Goal: Task Accomplishment & Management: Manage account settings

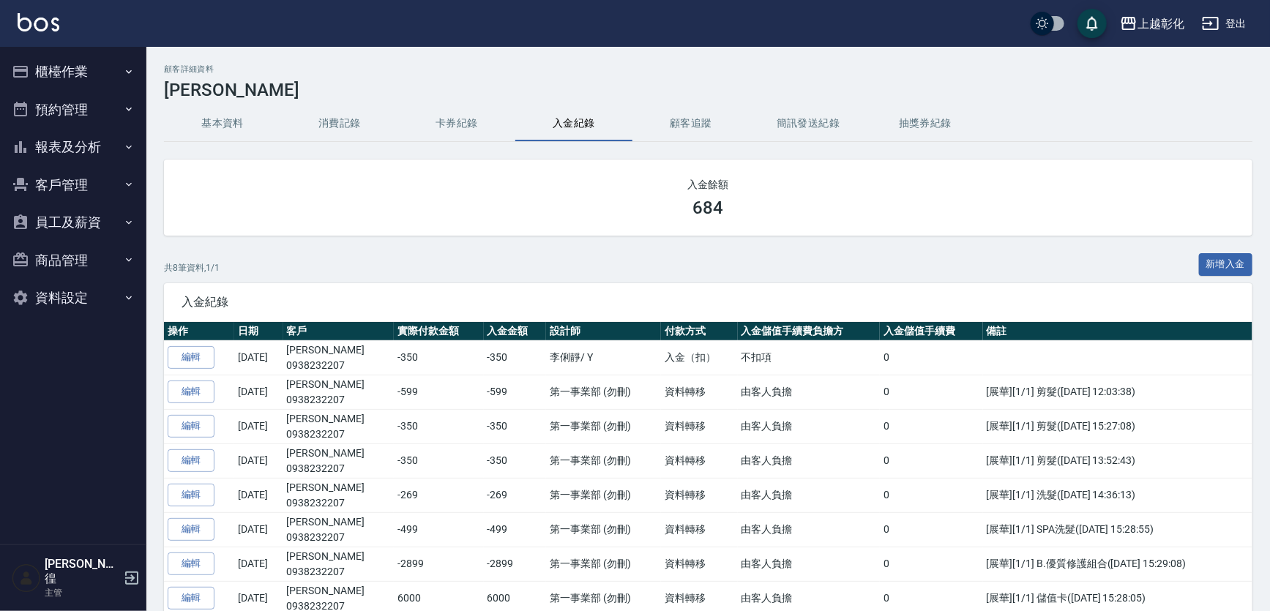
click at [97, 175] on button "客戶管理" at bounding box center [73, 185] width 135 height 38
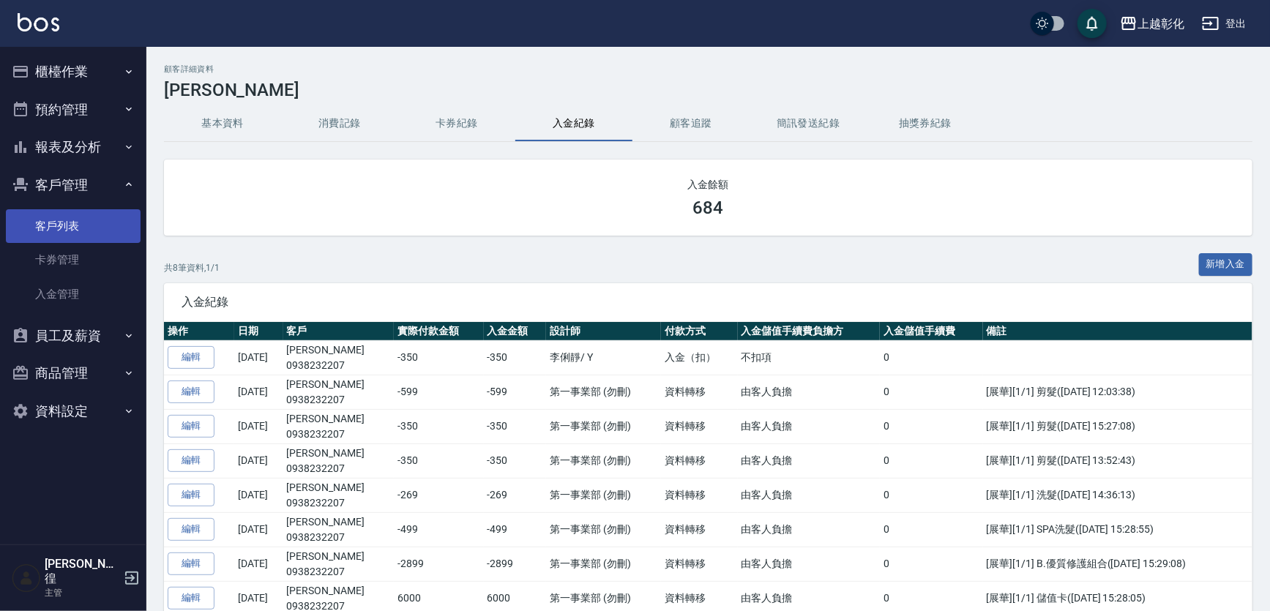
click at [73, 225] on link "客戶列表" at bounding box center [73, 226] width 135 height 34
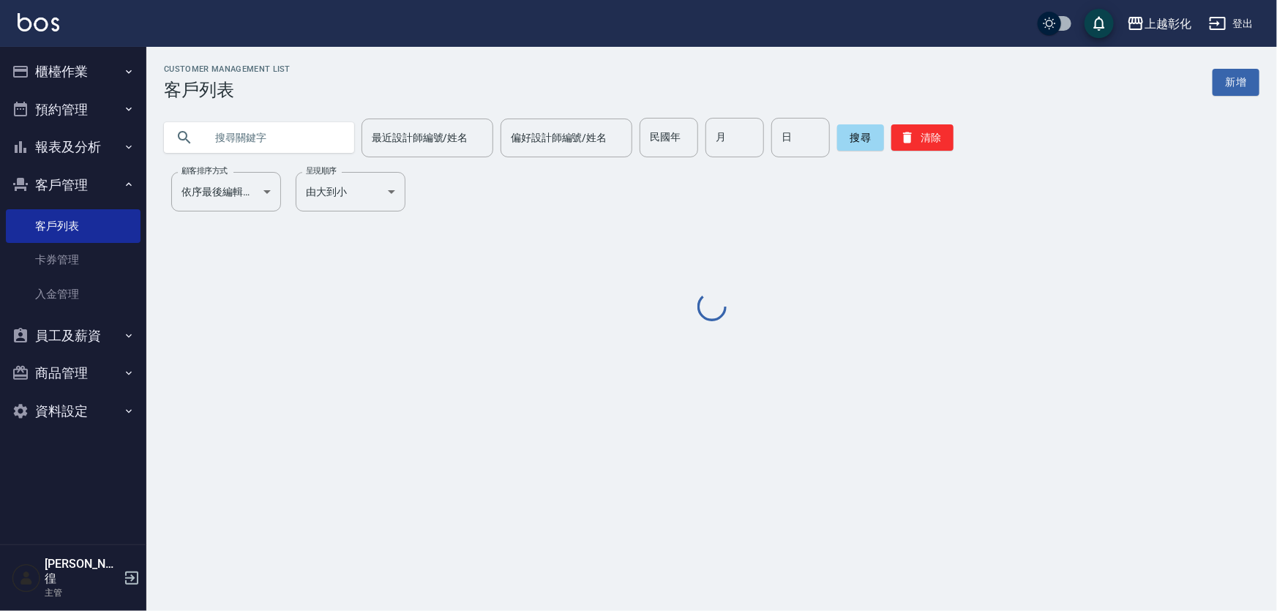
click at [270, 135] on input "text" at bounding box center [274, 138] width 138 height 40
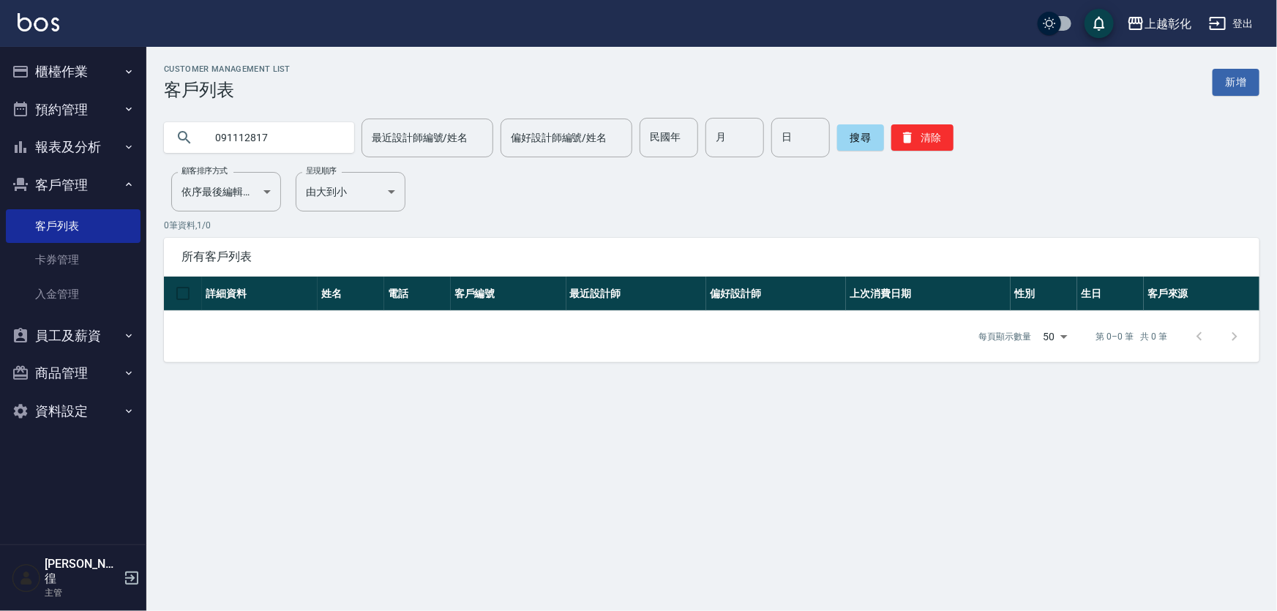
click at [283, 143] on input "091112817" at bounding box center [274, 138] width 138 height 40
click at [283, 146] on input "091112817" at bounding box center [274, 138] width 138 height 40
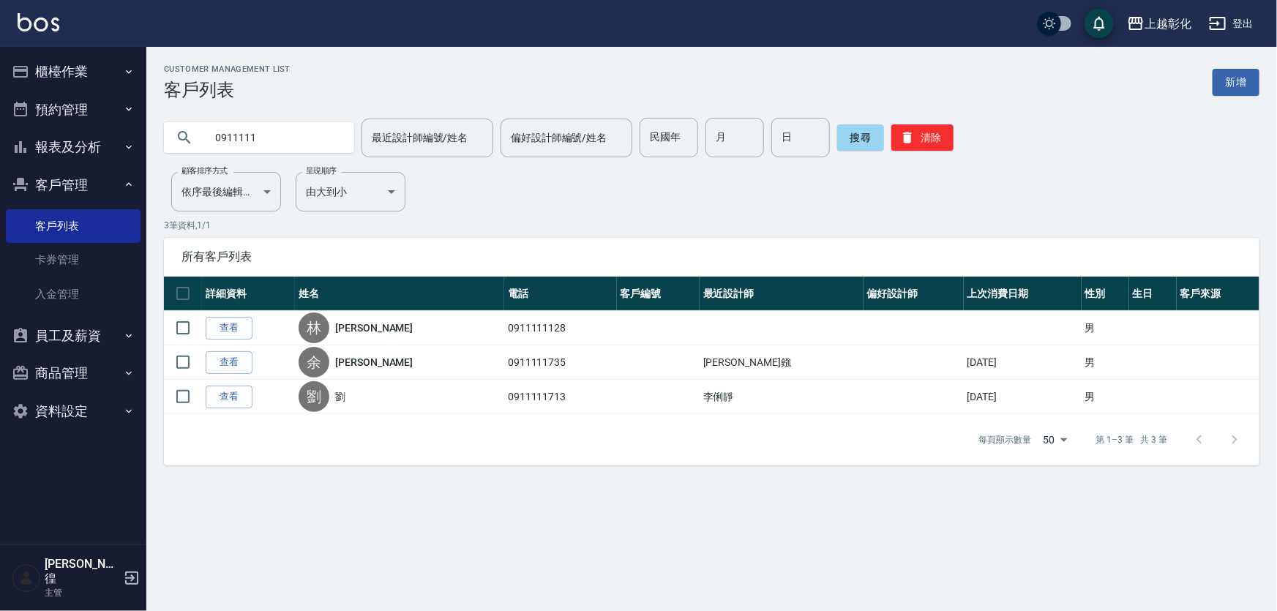
click at [326, 137] on input "0911111" at bounding box center [274, 138] width 138 height 40
paste input "[PERSON_NAME]"
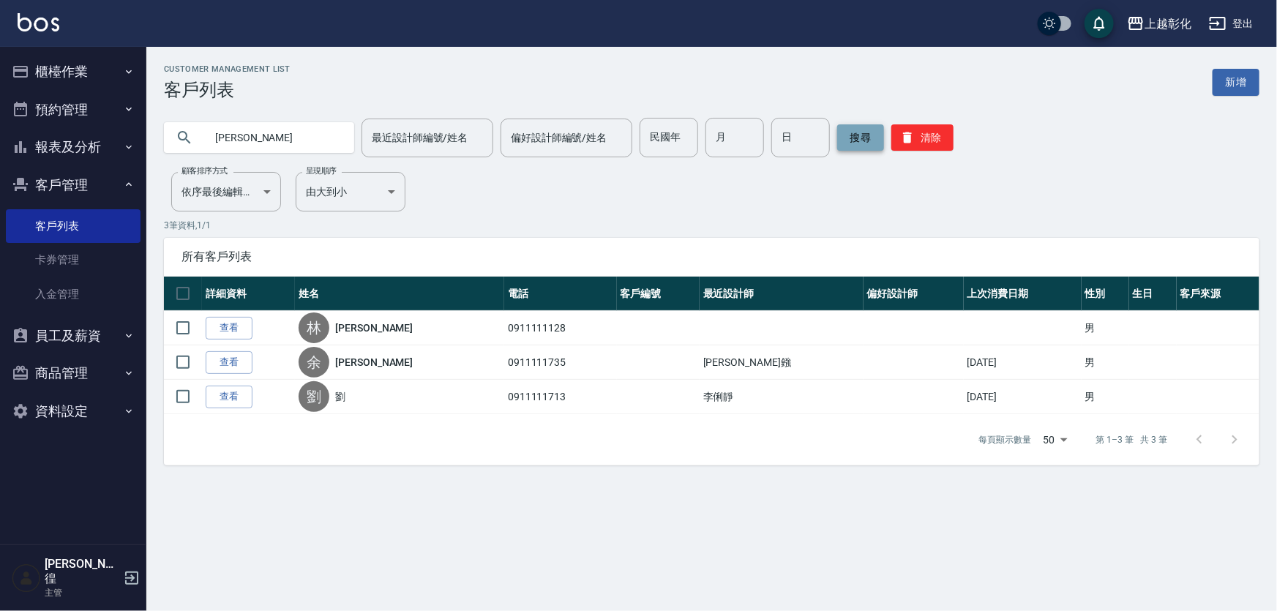
type input "[PERSON_NAME]"
click at [849, 135] on button "搜尋" at bounding box center [860, 137] width 47 height 26
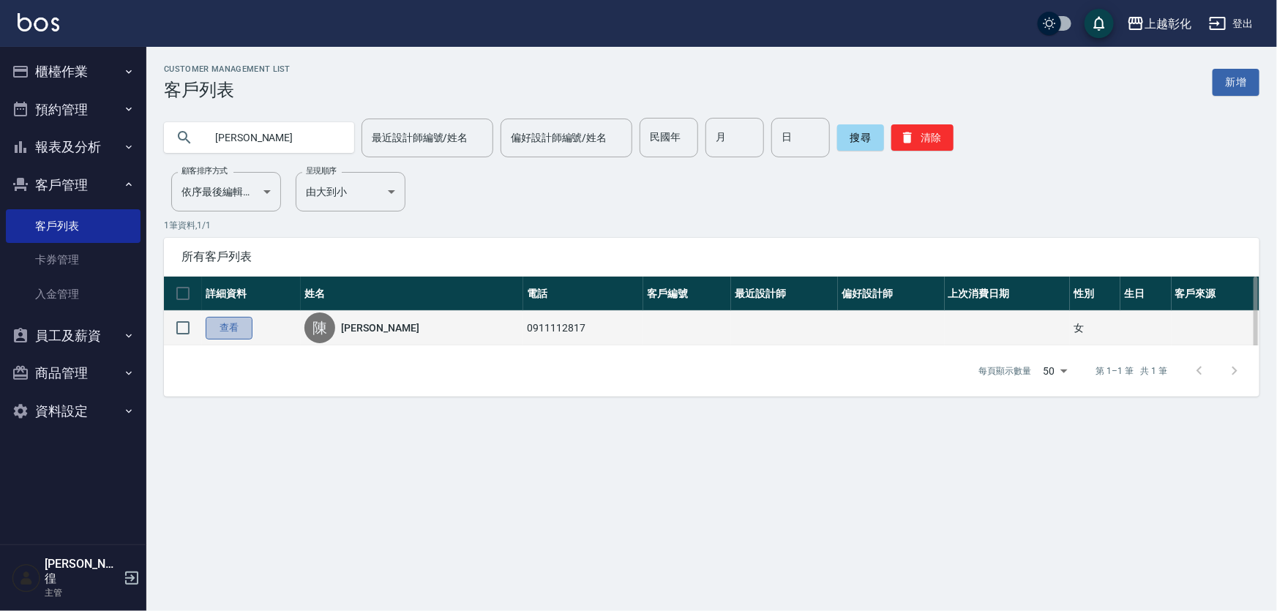
click at [225, 340] on link "查看" at bounding box center [229, 328] width 47 height 23
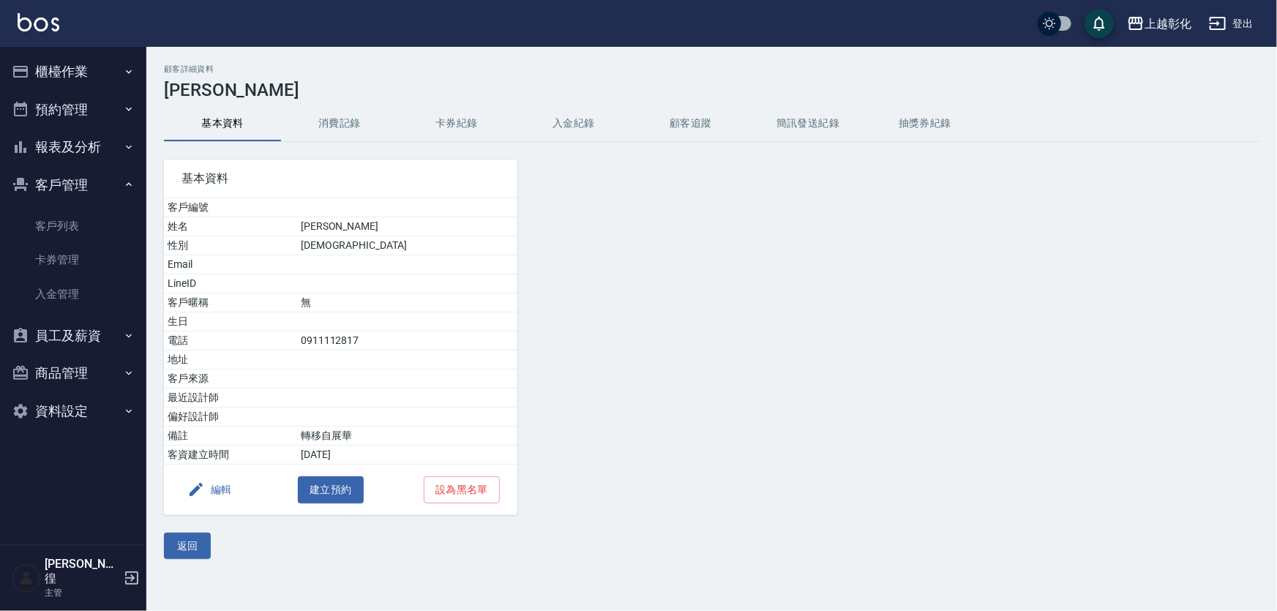
click at [200, 495] on icon "button" at bounding box center [196, 490] width 18 height 18
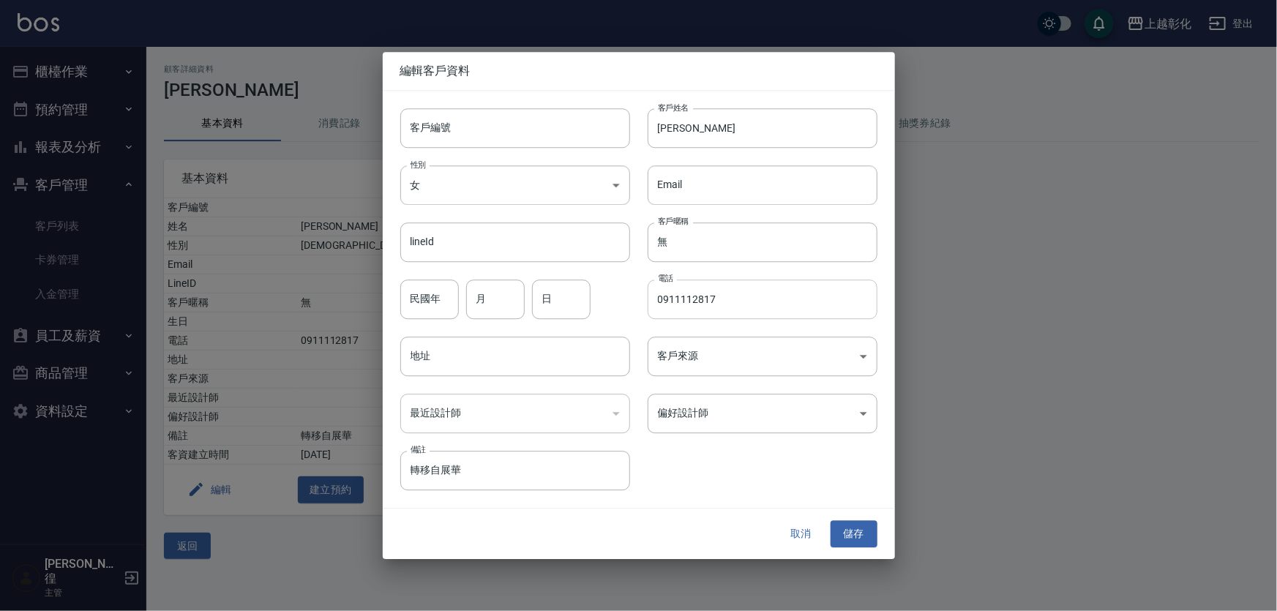
click at [657, 293] on input "0911112817" at bounding box center [763, 300] width 230 height 40
click at [674, 301] on input "0911112817" at bounding box center [763, 300] width 230 height 40
click at [686, 301] on input "0911112817" at bounding box center [763, 300] width 230 height 40
click at [807, 541] on button "取消" at bounding box center [801, 534] width 47 height 27
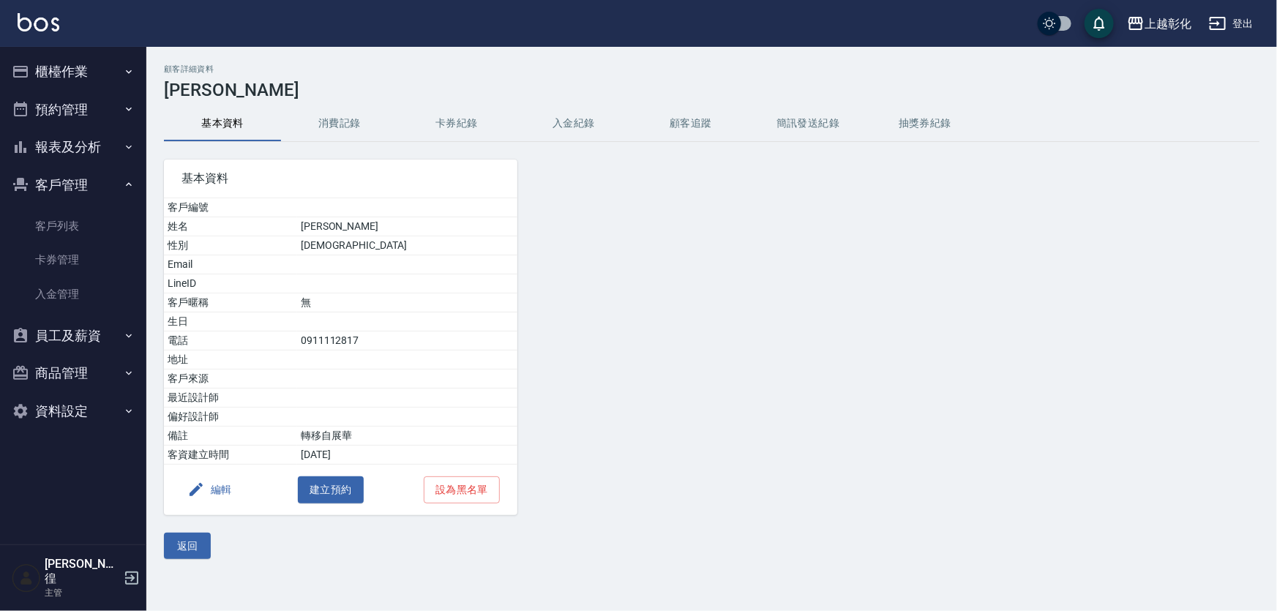
click at [569, 108] on button "入金紀錄" at bounding box center [573, 123] width 117 height 35
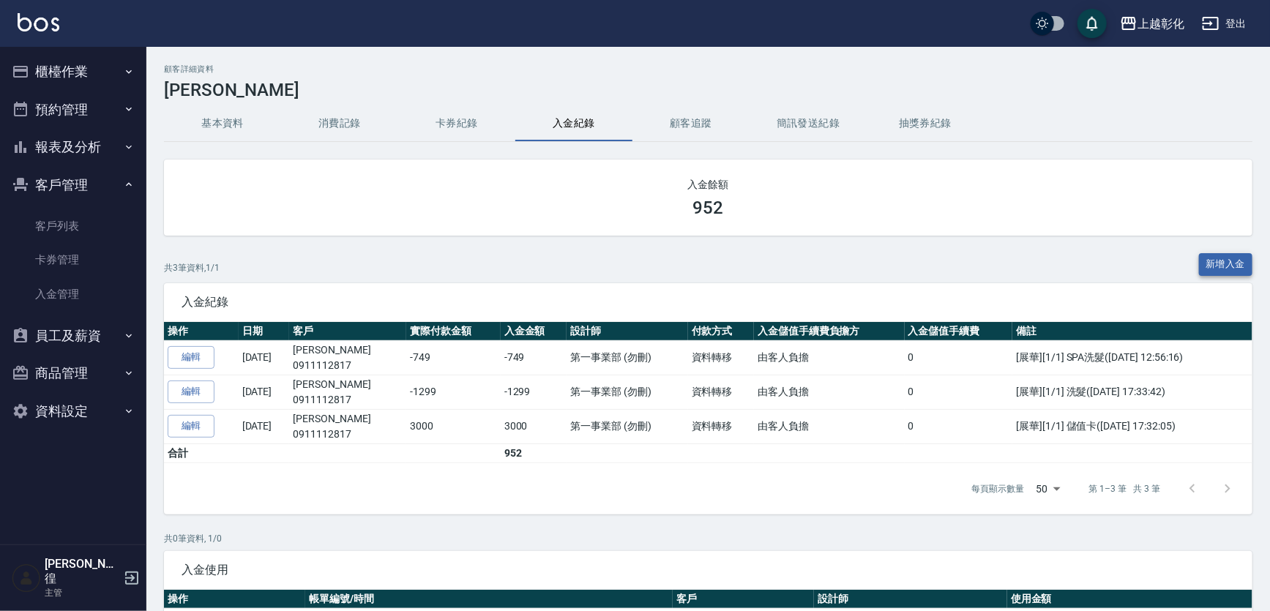
click at [1221, 253] on button "新增入金" at bounding box center [1226, 264] width 54 height 23
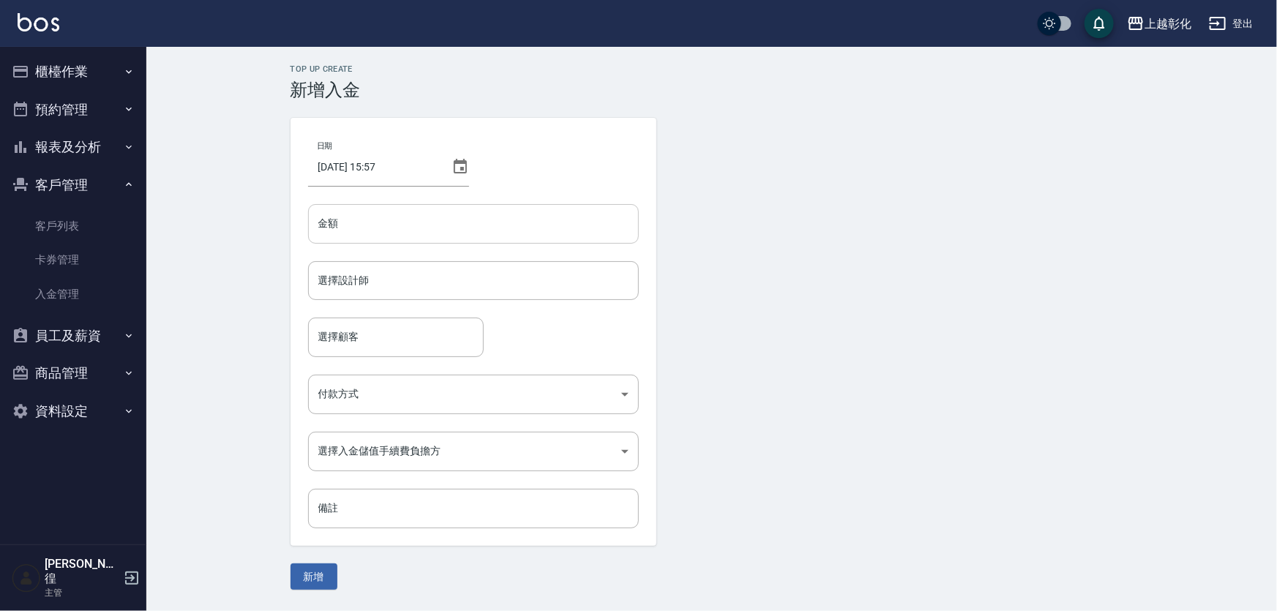
click at [414, 241] on input "金額" at bounding box center [473, 224] width 331 height 40
type input "-952"
click at [390, 292] on input "選擇設計師" at bounding box center [474, 281] width 318 height 26
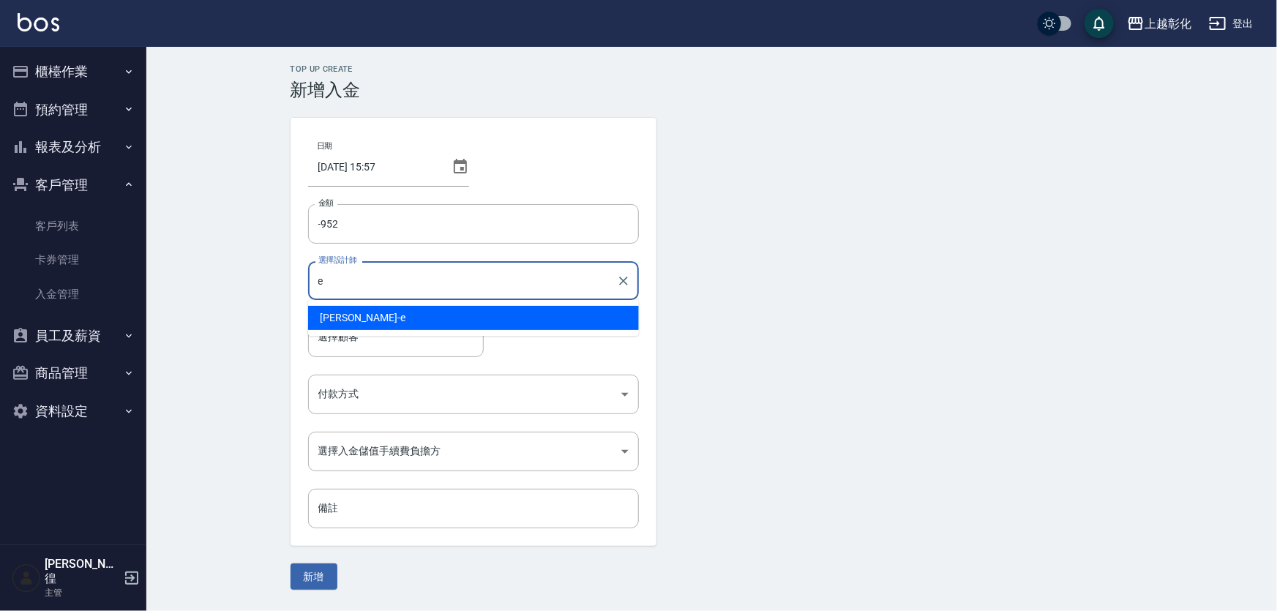
click at [395, 318] on div "allen -e" at bounding box center [473, 318] width 331 height 24
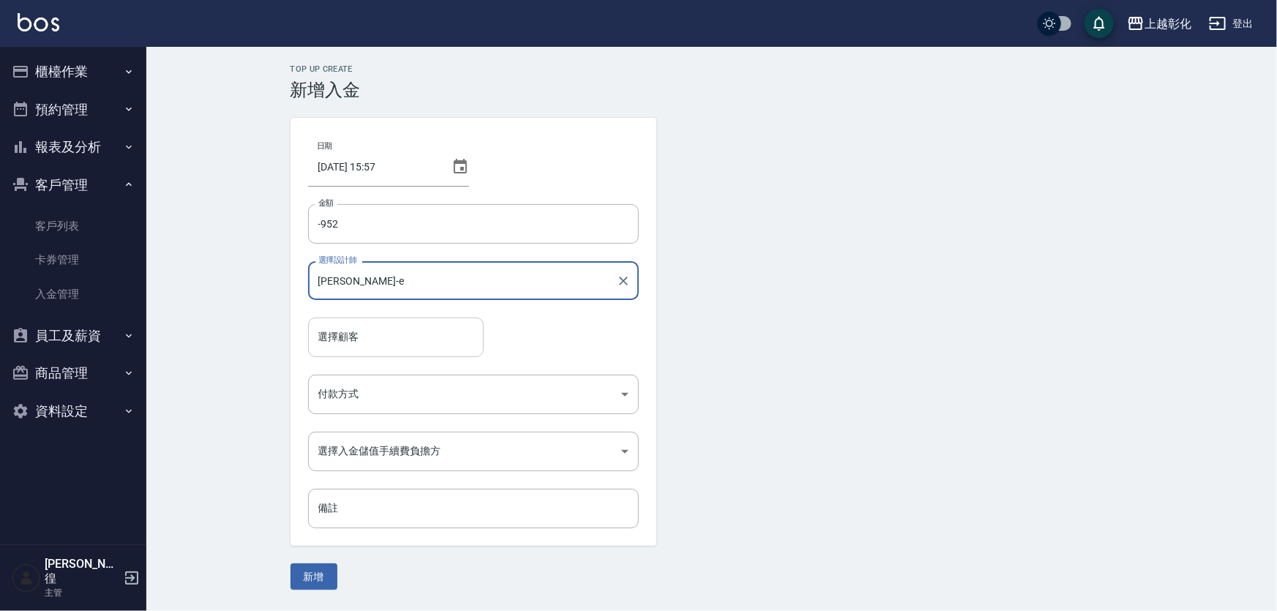
type input "[PERSON_NAME]-e"
click at [391, 341] on input "選擇顧客" at bounding box center [396, 337] width 162 height 26
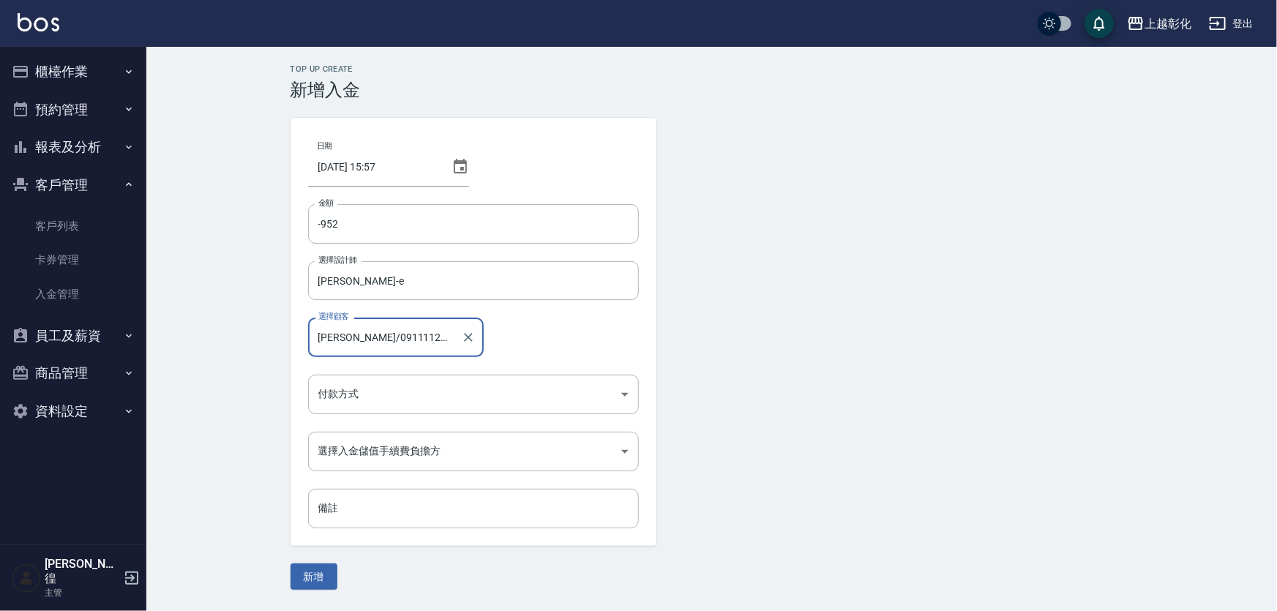
click at [391, 343] on input "陳雅文/0911112817" at bounding box center [385, 337] width 140 height 26
click at [393, 371] on span "陳雅文 / 0911112817" at bounding box center [418, 374] width 220 height 24
type input "陳雅文/0911112817"
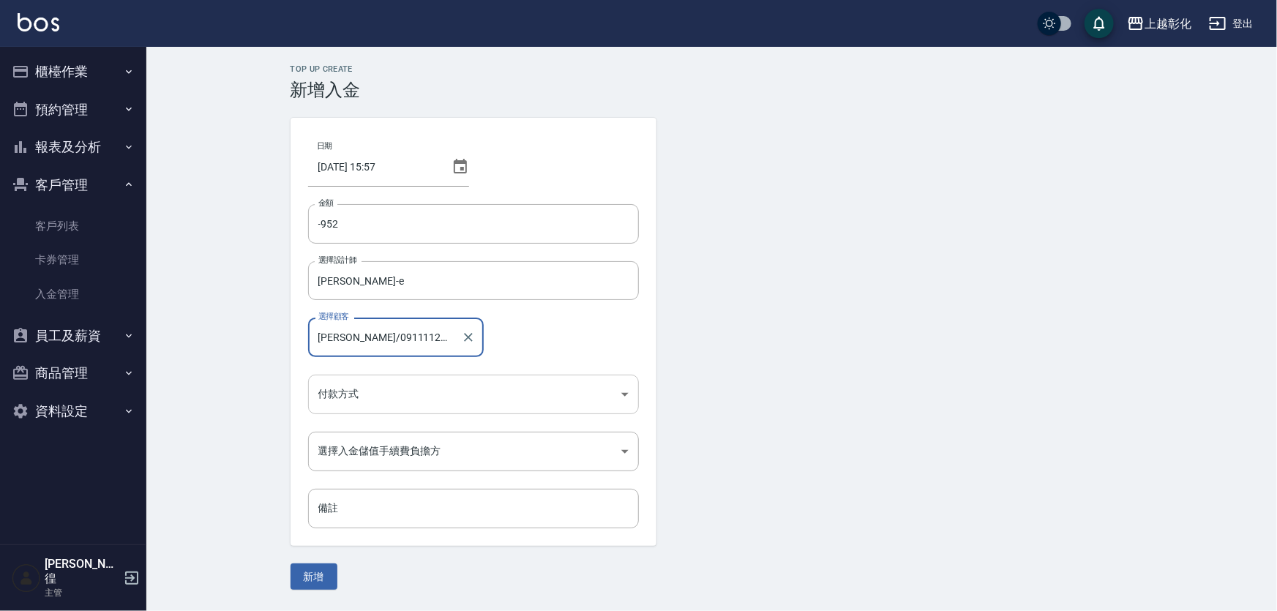
click at [372, 397] on body "上越彰化 登出 櫃檯作業 打帳單 帳單列表 現金收支登錄 材料自購登錄 每日結帳 排班表 現場電腦打卡 預約管理 預約管理 單日預約紀錄 單週預約紀錄 報表及…" at bounding box center [638, 305] width 1277 height 611
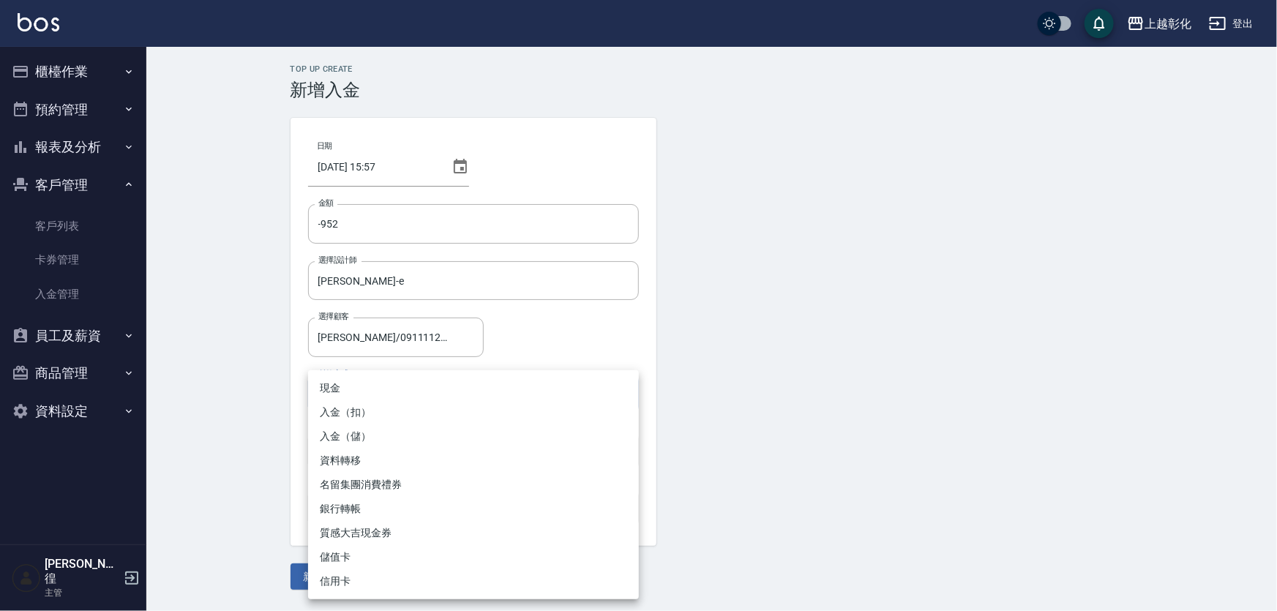
drag, startPoint x: 392, startPoint y: 438, endPoint x: 410, endPoint y: 417, distance: 27.5
click at [410, 417] on ul "現金 入金（扣） 入金（儲） 資料轉移 名留集團消費禮券 銀行轉帳 質感大吉現金券 儲值卡 信用卡" at bounding box center [473, 484] width 331 height 229
click at [410, 417] on li "入金（扣）" at bounding box center [473, 412] width 331 height 24
type input "入金（扣）"
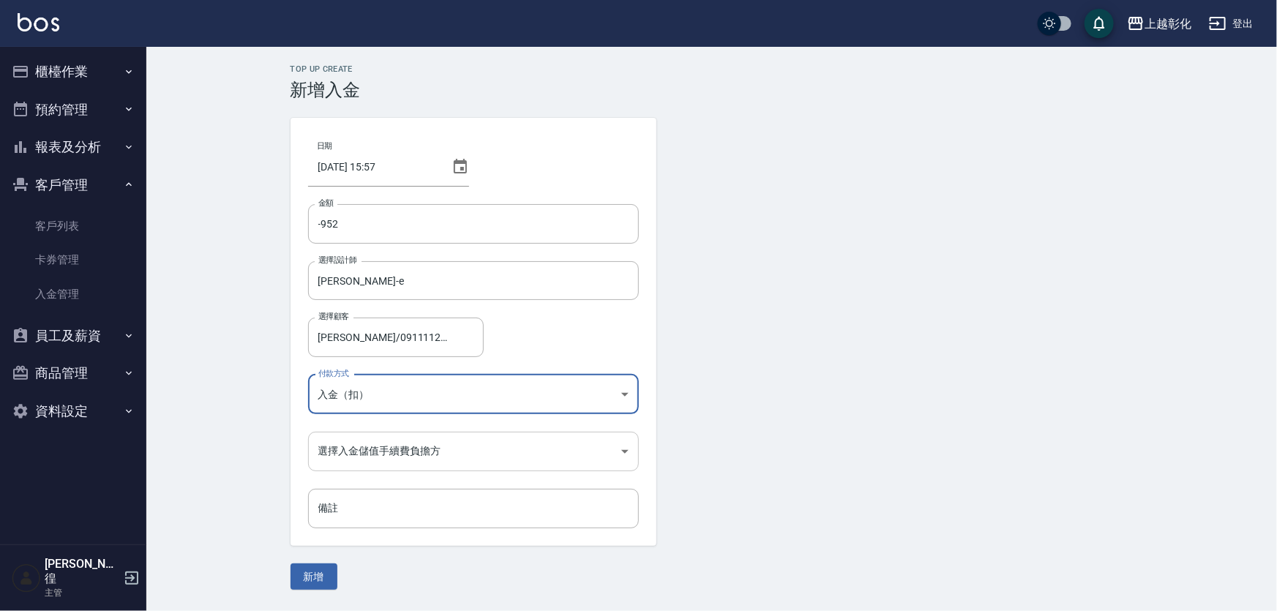
click at [384, 462] on body "上越彰化 登出 櫃檯作業 打帳單 帳單列表 現金收支登錄 材料自購登錄 每日結帳 排班表 現場電腦打卡 預約管理 預約管理 單日預約紀錄 單週預約紀錄 報表及…" at bounding box center [638, 305] width 1277 height 611
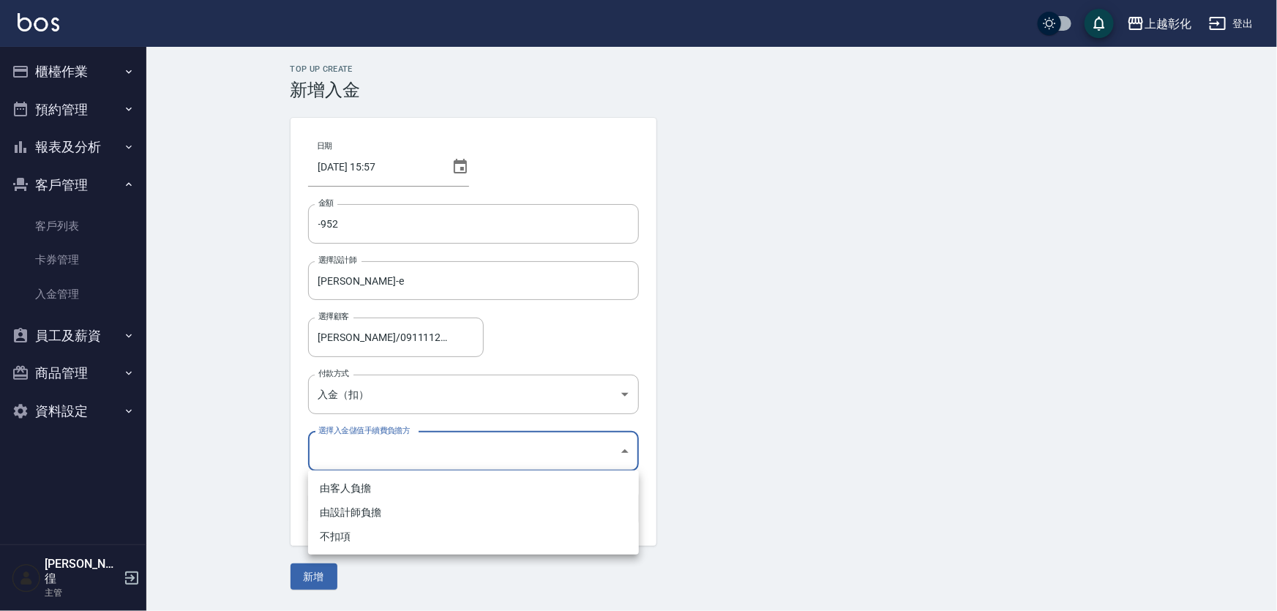
click at [343, 540] on li "不扣項" at bounding box center [473, 537] width 331 height 24
type input "WITHOUTHANDLINGFEE"
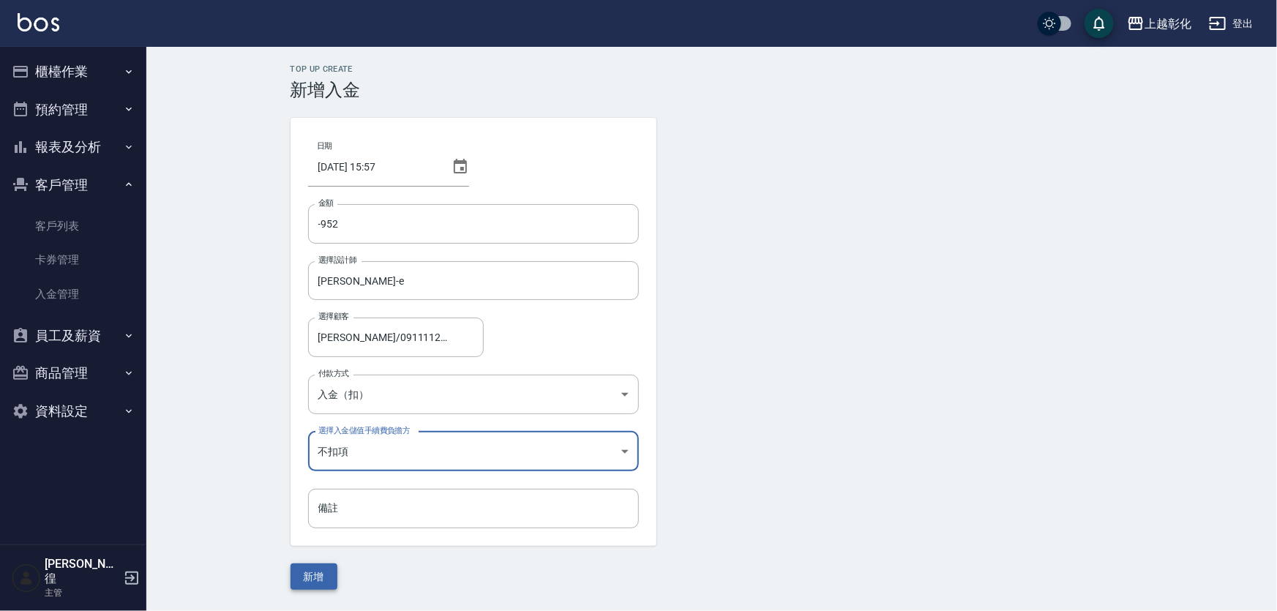
click at [311, 576] on button "新增" at bounding box center [313, 576] width 47 height 27
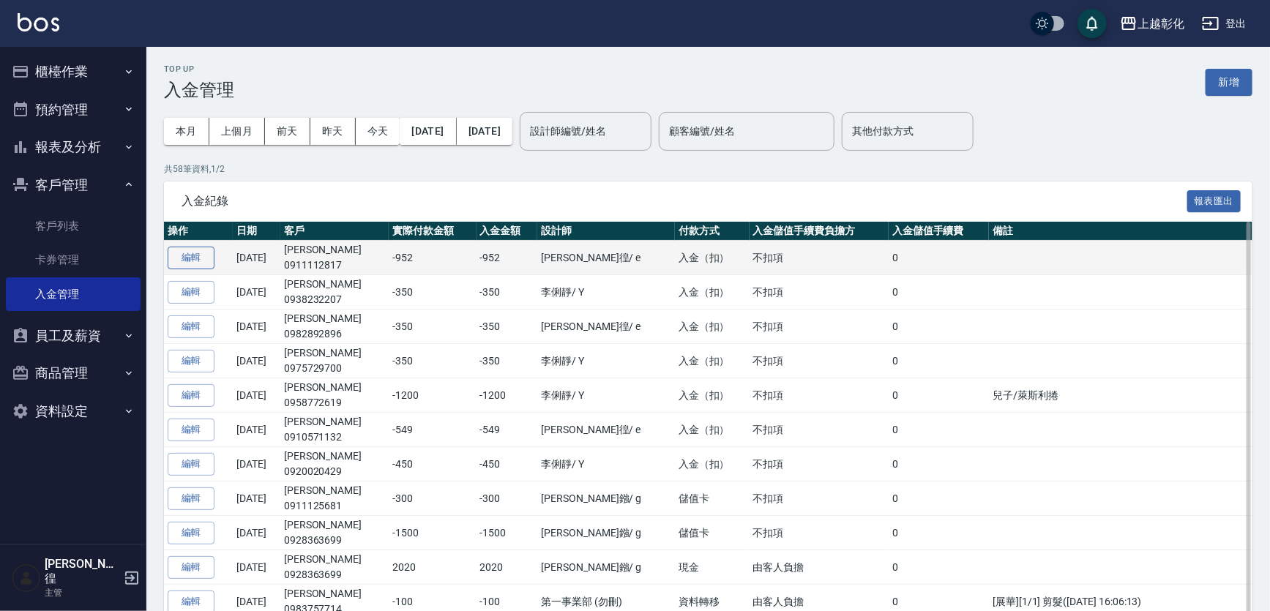
click at [187, 256] on button "編輯" at bounding box center [191, 258] width 47 height 23
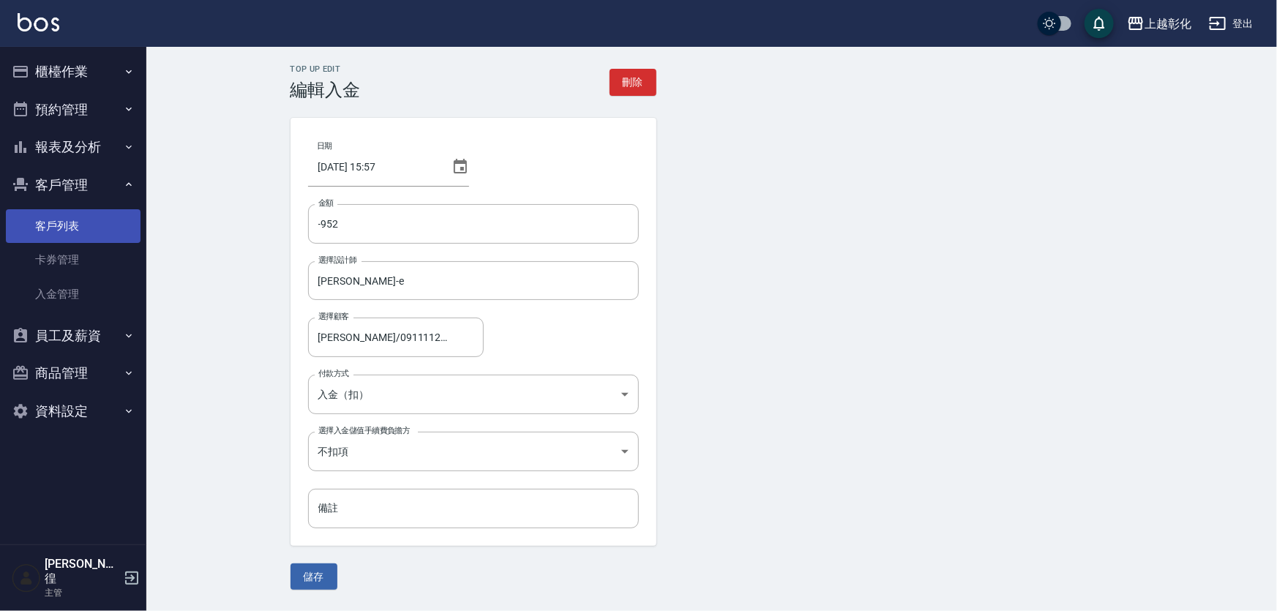
click at [48, 219] on link "客戶列表" at bounding box center [73, 226] width 135 height 34
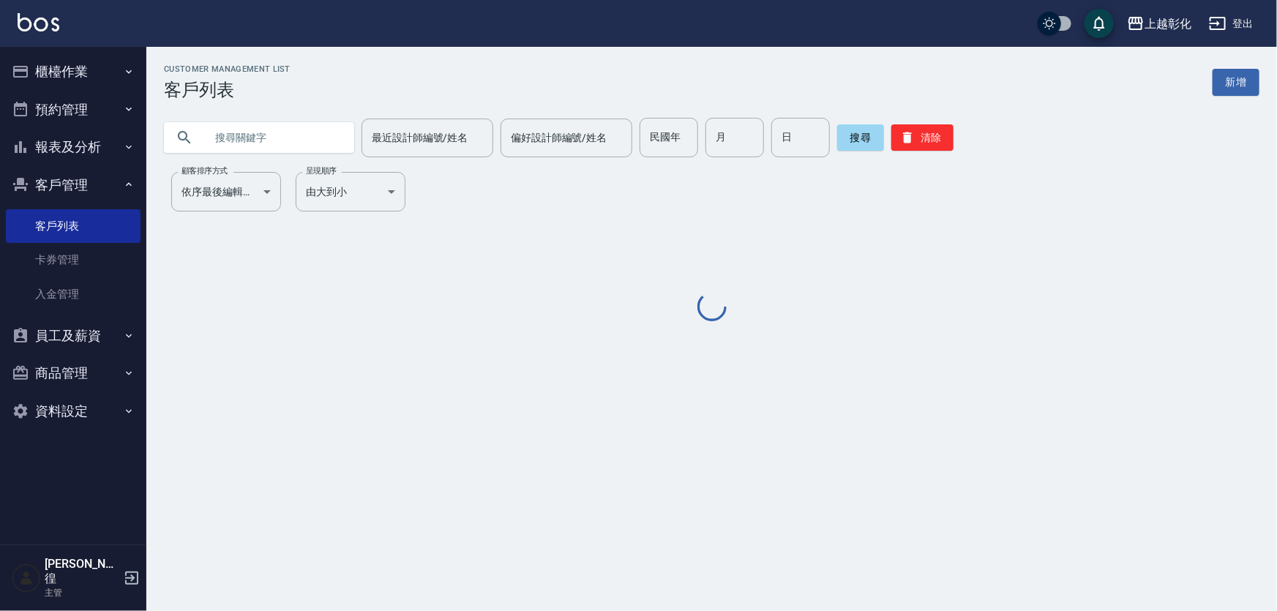
click at [252, 144] on input "text" at bounding box center [274, 138] width 138 height 40
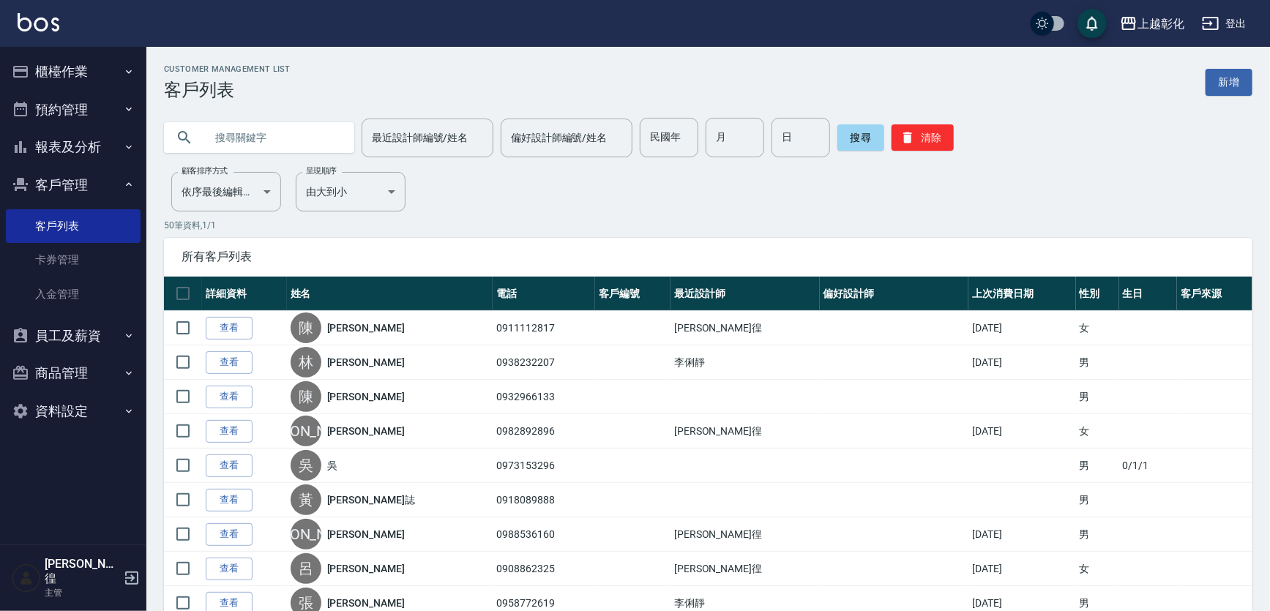
click at [255, 142] on input "text" at bounding box center [274, 138] width 138 height 40
type input "097236275"
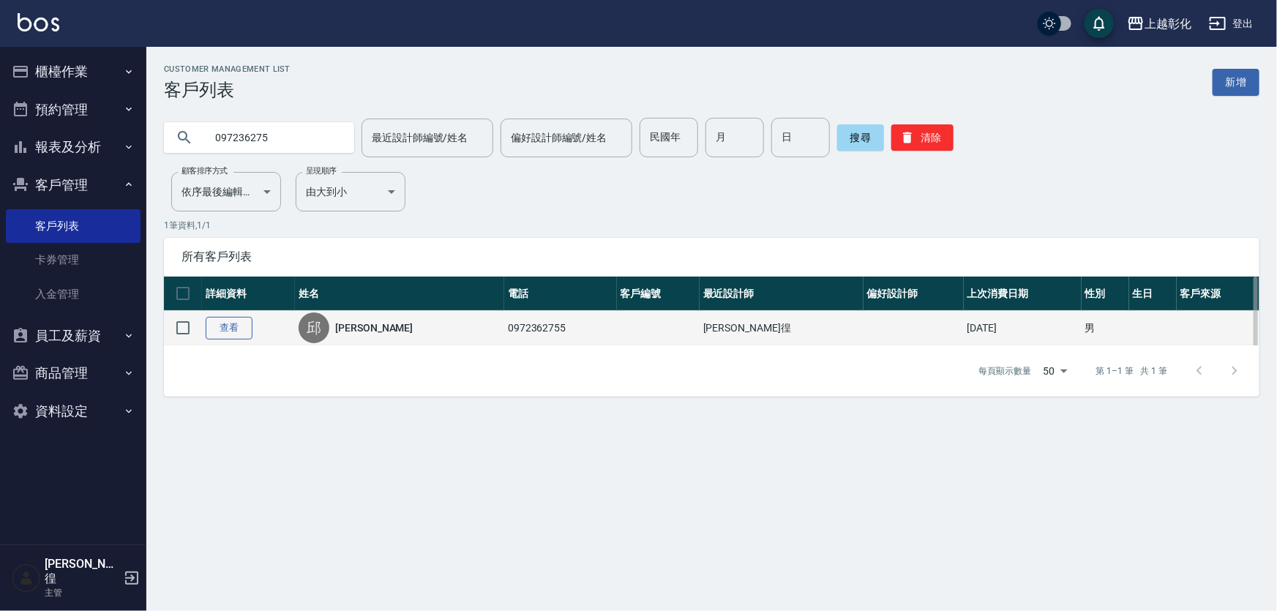
click at [244, 340] on link "查看" at bounding box center [229, 328] width 47 height 23
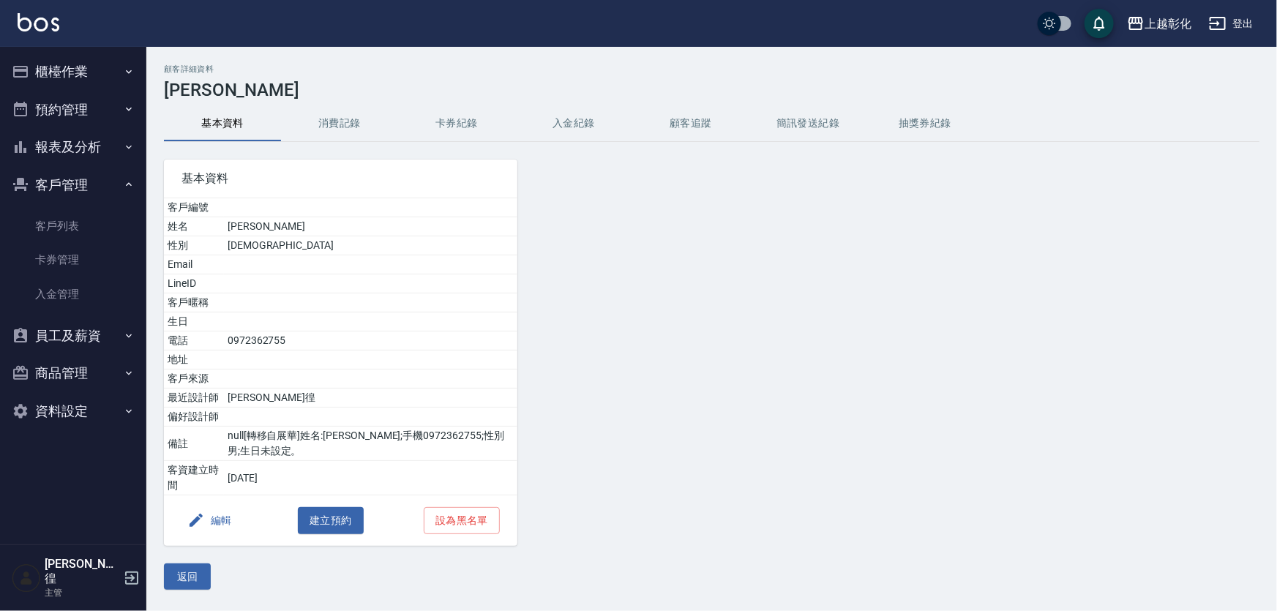
click at [465, 128] on button "卡券紀錄" at bounding box center [456, 123] width 117 height 35
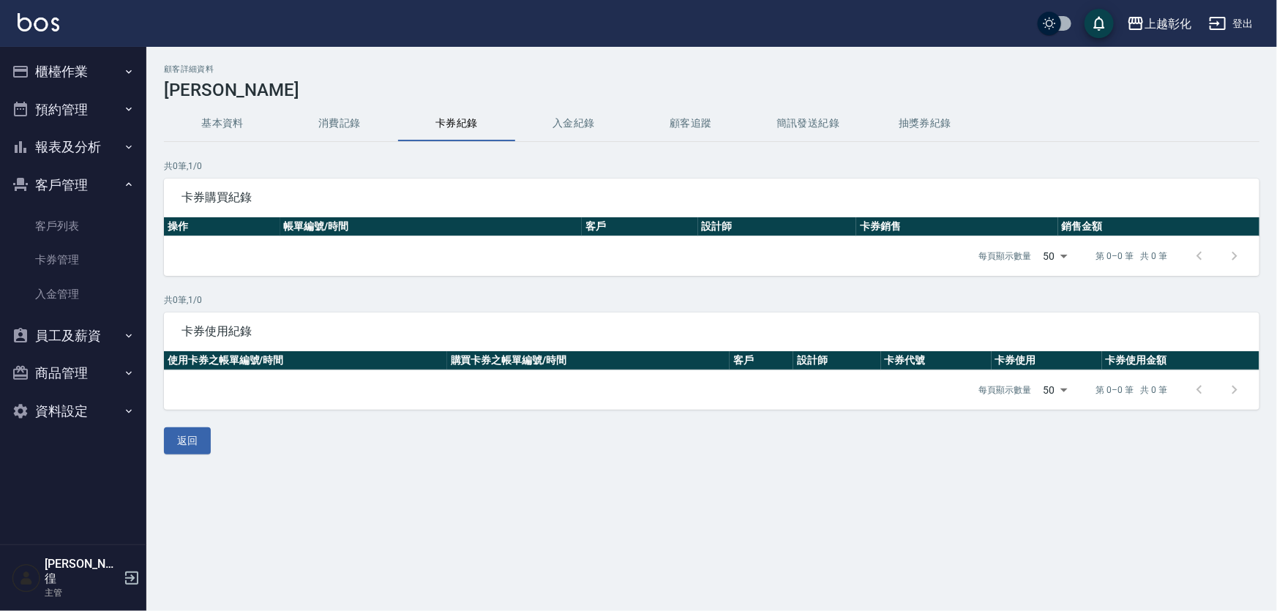
click at [571, 119] on button "入金紀錄" at bounding box center [573, 123] width 117 height 35
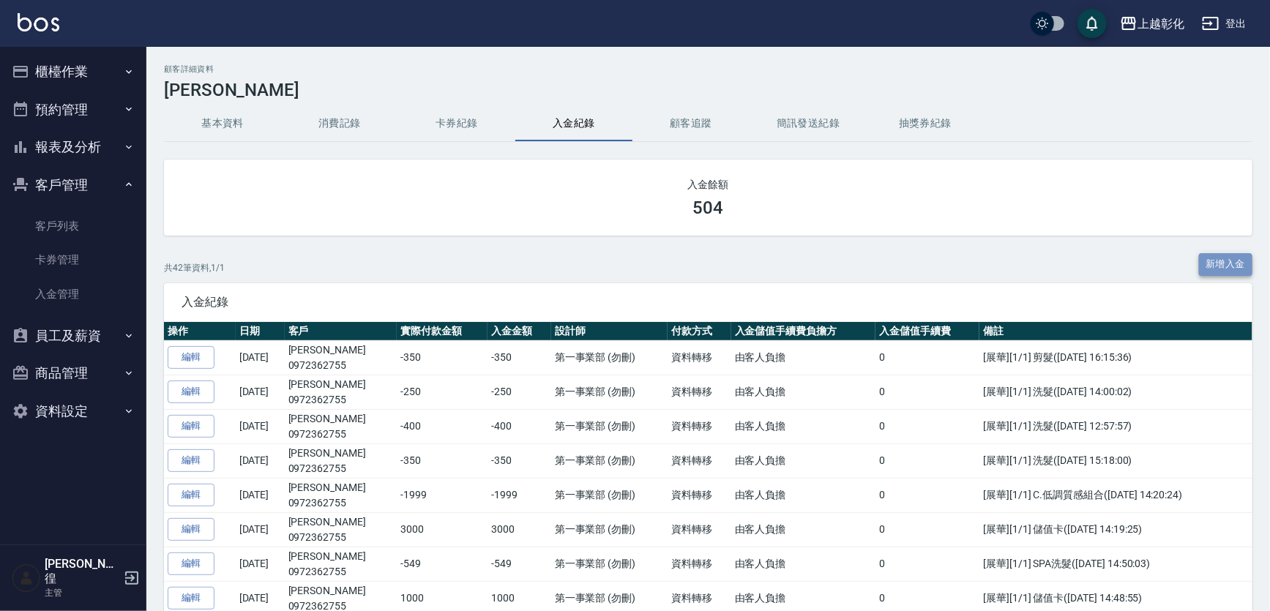
click at [1205, 270] on button "新增入金" at bounding box center [1226, 264] width 54 height 23
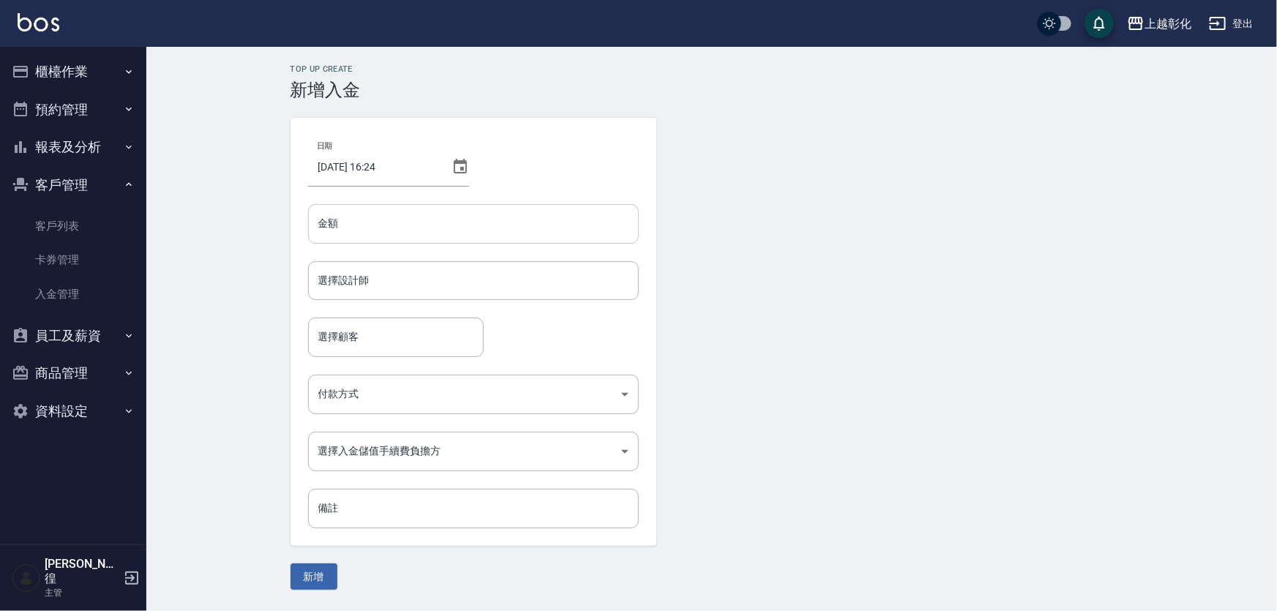
click at [415, 227] on input "金額" at bounding box center [473, 224] width 331 height 40
click at [395, 264] on div "選擇設計師" at bounding box center [473, 280] width 331 height 39
type input "-350"
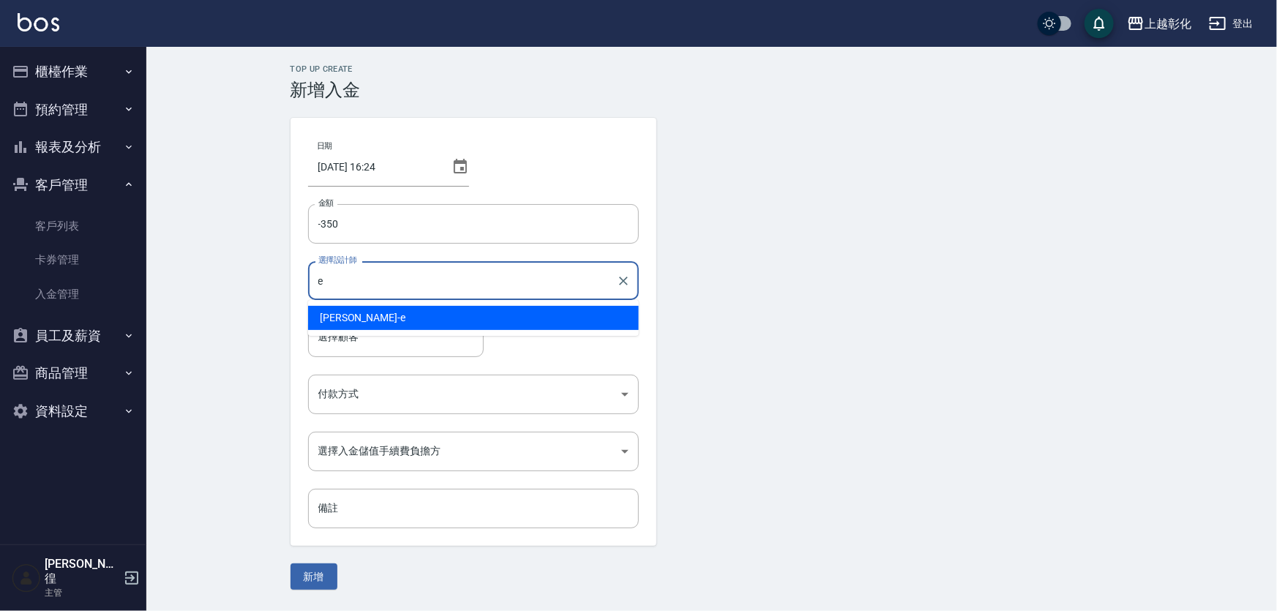
click at [355, 321] on div "allen -e" at bounding box center [473, 318] width 331 height 24
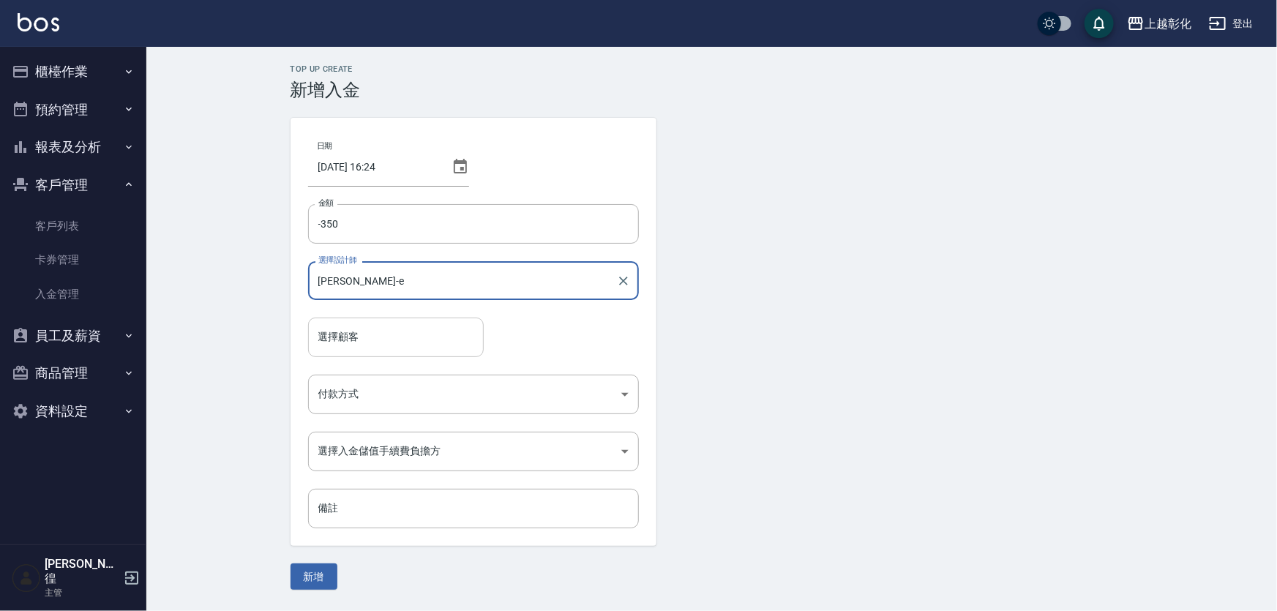
type input "[PERSON_NAME]-e"
click at [353, 341] on input "選擇顧客" at bounding box center [396, 337] width 162 height 26
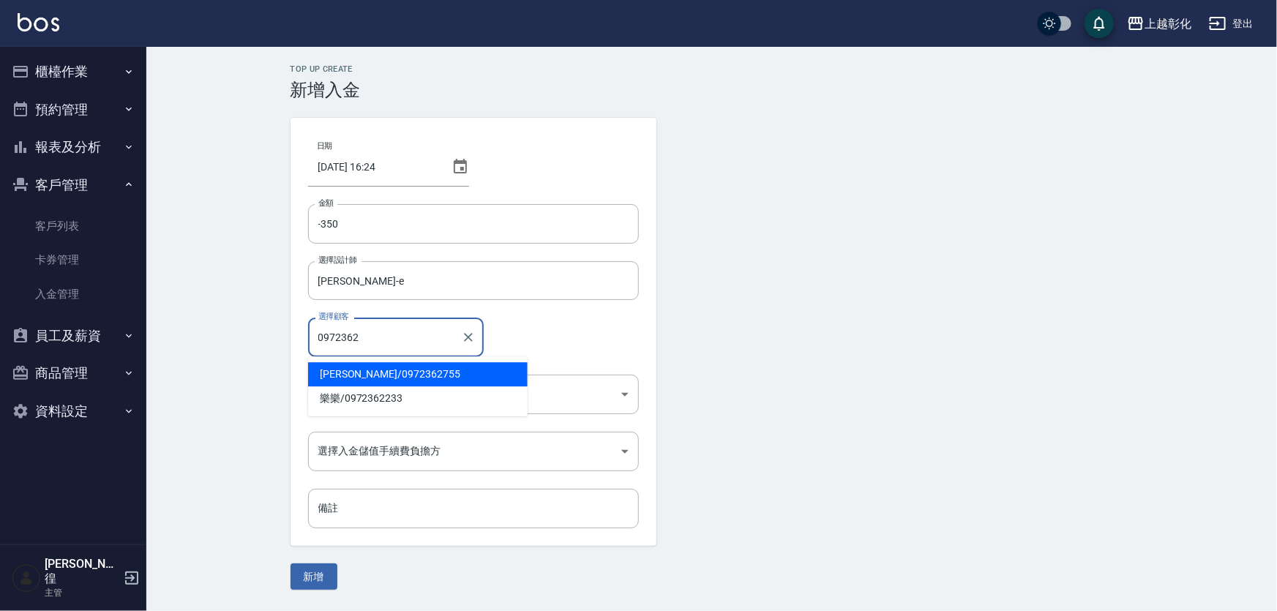
click at [379, 380] on span "邱民瀚 / 0972362755" at bounding box center [418, 374] width 220 height 24
type input "[PERSON_NAME]/0972362755"
click at [378, 408] on body "上越彰化 登出 櫃檯作業 打帳單 帳單列表 現金收支登錄 材料自購登錄 每日結帳 排班表 現場電腦打卡 預約管理 預約管理 單日預約紀錄 單週預約紀錄 報表及…" at bounding box center [638, 305] width 1277 height 611
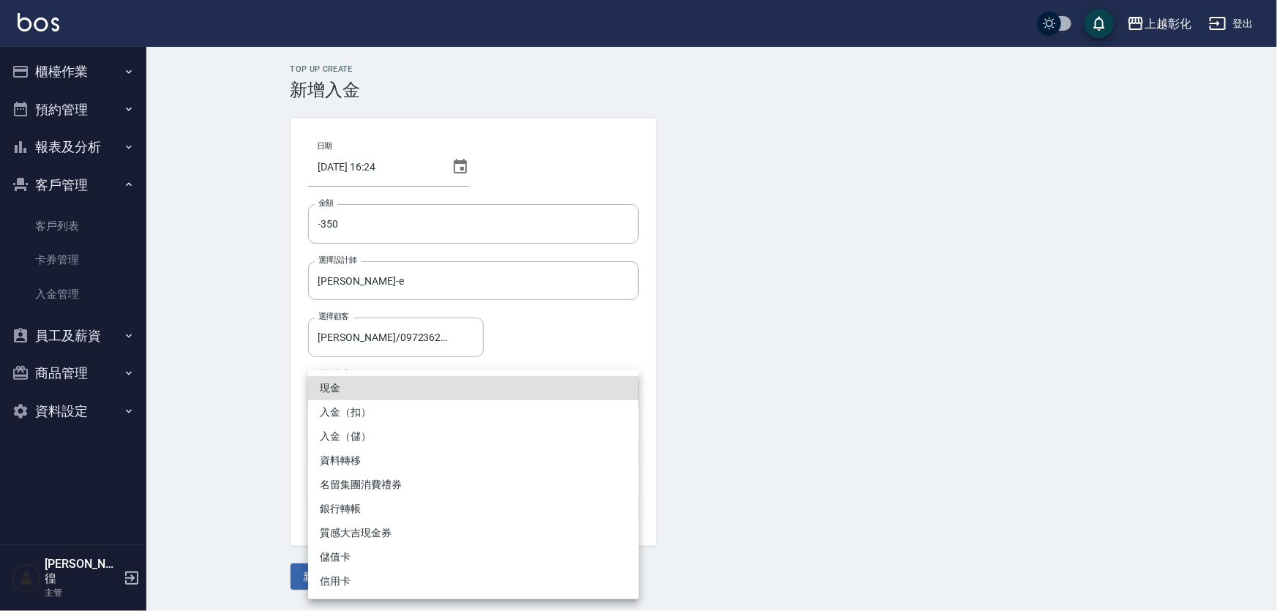
click at [382, 408] on li "入金（扣）" at bounding box center [473, 412] width 331 height 24
type input "入金（扣）"
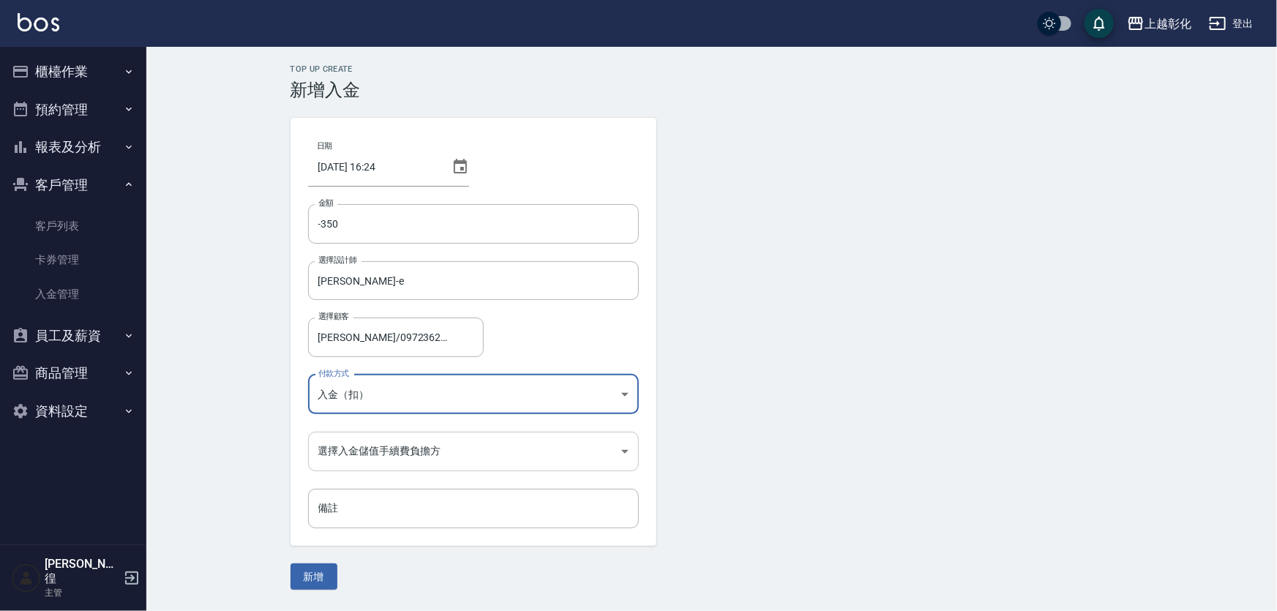
click at [380, 458] on body "上越彰化 登出 櫃檯作業 打帳單 帳單列表 現金收支登錄 材料自購登錄 每日結帳 排班表 現場電腦打卡 預約管理 預約管理 單日預約紀錄 單週預約紀錄 報表及…" at bounding box center [638, 305] width 1277 height 611
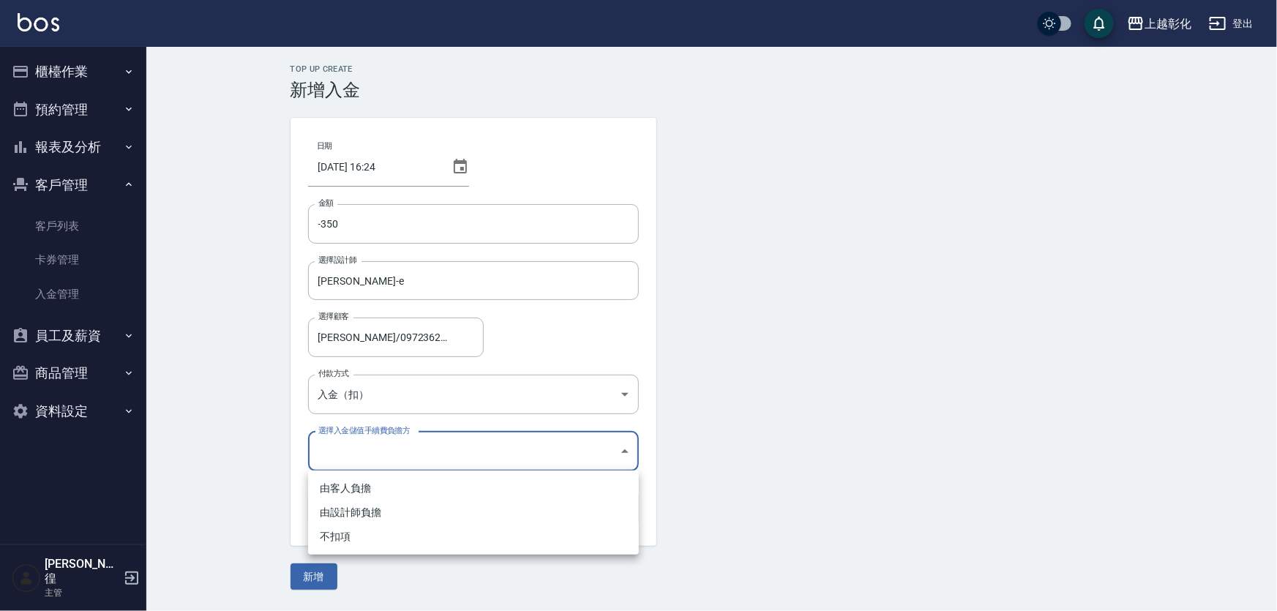
click at [209, 454] on div at bounding box center [638, 305] width 1277 height 611
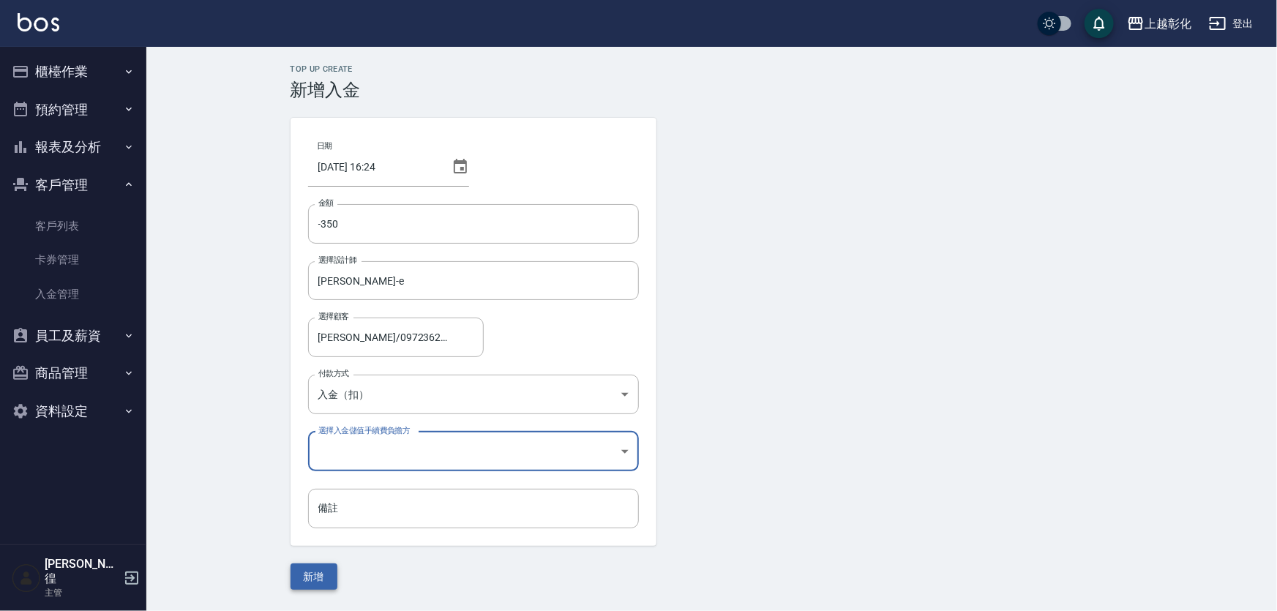
click at [327, 582] on button "新增" at bounding box center [313, 576] width 47 height 27
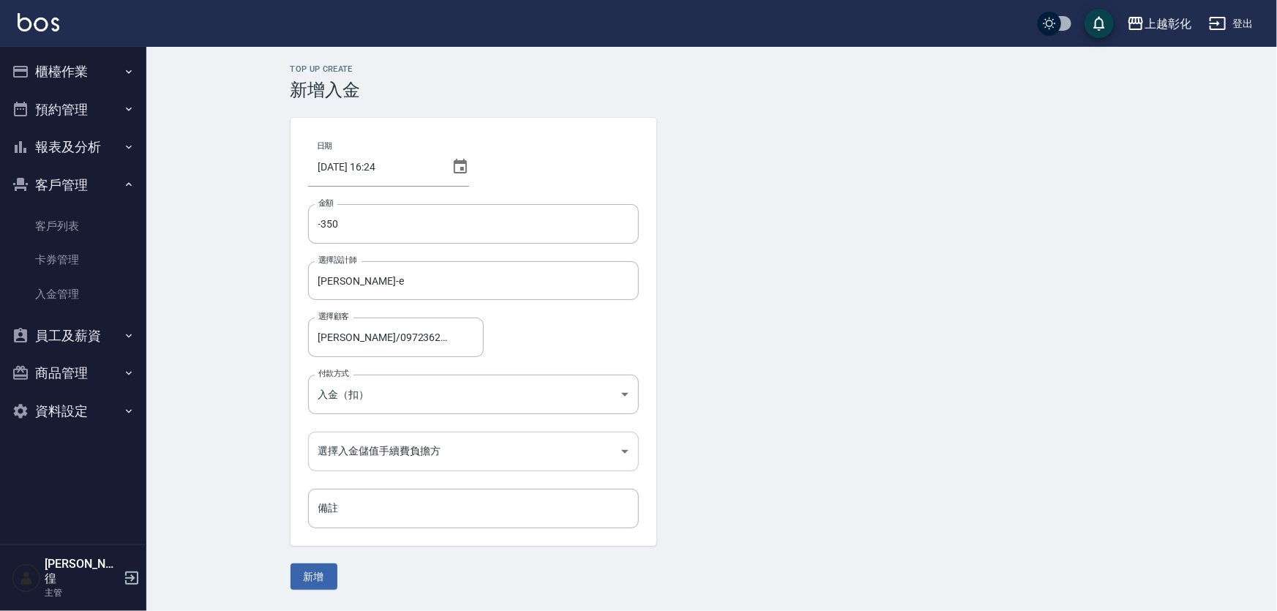
click at [434, 463] on body "上越彰化 登出 櫃檯作業 打帳單 帳單列表 現金收支登錄 材料自購登錄 每日結帳 排班表 現場電腦打卡 預約管理 預約管理 單日預約紀錄 單週預約紀錄 報表及…" at bounding box center [638, 305] width 1277 height 611
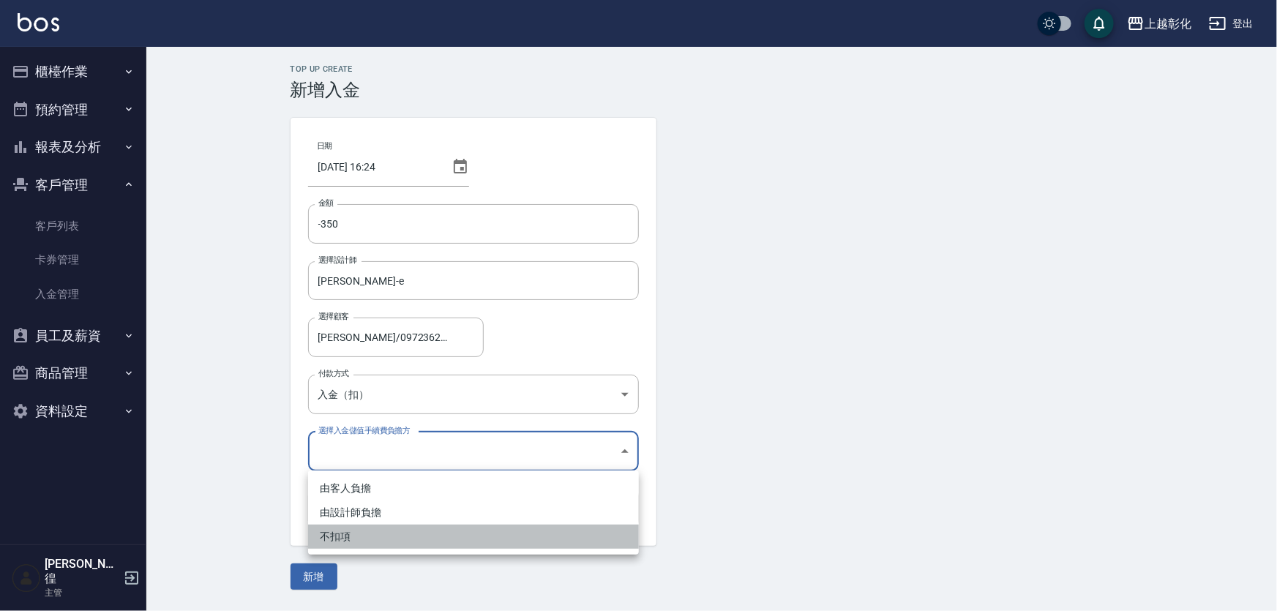
click at [405, 530] on li "不扣項" at bounding box center [473, 537] width 331 height 24
type input "WITHOUTHANDLINGFEE"
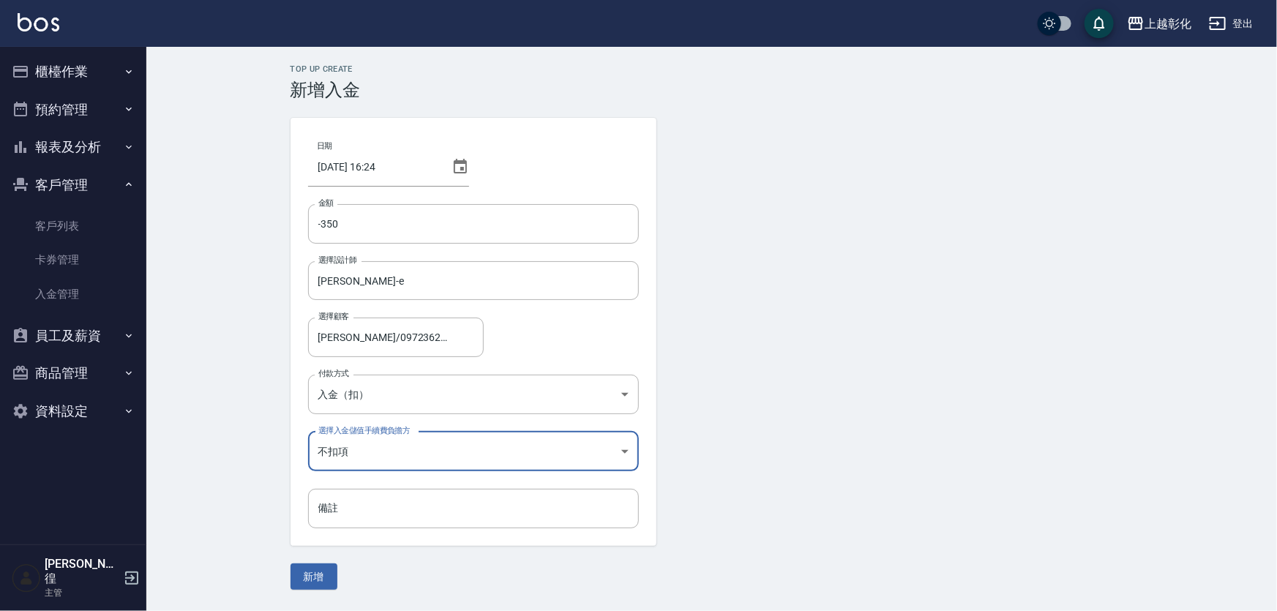
click at [314, 592] on div "Top Up Create 新增入金 日期 2025/08/14 16:24 金額 -350 金額 選擇設計師 allen-e 選擇設計師 選擇顧客 邱民瀚/…" at bounding box center [711, 327] width 1131 height 560
click at [323, 579] on button "新增" at bounding box center [313, 576] width 47 height 27
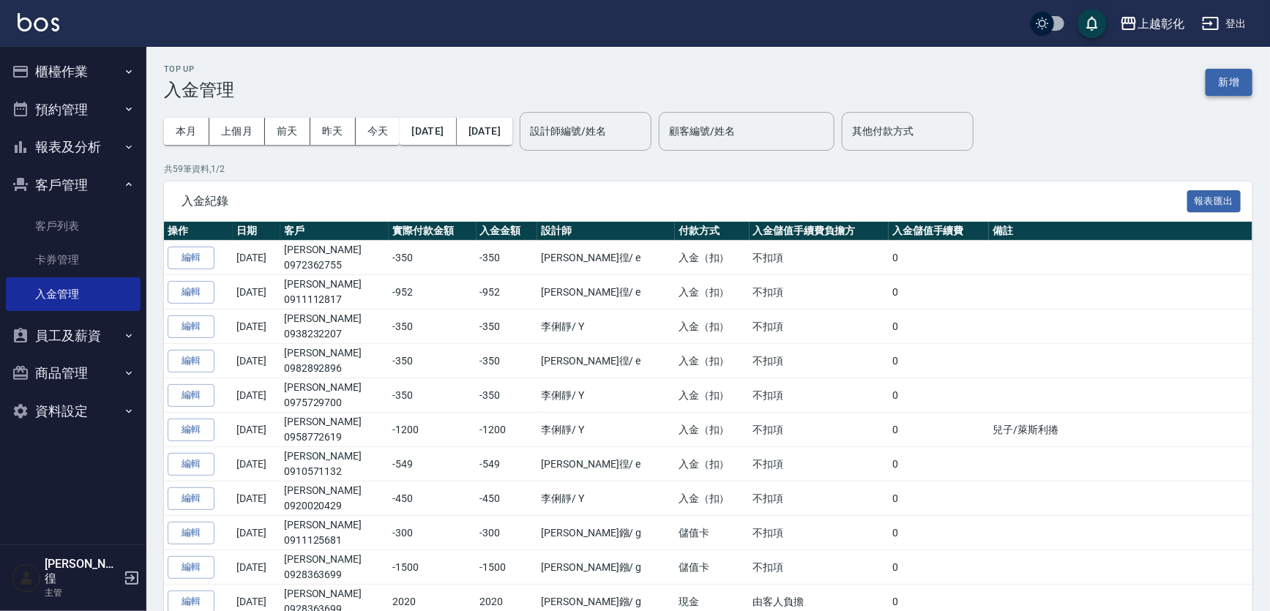
click at [1225, 89] on button "新增" at bounding box center [1228, 82] width 47 height 27
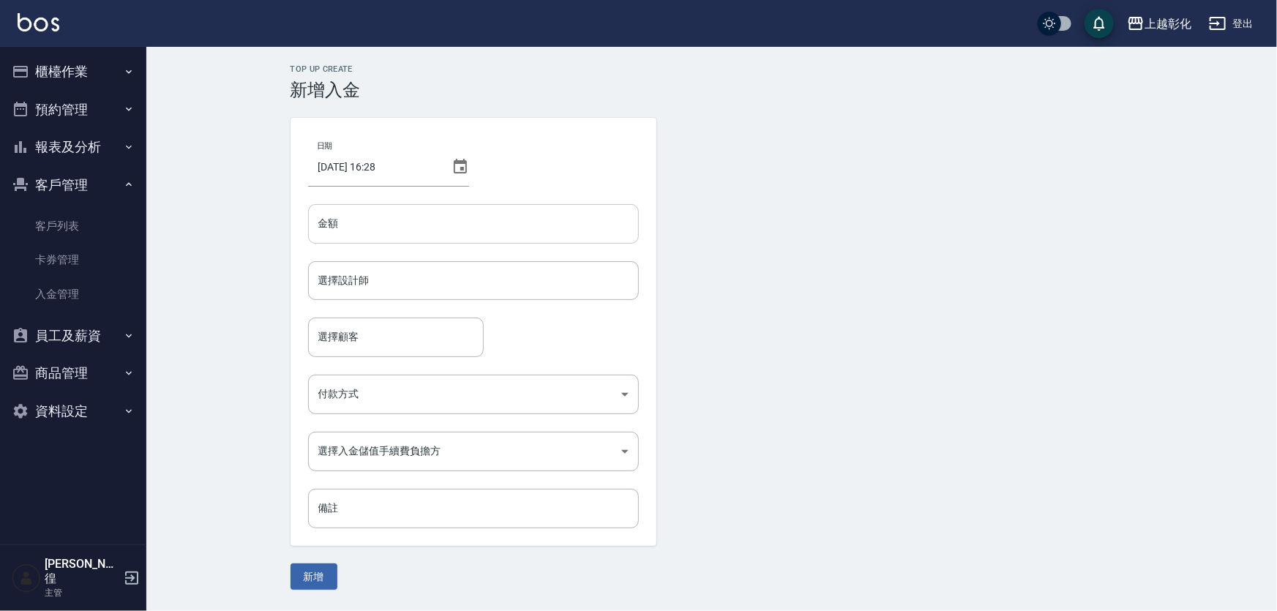
click at [375, 234] on input "金額" at bounding box center [473, 224] width 331 height 40
type input "2020"
click at [363, 271] on div "選擇設計師 選擇設計師" at bounding box center [473, 280] width 331 height 39
type input "0"
type input "w"
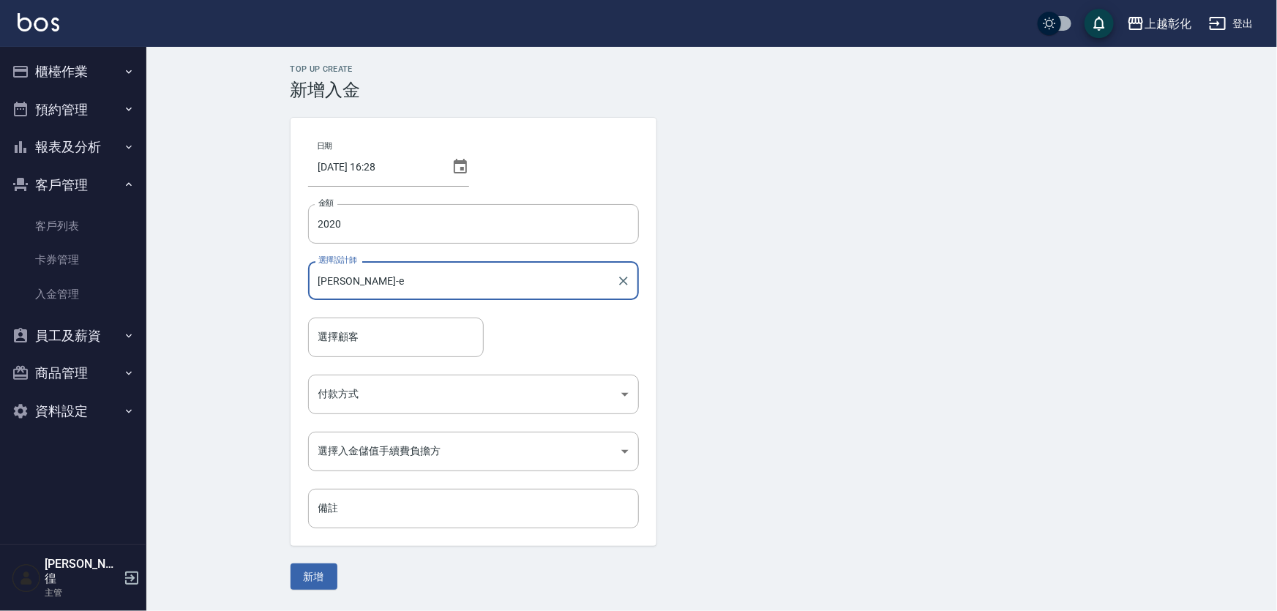
type input "[PERSON_NAME]-e"
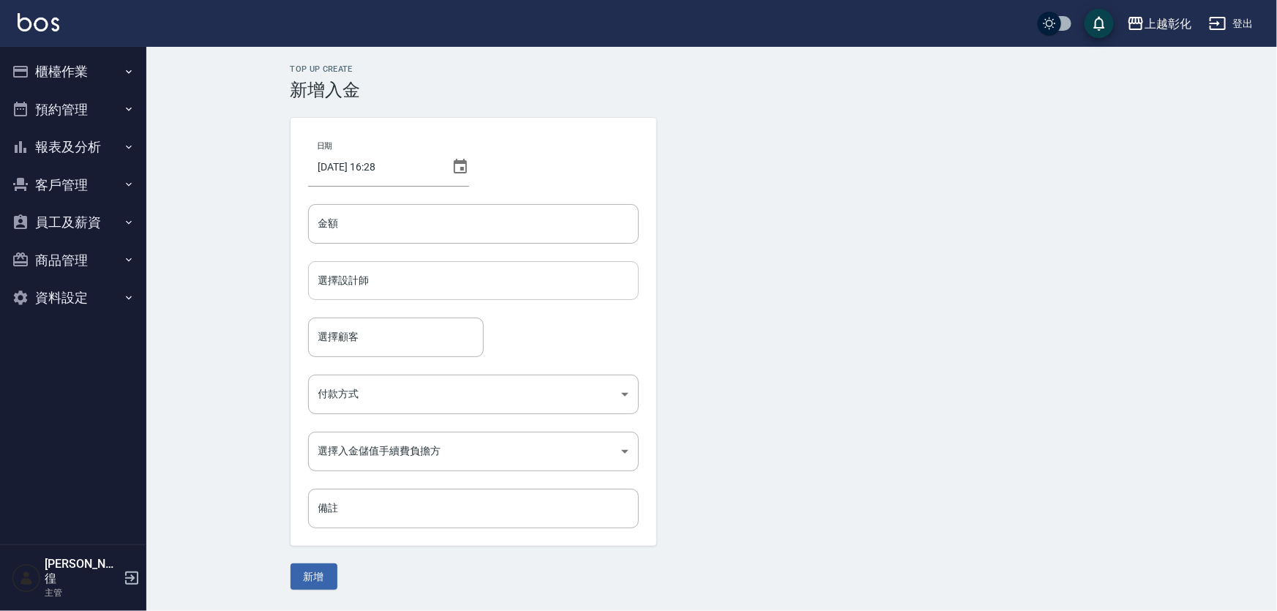
click at [424, 290] on input "選擇設計師" at bounding box center [474, 281] width 318 height 26
click at [424, 237] on input "金額" at bounding box center [473, 224] width 331 height 40
type input "2020"
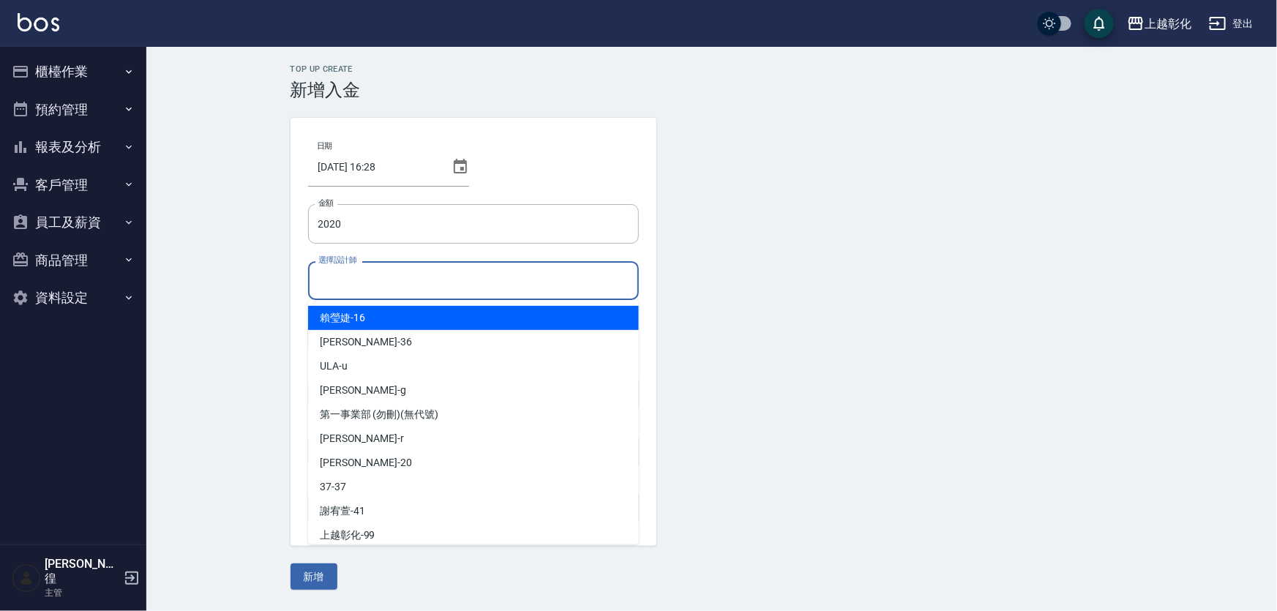
click at [419, 279] on input "選擇設計師" at bounding box center [474, 281] width 318 height 26
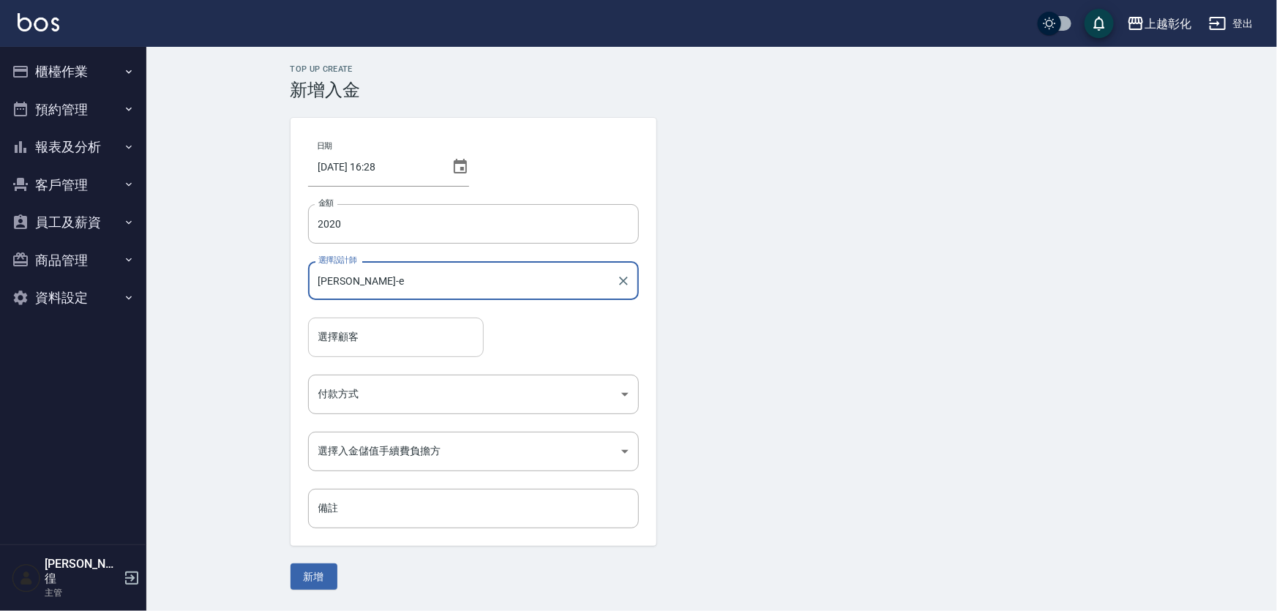
type input "[PERSON_NAME]-e"
click at [402, 342] on input "選擇顧客" at bounding box center [396, 337] width 162 height 26
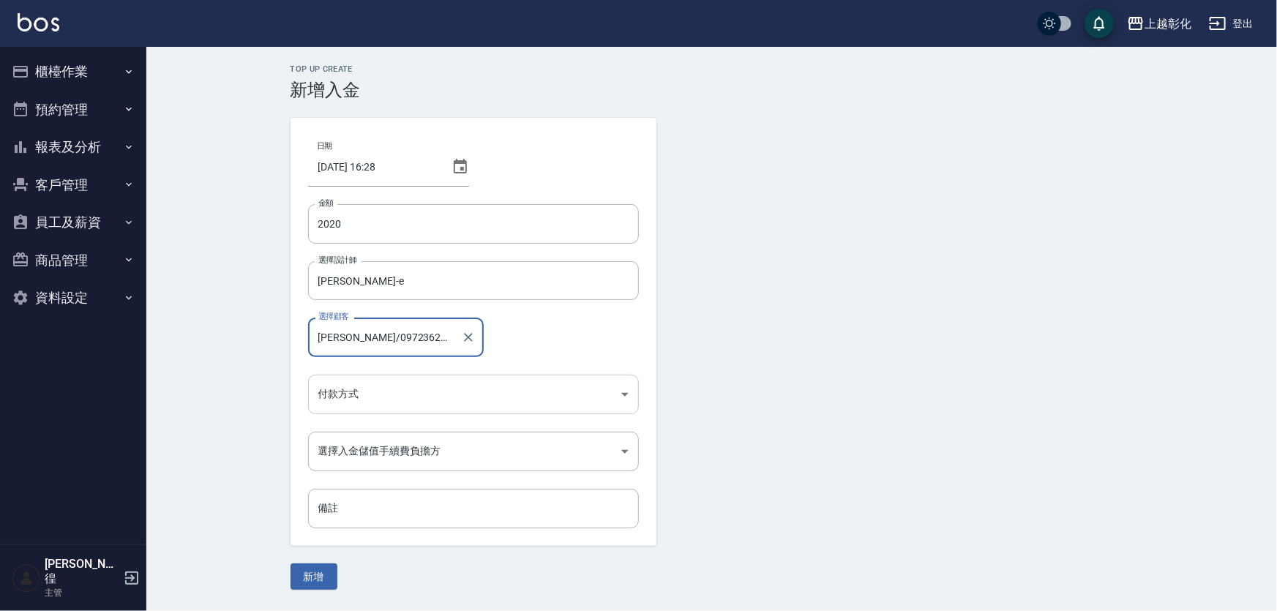
type input "[PERSON_NAME]/0972362755"
click at [391, 395] on body "上越彰化 登出 櫃檯作業 打帳單 帳單列表 現金收支登錄 材料自購登錄 每日結帳 排班表 現場電腦打卡 預約管理 預約管理 單日預約紀錄 單週預約紀錄 報表及…" at bounding box center [638, 305] width 1277 height 611
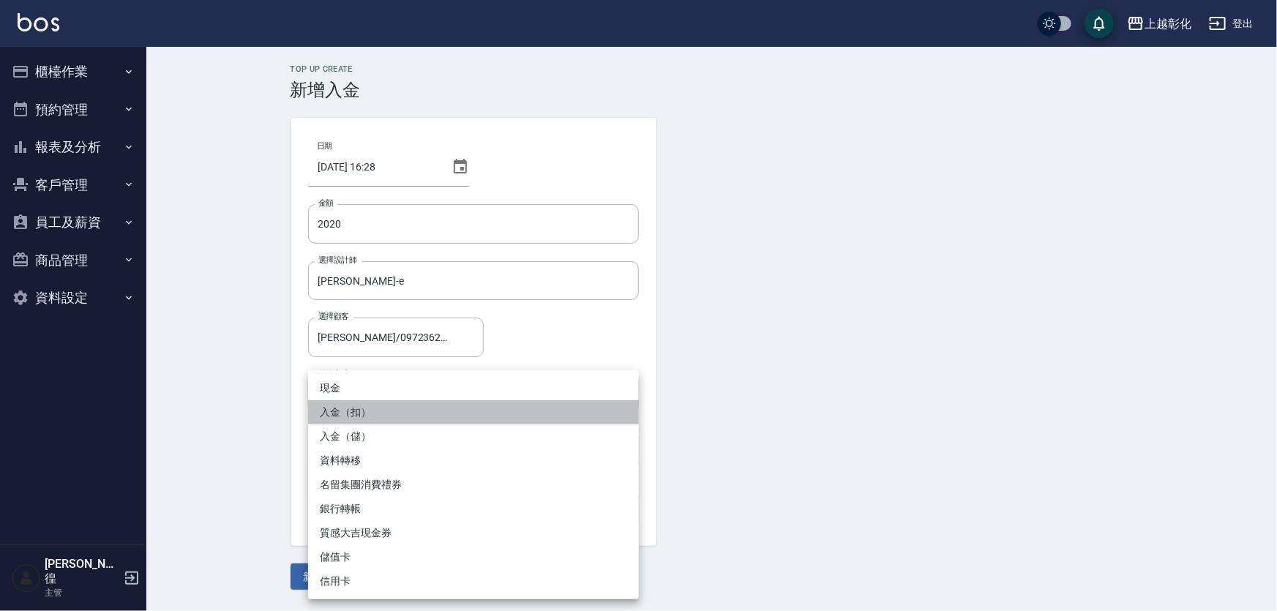
click at [375, 400] on li "入金（扣）" at bounding box center [473, 412] width 331 height 24
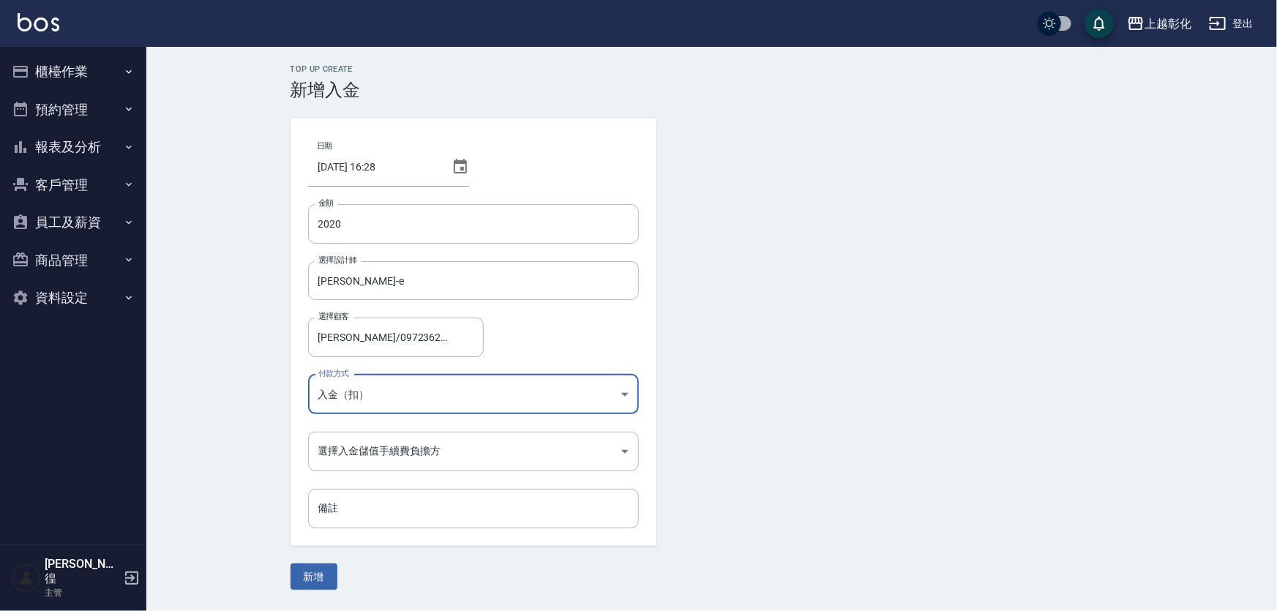
click at [358, 391] on body "上越彰化 登出 櫃檯作業 打帳單 帳單列表 現金收支登錄 材料自購登錄 每日結帳 排班表 現場電腦打卡 預約管理 預約管理 單日預約紀錄 單週預約紀錄 報表及…" at bounding box center [638, 305] width 1277 height 611
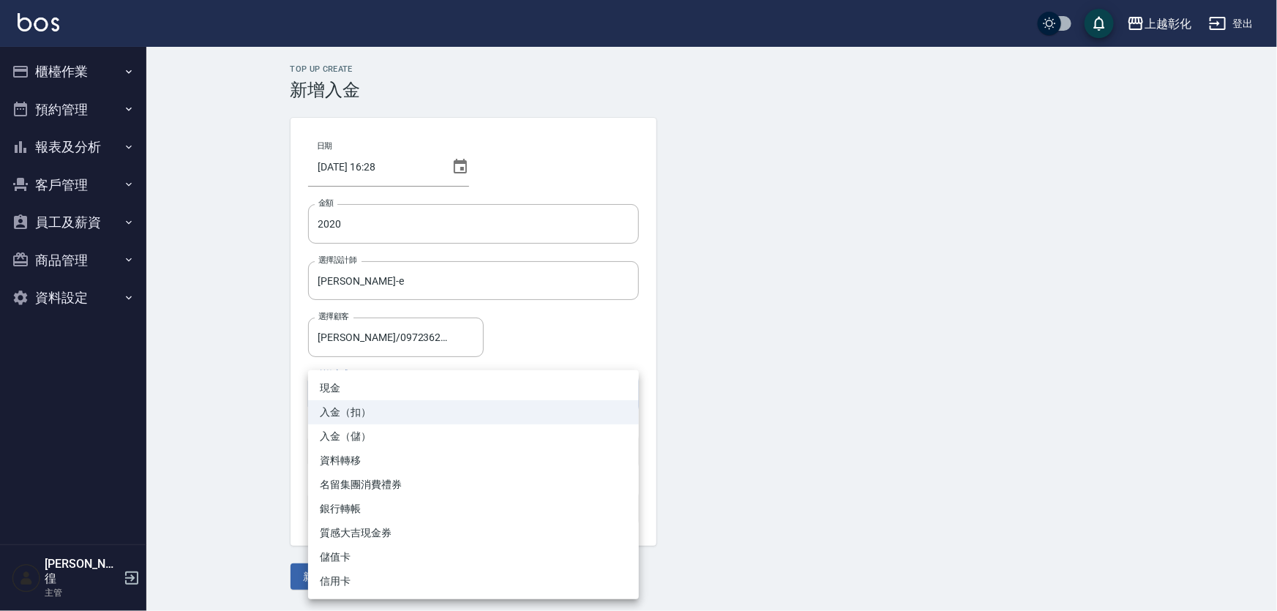
click at [357, 446] on li "入金（儲）" at bounding box center [473, 436] width 331 height 24
type input "入金（儲）"
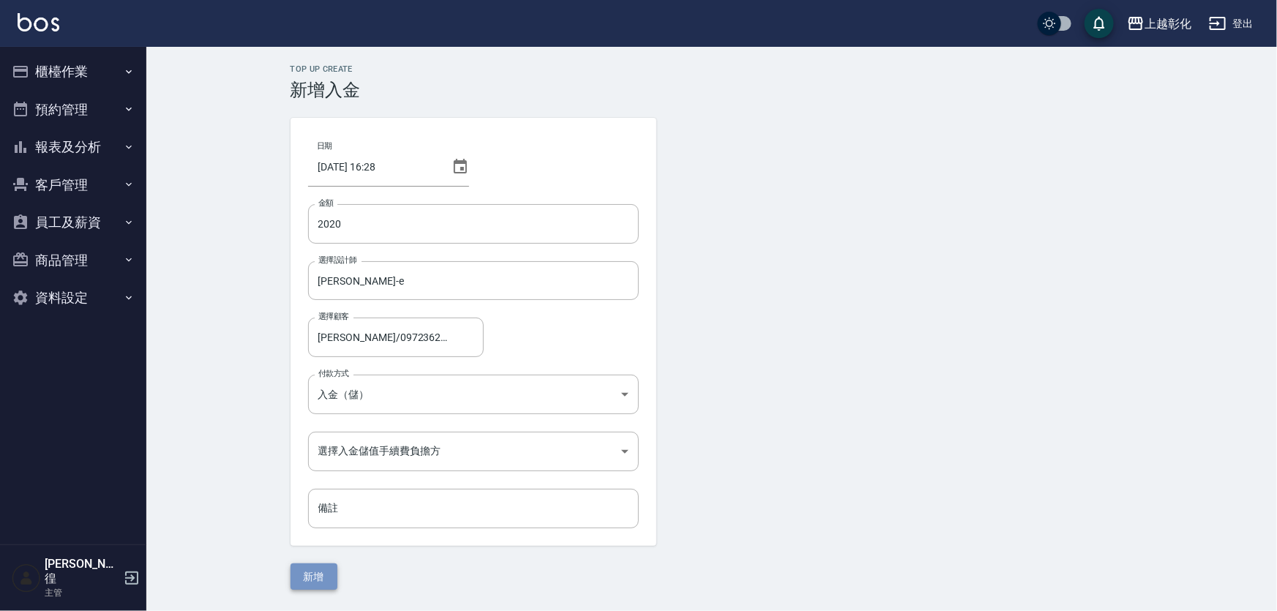
click at [310, 578] on button "新增" at bounding box center [313, 576] width 47 height 27
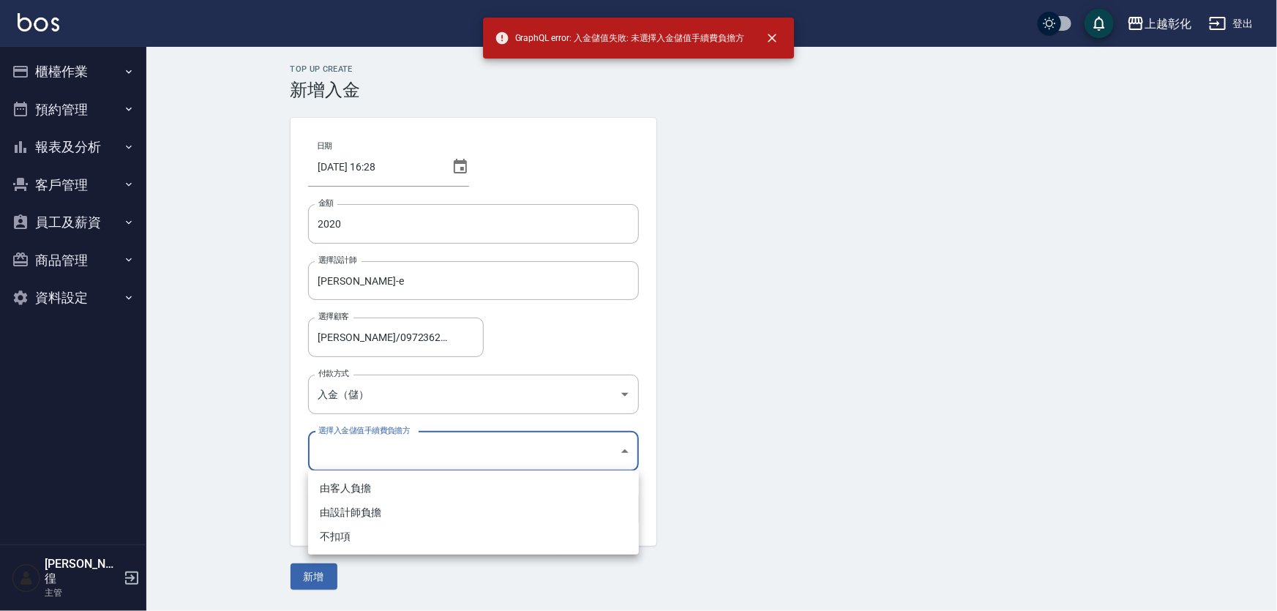
click at [439, 457] on body "GraphQL error: 入金儲值失敗: 未選擇入金儲值手續費負擔方 上越彰化 登出 櫃檯作業 打帳單 帳單列表 現金收支登錄 材料自購登錄 每日結帳 排…" at bounding box center [638, 305] width 1277 height 611
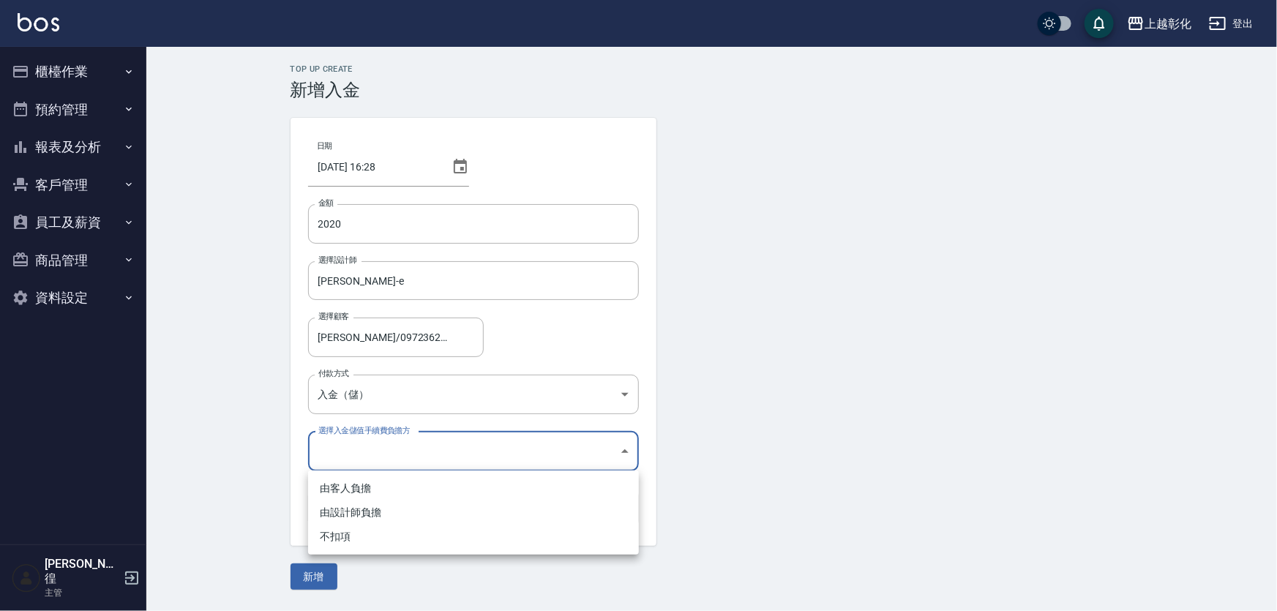
click at [359, 533] on li "不扣項" at bounding box center [473, 537] width 331 height 24
type input "WITHOUTHANDLINGFEE"
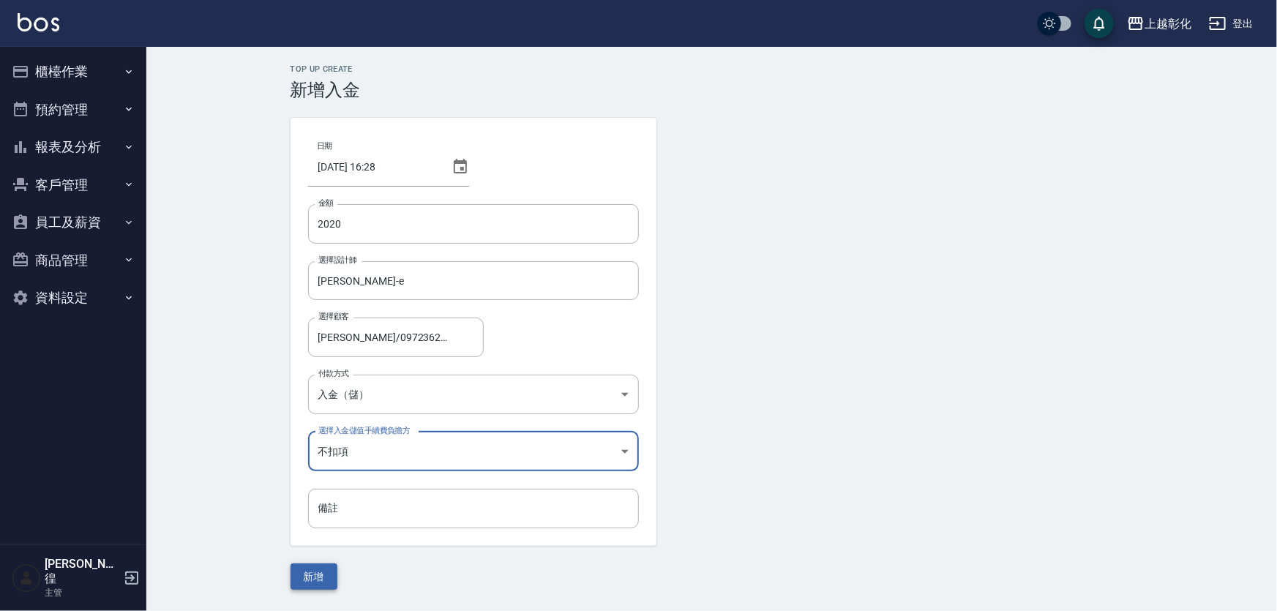
click at [311, 580] on button "新增" at bounding box center [313, 576] width 47 height 27
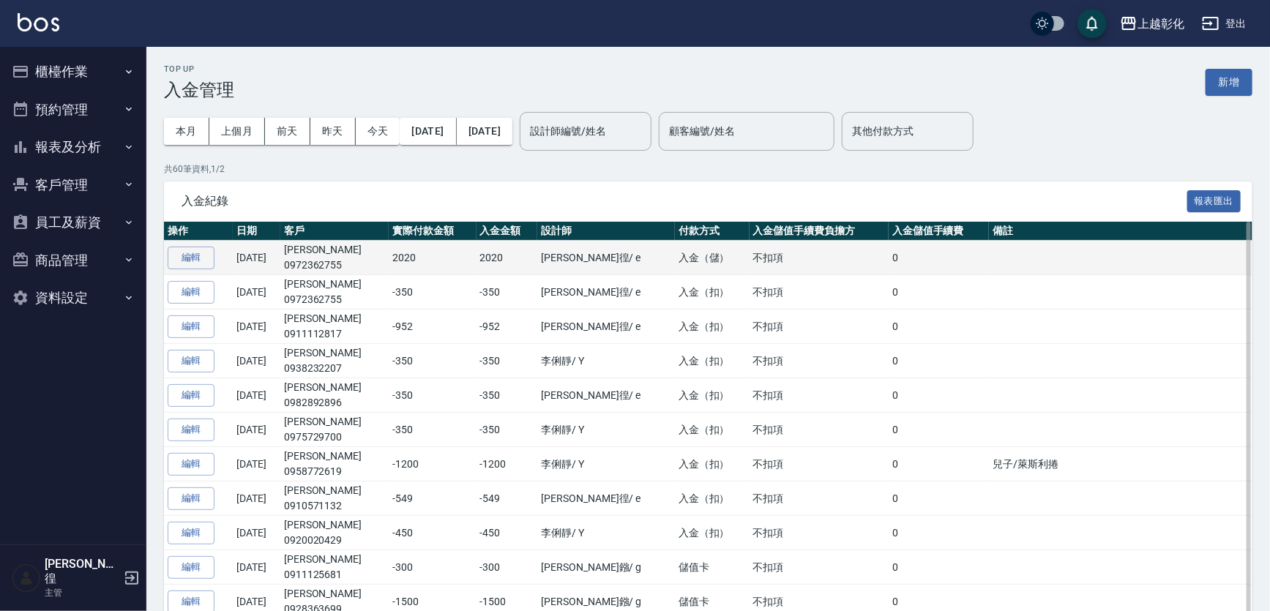
click at [220, 258] on td "編輯" at bounding box center [198, 258] width 69 height 34
click at [177, 264] on button "編輯" at bounding box center [191, 258] width 47 height 23
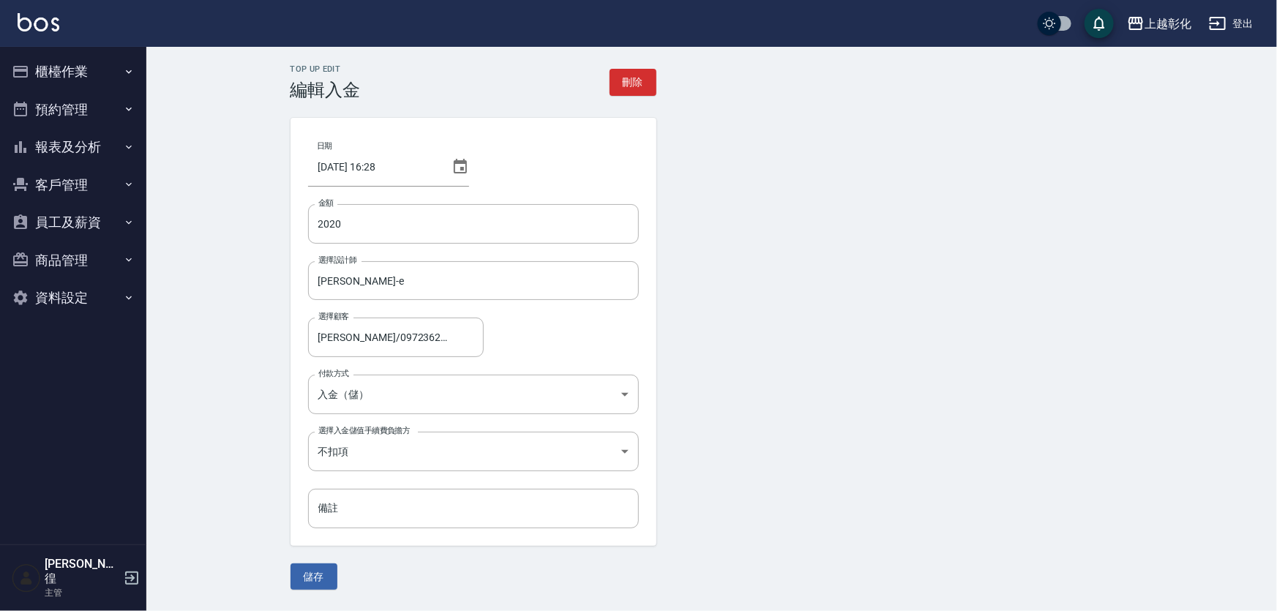
click at [80, 173] on button "客戶管理" at bounding box center [73, 185] width 135 height 38
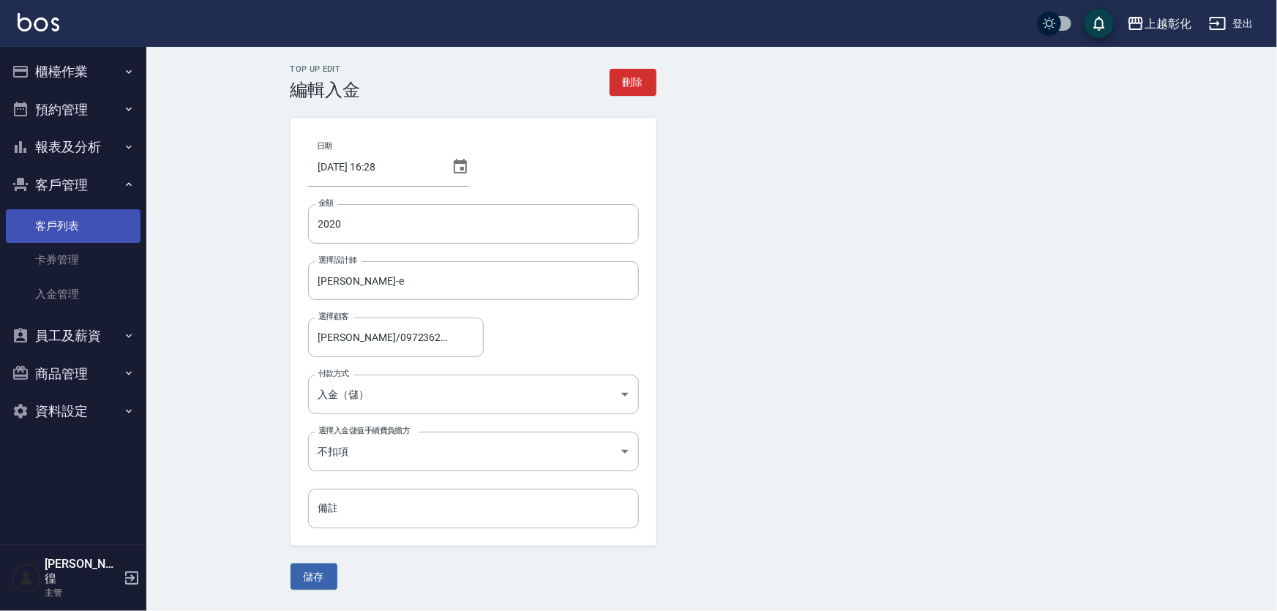
click at [66, 216] on link "客戶列表" at bounding box center [73, 226] width 135 height 34
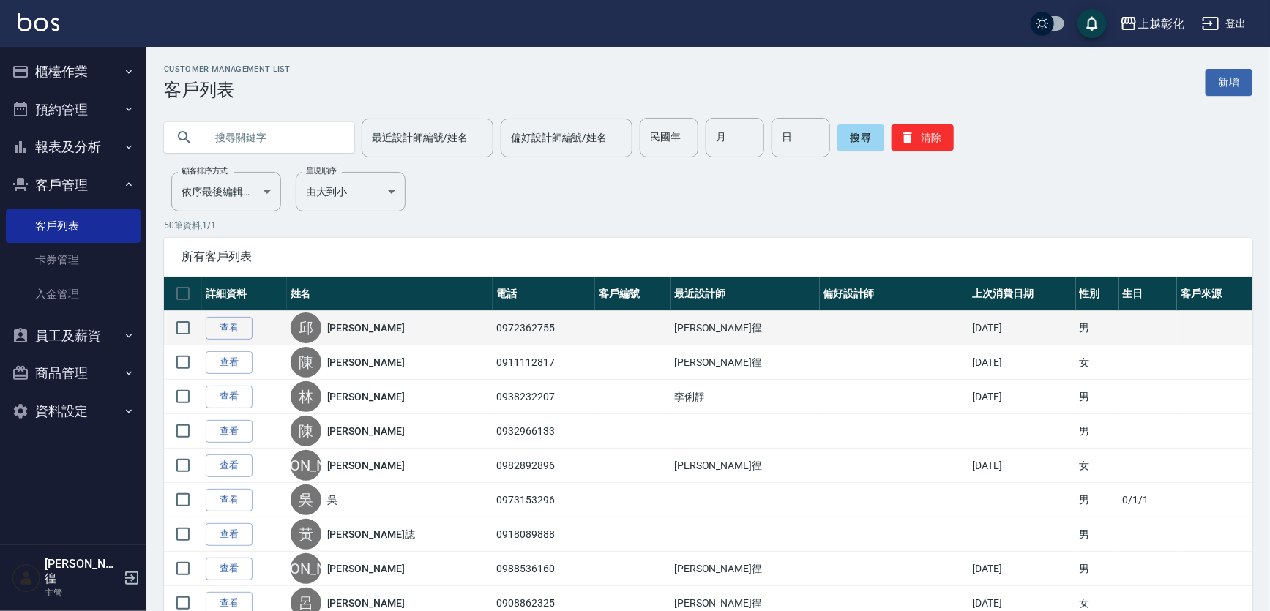
click at [236, 317] on td "查看" at bounding box center [244, 328] width 85 height 34
click at [235, 325] on link "查看" at bounding box center [229, 328] width 47 height 23
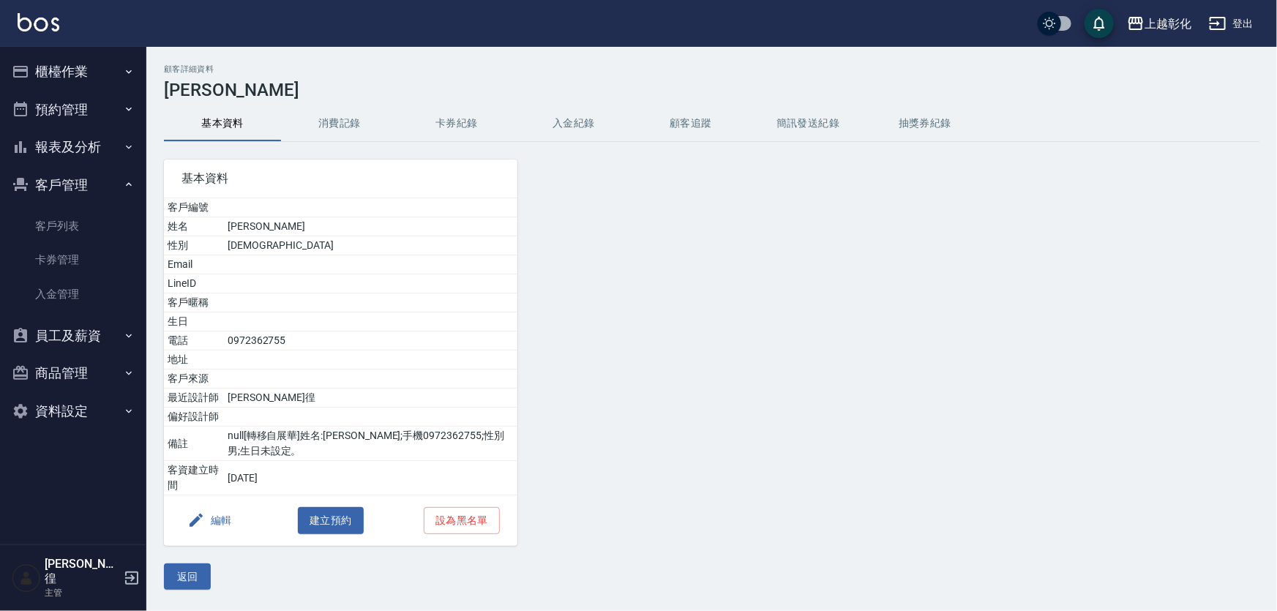
click at [495, 127] on button "卡券紀錄" at bounding box center [456, 123] width 117 height 35
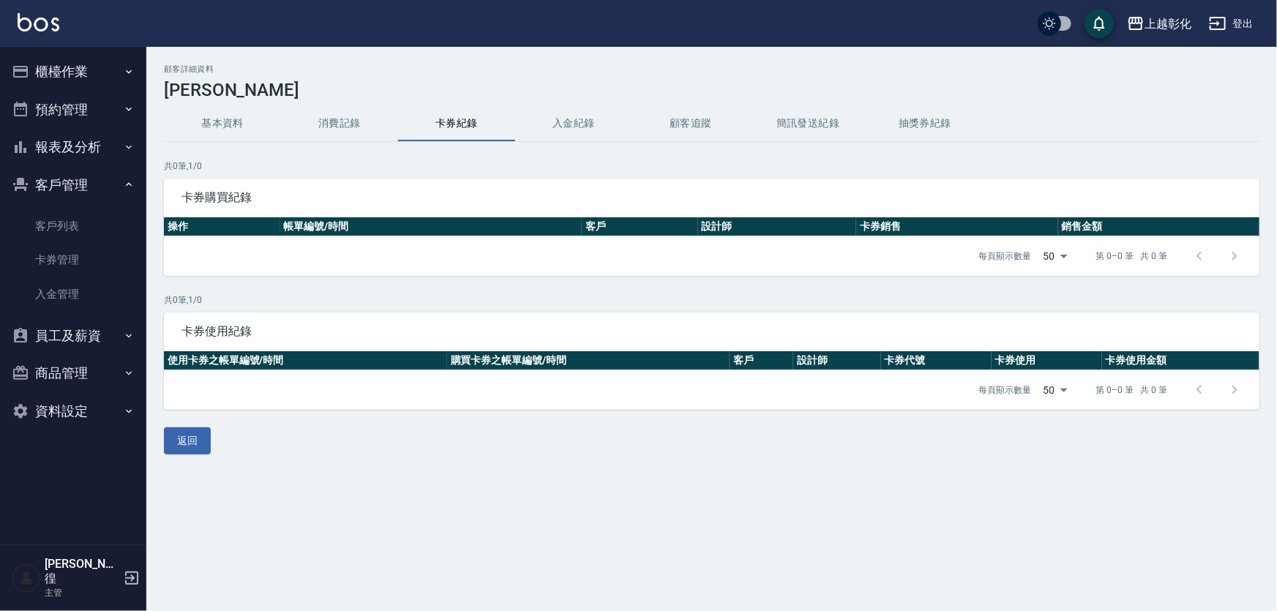
click at [563, 116] on button "入金紀錄" at bounding box center [573, 123] width 117 height 35
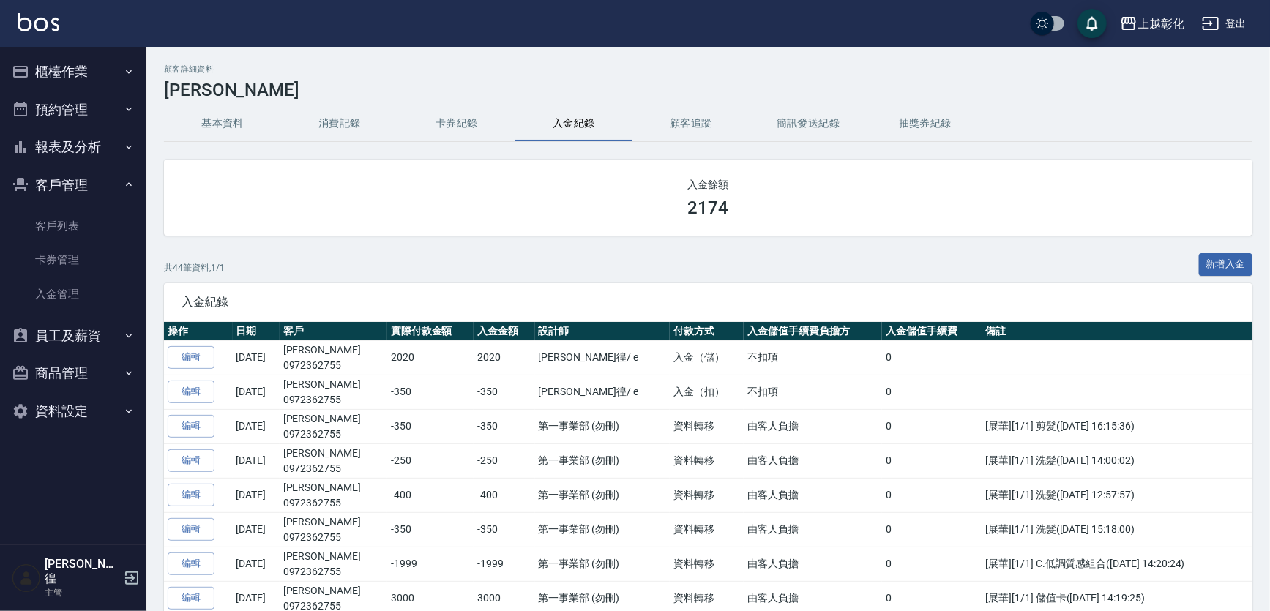
click at [64, 184] on button "客戶管理" at bounding box center [73, 185] width 135 height 38
click at [59, 184] on button "客戶管理" at bounding box center [73, 185] width 135 height 38
click at [50, 234] on link "客戶列表" at bounding box center [73, 226] width 135 height 34
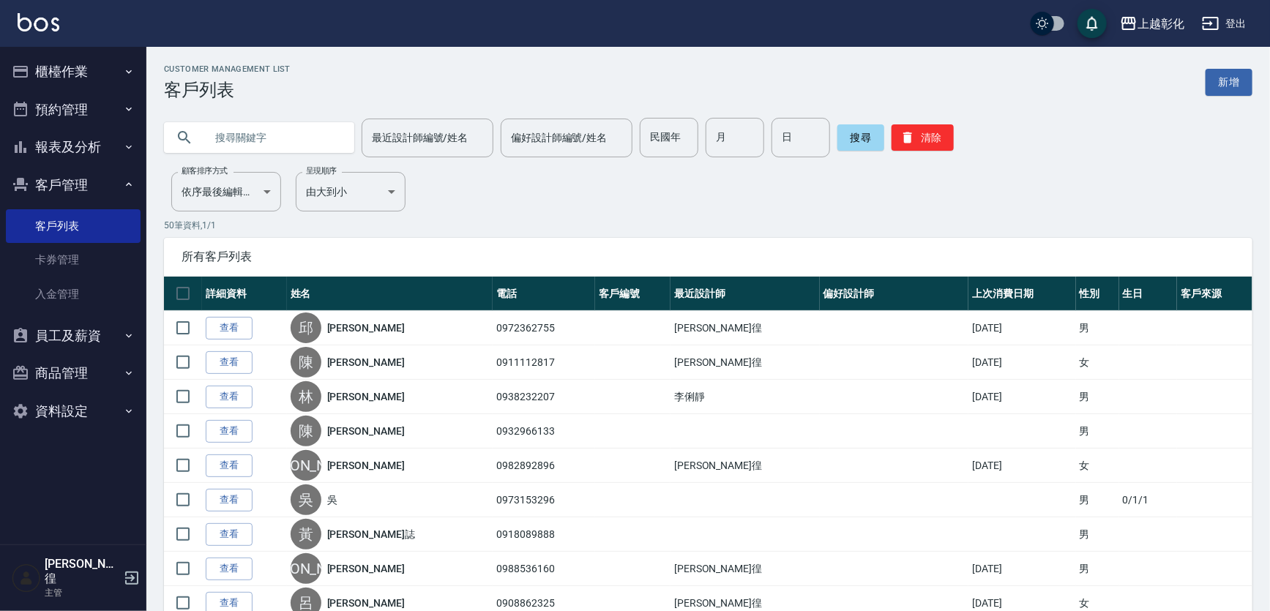
click at [266, 140] on input "text" at bounding box center [274, 138] width 138 height 40
type input "0923713956"
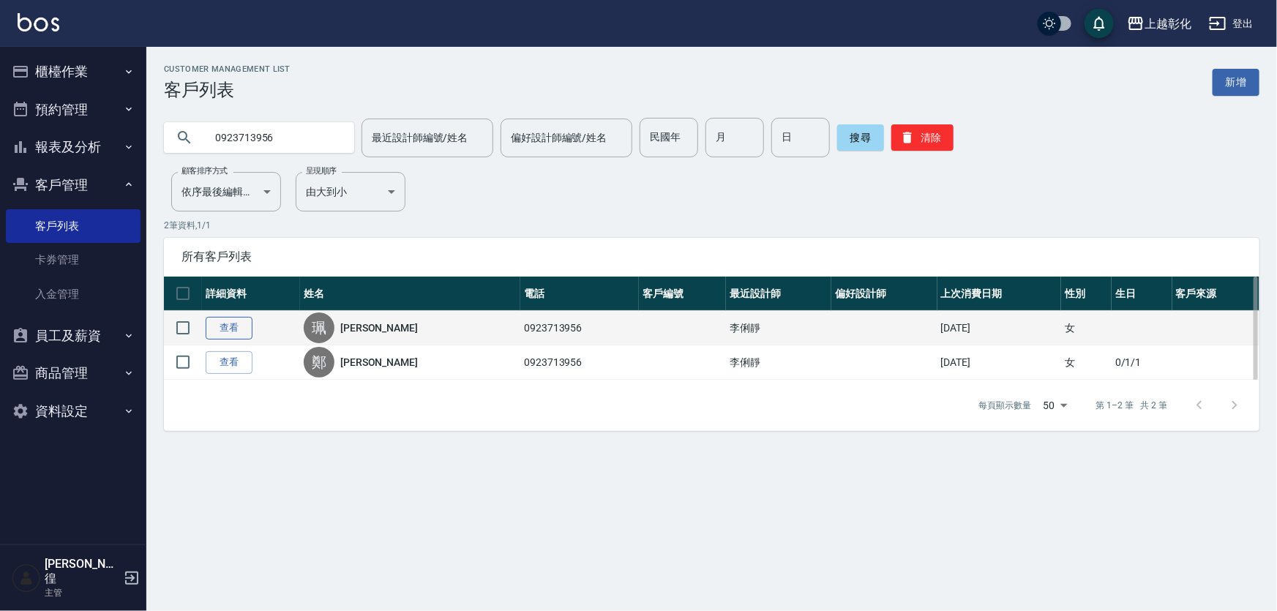
click at [247, 340] on link "查看" at bounding box center [229, 328] width 47 height 23
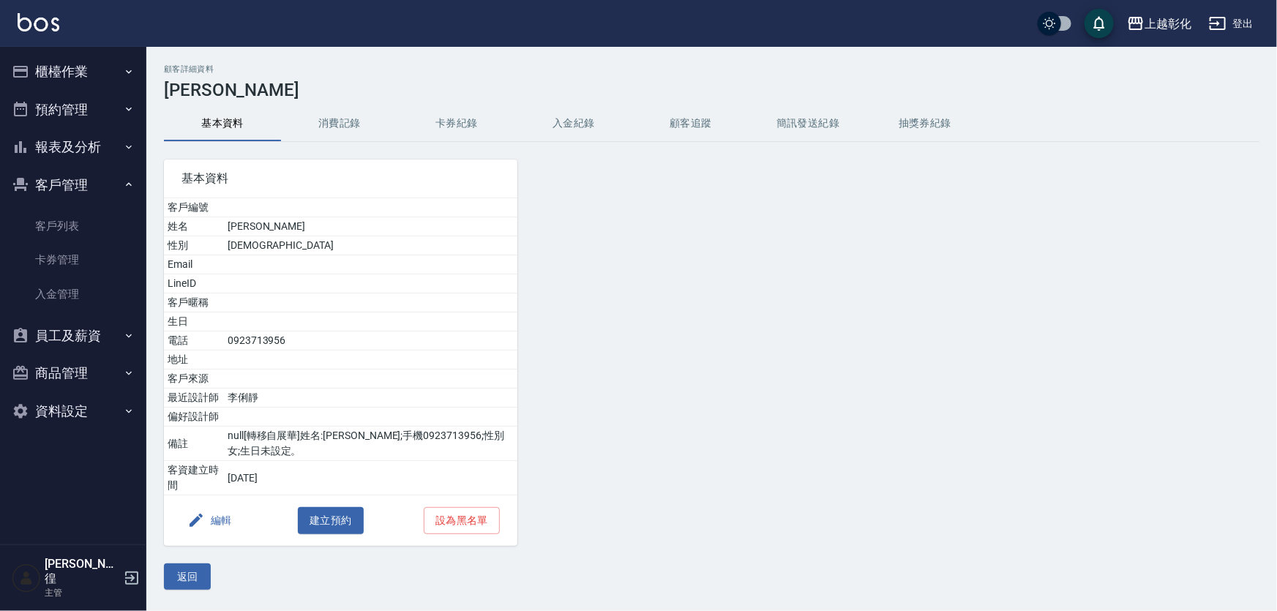
click at [327, 121] on button "消費記錄" at bounding box center [339, 123] width 117 height 35
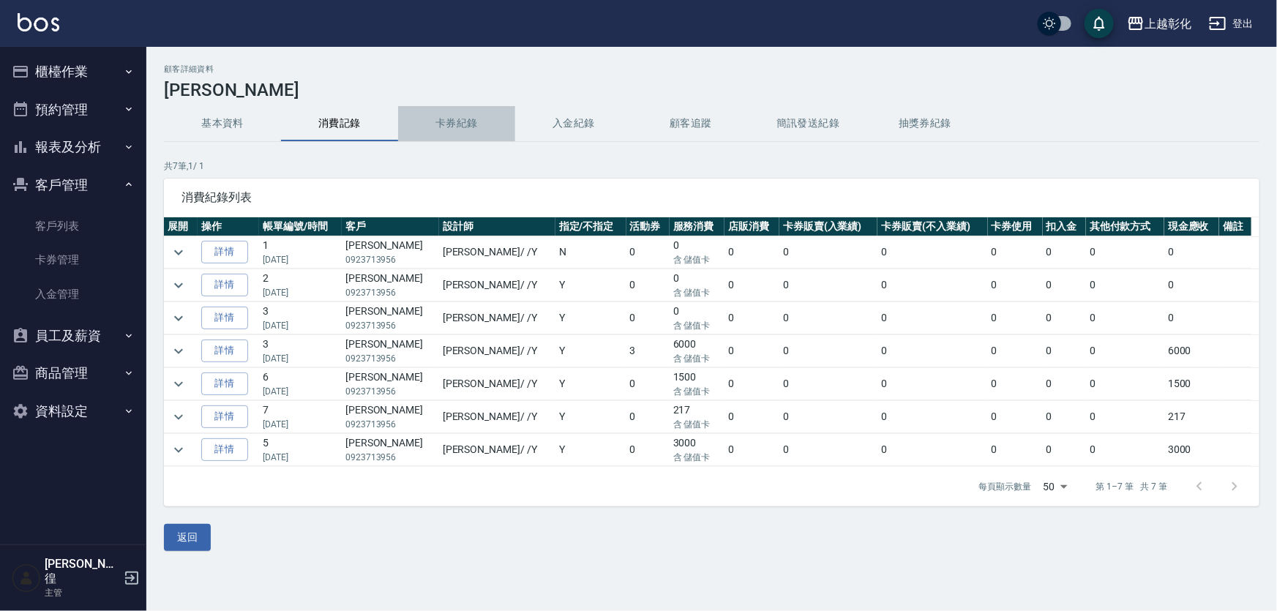
click at [468, 121] on button "卡券紀錄" at bounding box center [456, 123] width 117 height 35
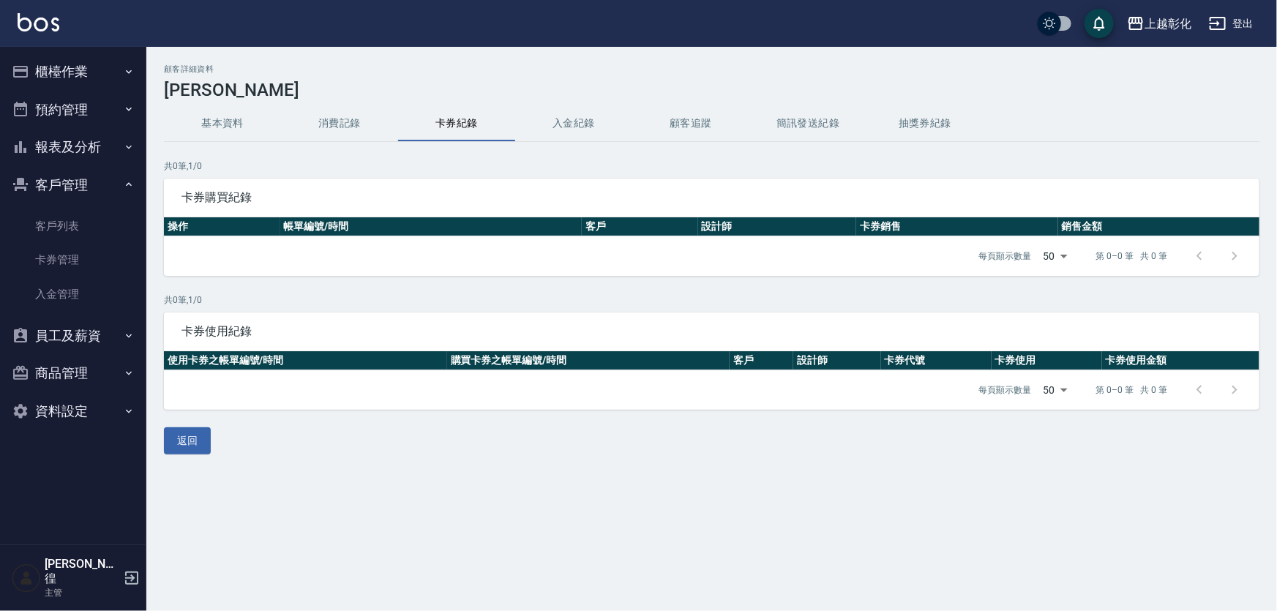
click at [219, 124] on button "基本資料" at bounding box center [222, 123] width 117 height 35
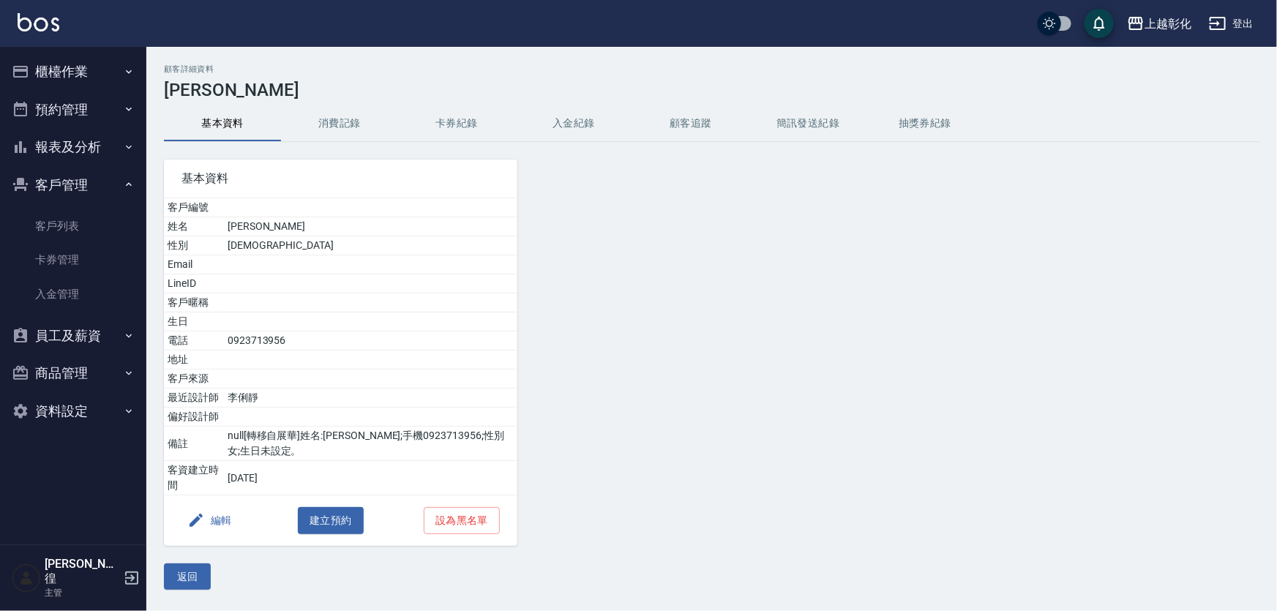
click at [187, 577] on button "返回" at bounding box center [187, 576] width 47 height 27
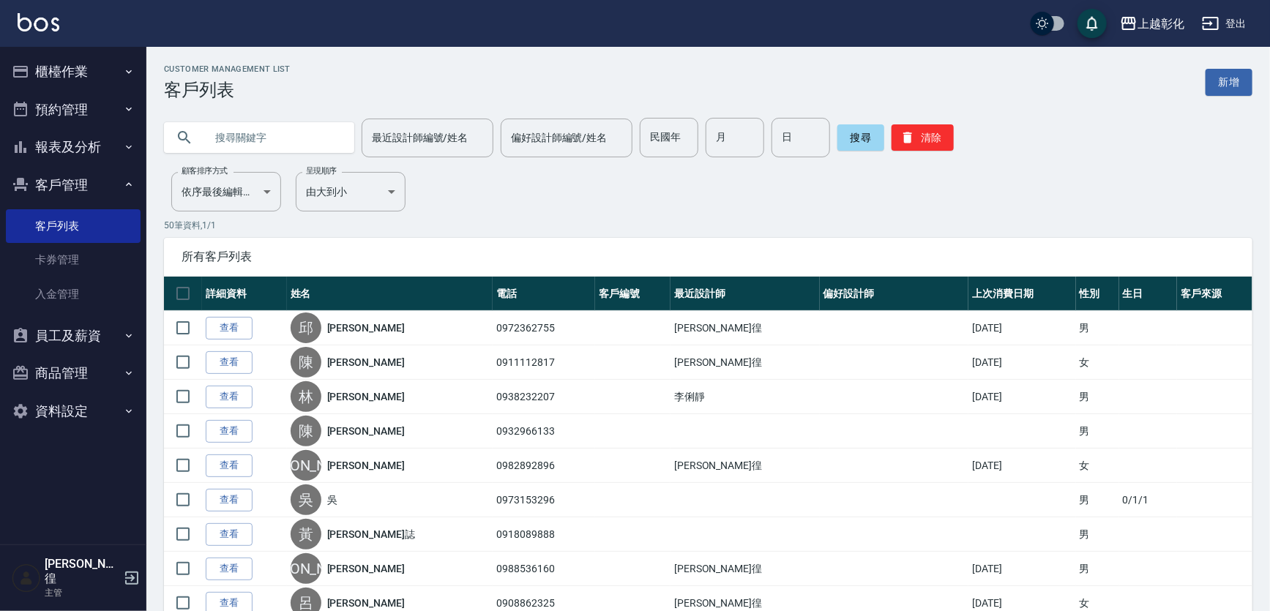
click at [260, 136] on input "text" at bounding box center [274, 138] width 138 height 40
type input "0923713956"
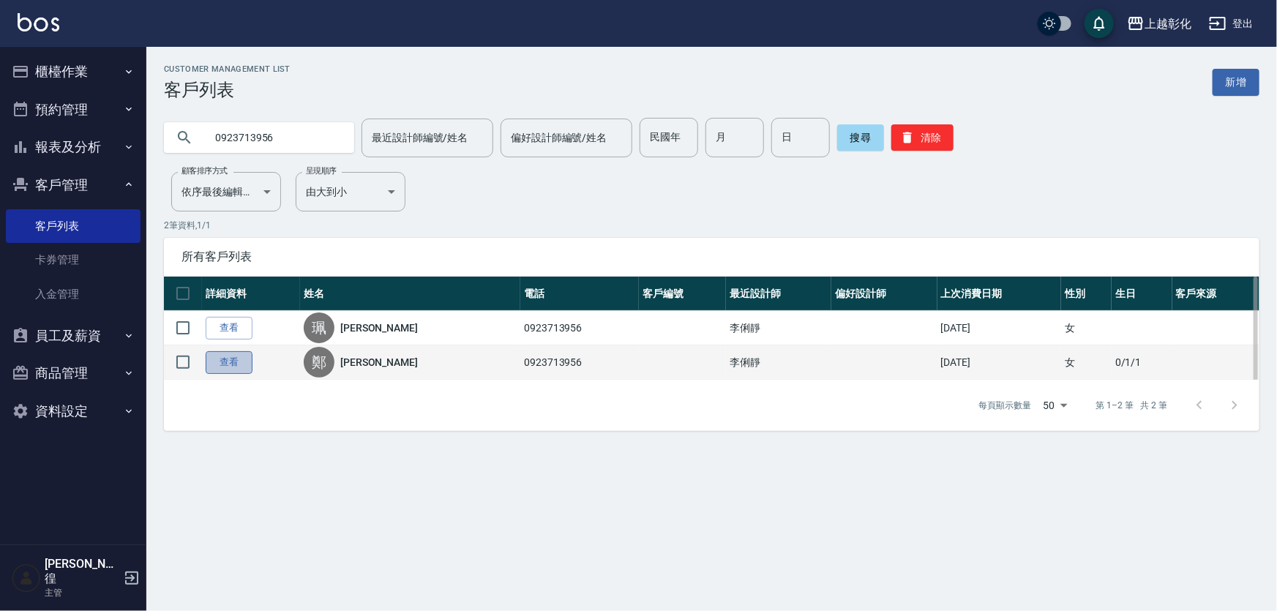
click at [237, 370] on link "查看" at bounding box center [229, 362] width 47 height 23
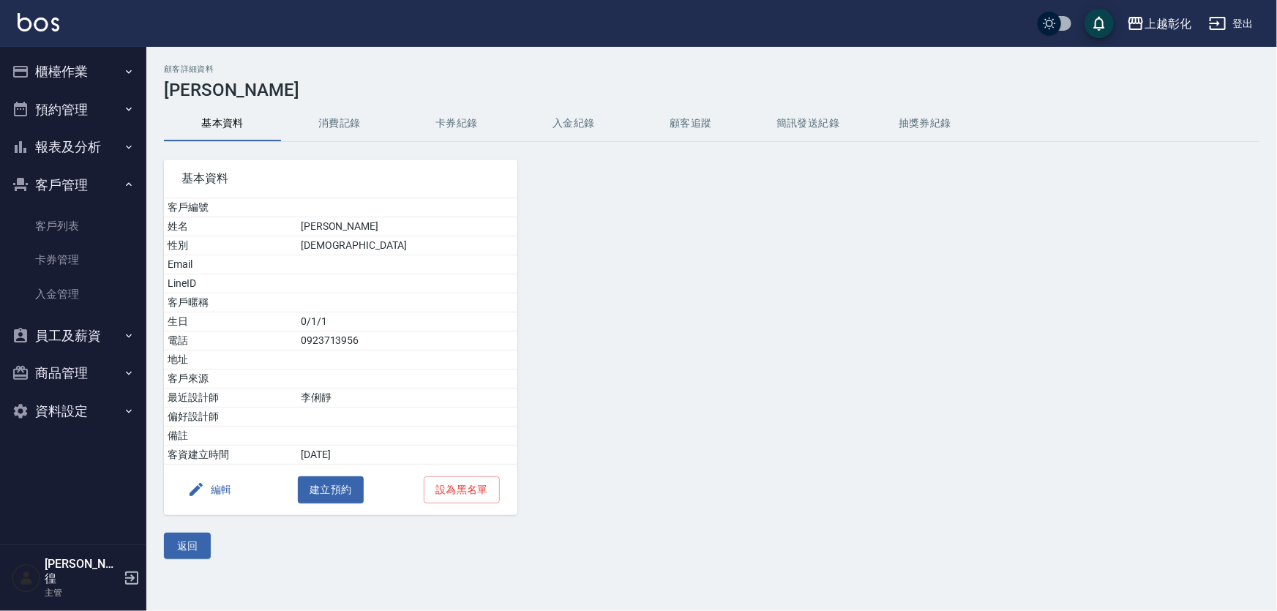
click at [336, 119] on button "消費記錄" at bounding box center [339, 123] width 117 height 35
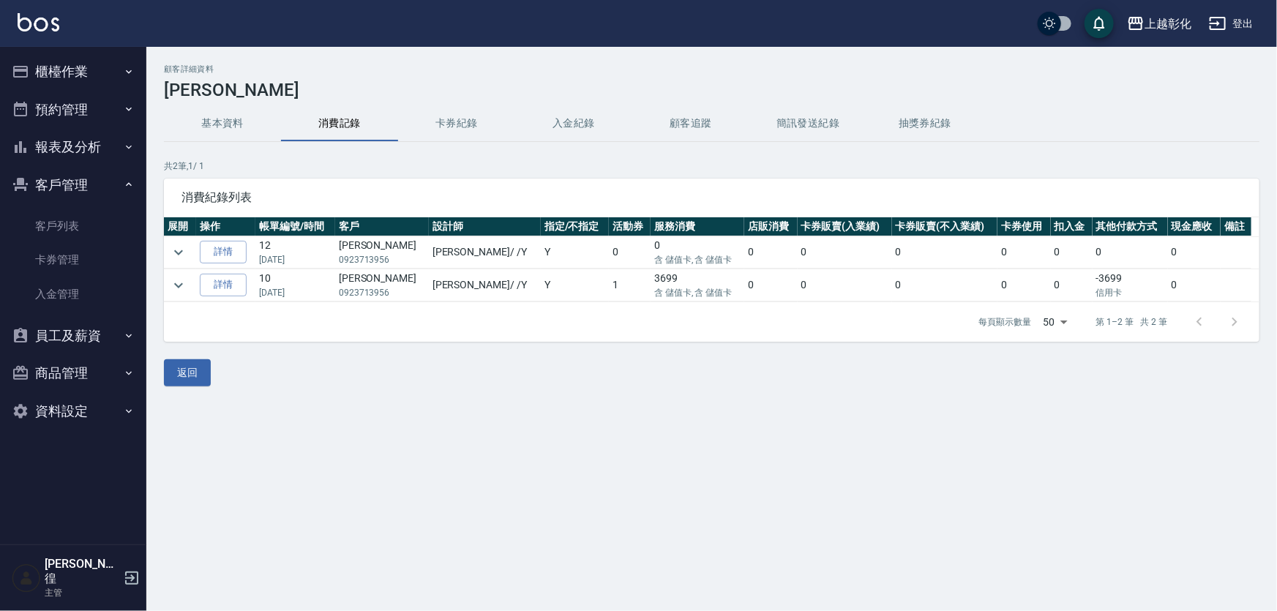
click at [567, 128] on button "入金紀錄" at bounding box center [573, 123] width 117 height 35
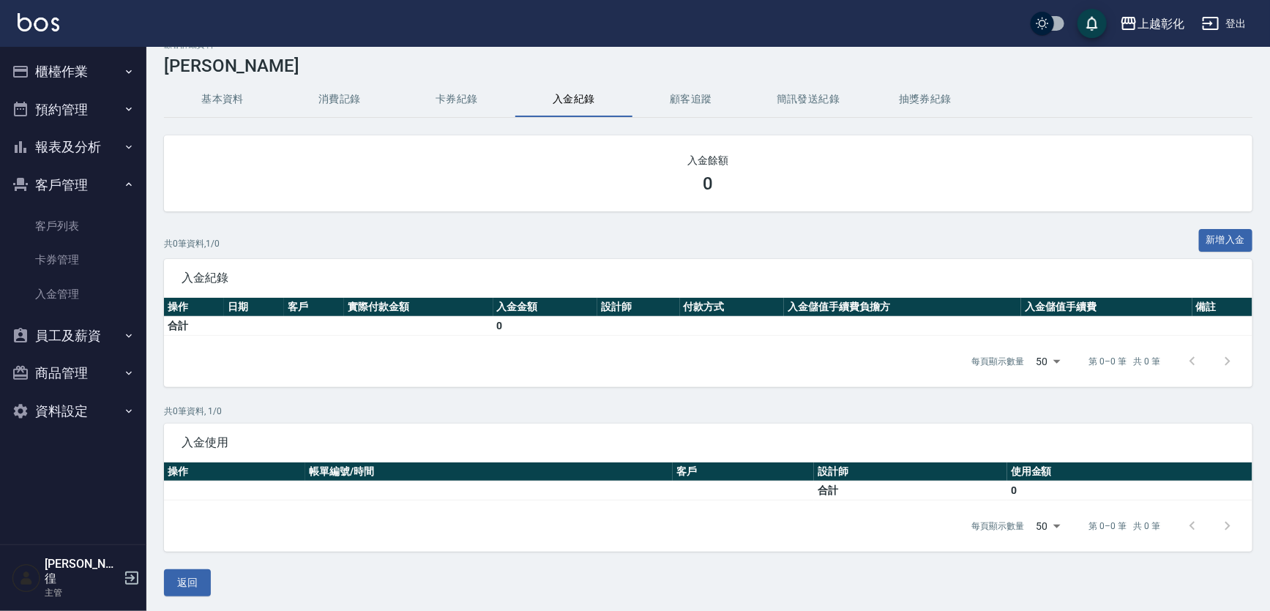
scroll to position [37, 0]
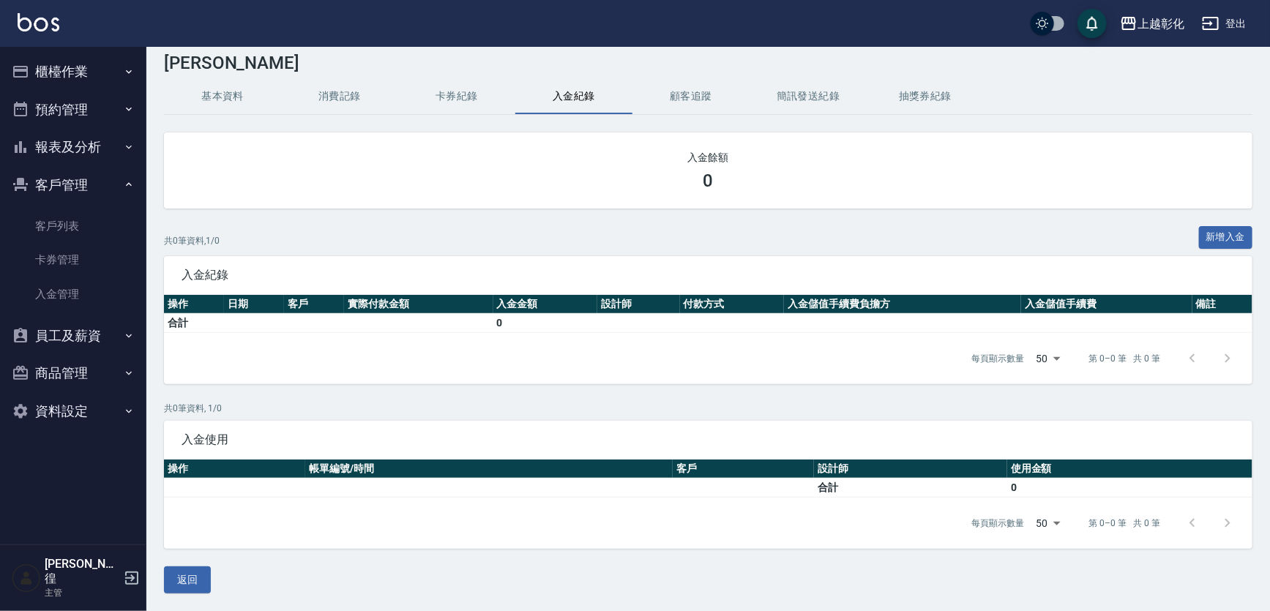
click at [331, 79] on button "消費記錄" at bounding box center [339, 96] width 117 height 35
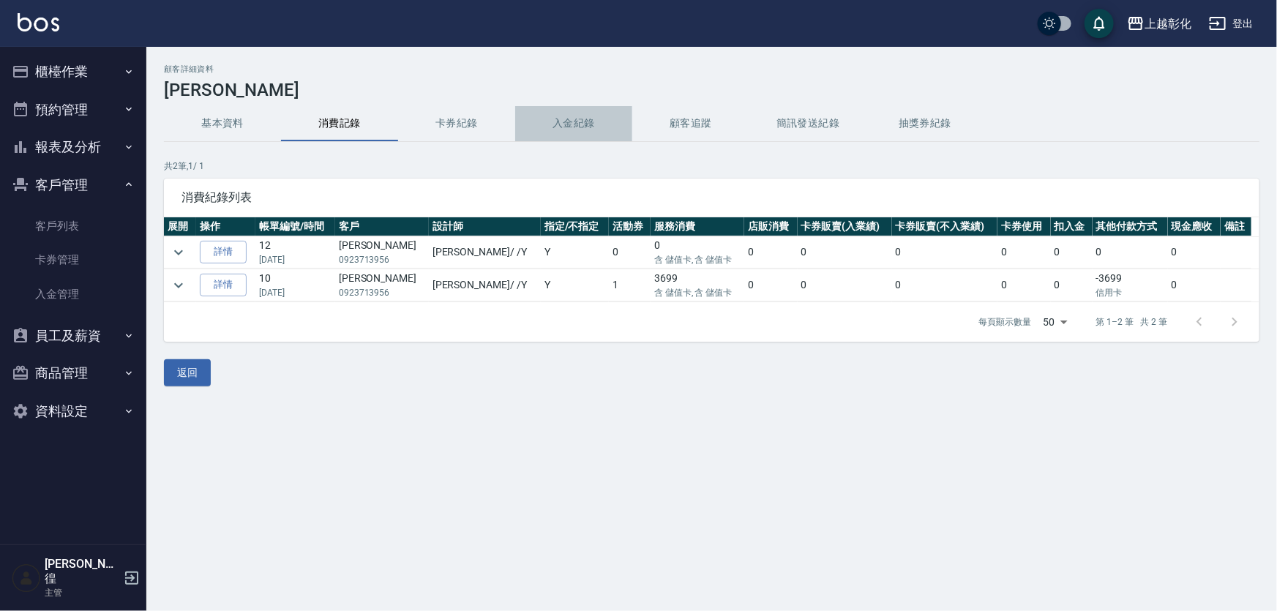
click at [567, 122] on button "入金紀錄" at bounding box center [573, 123] width 117 height 35
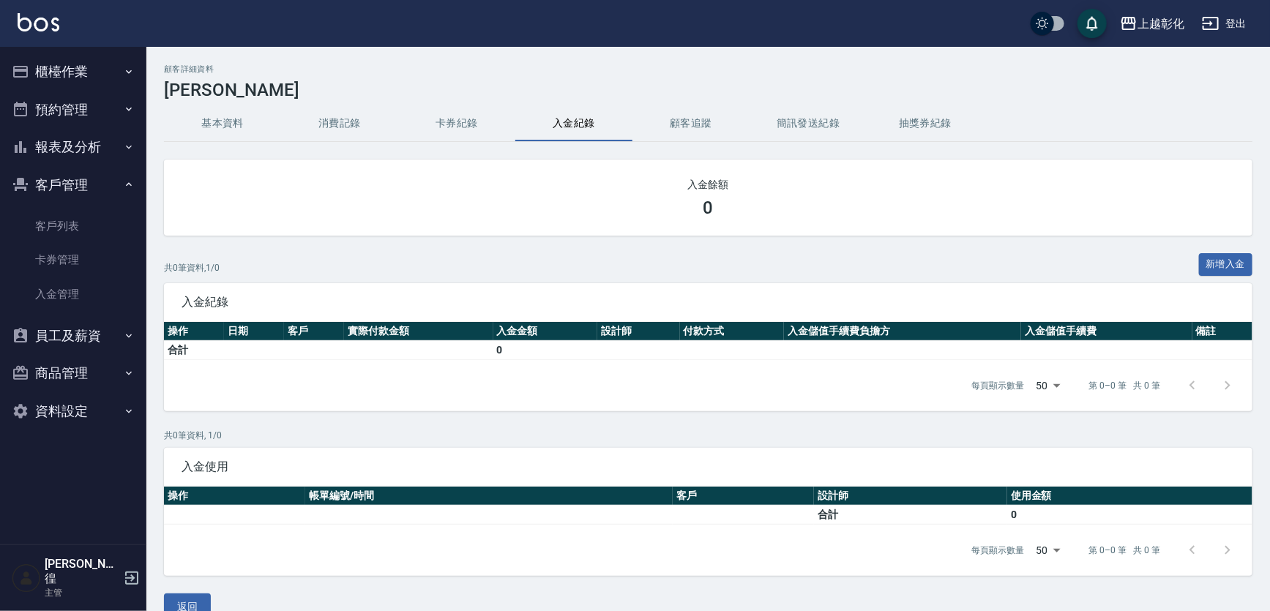
click at [210, 124] on button "基本資料" at bounding box center [222, 123] width 117 height 35
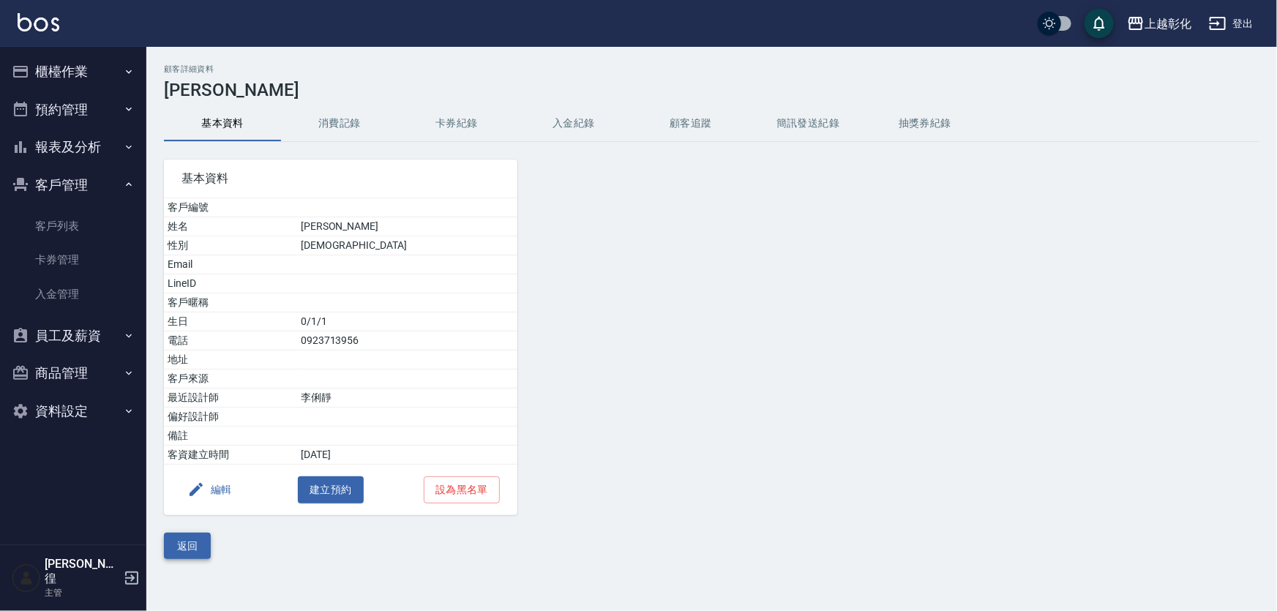
click at [178, 550] on button "返回" at bounding box center [187, 546] width 47 height 27
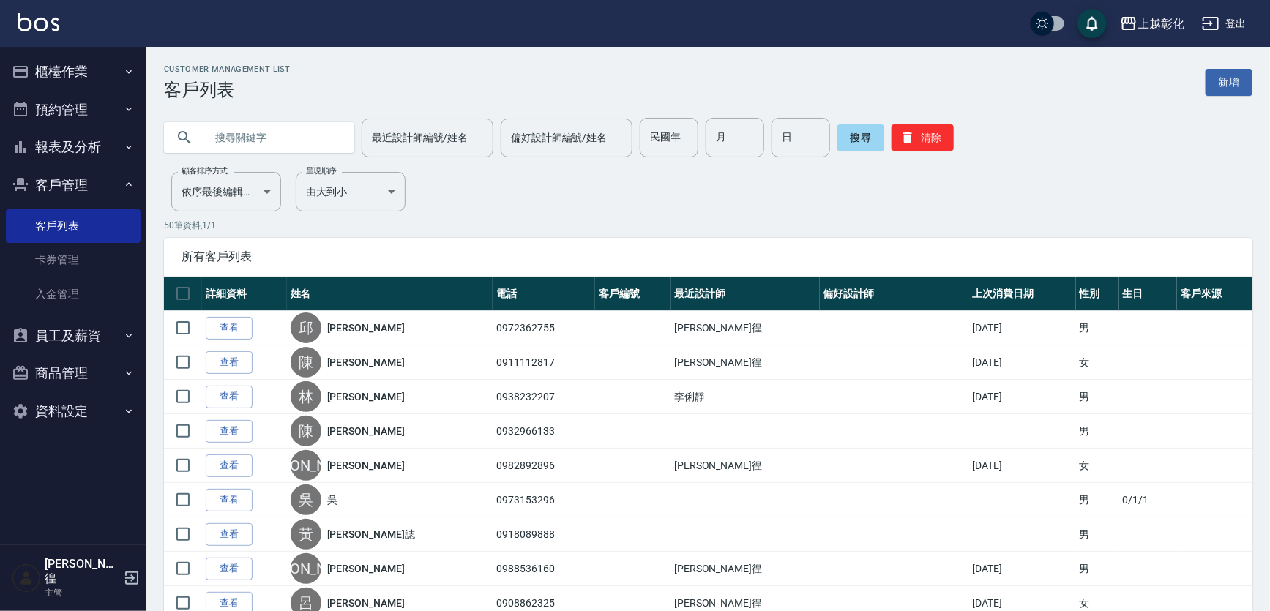
click at [277, 147] on input "text" at bounding box center [274, 138] width 138 height 40
type input "0923713956"
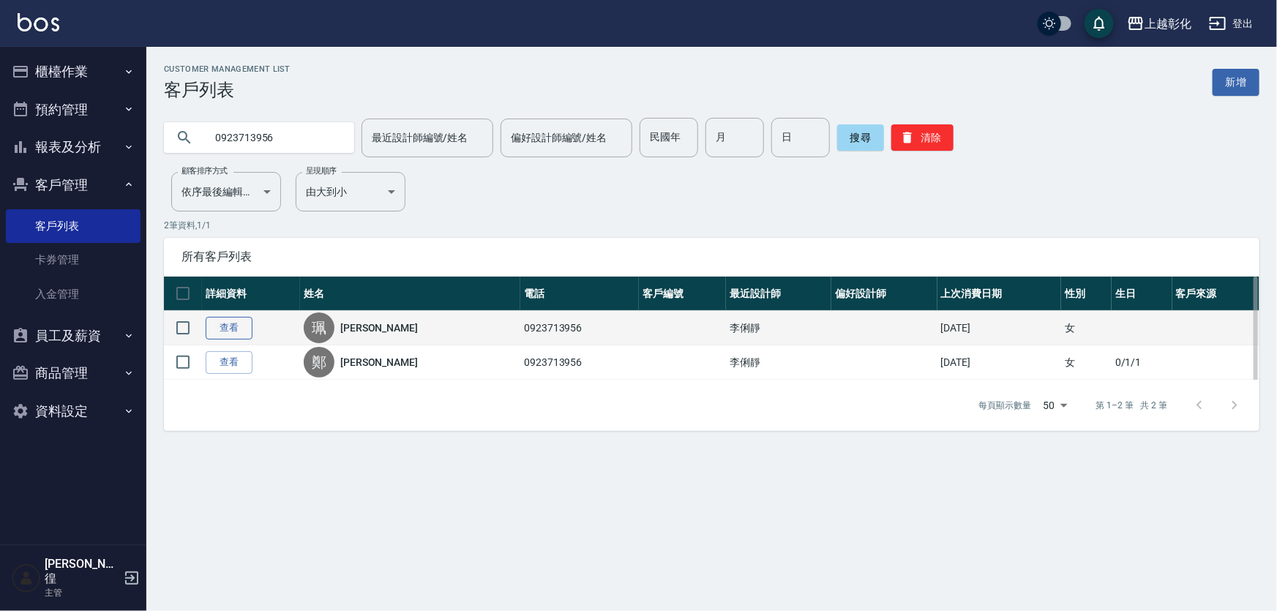
click at [246, 339] on link "查看" at bounding box center [229, 328] width 47 height 23
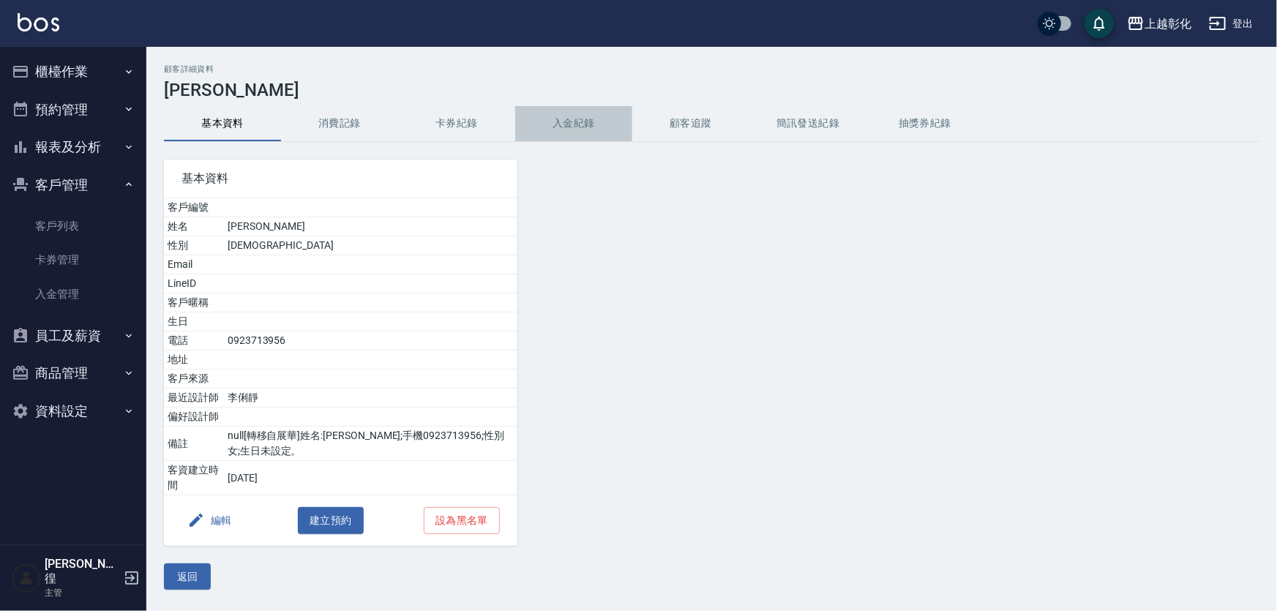
click at [572, 124] on button "入金紀錄" at bounding box center [573, 123] width 117 height 35
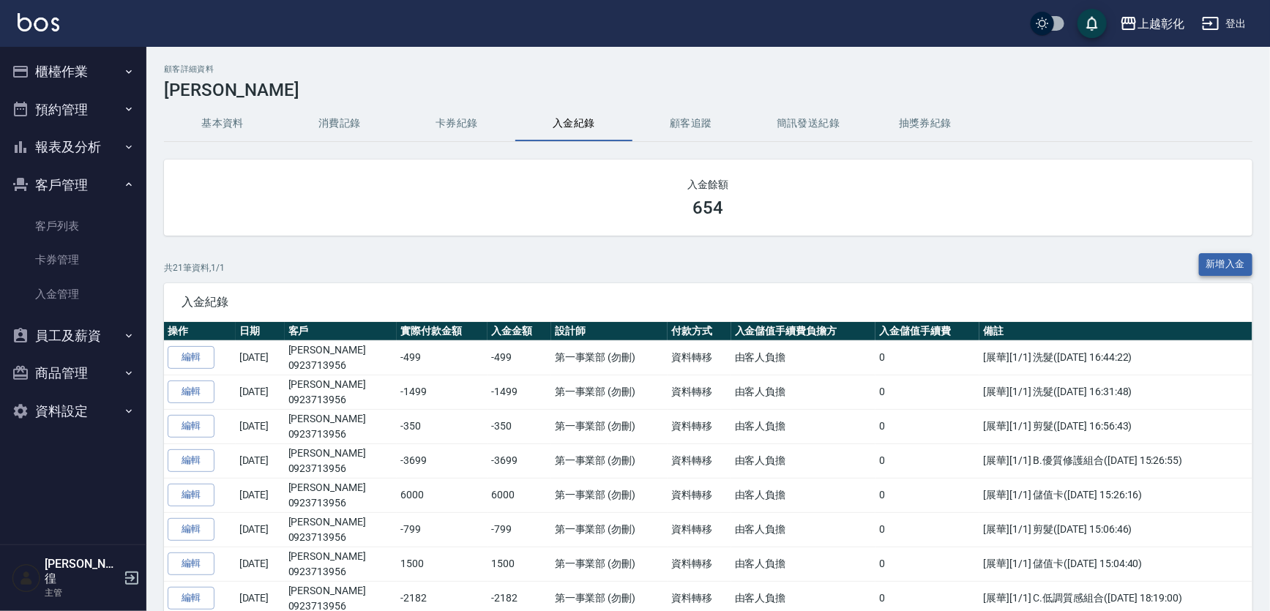
click at [1226, 265] on button "新增入金" at bounding box center [1226, 264] width 54 height 23
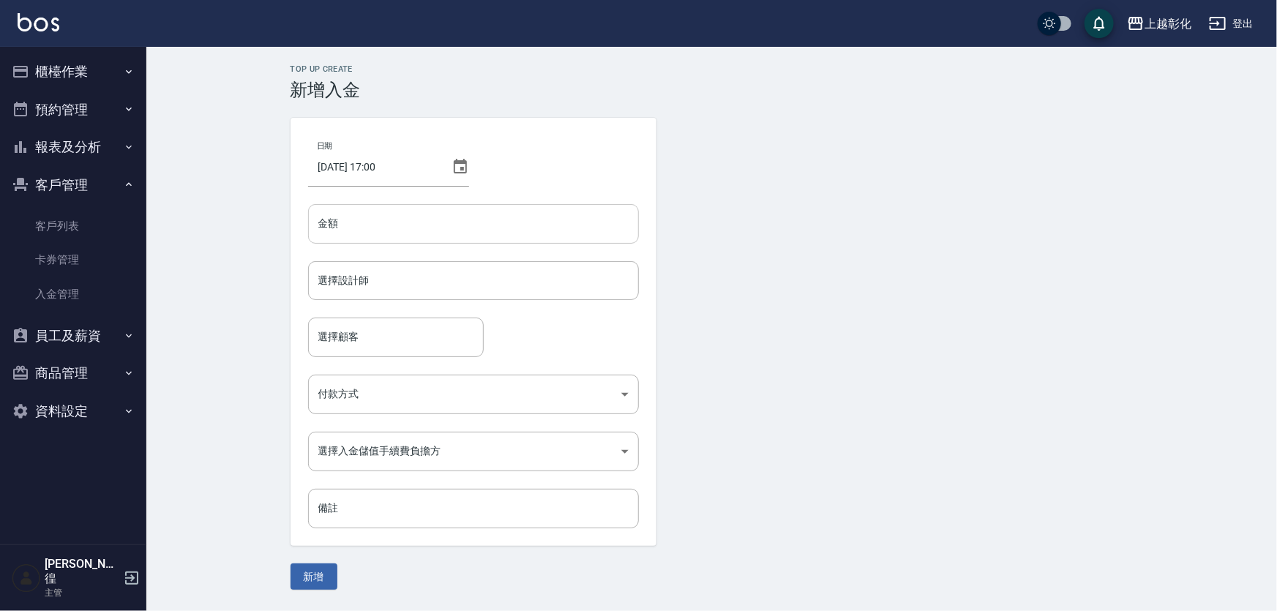
click at [440, 235] on input "金額" at bounding box center [473, 224] width 331 height 40
click at [414, 293] on div "選擇設計師" at bounding box center [473, 280] width 331 height 39
type input "-350"
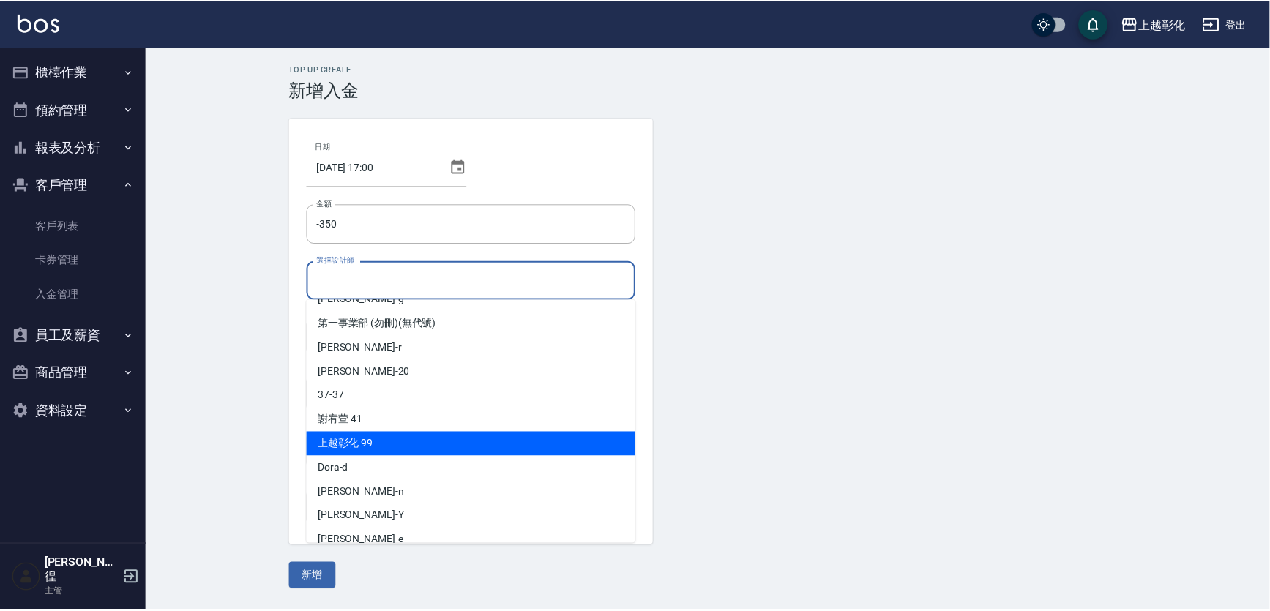
scroll to position [105, 0]
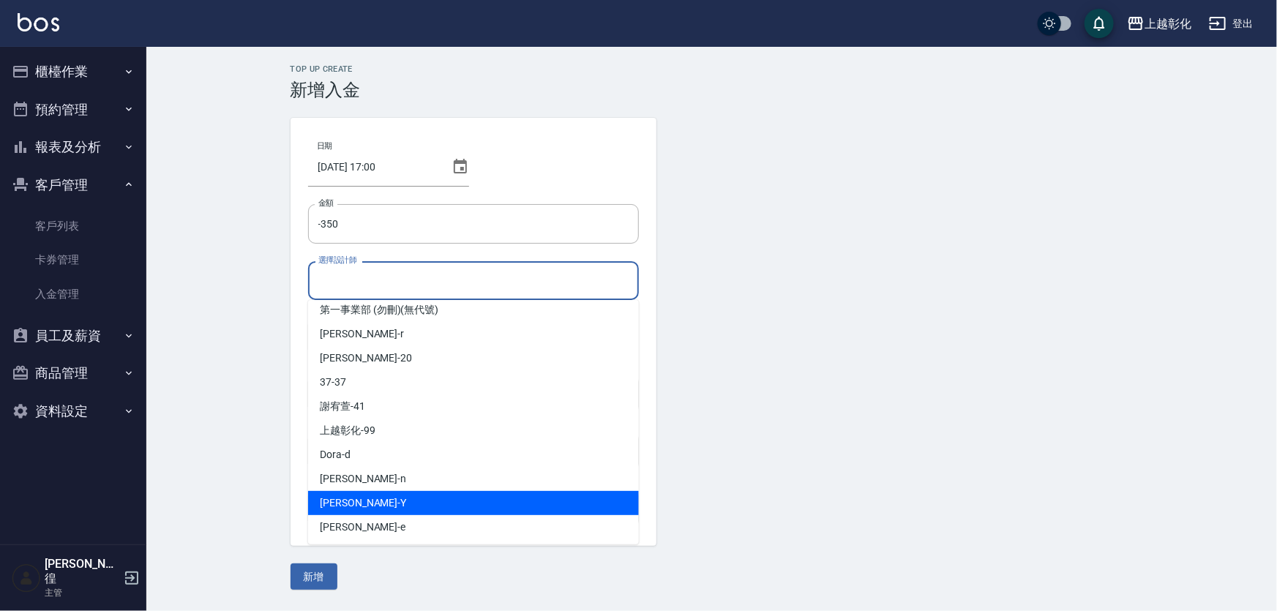
click at [368, 502] on div "[PERSON_NAME] -Y" at bounding box center [473, 503] width 331 height 24
type input "[PERSON_NAME]-Y"
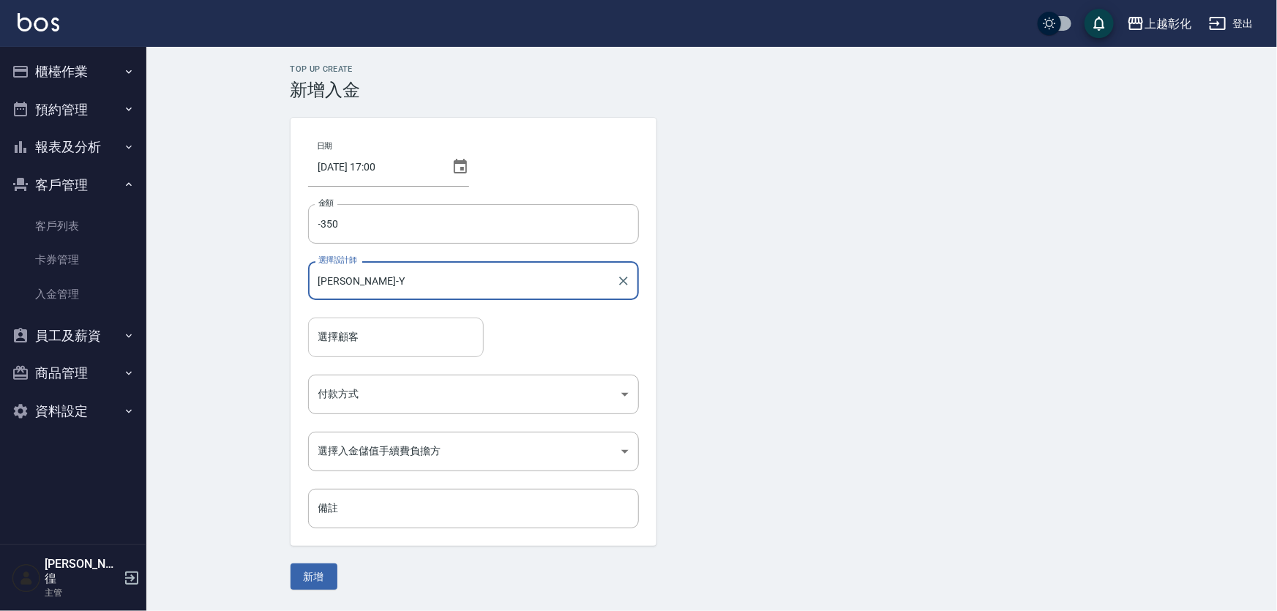
click at [377, 348] on input "選擇顧客" at bounding box center [396, 337] width 162 height 26
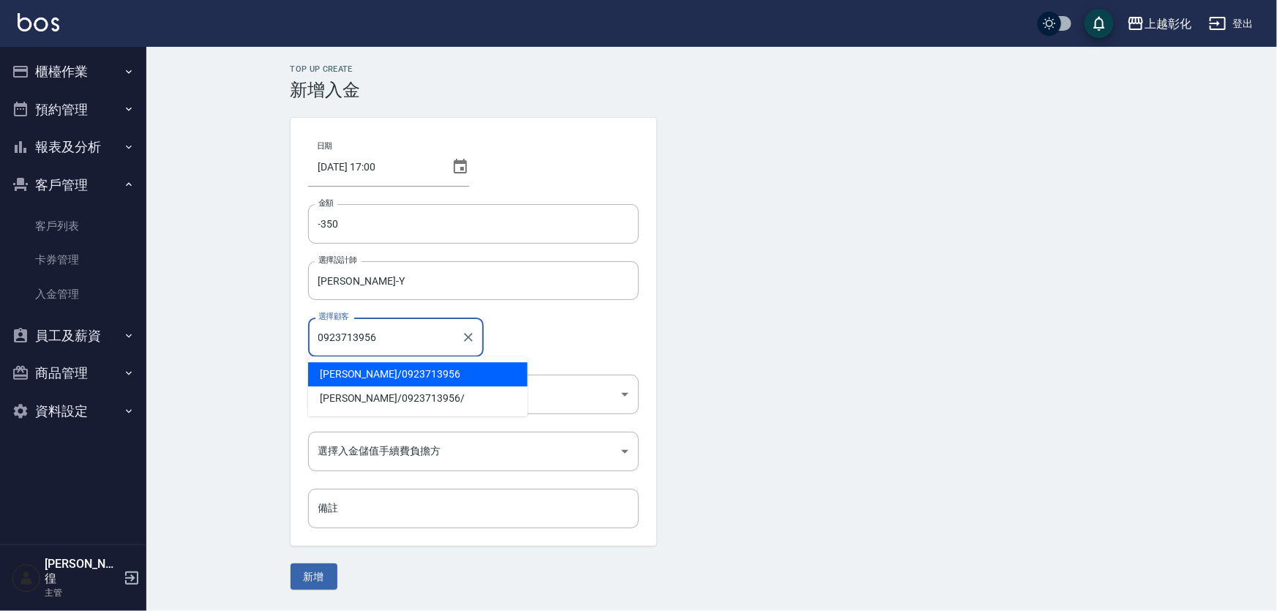
click at [443, 369] on span "[PERSON_NAME] / 0923713956" at bounding box center [418, 374] width 220 height 24
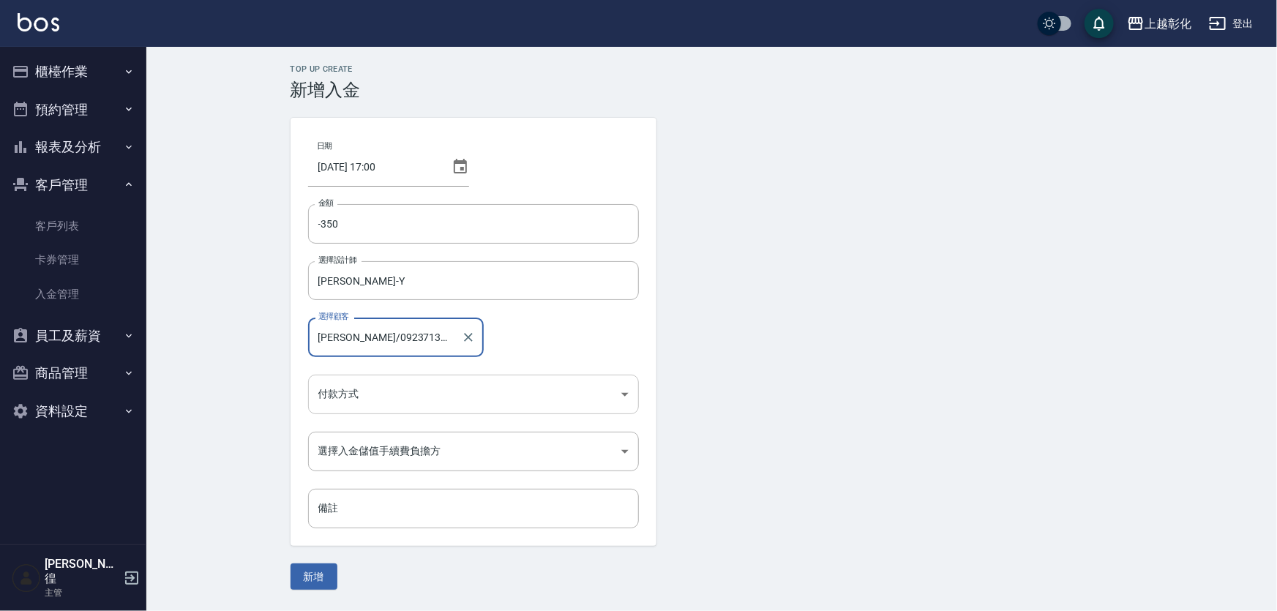
type input "[PERSON_NAME]/0923713956"
click at [396, 395] on body "上越彰化 登出 櫃檯作業 打帳單 帳單列表 現金收支登錄 材料自購登錄 每日結帳 排班表 現場電腦打卡 預約管理 預約管理 單日預約紀錄 單週預約紀錄 報表及…" at bounding box center [638, 305] width 1277 height 611
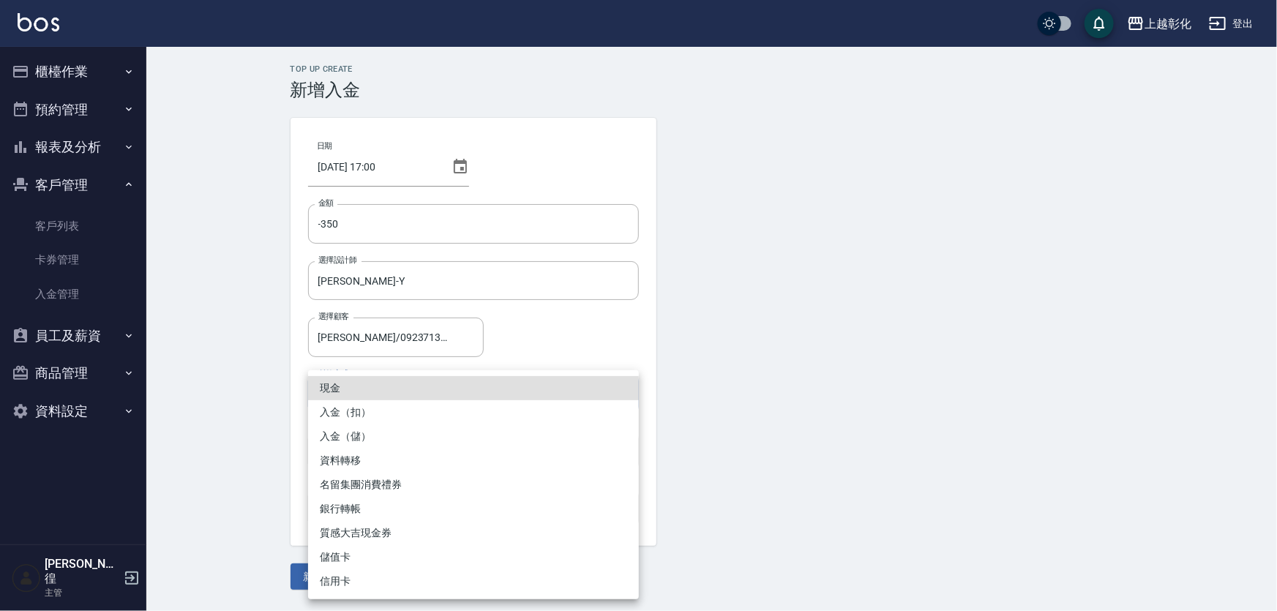
click at [351, 413] on li "入金（扣）" at bounding box center [473, 412] width 331 height 24
type input "入金（扣）"
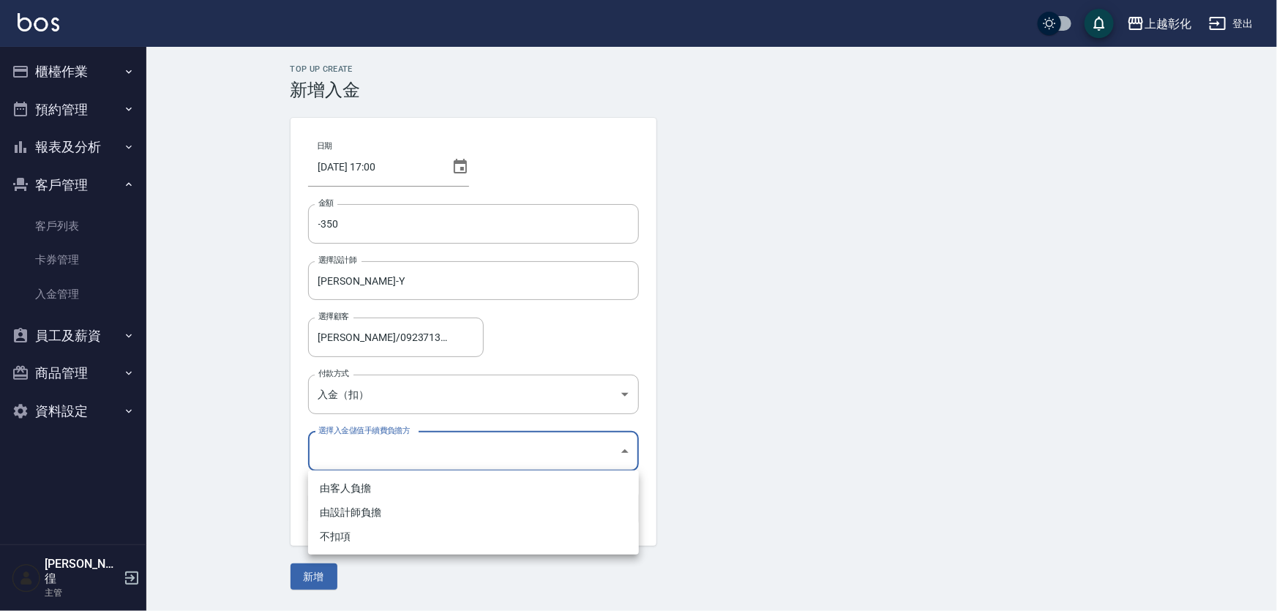
click at [424, 453] on body "上越彰化 登出 櫃檯作業 打帳單 帳單列表 現金收支登錄 材料自購登錄 每日結帳 排班表 現場電腦打卡 預約管理 預約管理 單日預約紀錄 單週預約紀錄 報表及…" at bounding box center [638, 305] width 1277 height 611
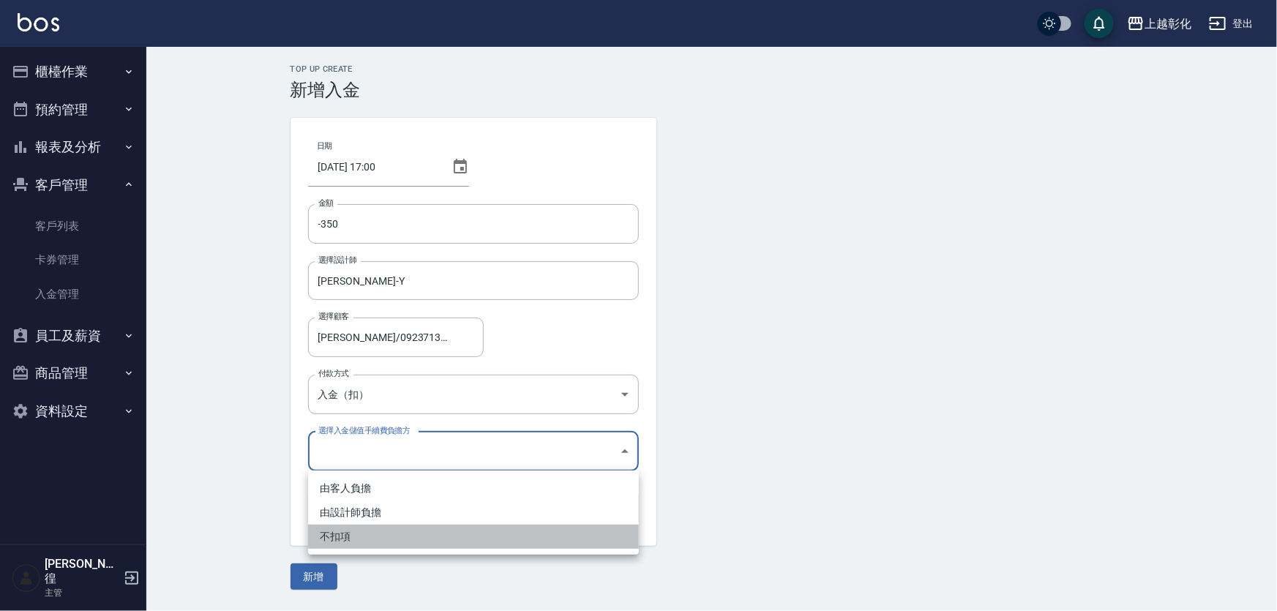
click at [358, 534] on li "不扣項" at bounding box center [473, 537] width 331 height 24
type input "WITHOUTHANDLINGFEE"
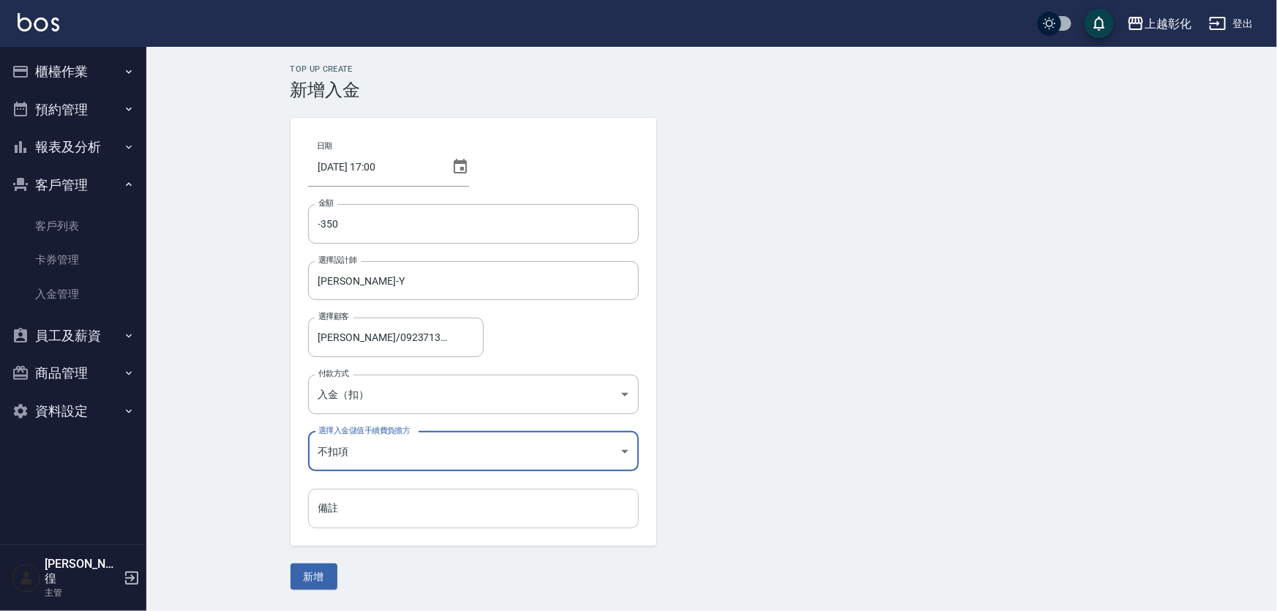
click at [361, 514] on input "備註" at bounding box center [473, 509] width 331 height 40
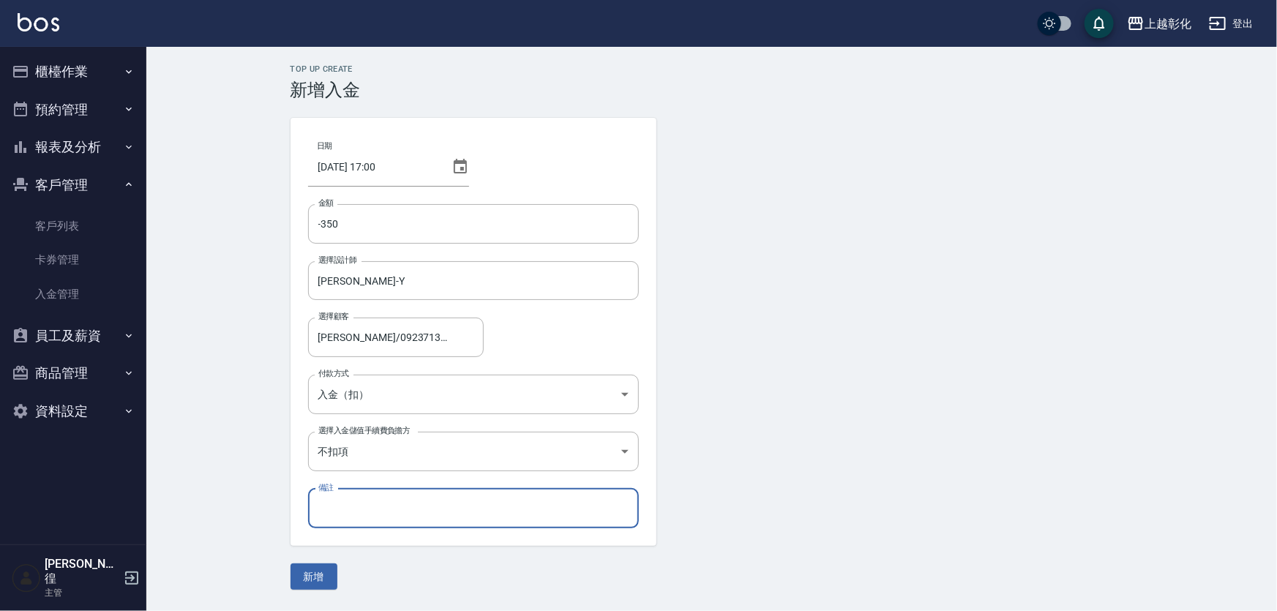
click at [321, 569] on button "新增" at bounding box center [313, 576] width 47 height 27
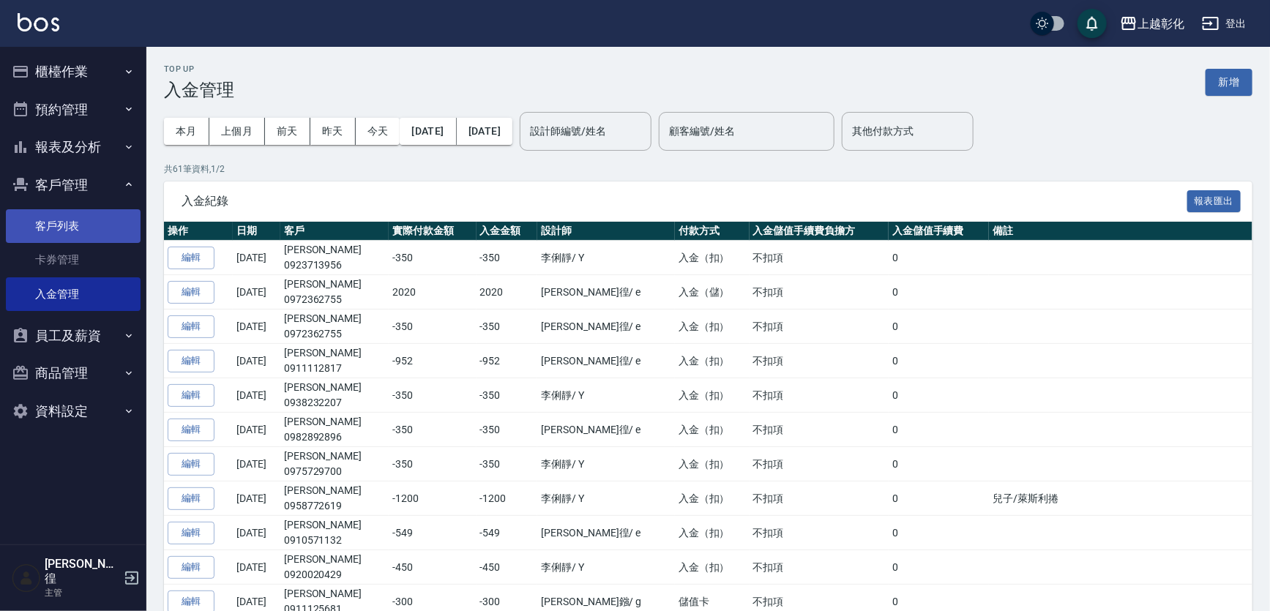
click at [35, 234] on link "客戶列表" at bounding box center [73, 226] width 135 height 34
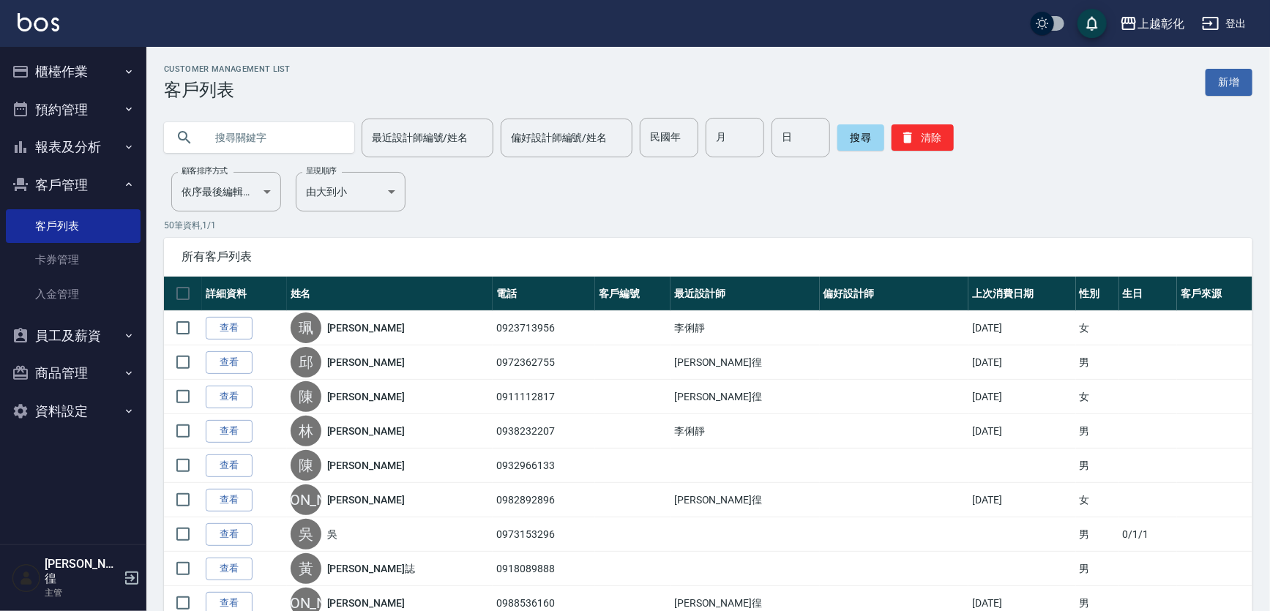
click at [267, 139] on input "text" at bounding box center [274, 138] width 138 height 40
type input "0"
type input "0923713"
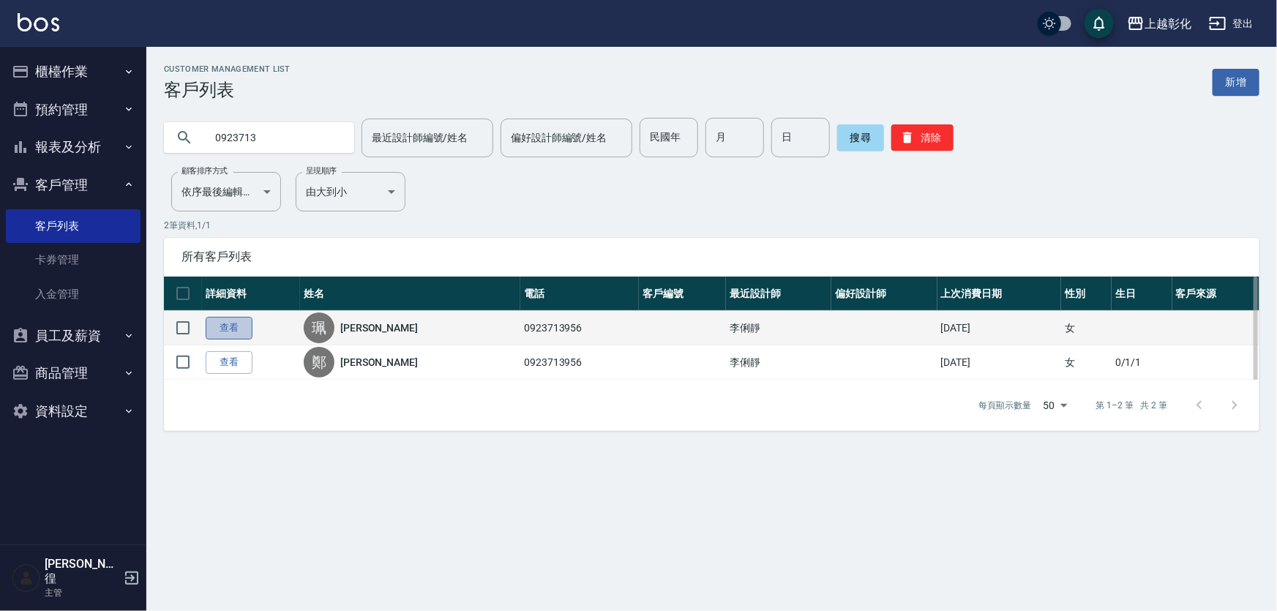
drag, startPoint x: 220, startPoint y: 338, endPoint x: 227, endPoint y: 337, distance: 7.5
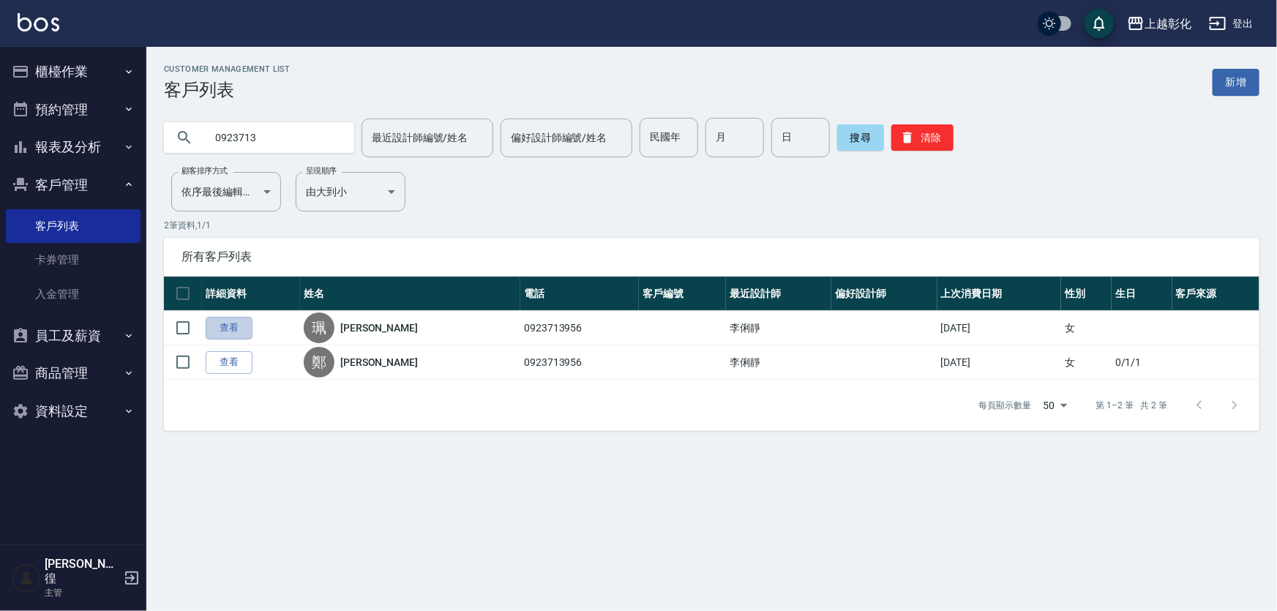
click at [220, 338] on link "查看" at bounding box center [229, 328] width 47 height 23
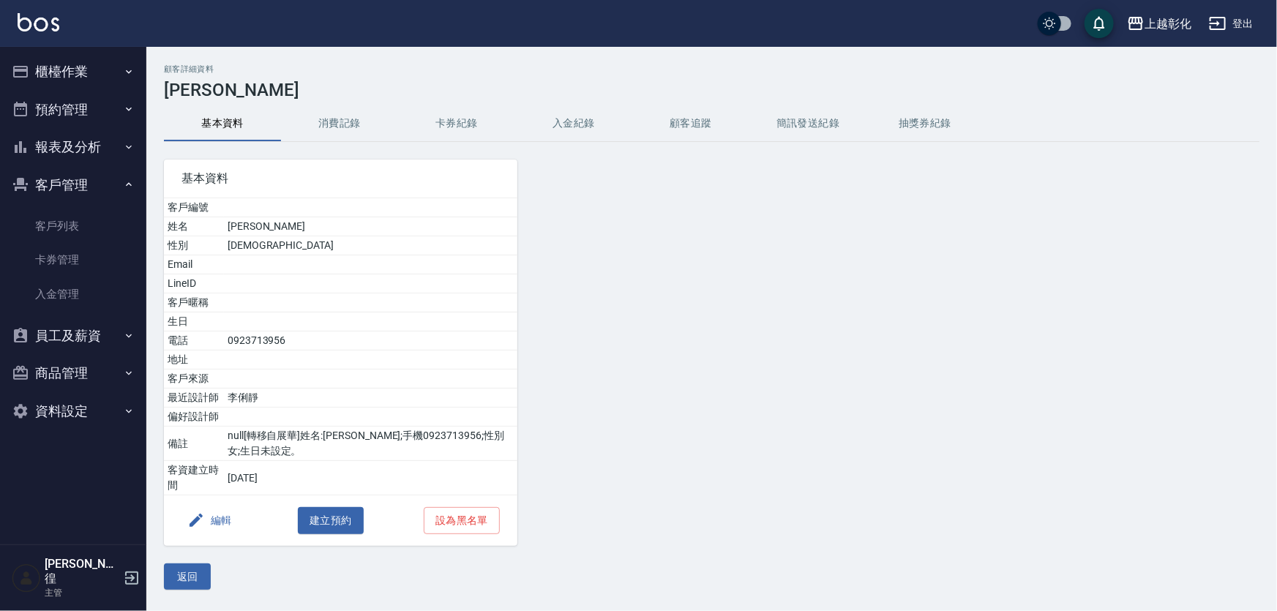
click at [580, 128] on button "入金紀錄" at bounding box center [573, 123] width 117 height 35
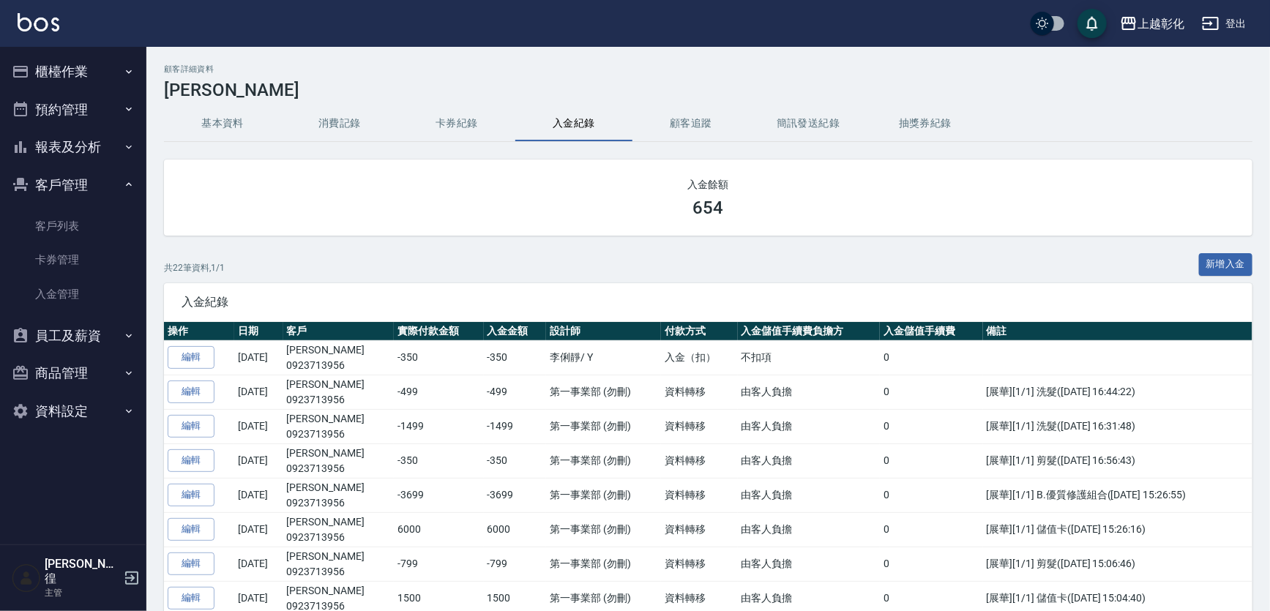
click at [798, 263] on div "共 22 筆資料, 1 / 1 新增入金" at bounding box center [708, 268] width 1088 height 30
click at [53, 234] on link "客戶列表" at bounding box center [73, 226] width 135 height 34
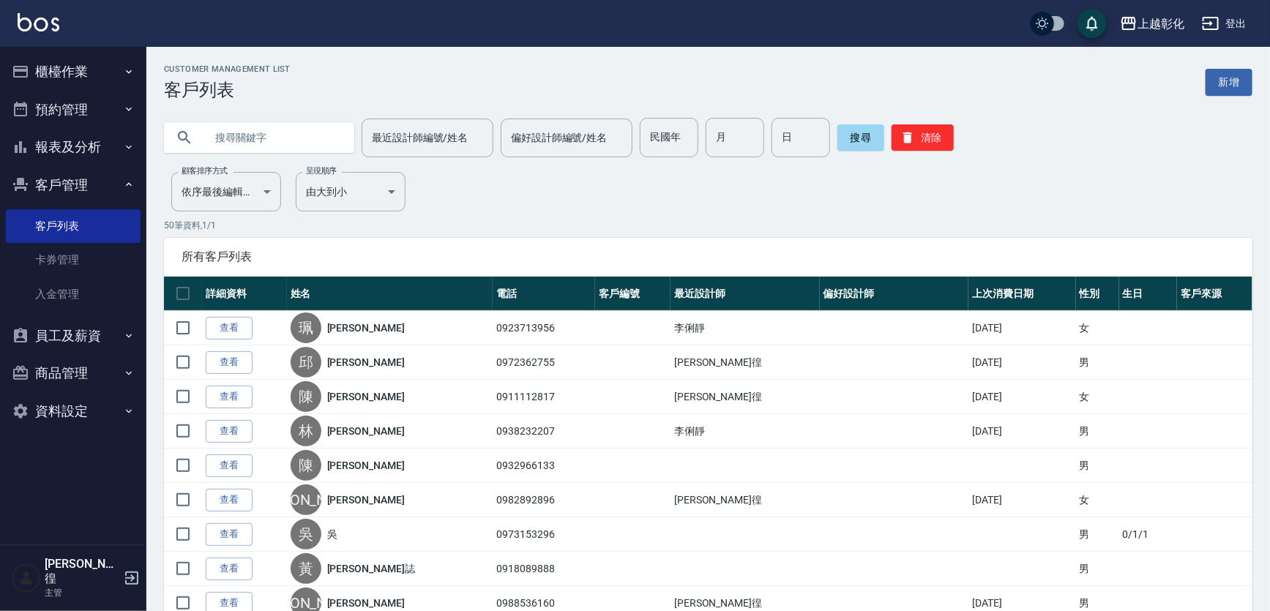
click at [250, 140] on input "text" at bounding box center [274, 138] width 138 height 40
type input "0923713"
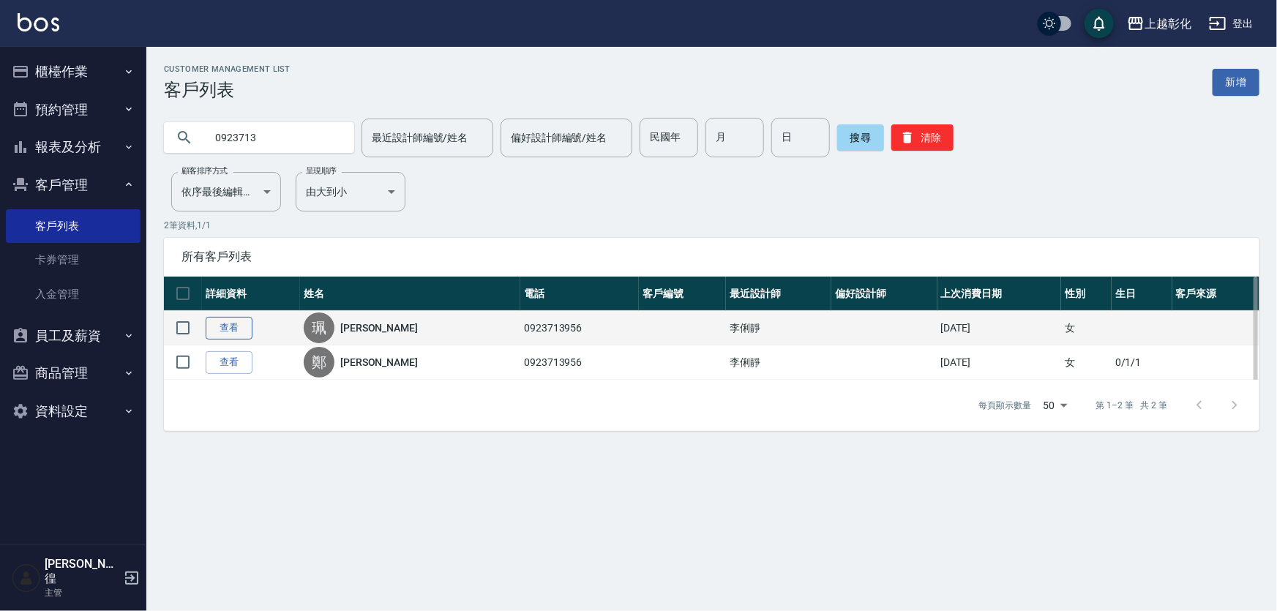
click at [236, 336] on link "查看" at bounding box center [229, 328] width 47 height 23
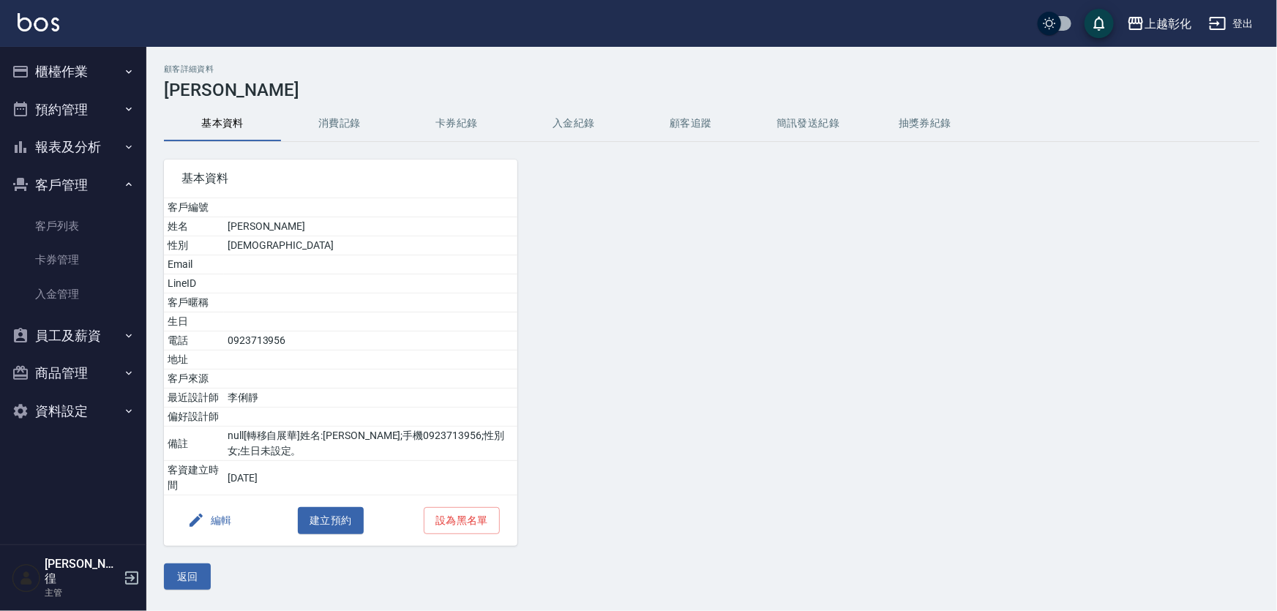
click at [462, 127] on button "卡券紀錄" at bounding box center [456, 123] width 117 height 35
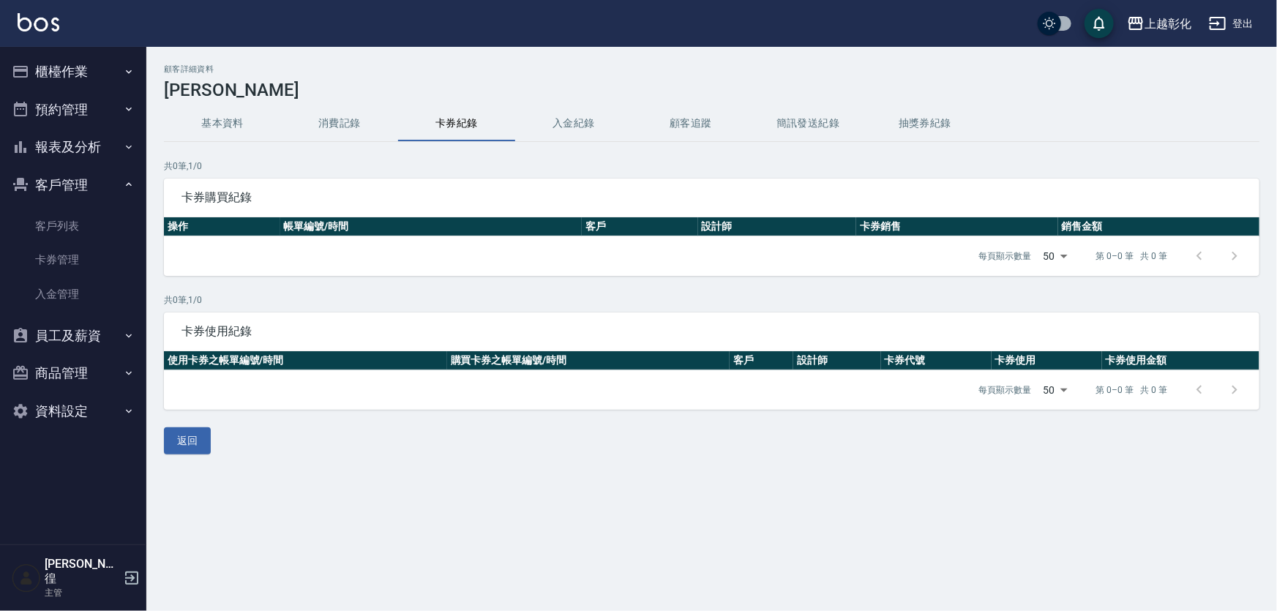
click at [571, 119] on button "入金紀錄" at bounding box center [573, 123] width 117 height 35
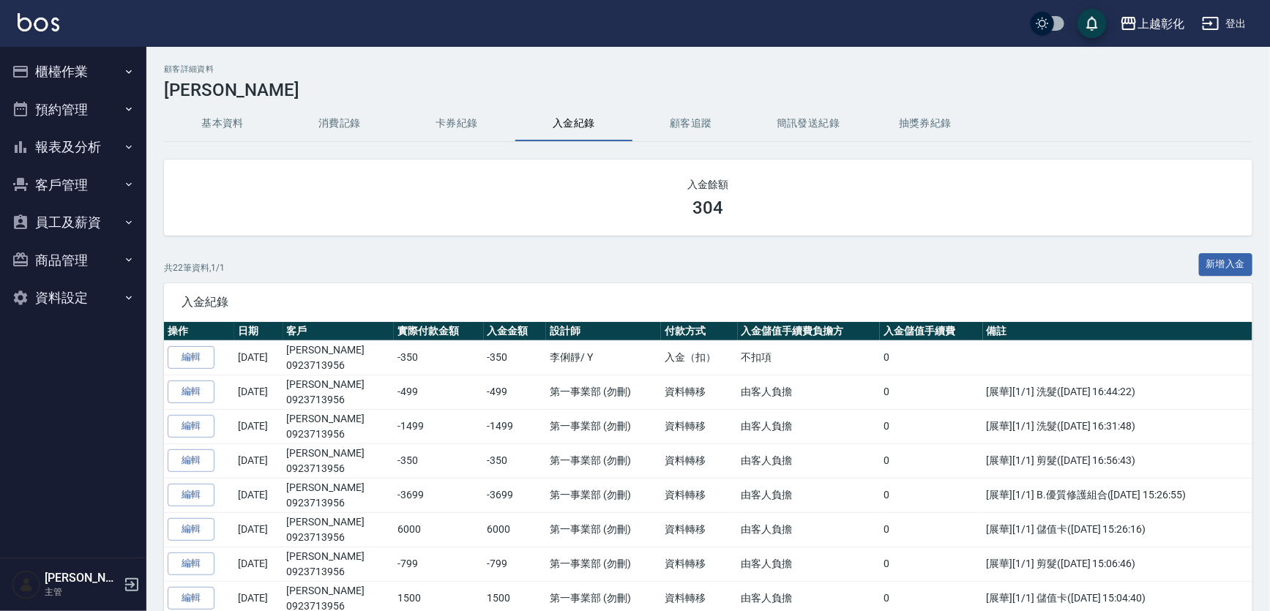
click at [596, 273] on div "共 22 筆資料, 1 / 1 新增入金" at bounding box center [708, 268] width 1088 height 30
click at [86, 195] on button "客戶管理" at bounding box center [73, 185] width 135 height 38
click at [92, 343] on button "員工及薪資" at bounding box center [73, 336] width 135 height 38
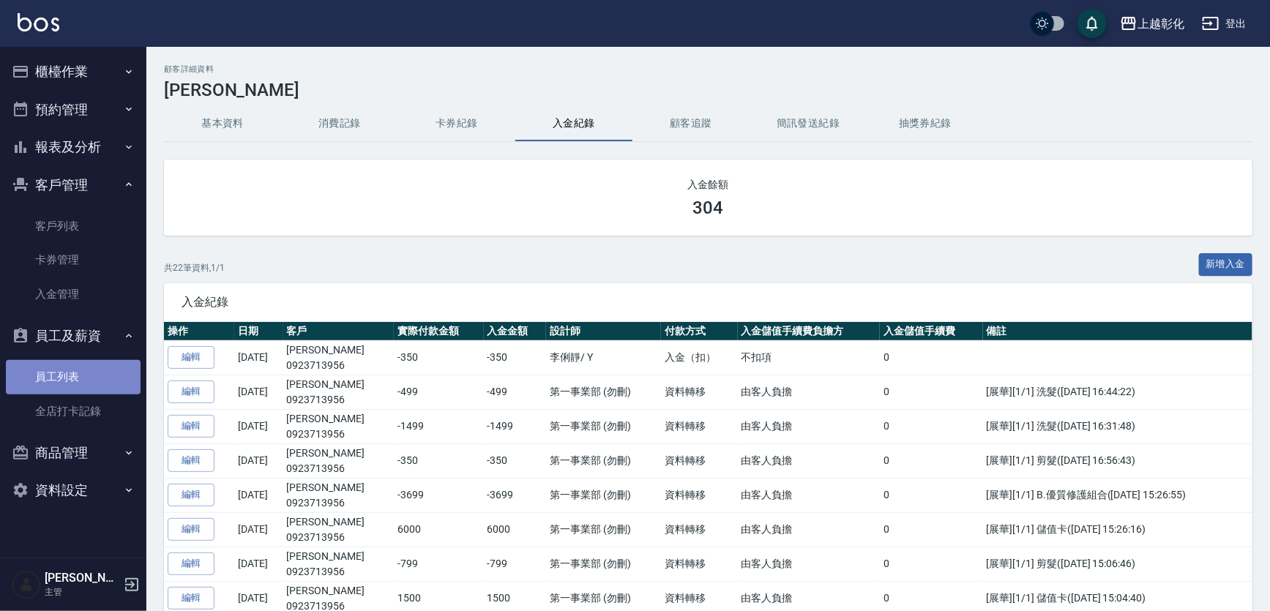
click at [106, 388] on link "員工列表" at bounding box center [73, 377] width 135 height 34
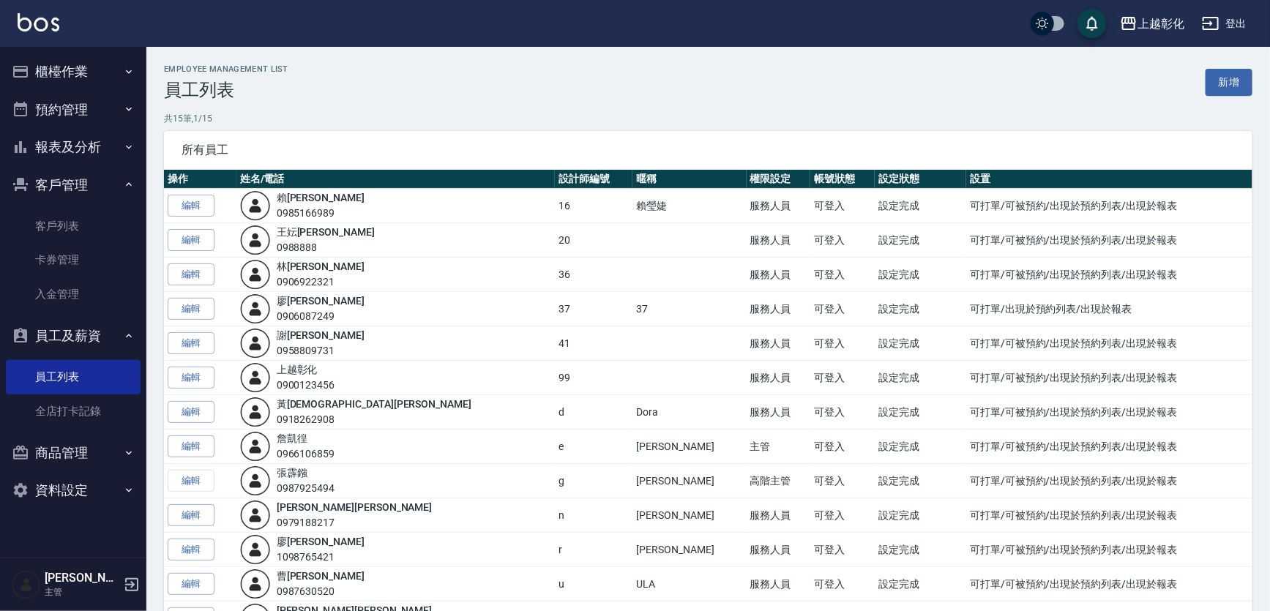
click at [198, 271] on link "編輯" at bounding box center [191, 274] width 47 height 23
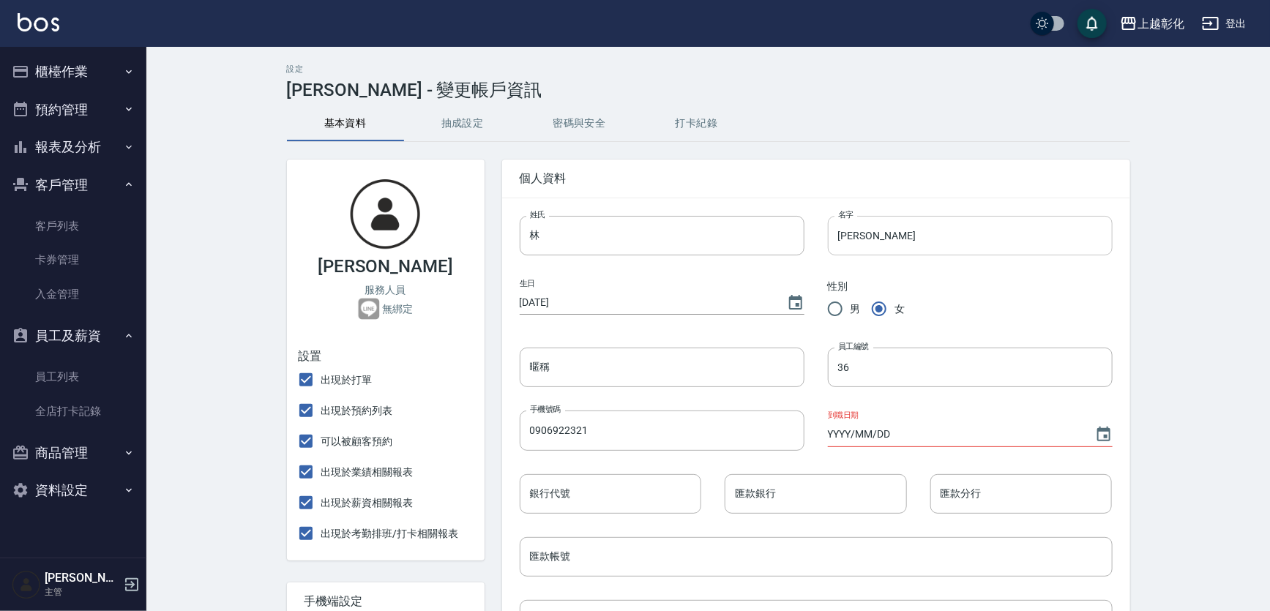
click at [901, 221] on input "筠霈" at bounding box center [970, 236] width 285 height 40
paste input "林梓希"
click at [841, 237] on input "林梓希" at bounding box center [970, 236] width 285 height 40
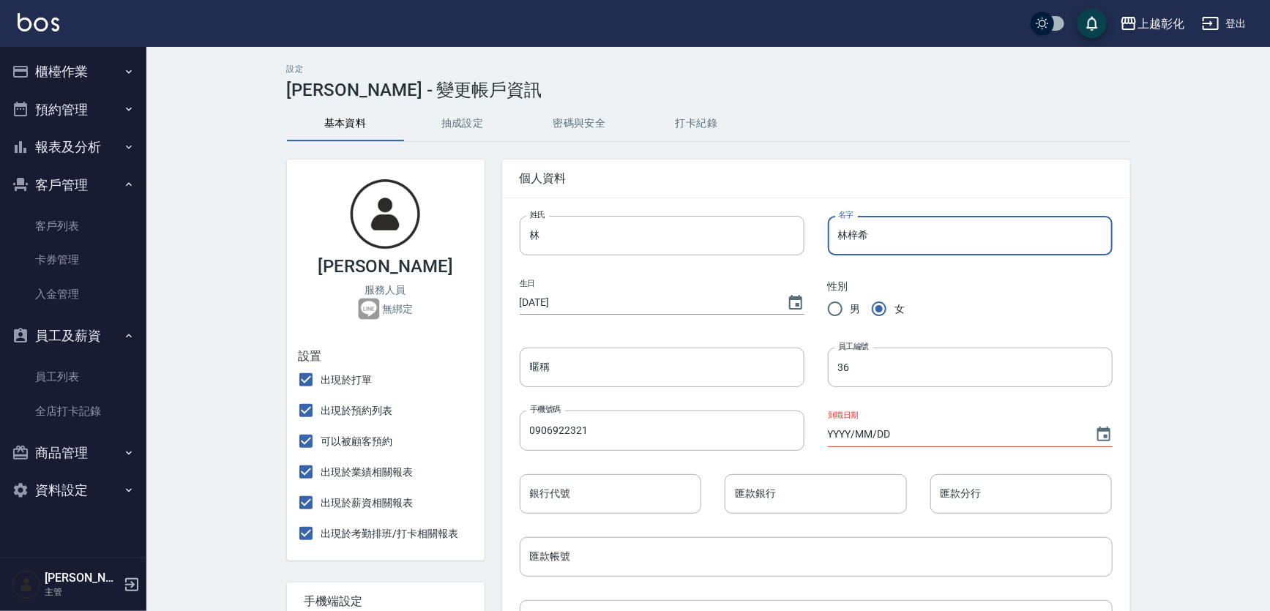
click at [847, 236] on input "林梓希" at bounding box center [970, 236] width 285 height 40
type input "梓希"
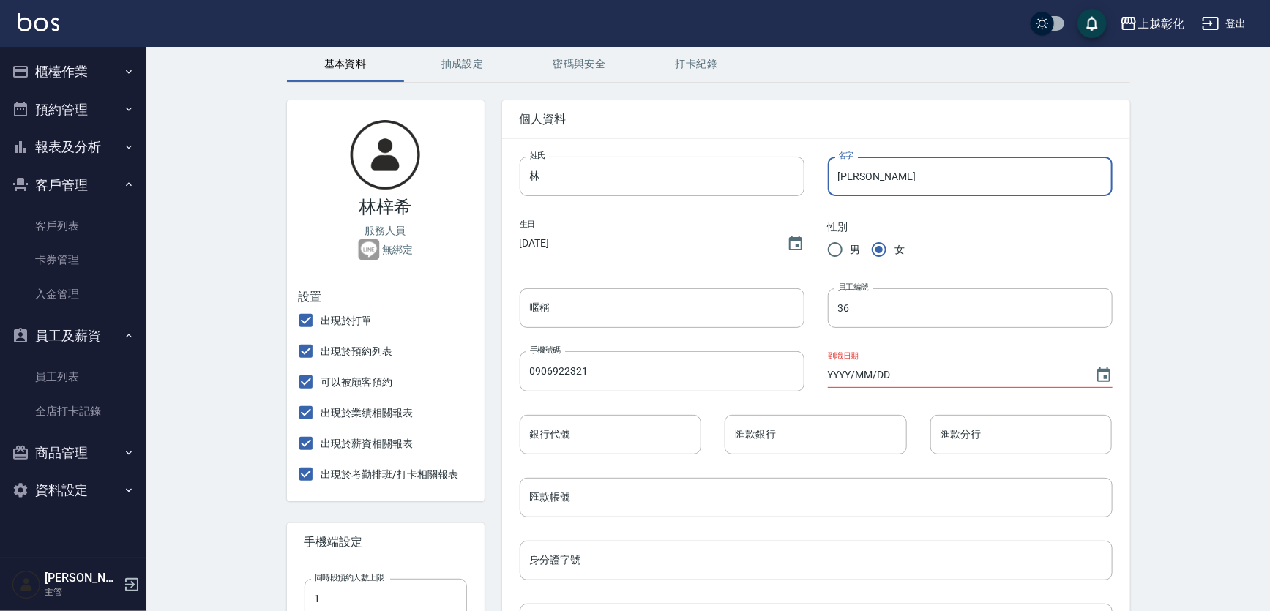
scroll to position [132, 0]
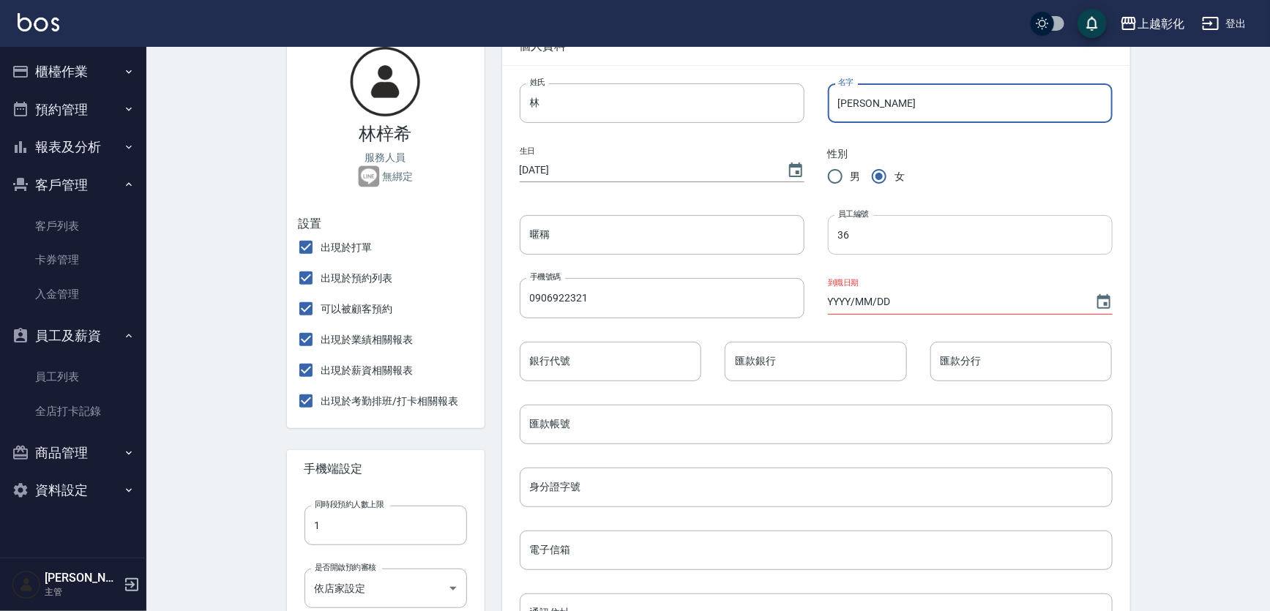
click at [893, 255] on input "36" at bounding box center [970, 235] width 285 height 40
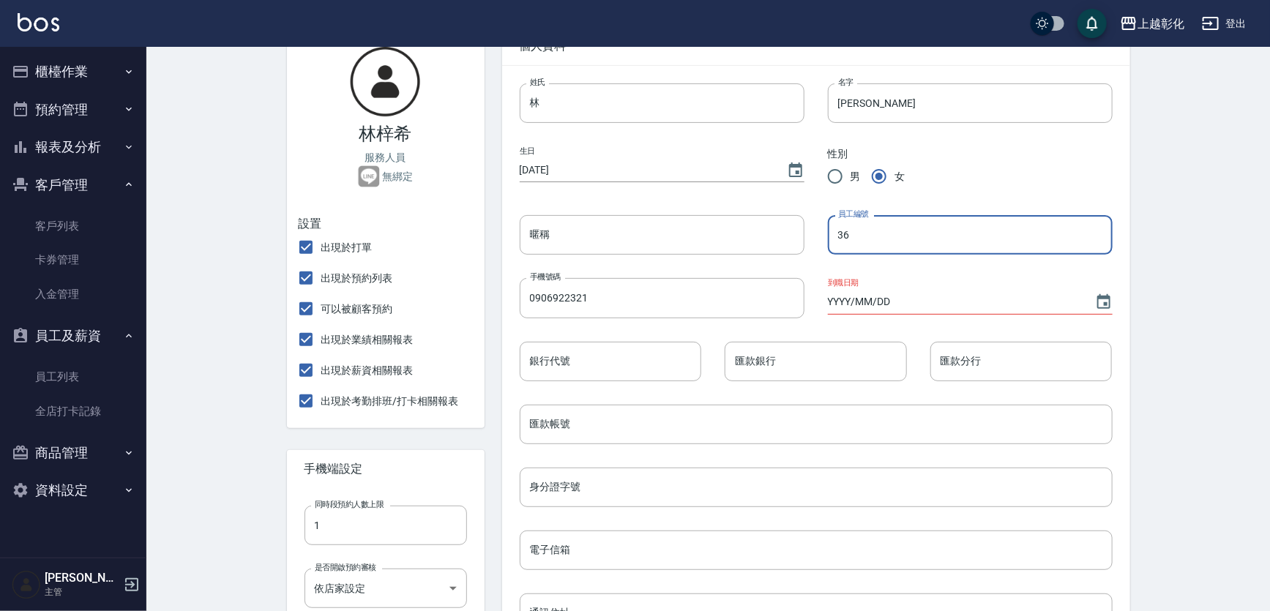
click at [893, 255] on input "36" at bounding box center [970, 235] width 285 height 40
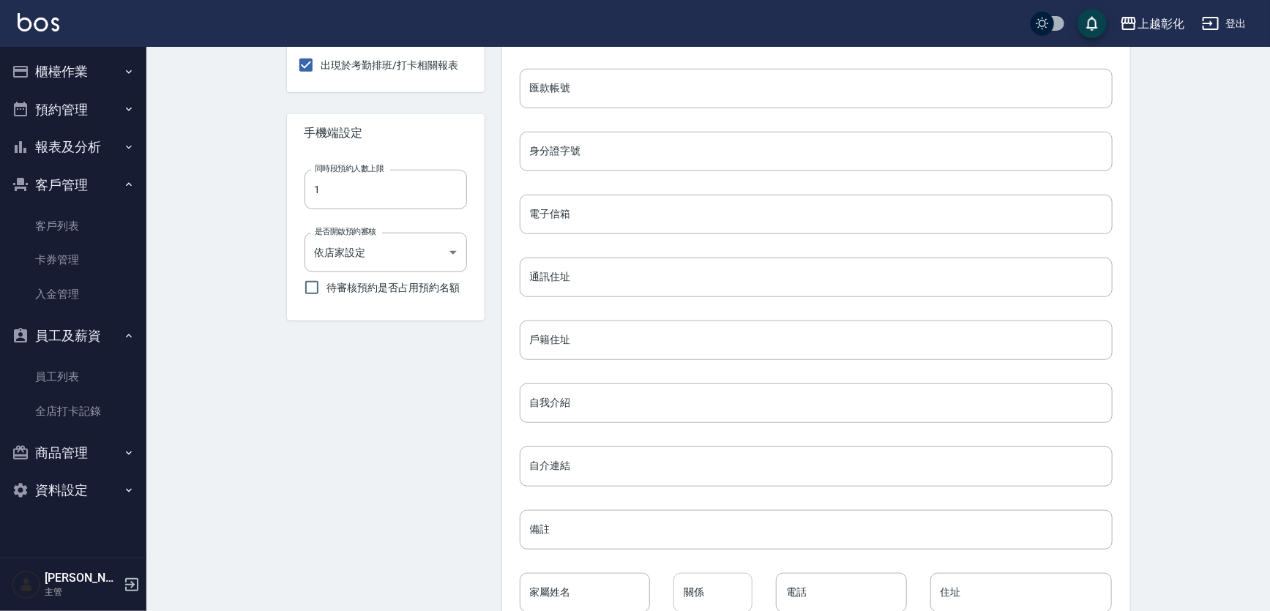
scroll to position [562, 0]
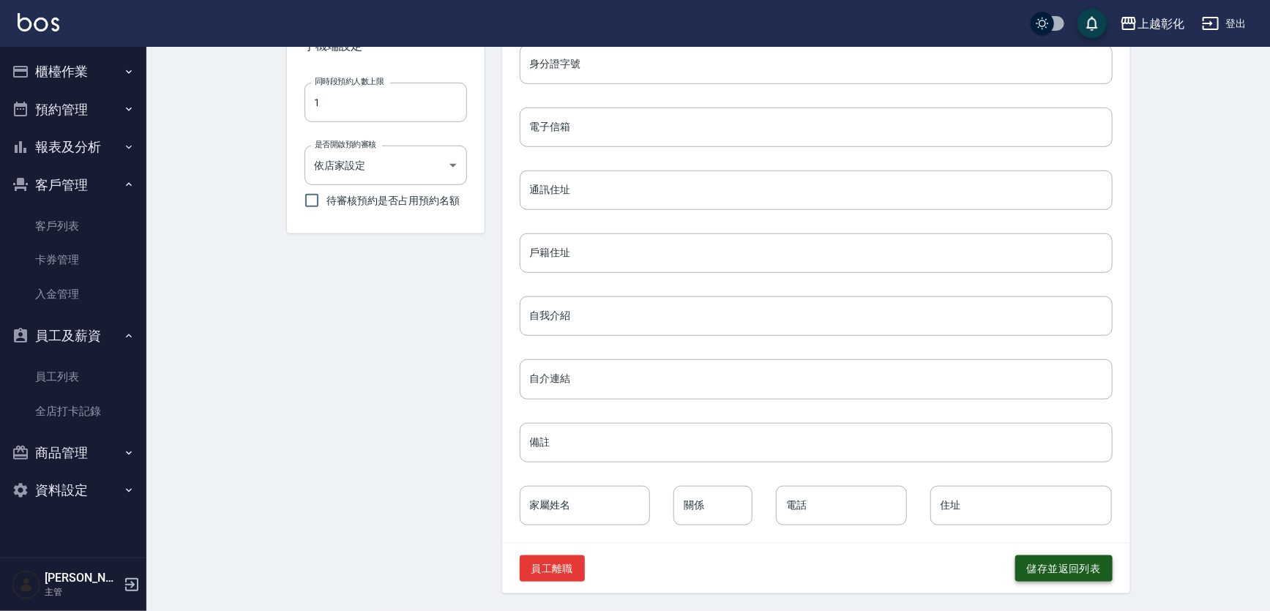
type input "24"
click at [1086, 571] on button "儲存並返回列表" at bounding box center [1063, 568] width 97 height 27
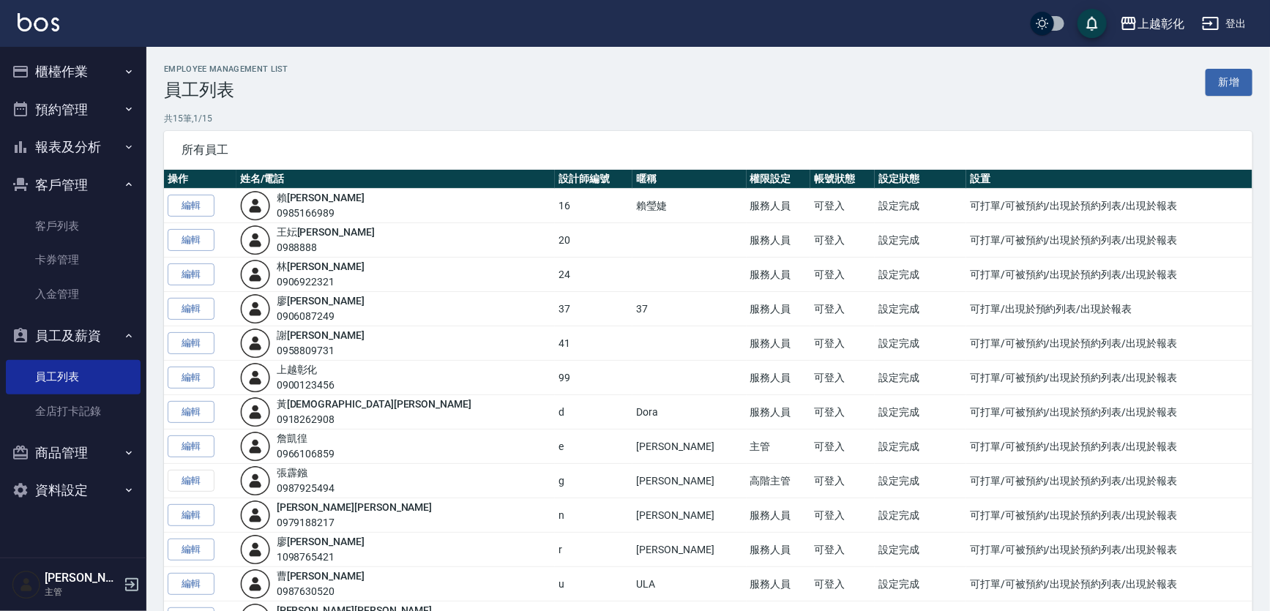
click at [100, 64] on button "櫃檯作業" at bounding box center [73, 72] width 135 height 38
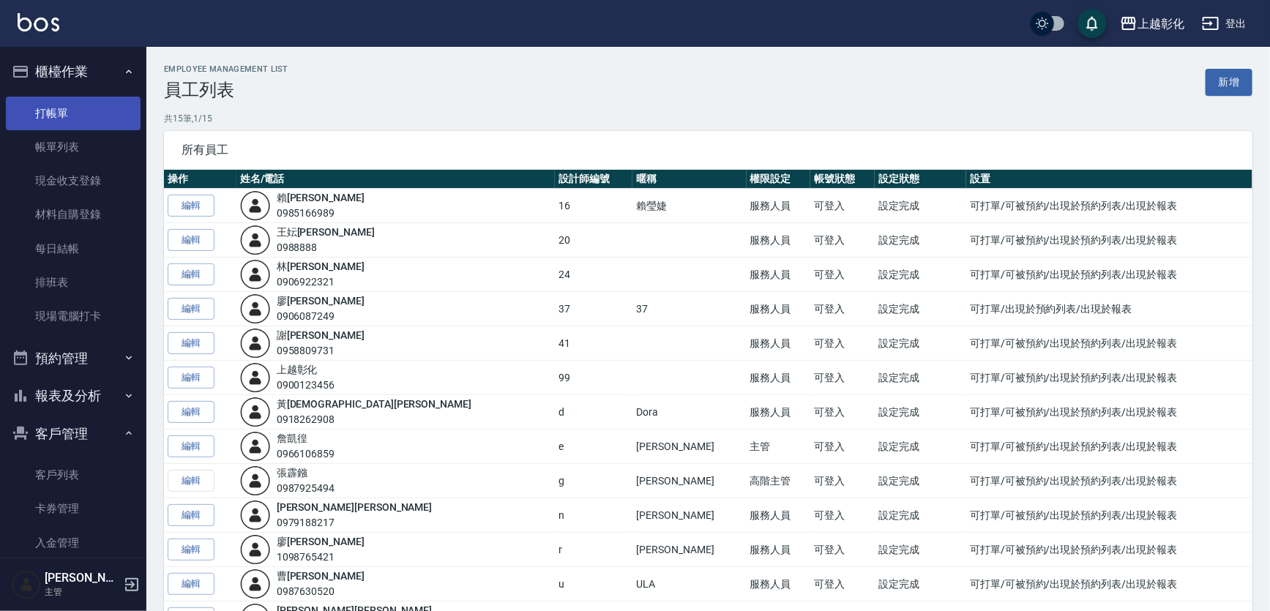
click at [86, 121] on link "打帳單" at bounding box center [73, 114] width 135 height 34
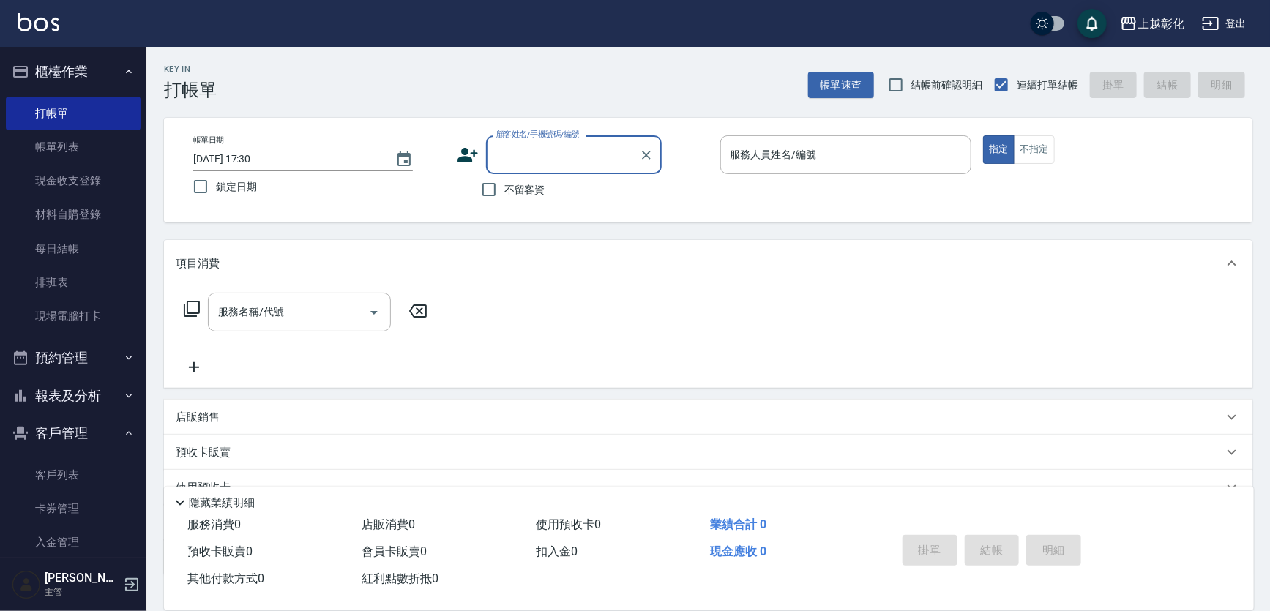
type input "e"
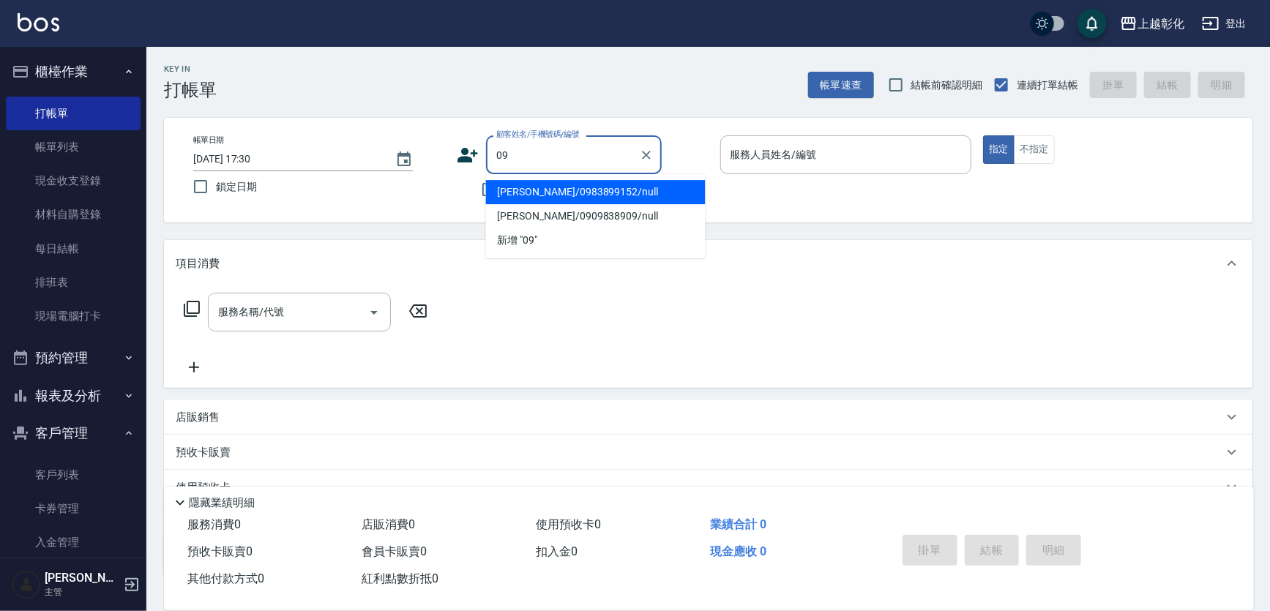
type input "0"
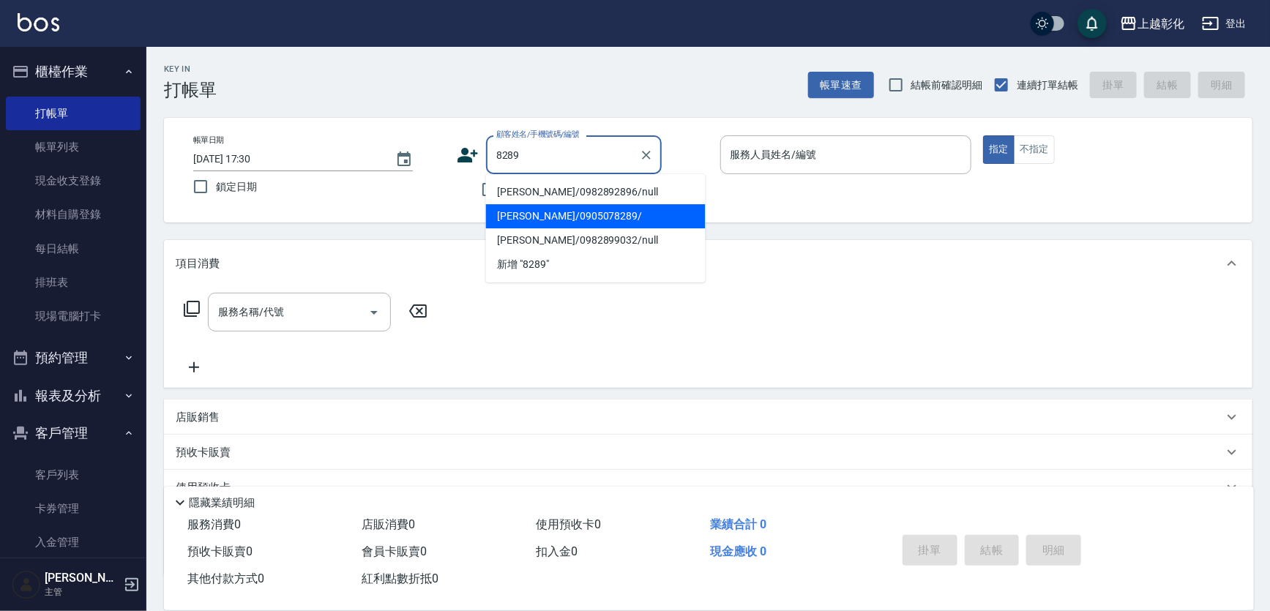
type input "阮金玄/0905078289/"
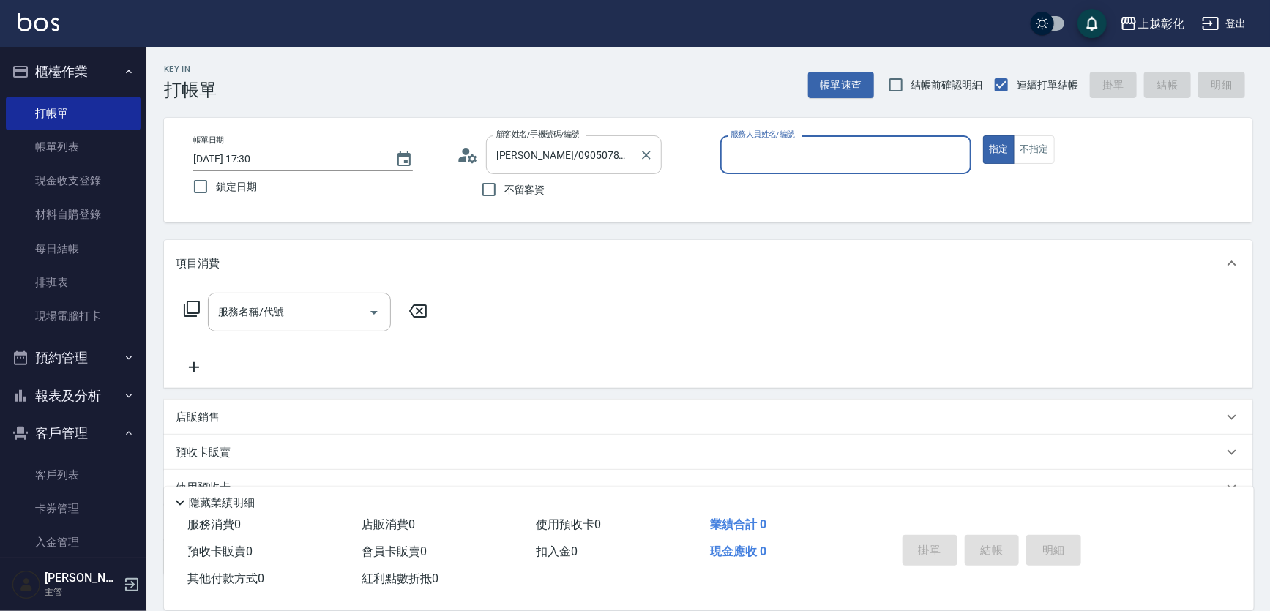
type input "e"
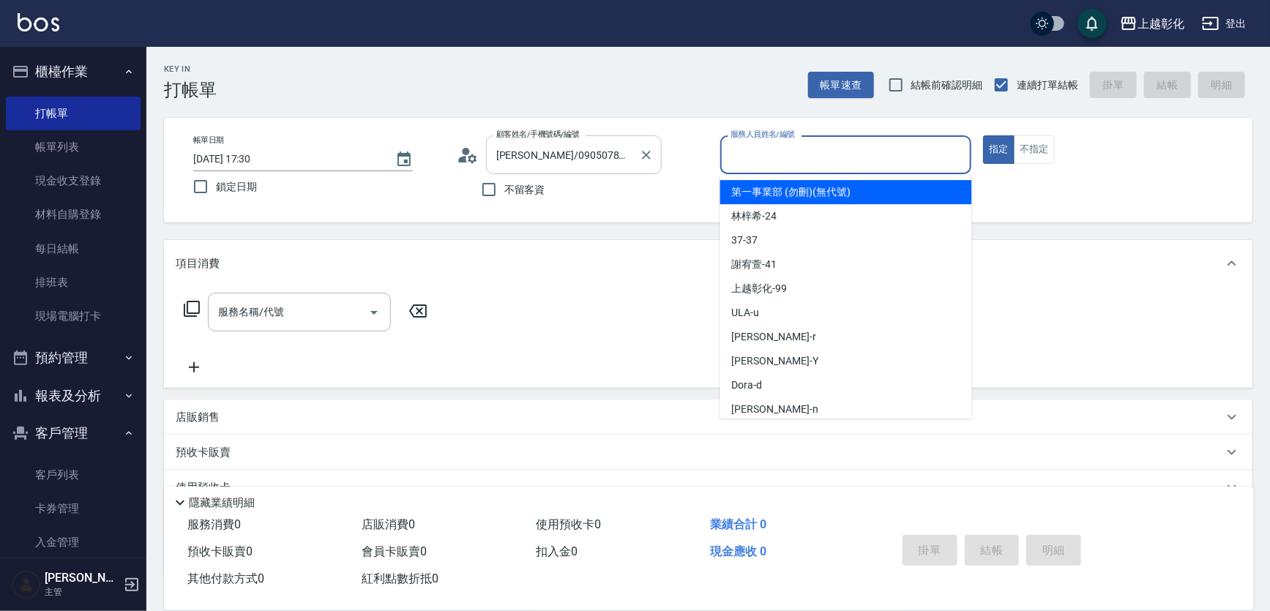
click at [550, 161] on input "阮金玄/0905078289/" at bounding box center [562, 155] width 140 height 26
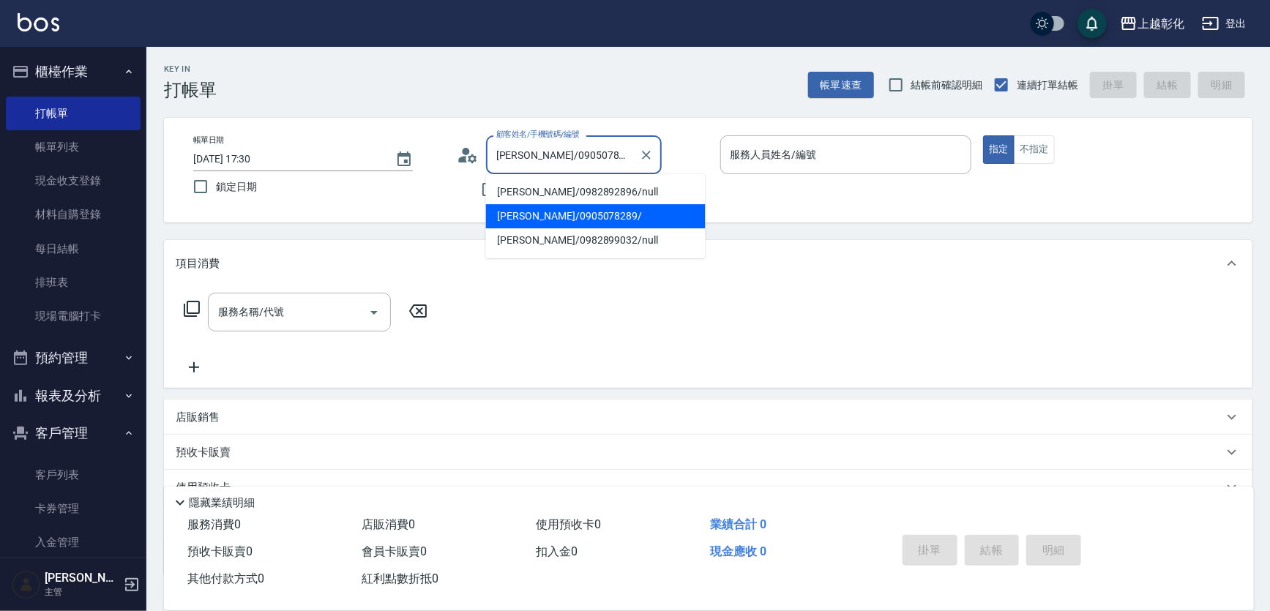
click at [550, 161] on input "阮金玄/0905078289/" at bounding box center [562, 155] width 140 height 26
type input "g"
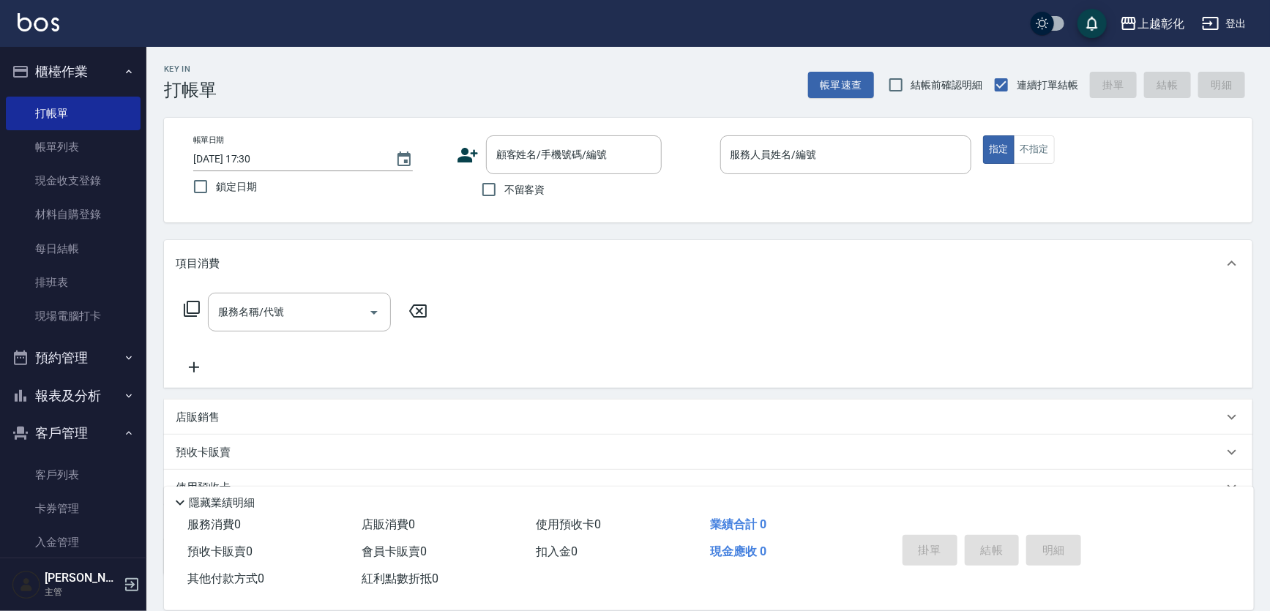
click at [464, 152] on icon at bounding box center [467, 155] width 20 height 15
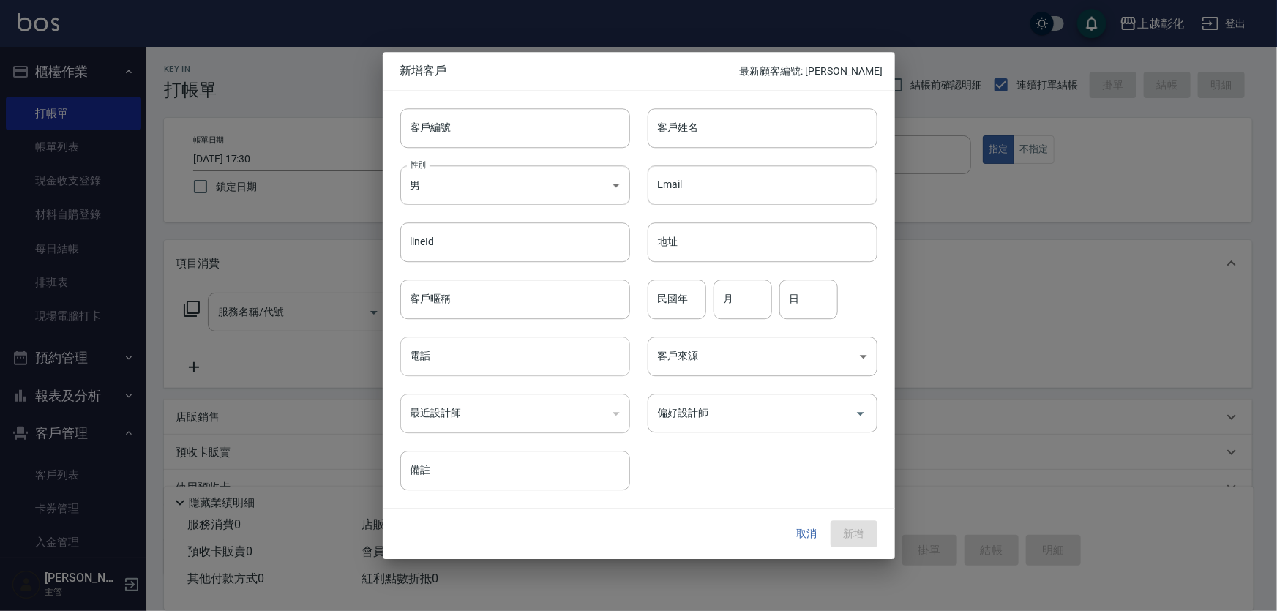
click at [489, 345] on input "電話" at bounding box center [515, 357] width 230 height 40
type input "0983818289"
click at [749, 127] on input "客戶姓名" at bounding box center [763, 128] width 230 height 40
type input "g"
type input "張"
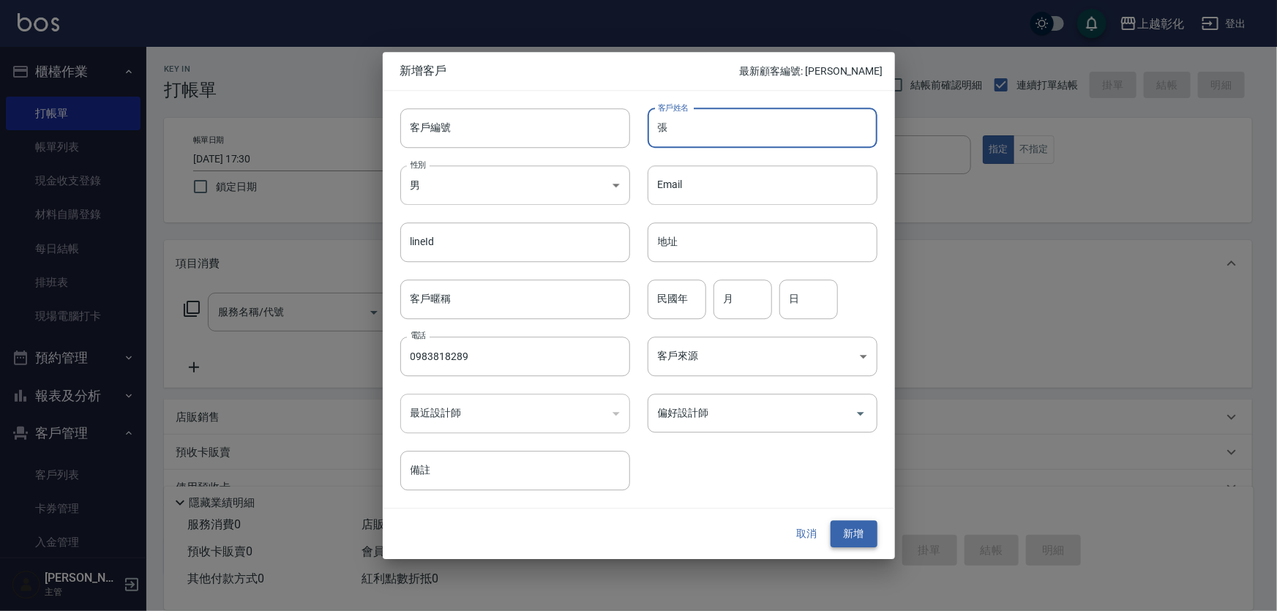
click at [850, 545] on button "新增" at bounding box center [854, 534] width 47 height 27
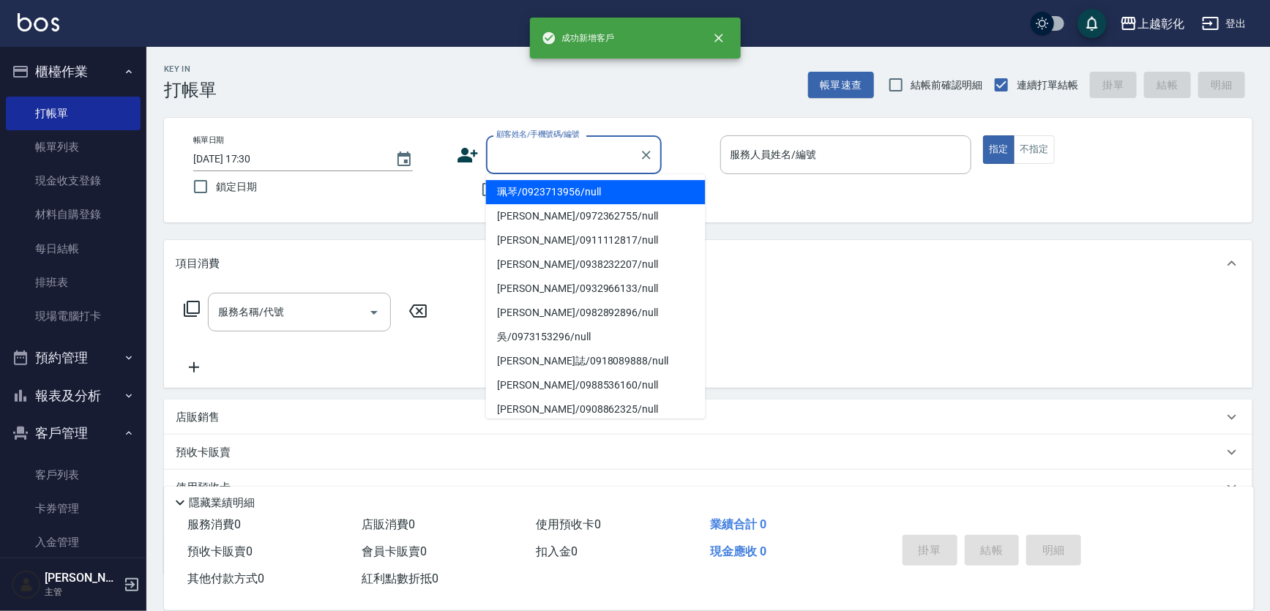
click at [556, 158] on input "顧客姓名/手機號碼/編號" at bounding box center [562, 155] width 140 height 26
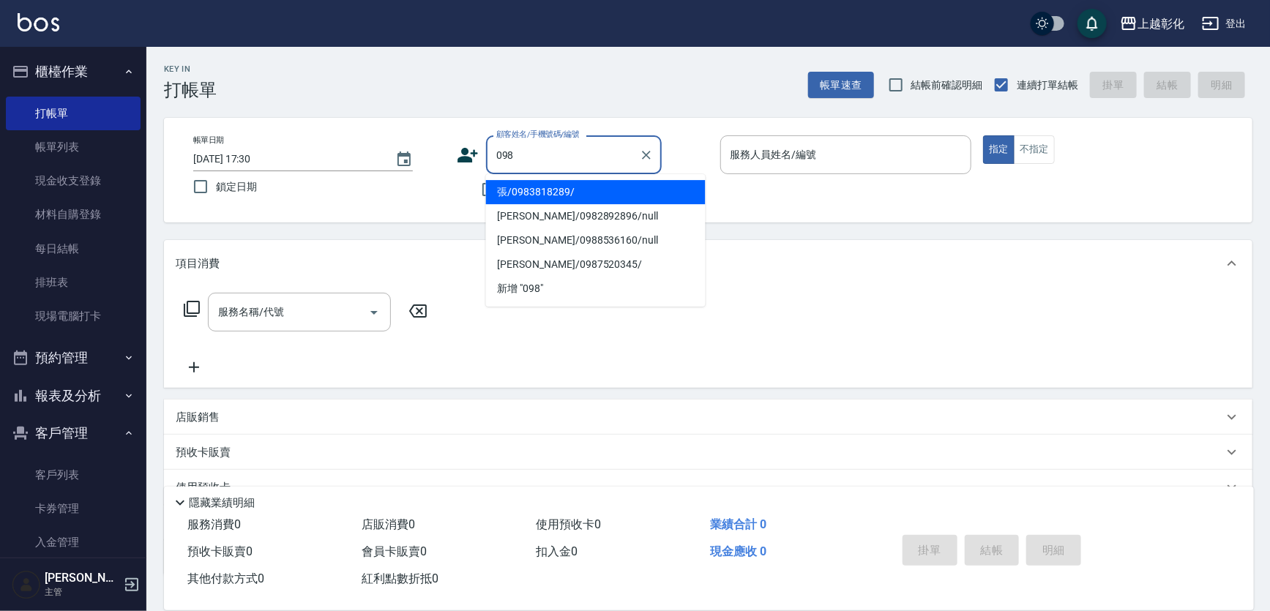
type input "098"
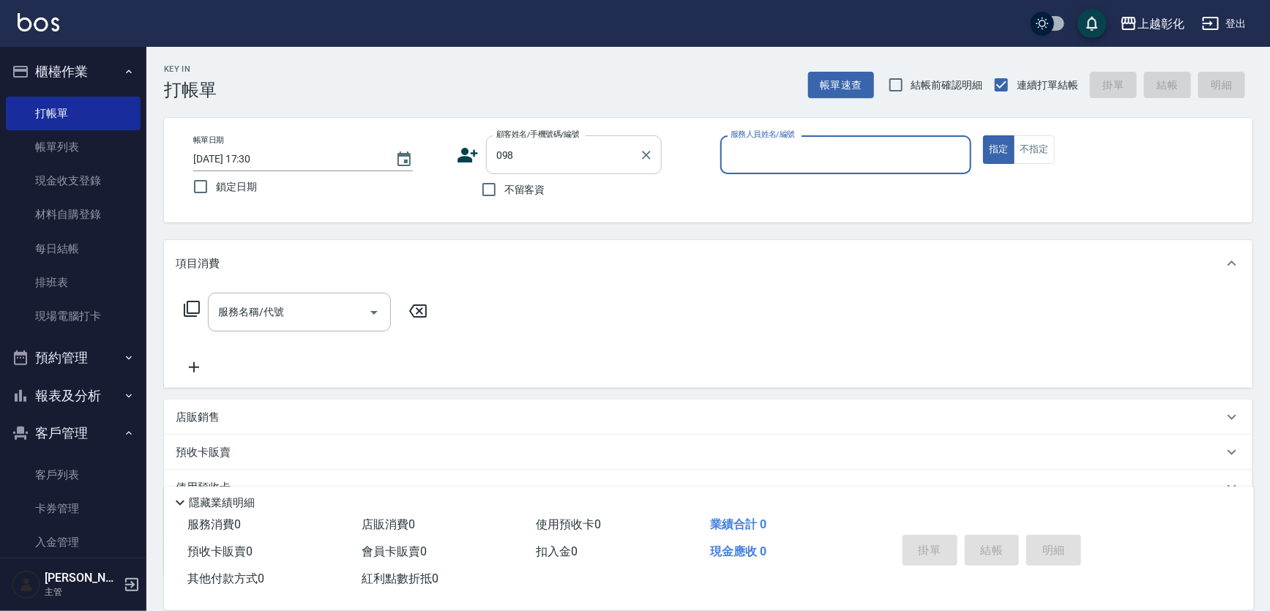
type input "ㄍ"
click at [556, 158] on input "098" at bounding box center [562, 155] width 140 height 26
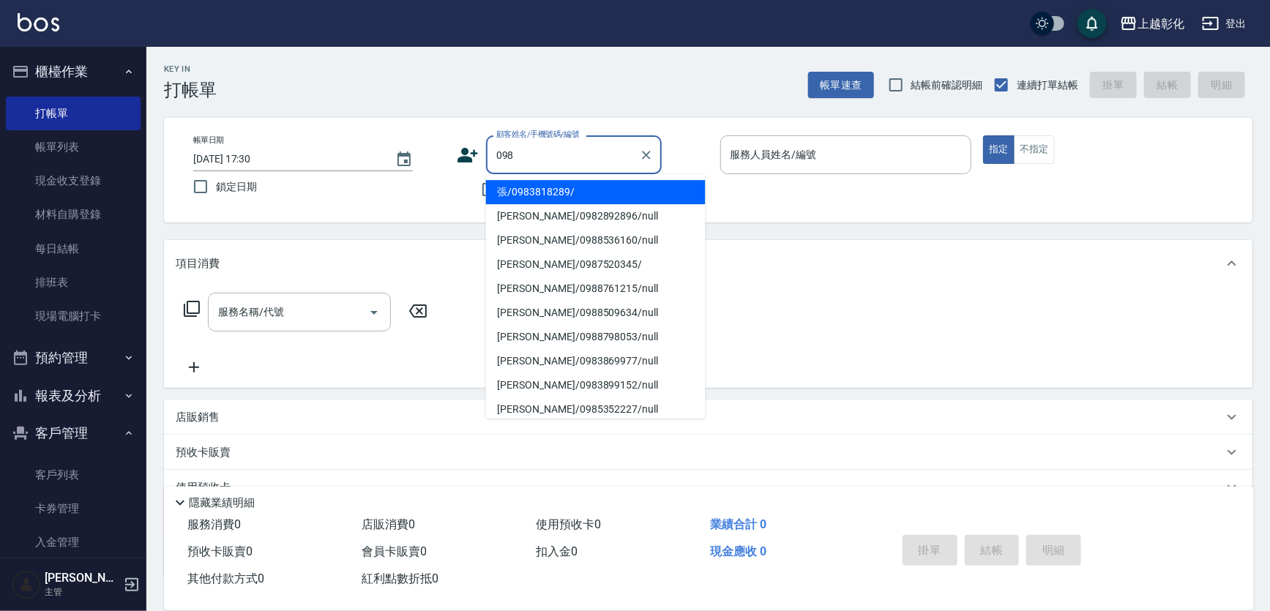
type input "張/0983818289/"
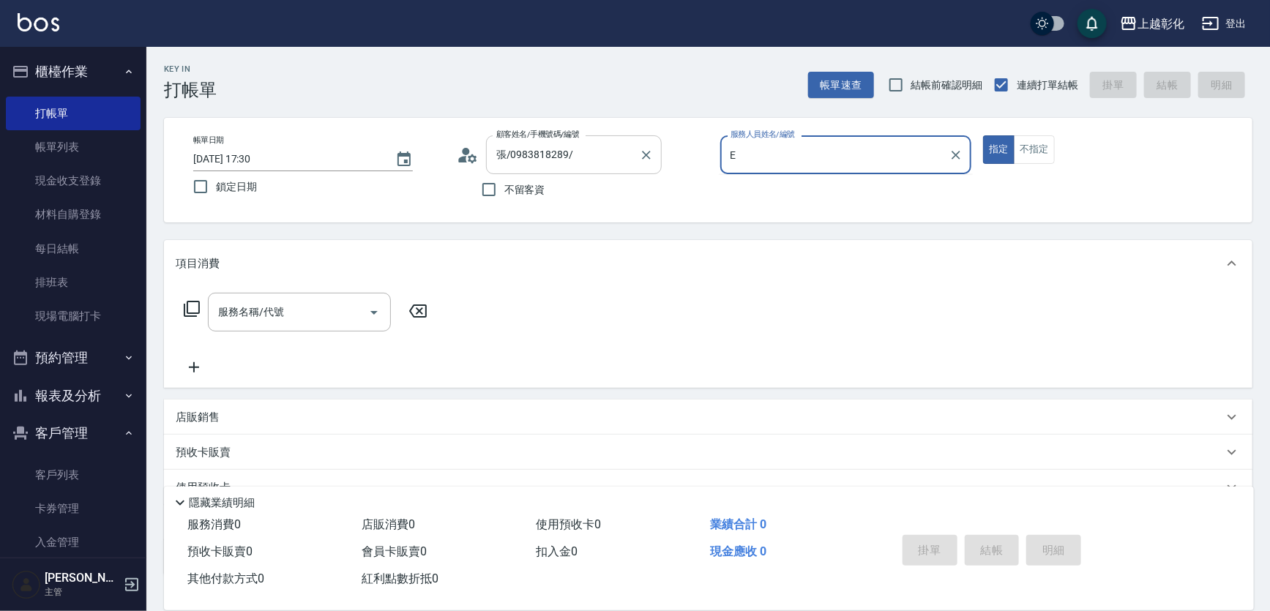
type input "[PERSON_NAME]-e"
type button "true"
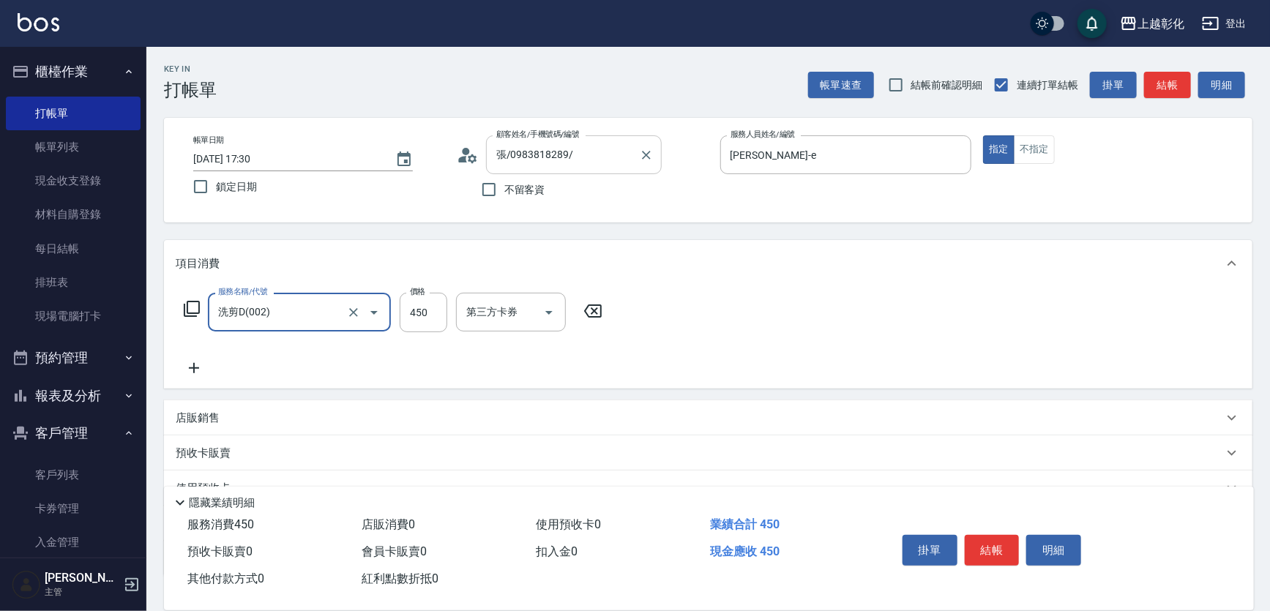
type input "洗剪D(002)"
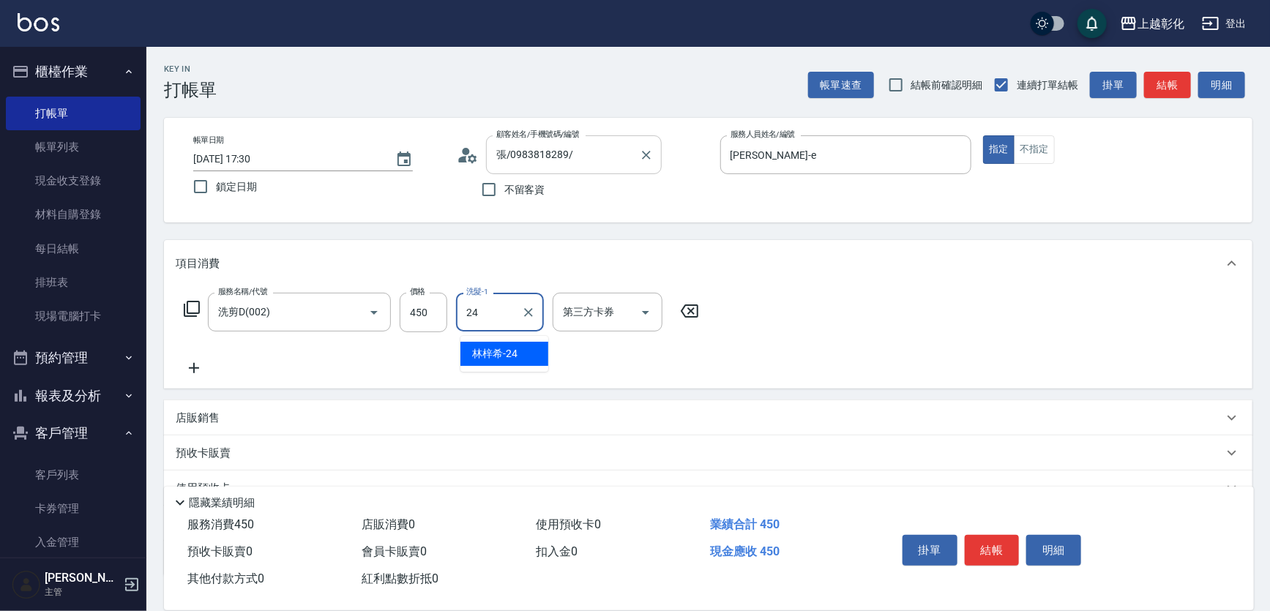
type input "林梓希-24"
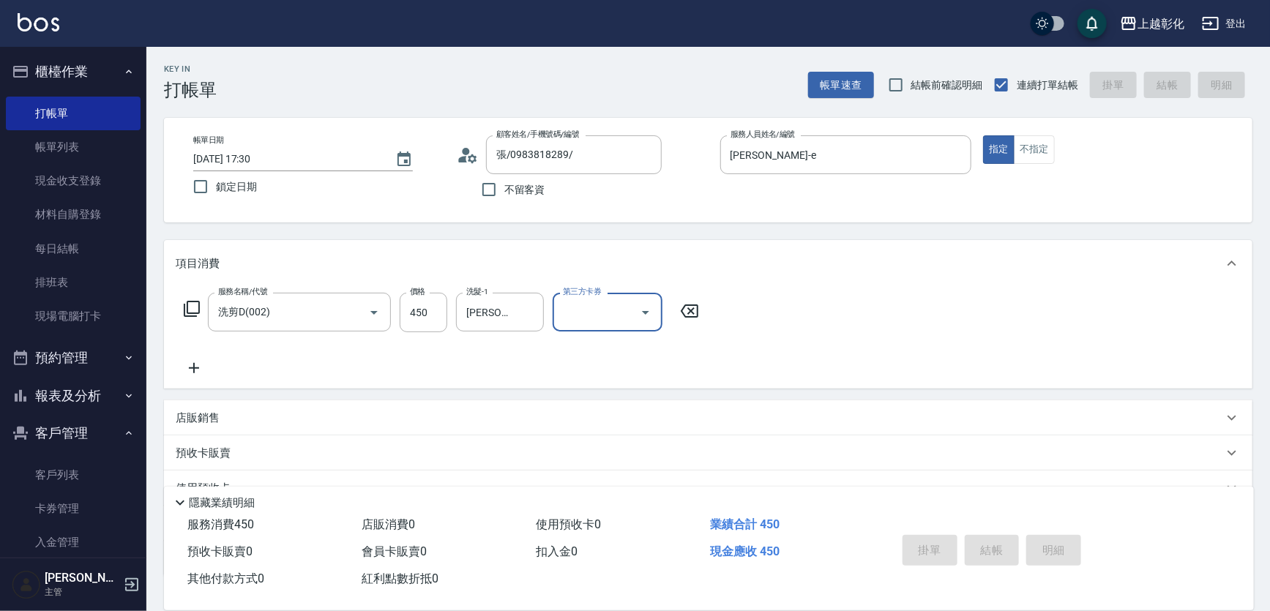
type input "2025/08/14 17:31"
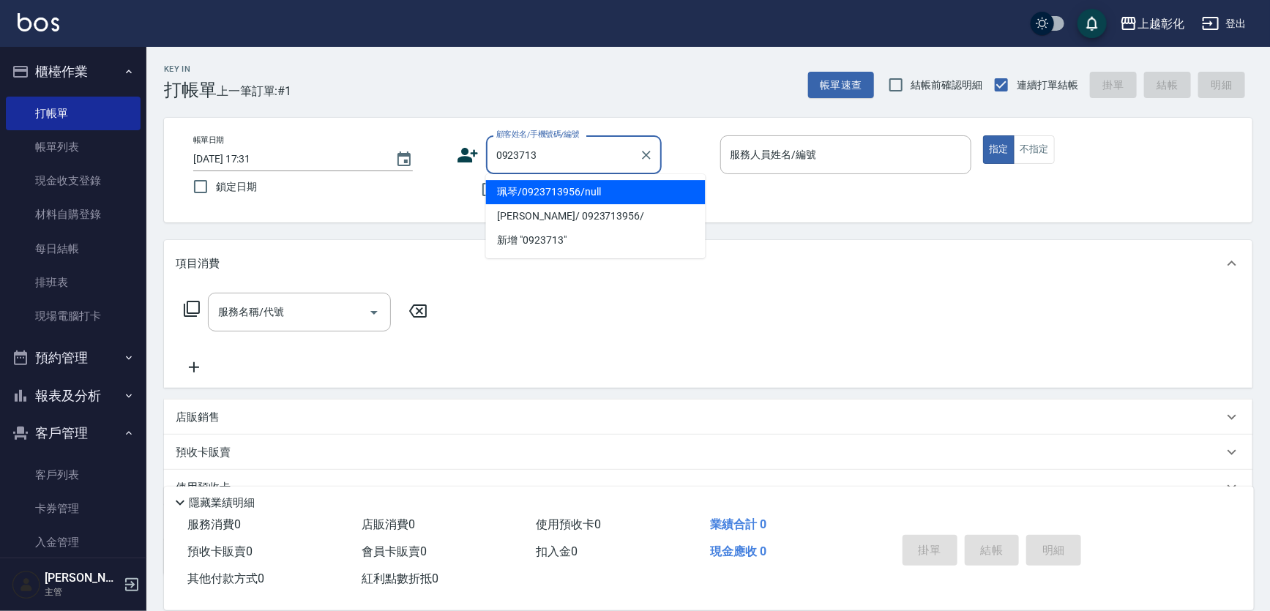
type input "珮琴/0923713956/null"
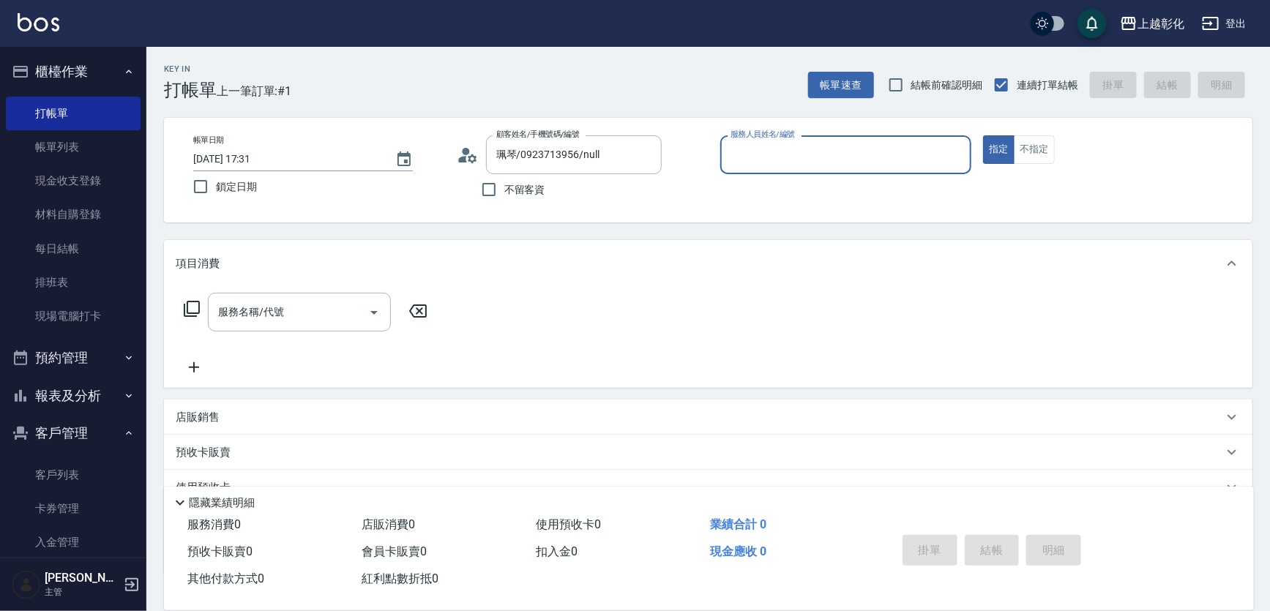
type input "ㄗ"
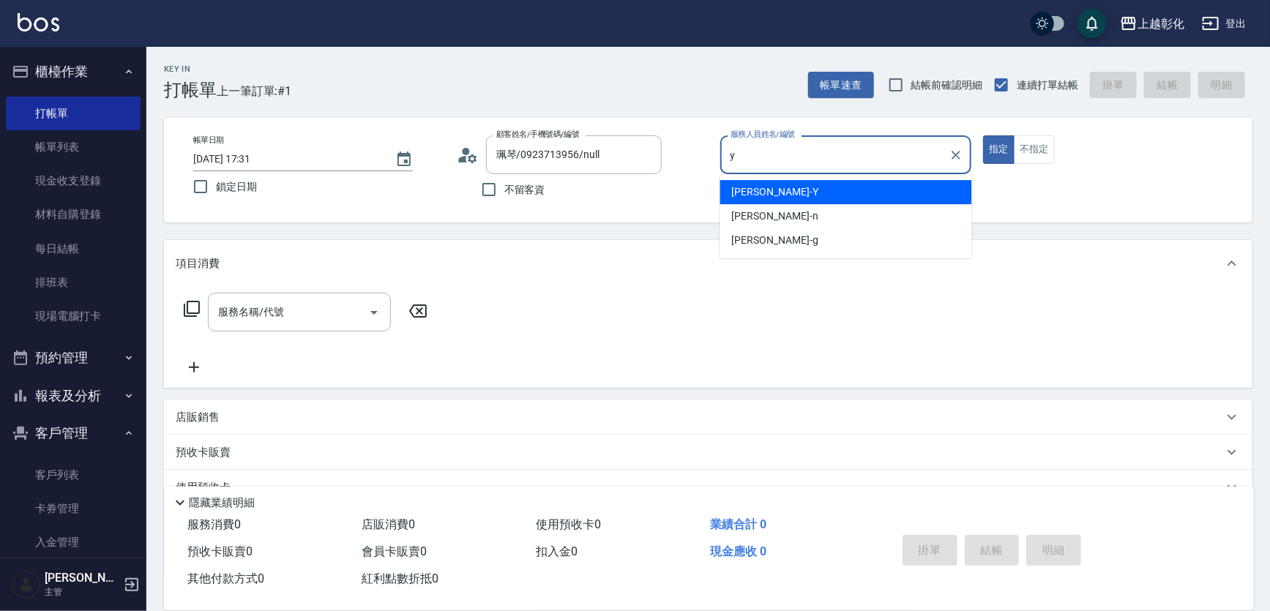
type input "[PERSON_NAME]-Y"
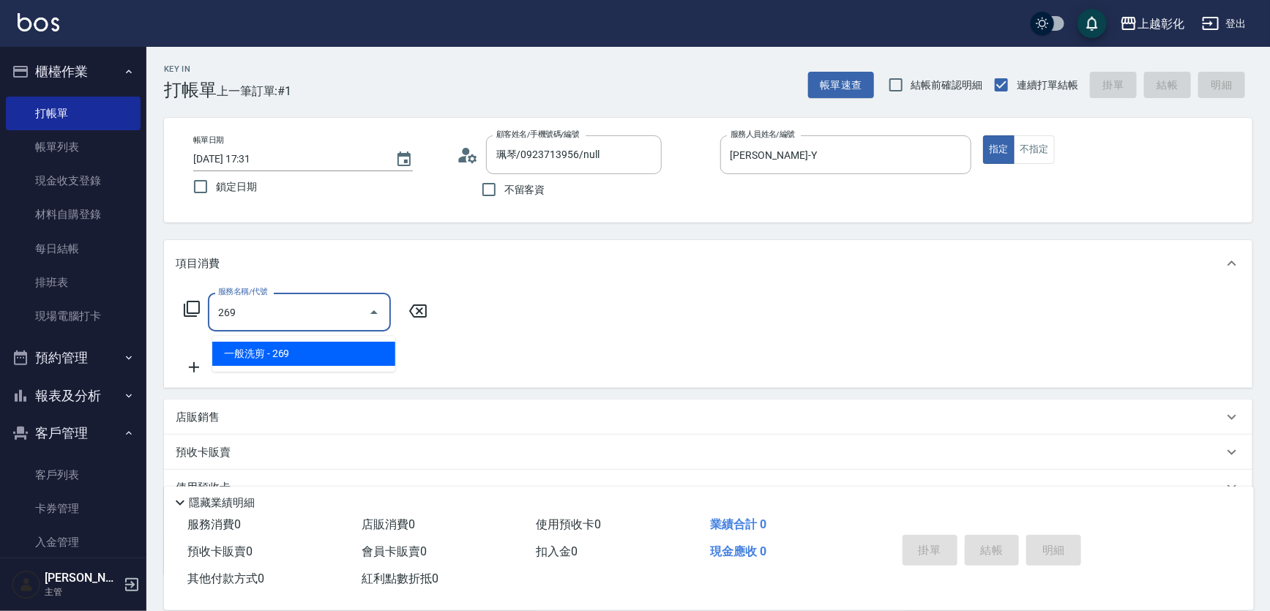
type input "一般洗剪(269)"
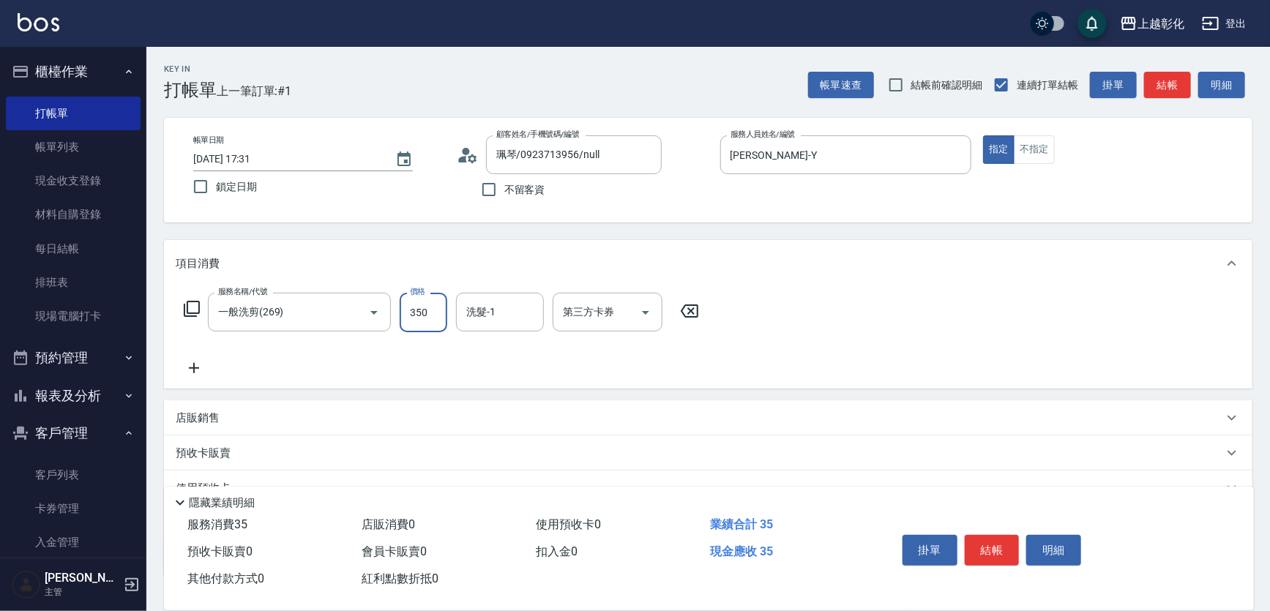
type input "350"
type input "賴瑩婕-16"
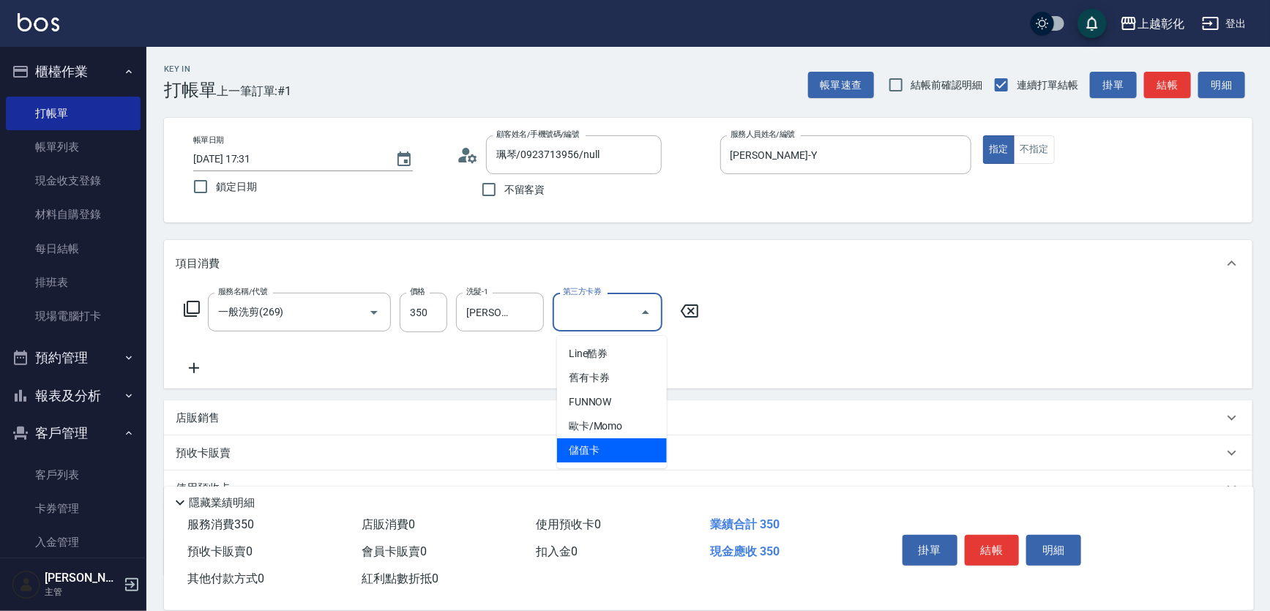
type input "儲值卡"
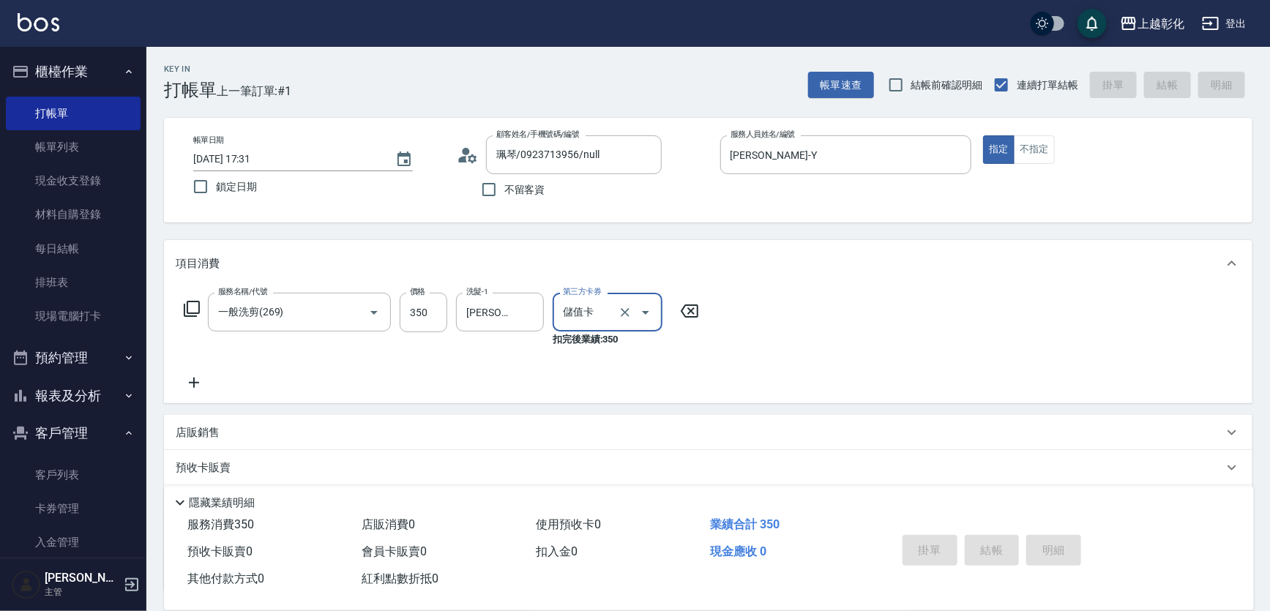
type input "2025/08/14 17:32"
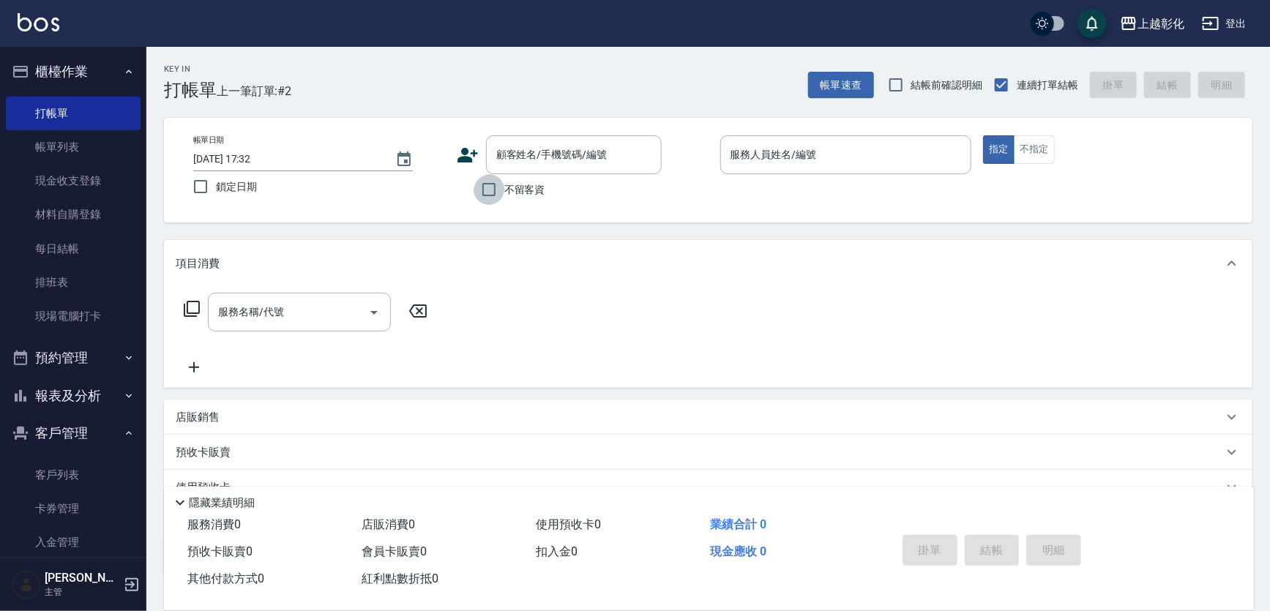
click at [500, 190] on input "不留客資" at bounding box center [488, 189] width 31 height 31
checkbox input "true"
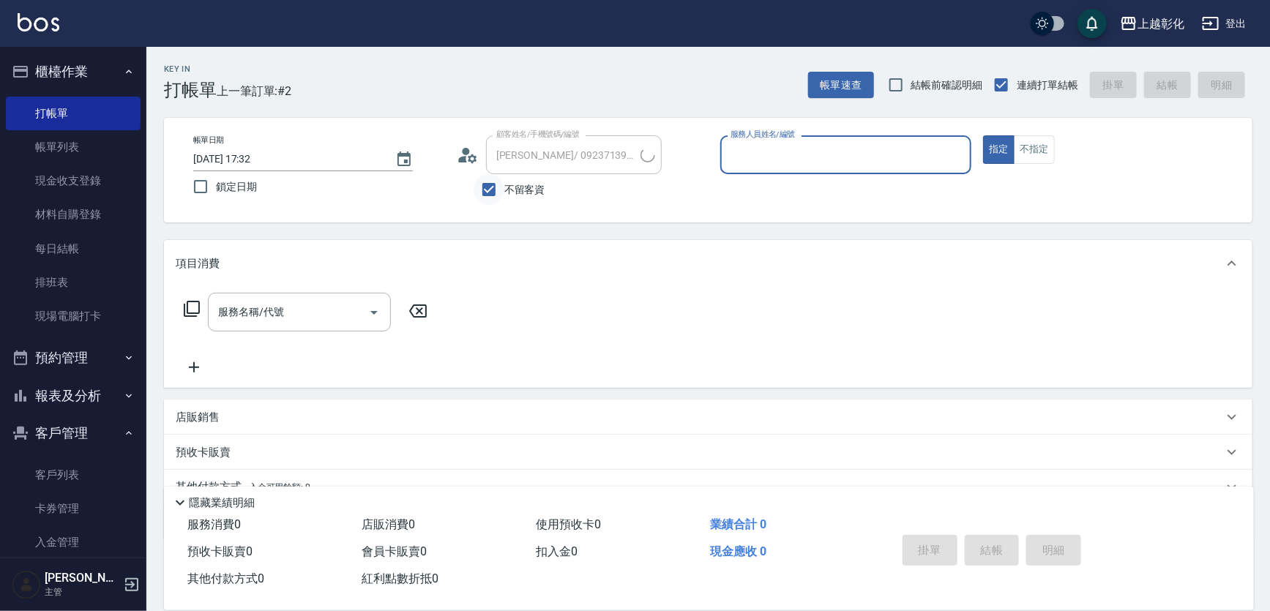
type input "楊先生/0907674066/"
type input "[PERSON_NAME]-e"
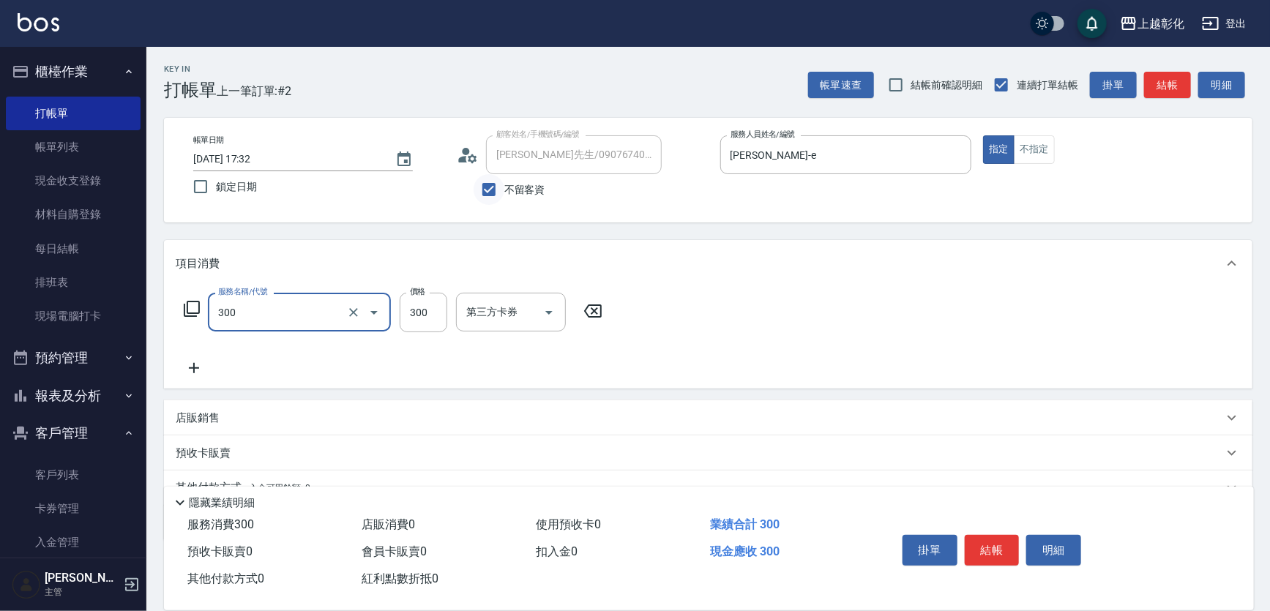
type input "A級剪髮(300)"
type input "250"
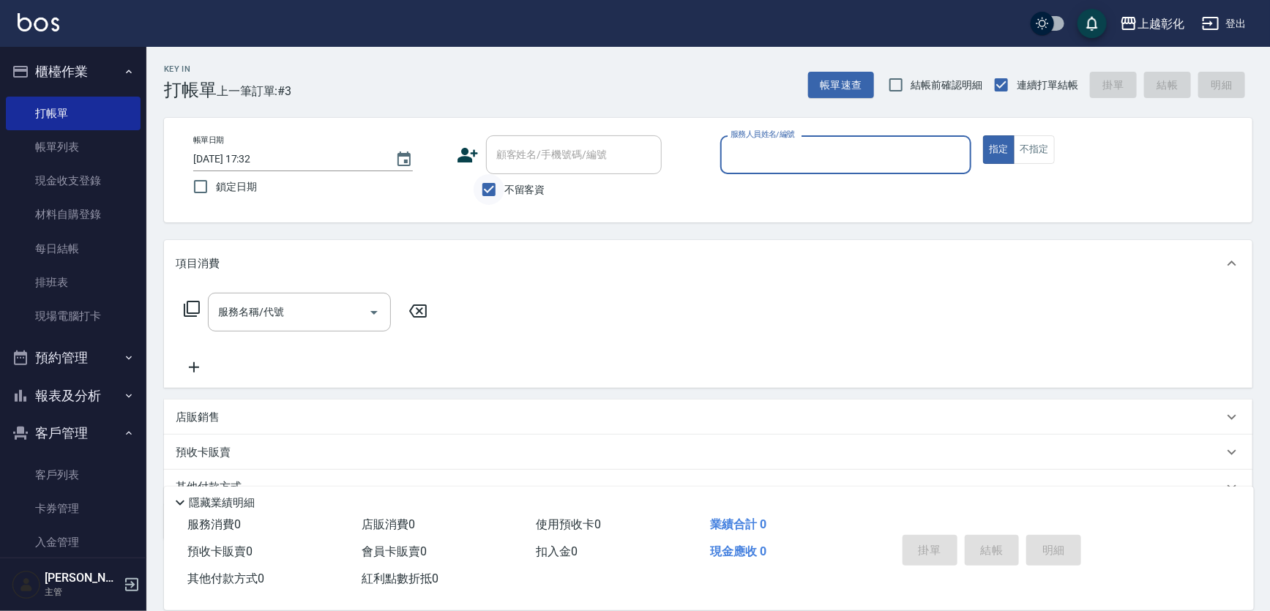
click at [500, 190] on input "不留客資" at bounding box center [488, 189] width 31 height 31
checkbox input "false"
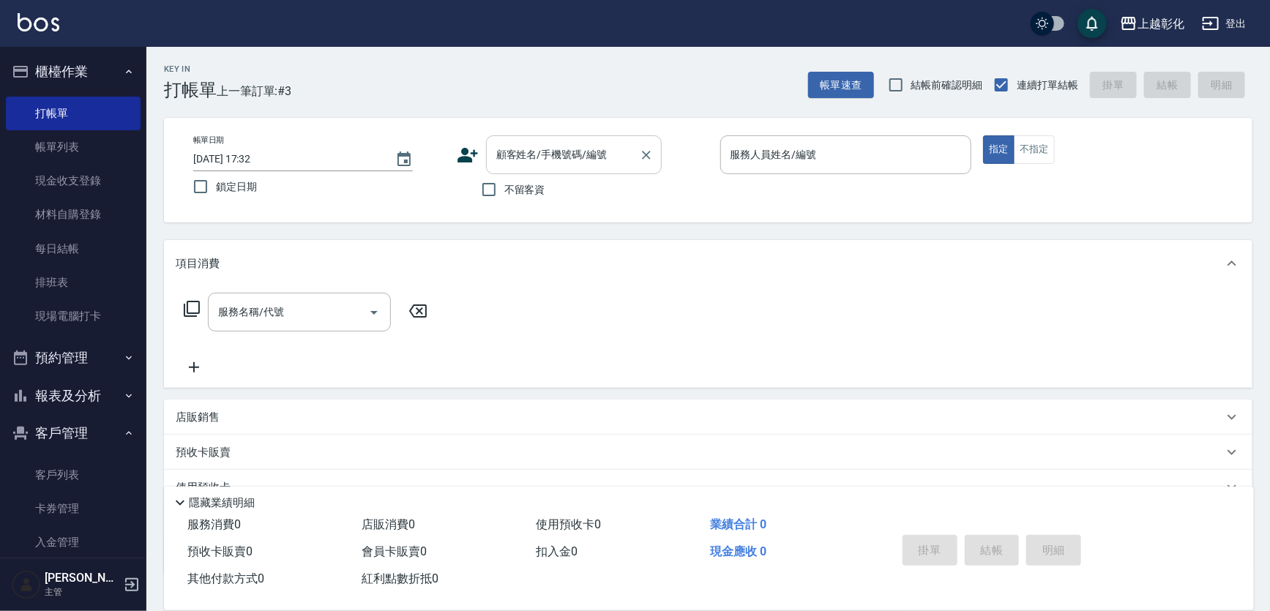
click at [520, 165] on input "顧客姓名/手機號碼/編號" at bounding box center [562, 155] width 140 height 26
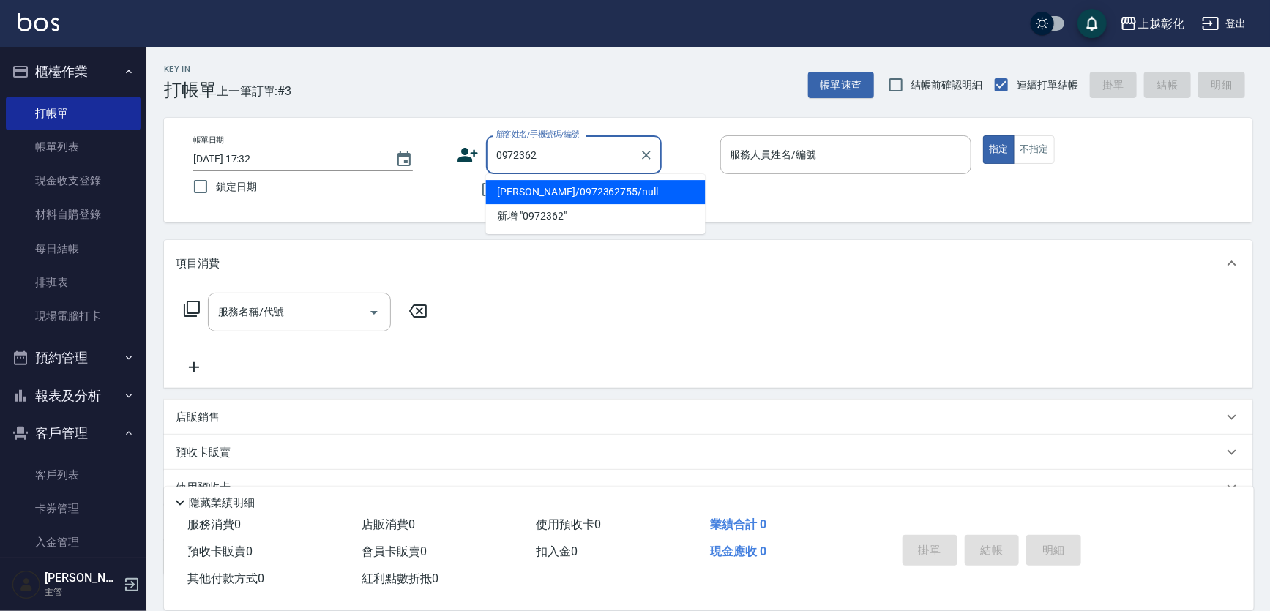
type input "邱民瀚/0972362755/null"
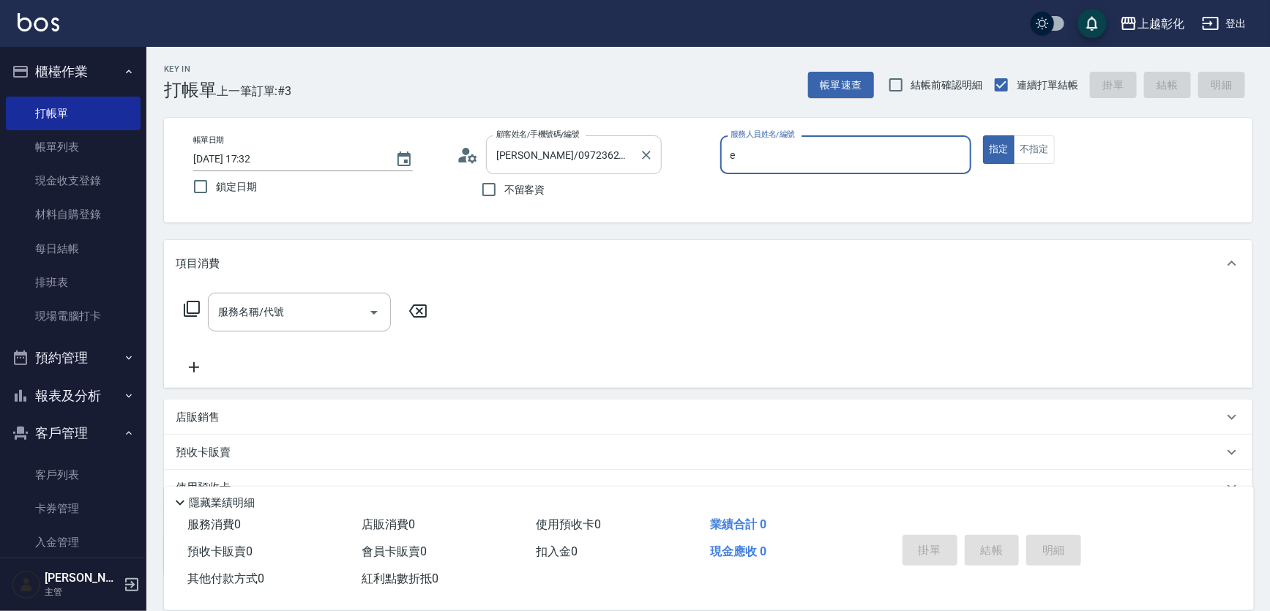
type input "[PERSON_NAME]-e"
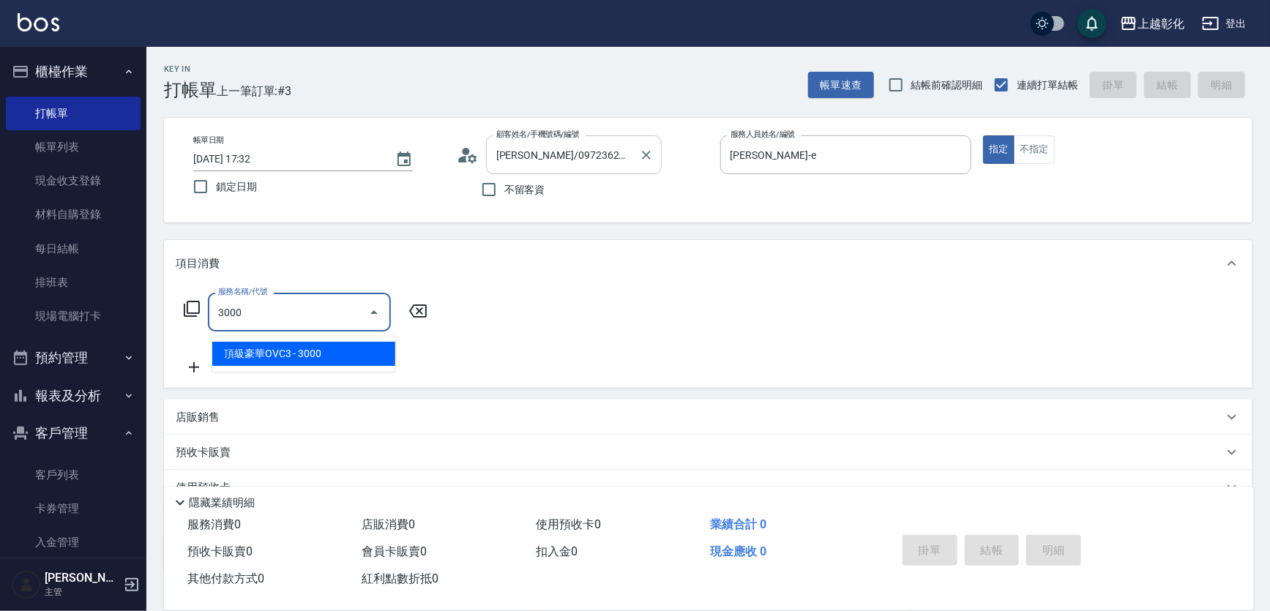
type input "頂級豪華OVC3(3000)"
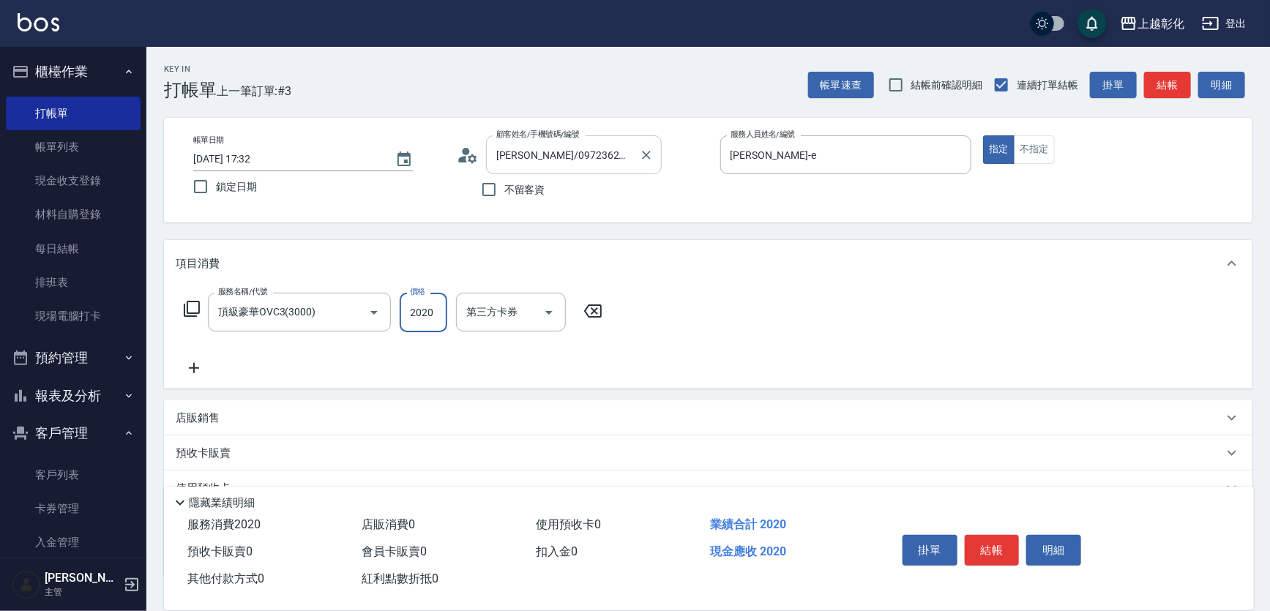
type input "2020"
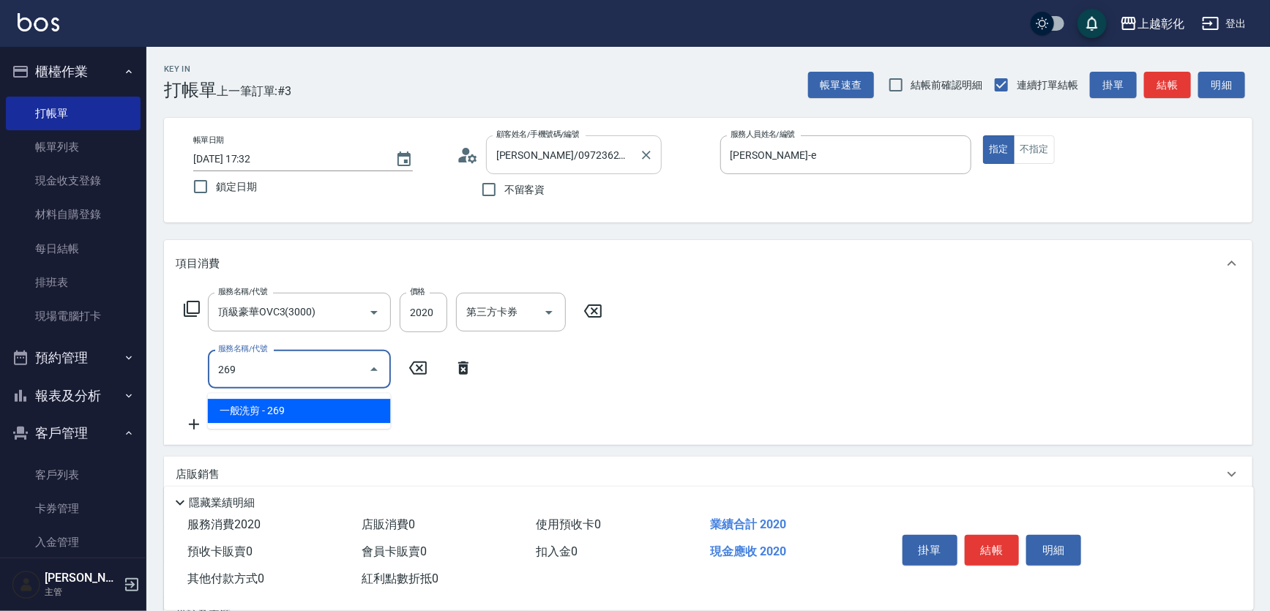
type input "一般洗剪(269)"
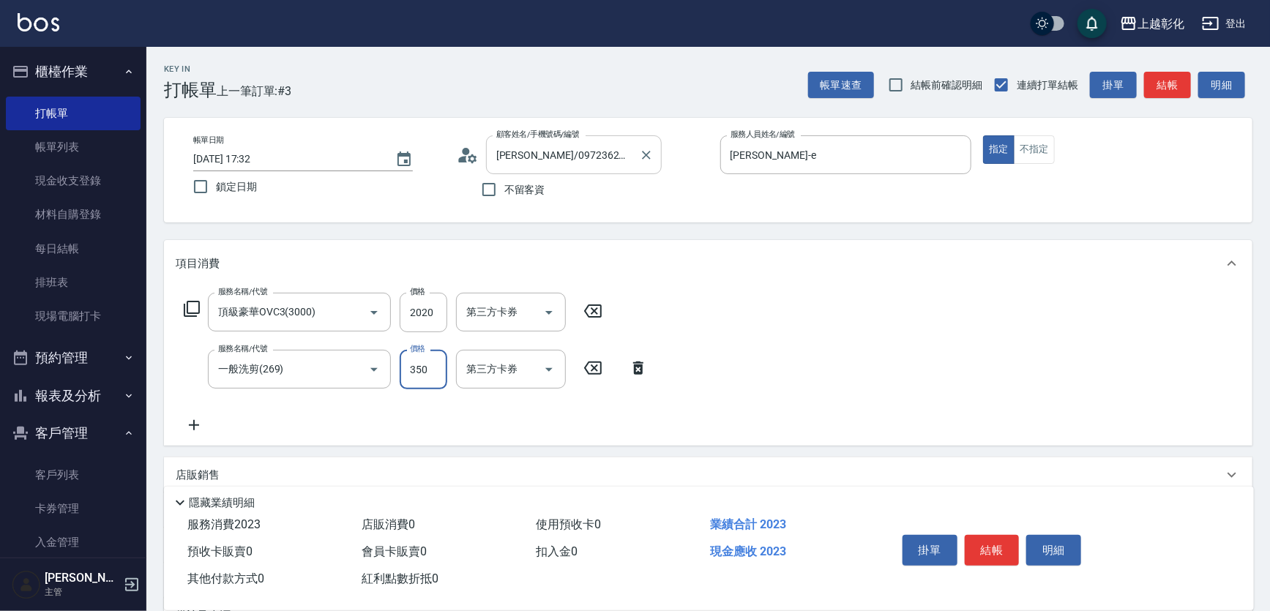
type input "350"
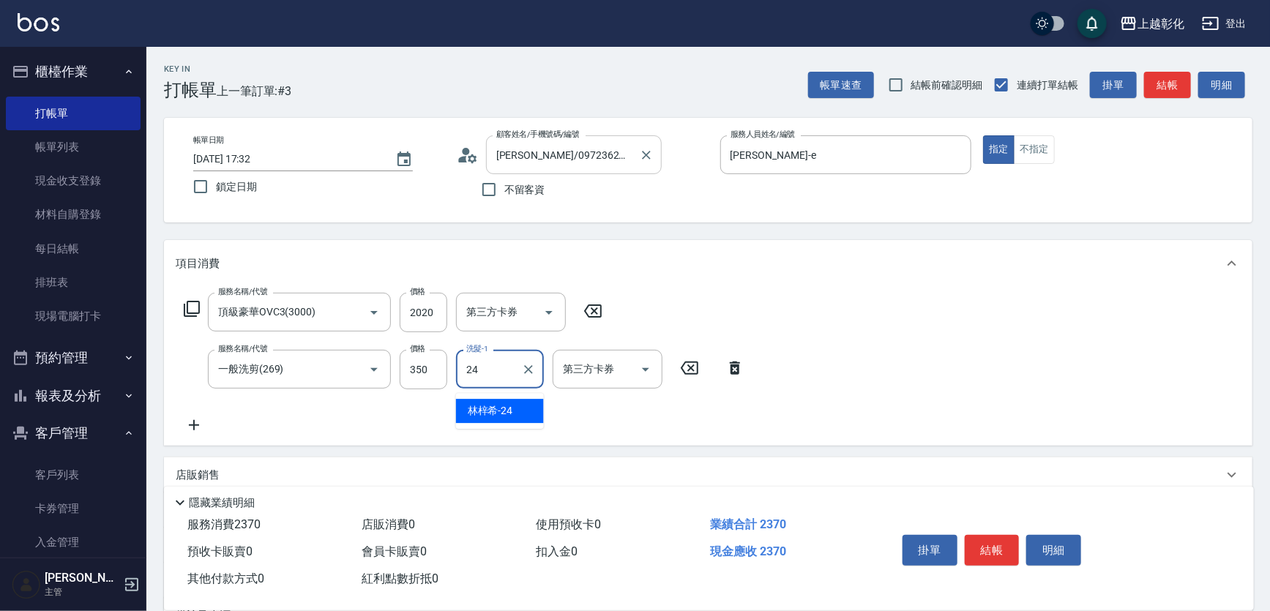
type input "林梓希-24"
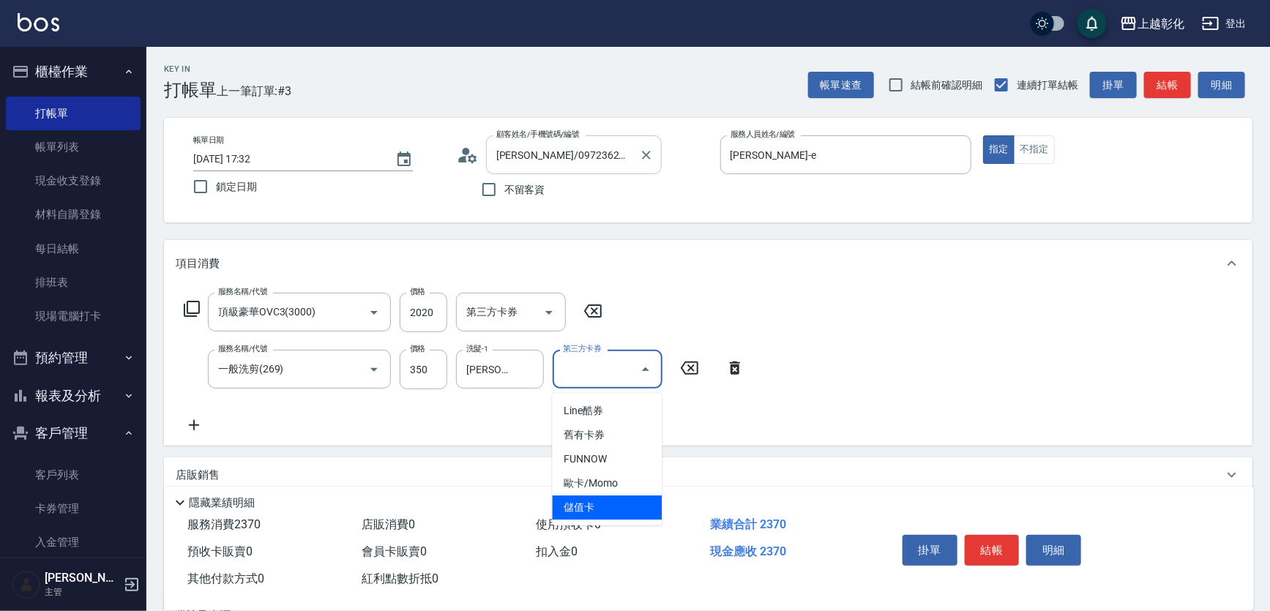
type input "儲值卡"
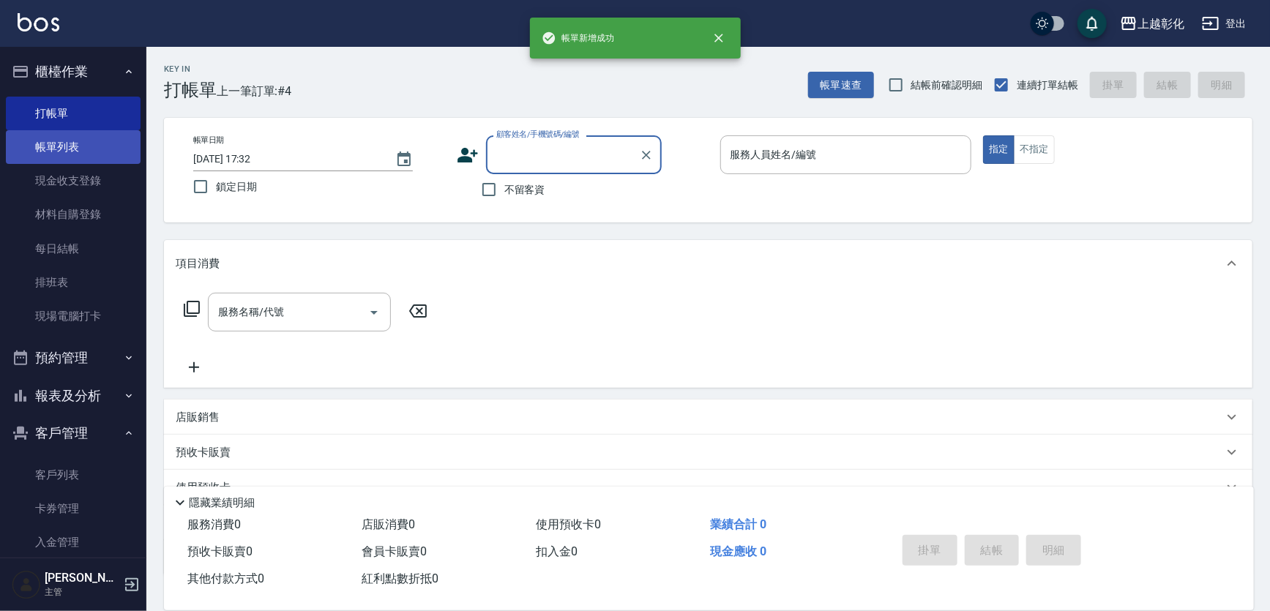
click at [83, 149] on link "帳單列表" at bounding box center [73, 147] width 135 height 34
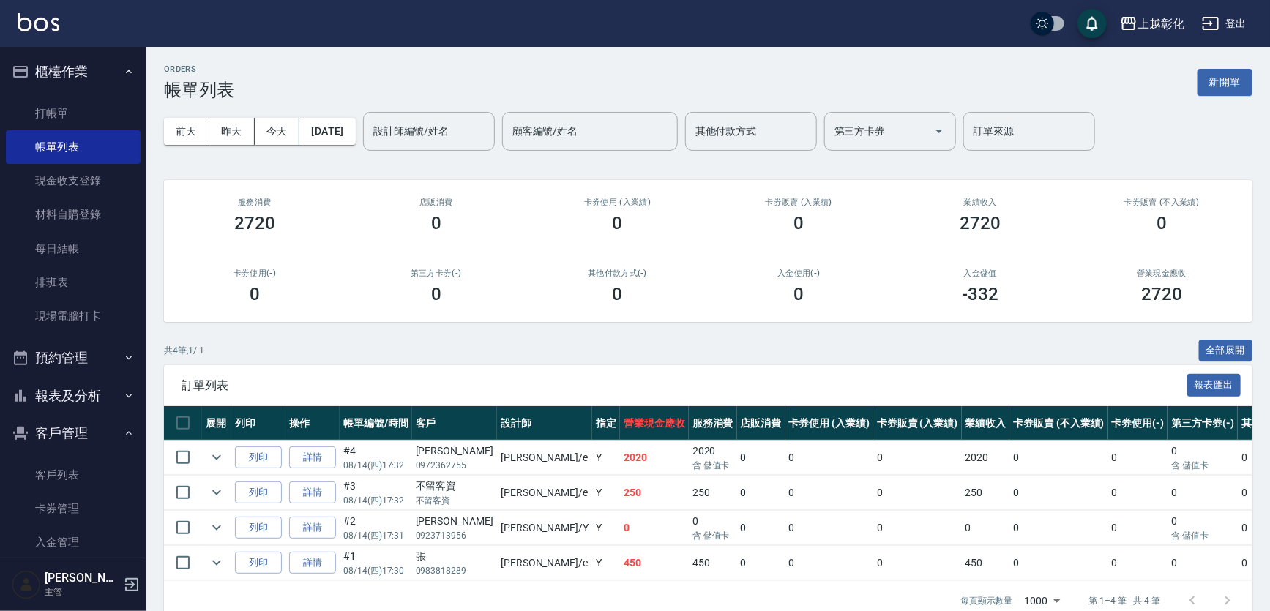
click at [310, 453] on td "詳情" at bounding box center [312, 457] width 54 height 34
click at [309, 469] on link "詳情" at bounding box center [312, 457] width 47 height 23
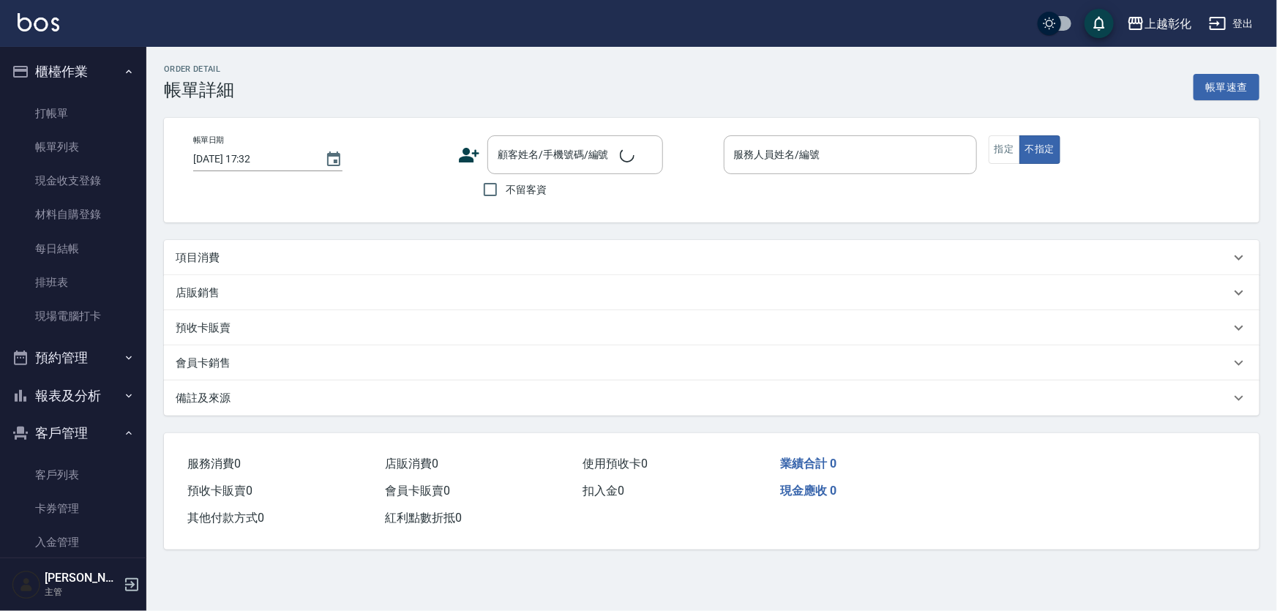
type input "[PERSON_NAME]-e"
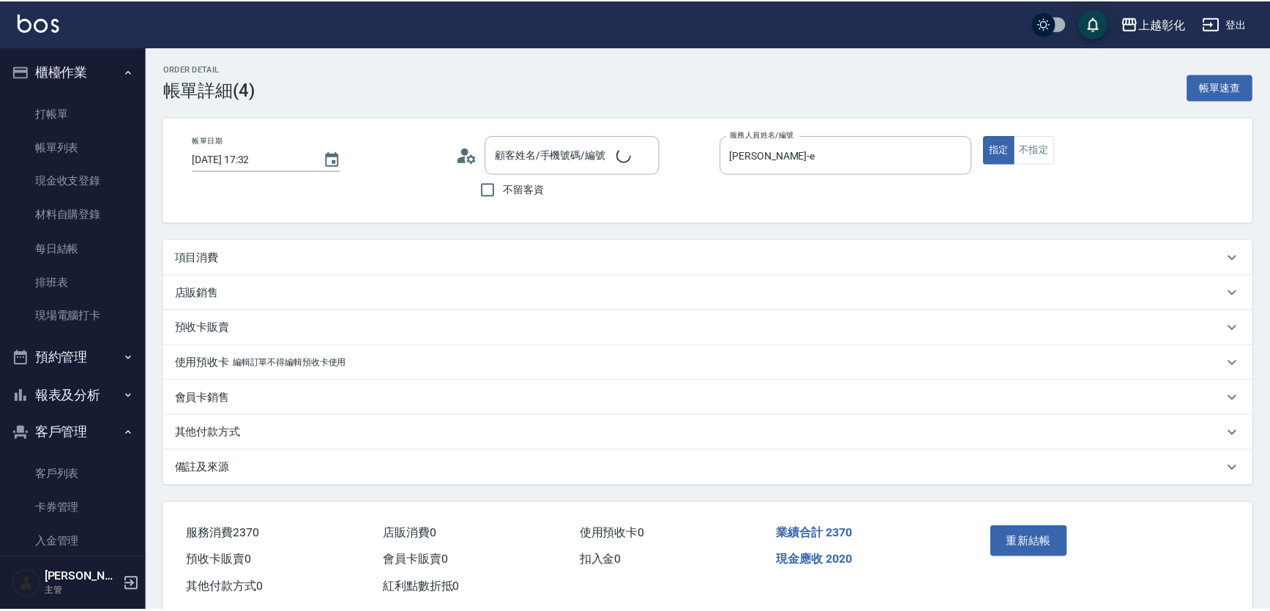
scroll to position [2, 0]
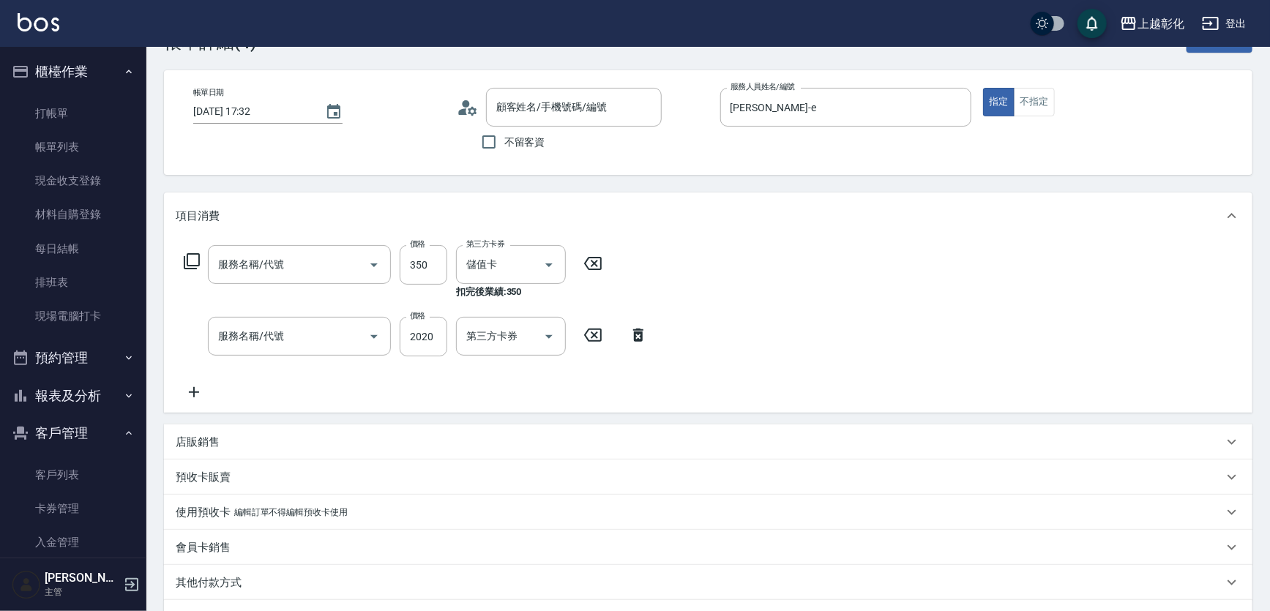
click at [260, 401] on div "服務名稱/代號 服務名稱/代號 價格 350 價格 第三方卡券 儲值卡 第三方卡券 扣完後業績: 350 服務名稱/代號 服務名稱/代號 價格 2020 價格…" at bounding box center [416, 323] width 481 height 156
type input "邱民瀚/0972362755/null"
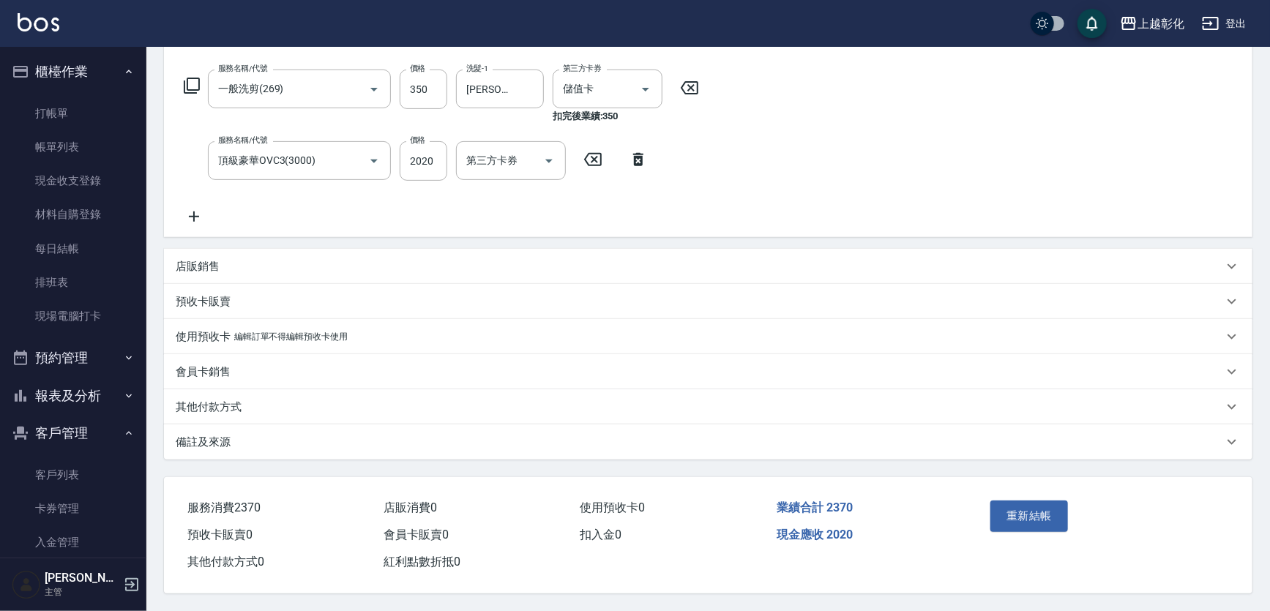
type input "一般洗剪(269)"
type input "頂級豪華OVC3(3000)"
click at [264, 400] on div "其他付款方式" at bounding box center [699, 407] width 1047 height 15
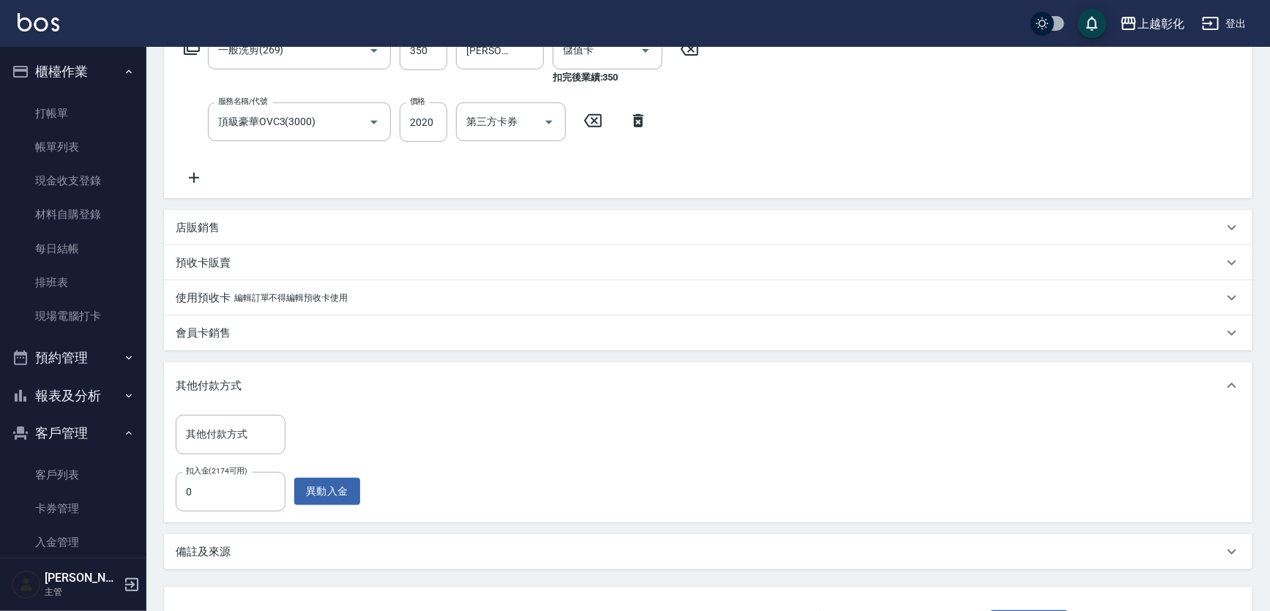
scroll to position [325, 0]
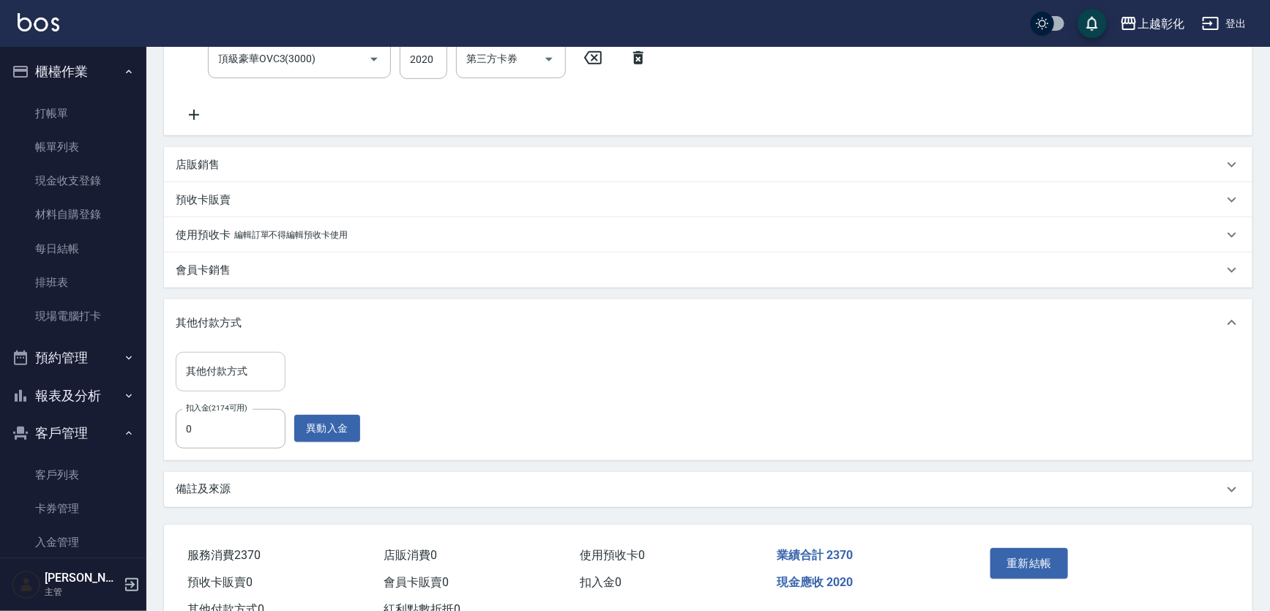
click at [243, 375] on div "其他付款方式 其他付款方式" at bounding box center [231, 371] width 110 height 39
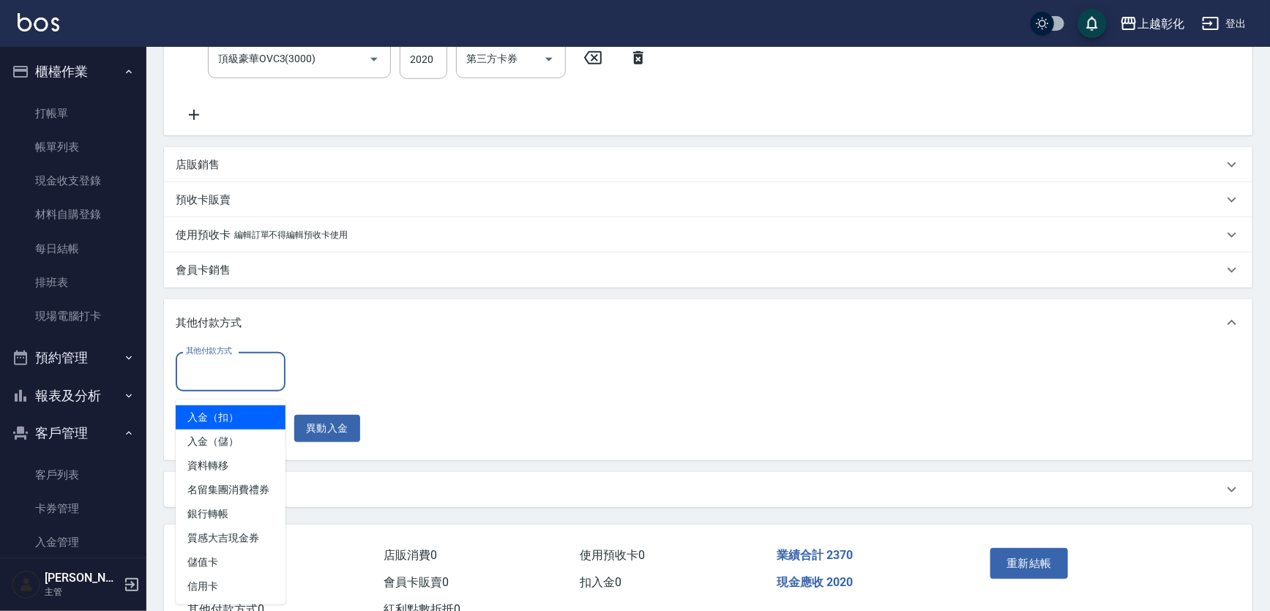
click at [372, 321] on div "其他付款方式" at bounding box center [708, 322] width 1088 height 47
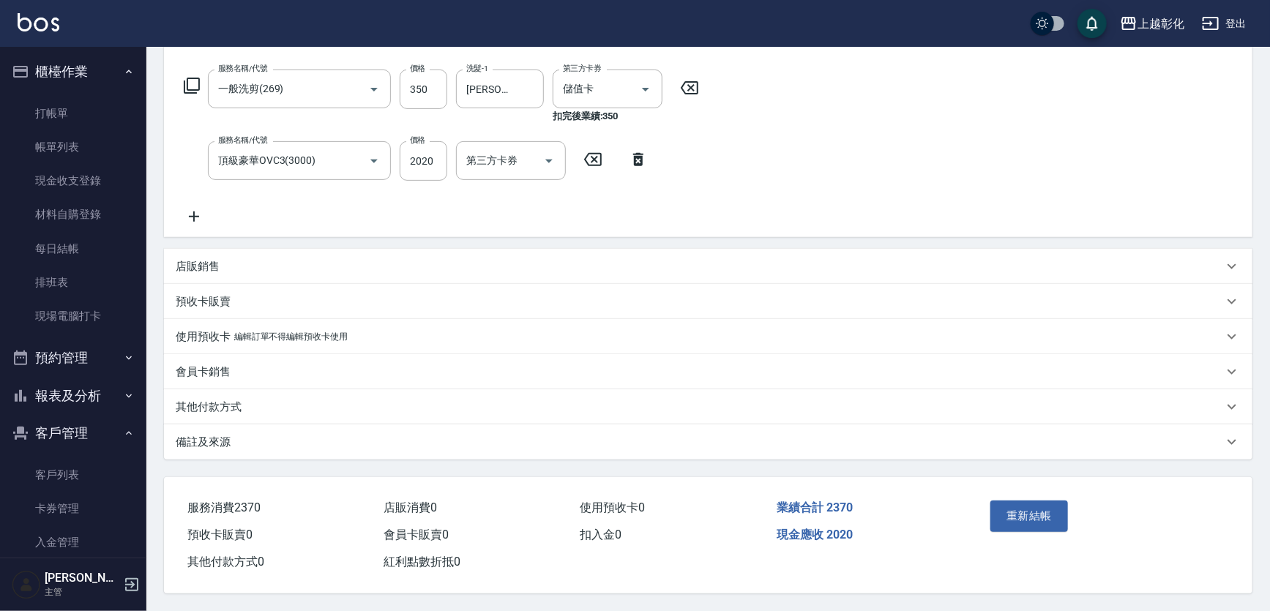
click at [210, 400] on p "其他付款方式" at bounding box center [209, 407] width 66 height 15
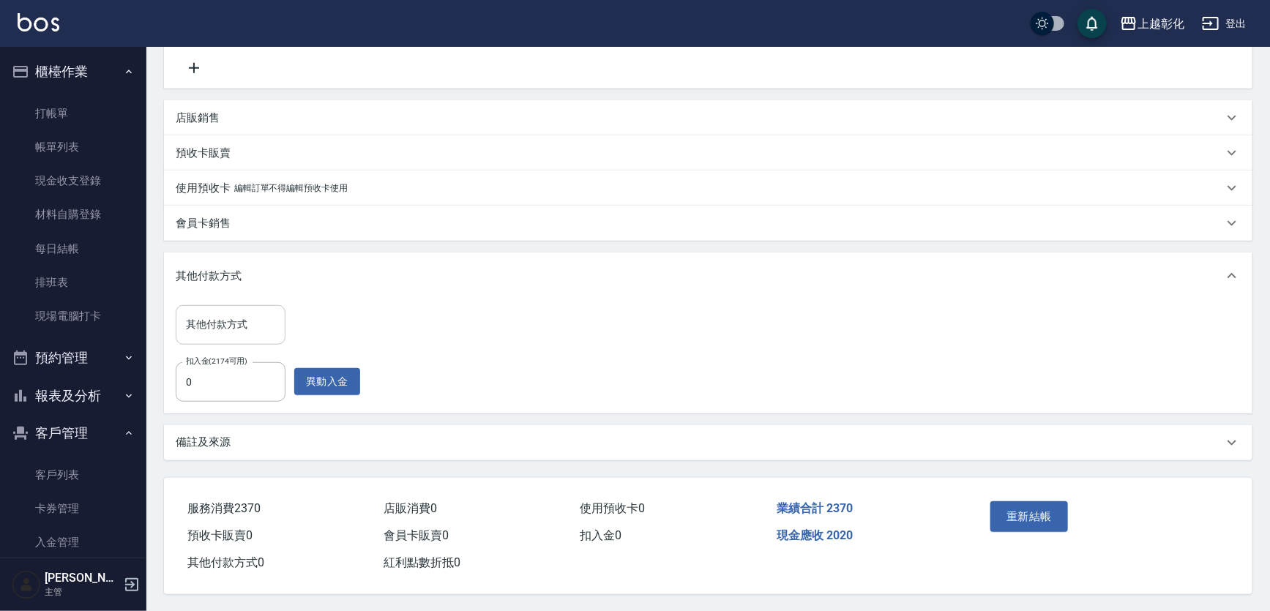
scroll to position [372, 0]
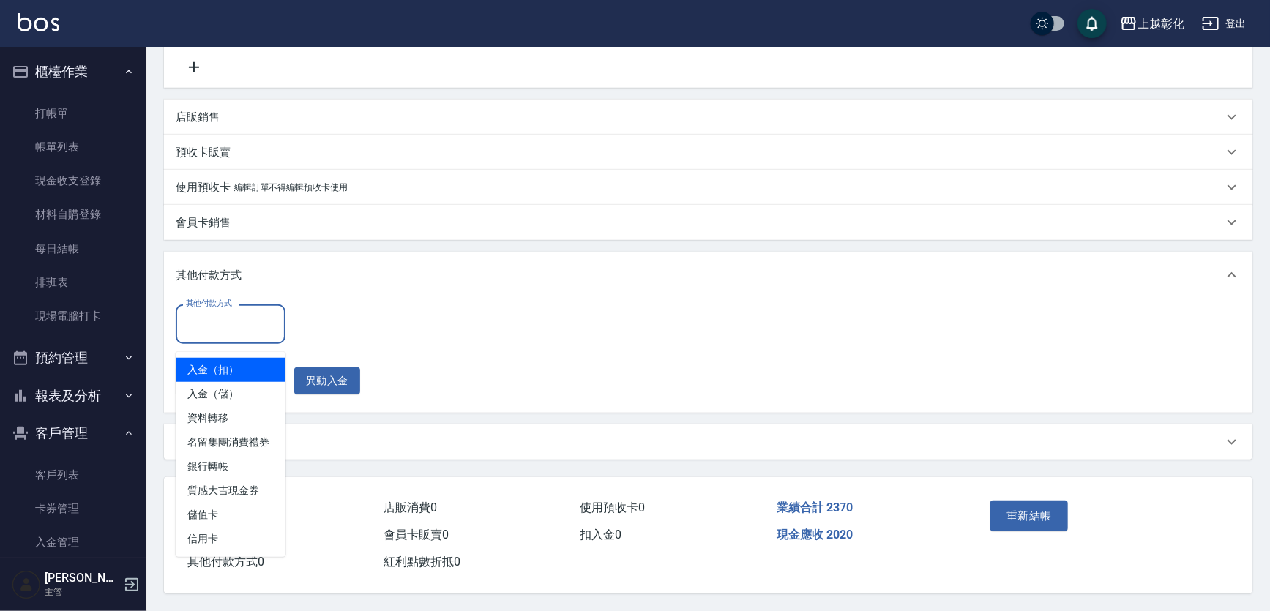
click at [229, 324] on div "其他付款方式 其他付款方式" at bounding box center [231, 323] width 110 height 39
click at [214, 465] on span "銀行轉帳" at bounding box center [231, 466] width 110 height 24
type input "銀行轉帳"
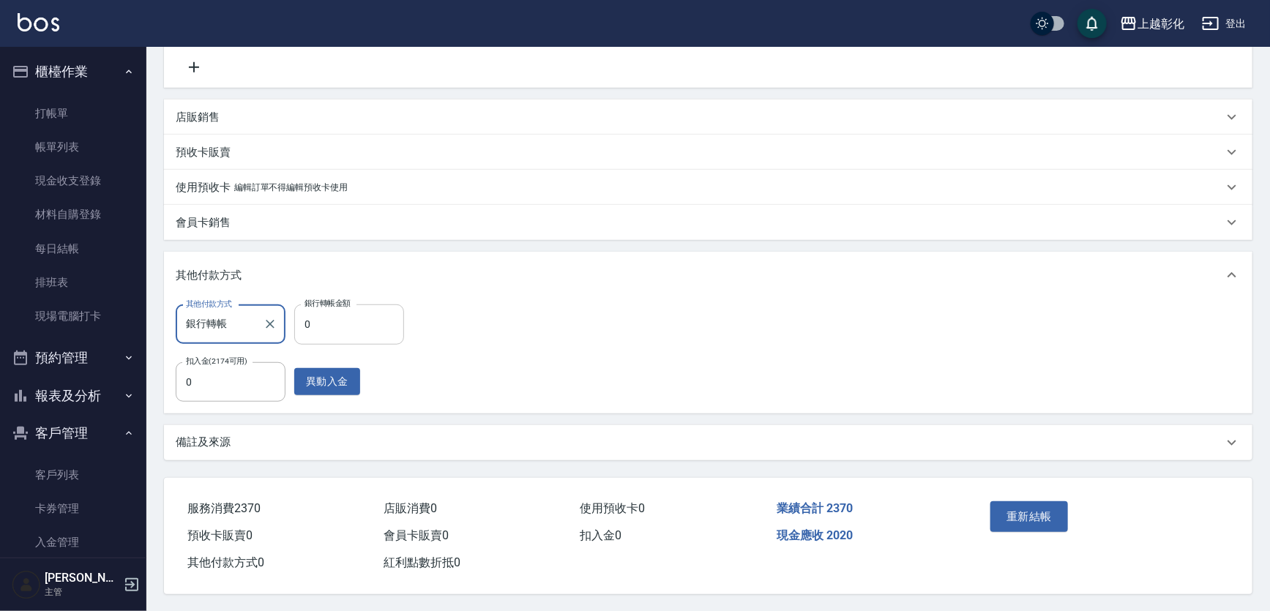
click at [372, 335] on input "0" at bounding box center [349, 324] width 110 height 40
type input "2020"
click at [1013, 512] on button "重新結帳" at bounding box center [1029, 516] width 78 height 31
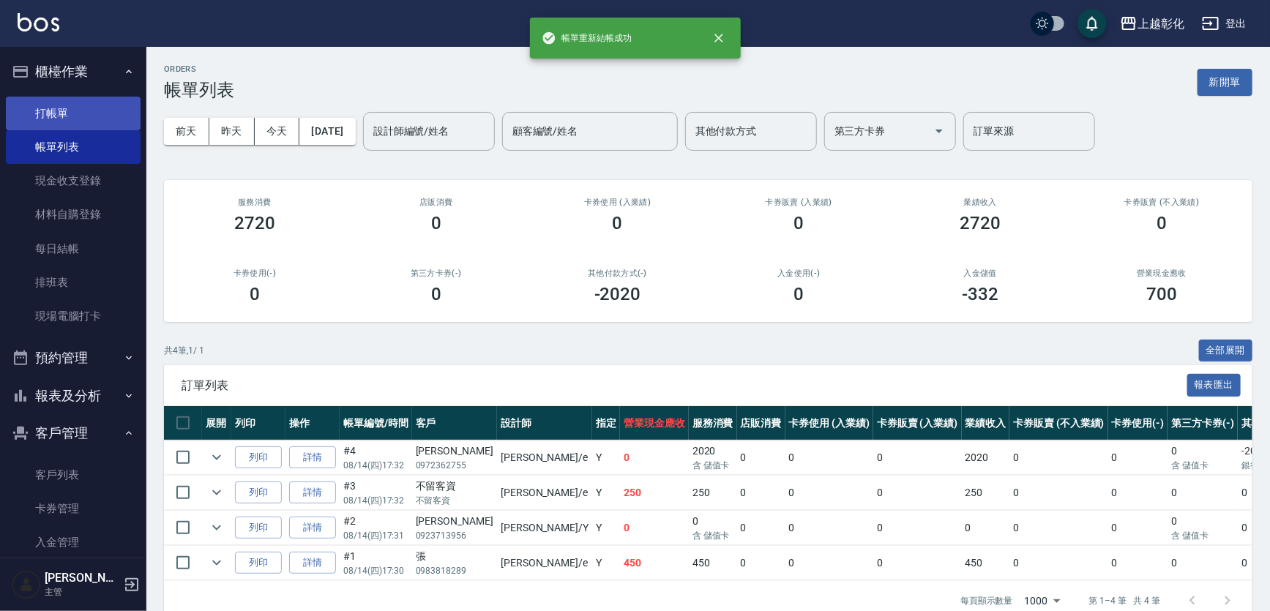
click at [63, 118] on link "打帳單" at bounding box center [73, 114] width 135 height 34
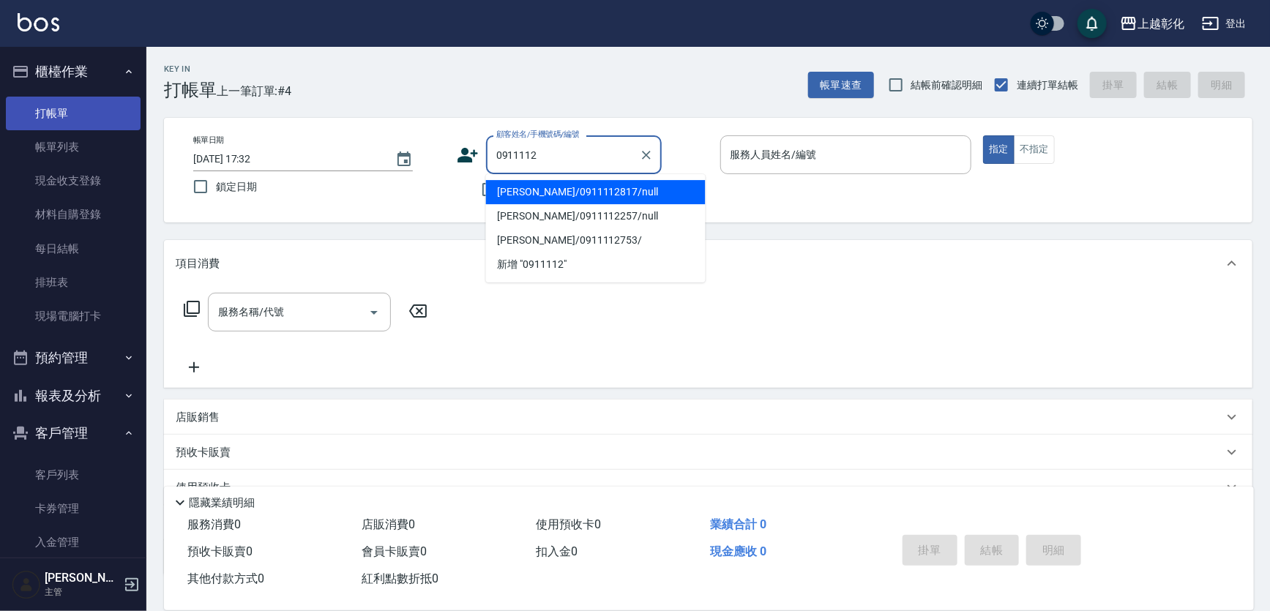
type input "陳雅文/0911112817/null"
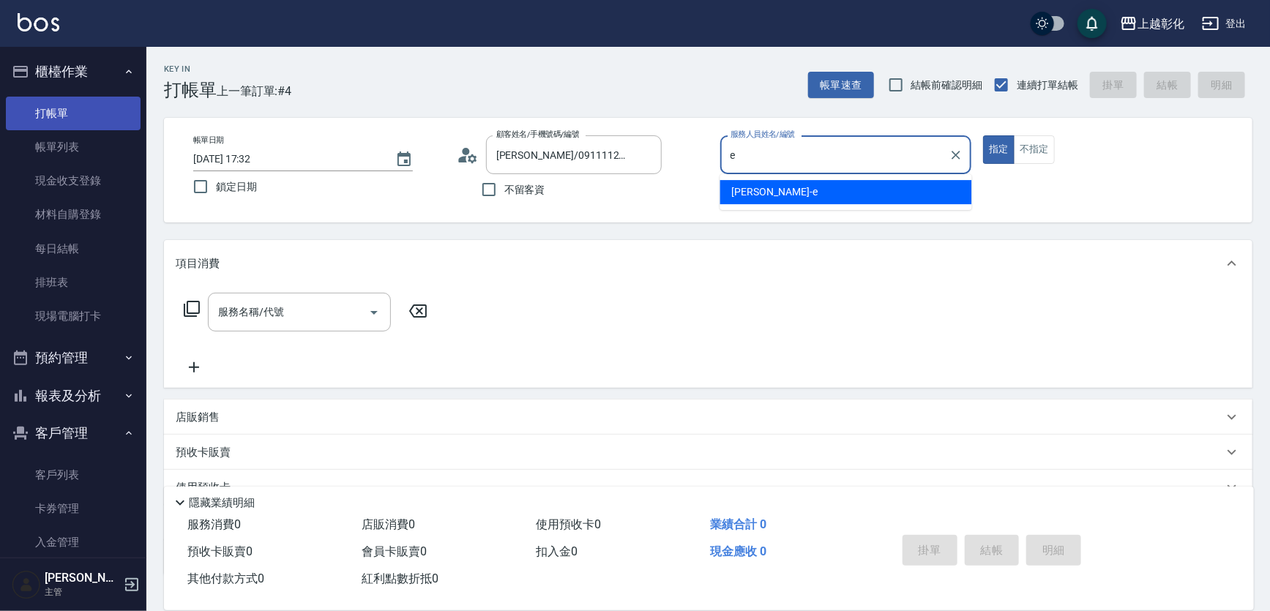
type input "[PERSON_NAME]-e"
type button "true"
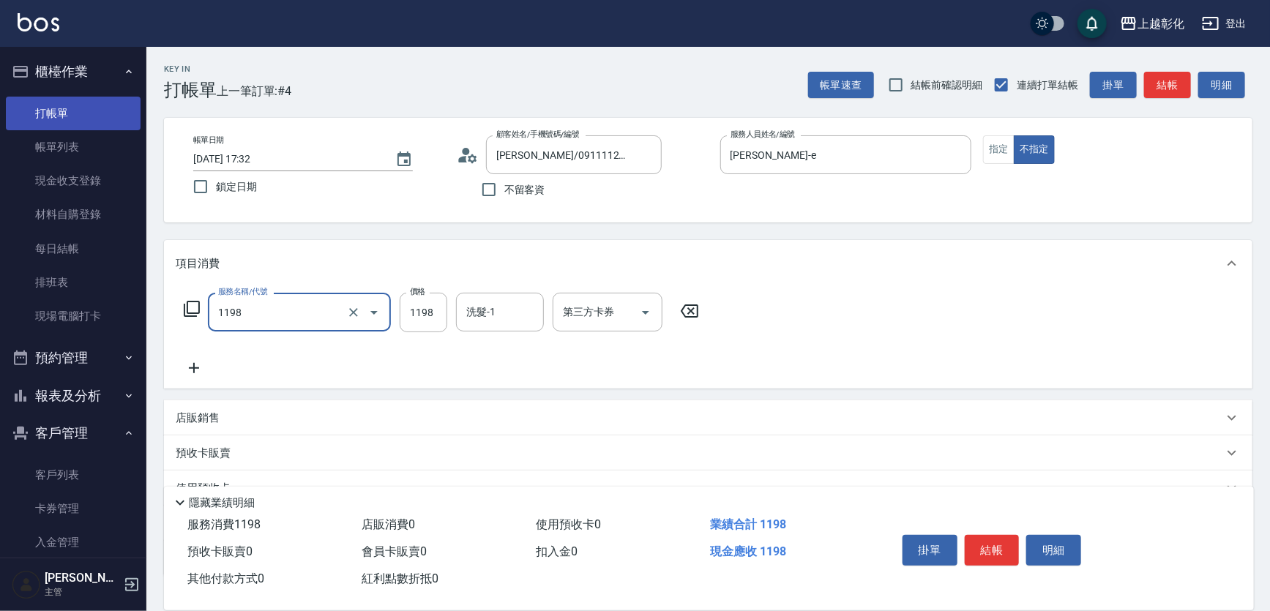
type input "沁涼洗剪套餐(1198)"
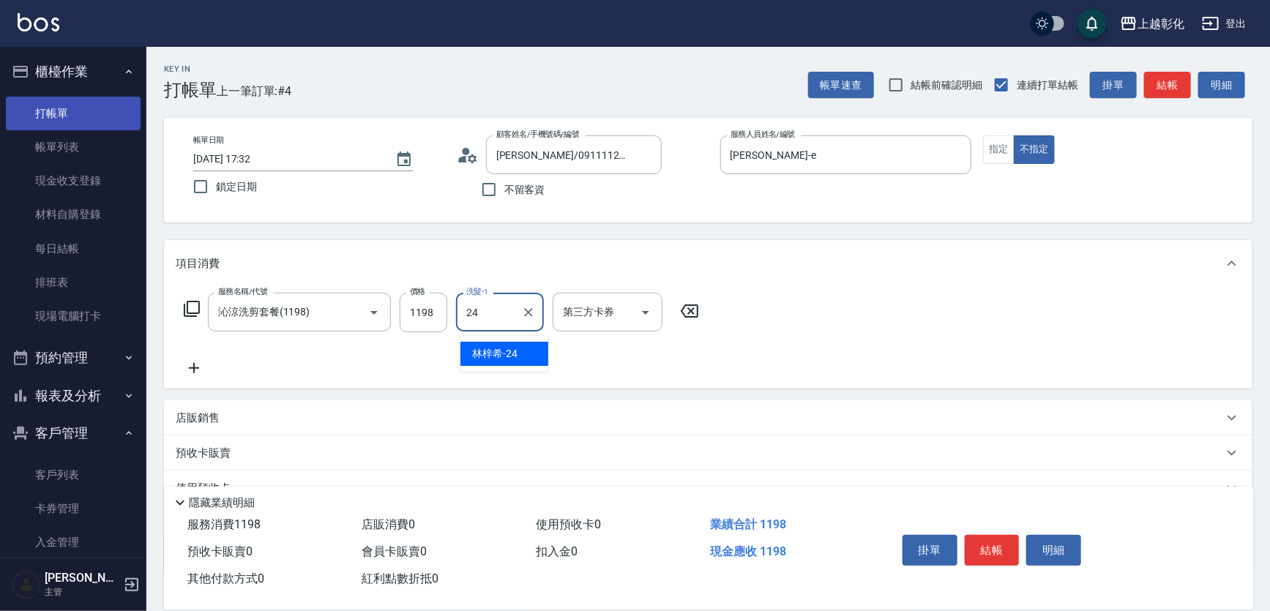
type input "林梓希-24"
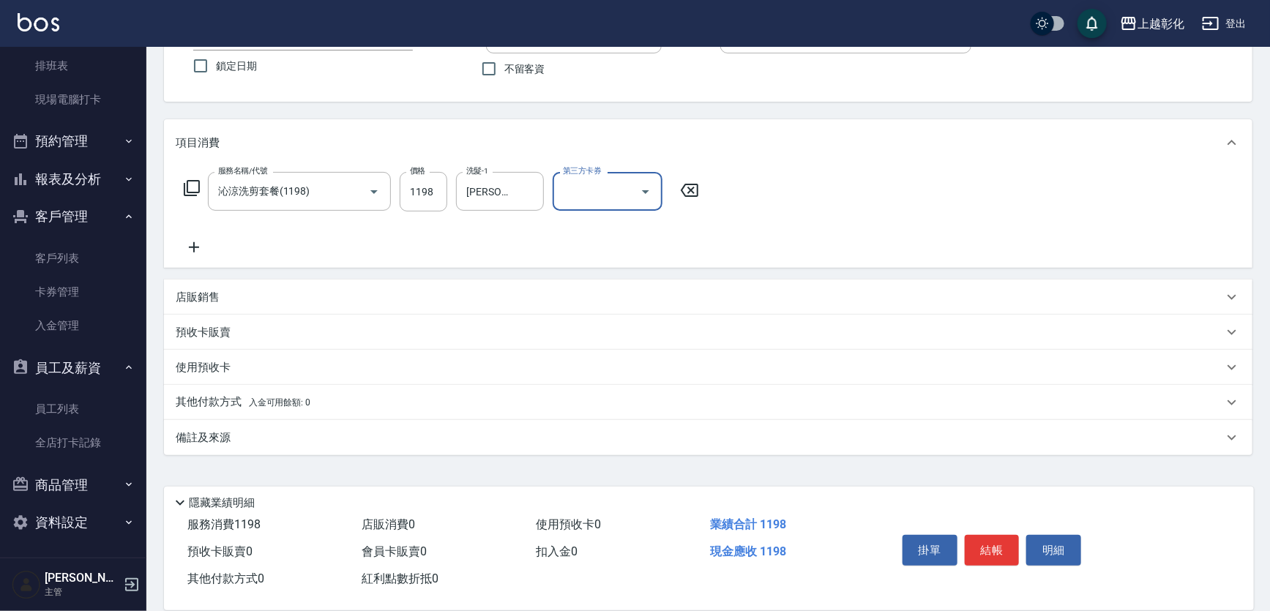
scroll to position [129, 0]
click at [232, 399] on p "其他付款方式 入金可用餘額: 0" at bounding box center [243, 402] width 135 height 16
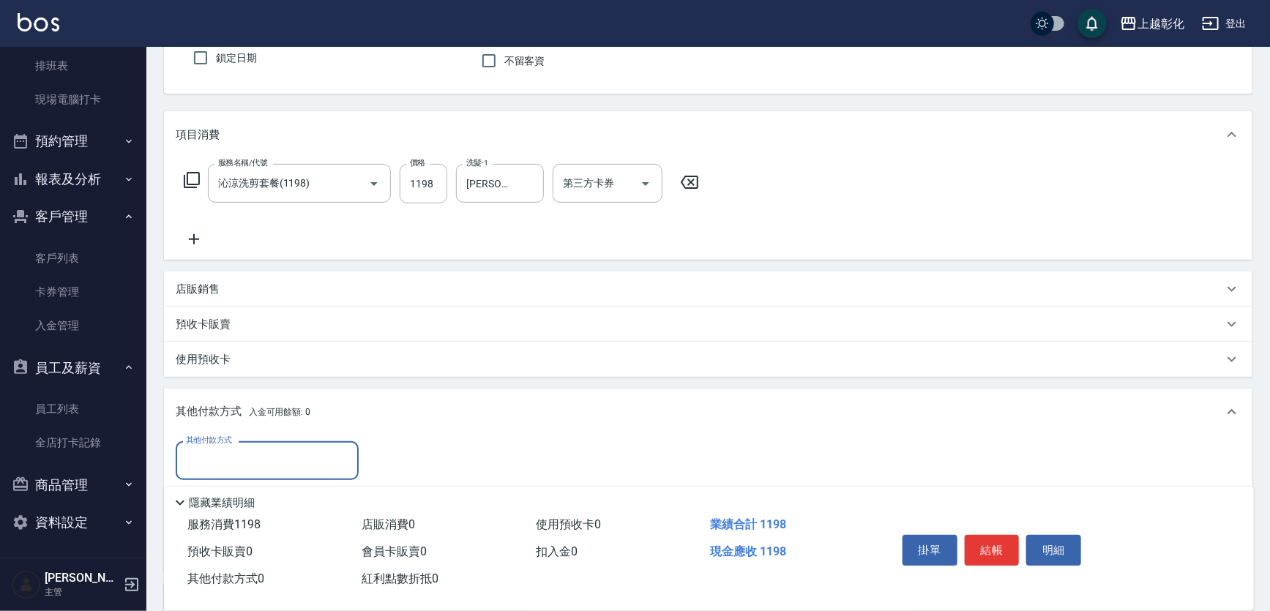
scroll to position [0, 0]
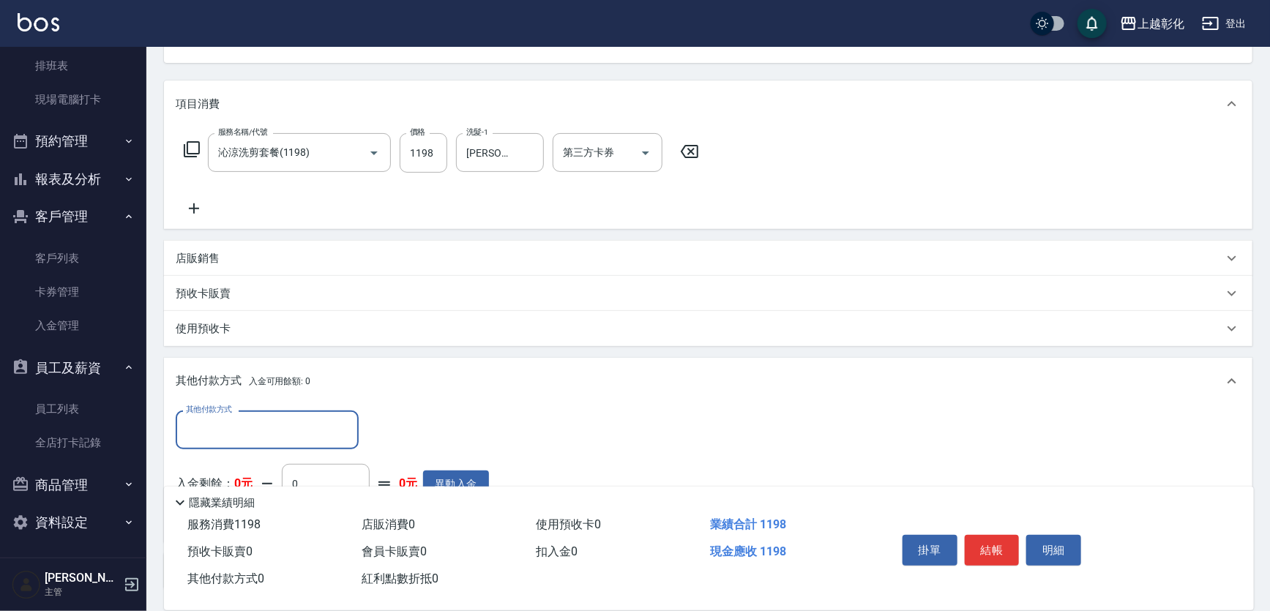
click at [206, 415] on label "其他付款方式" at bounding box center [209, 409] width 46 height 11
click at [206, 423] on input "其他付款方式" at bounding box center [267, 430] width 170 height 26
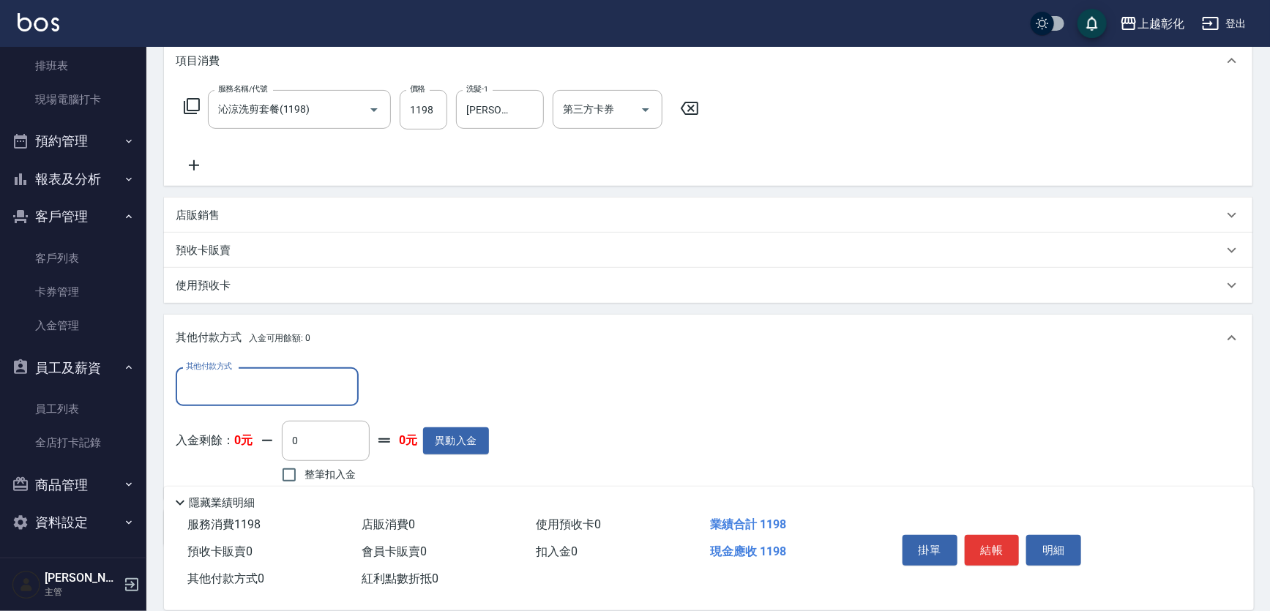
scroll to position [226, 0]
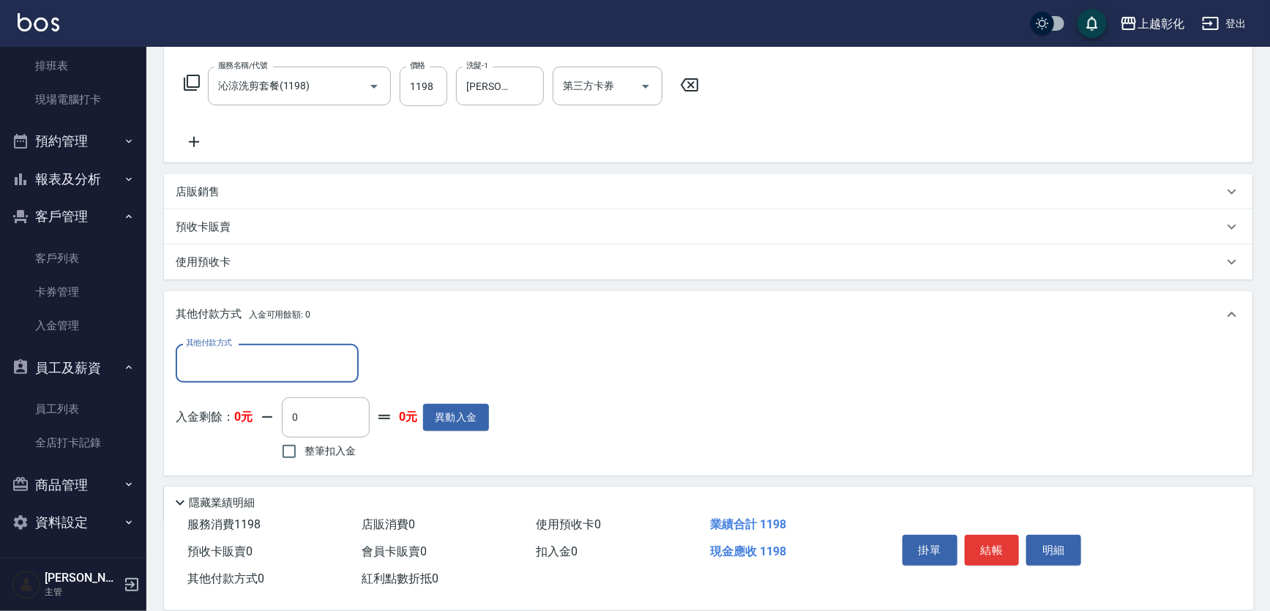
click at [208, 418] on p "入金剩餘： 0元" at bounding box center [214, 417] width 77 height 15
click at [214, 360] on div "其他付款方式 其他付款方式" at bounding box center [267, 363] width 183 height 39
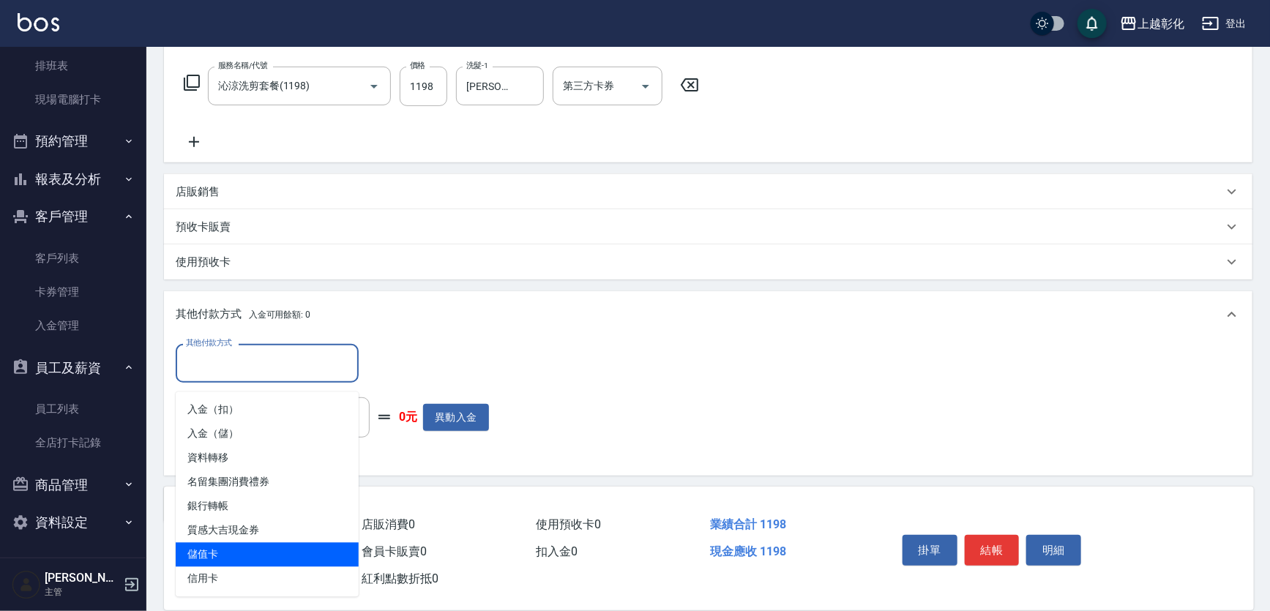
click at [238, 549] on span "儲值卡" at bounding box center [267, 555] width 183 height 24
type input "儲值卡"
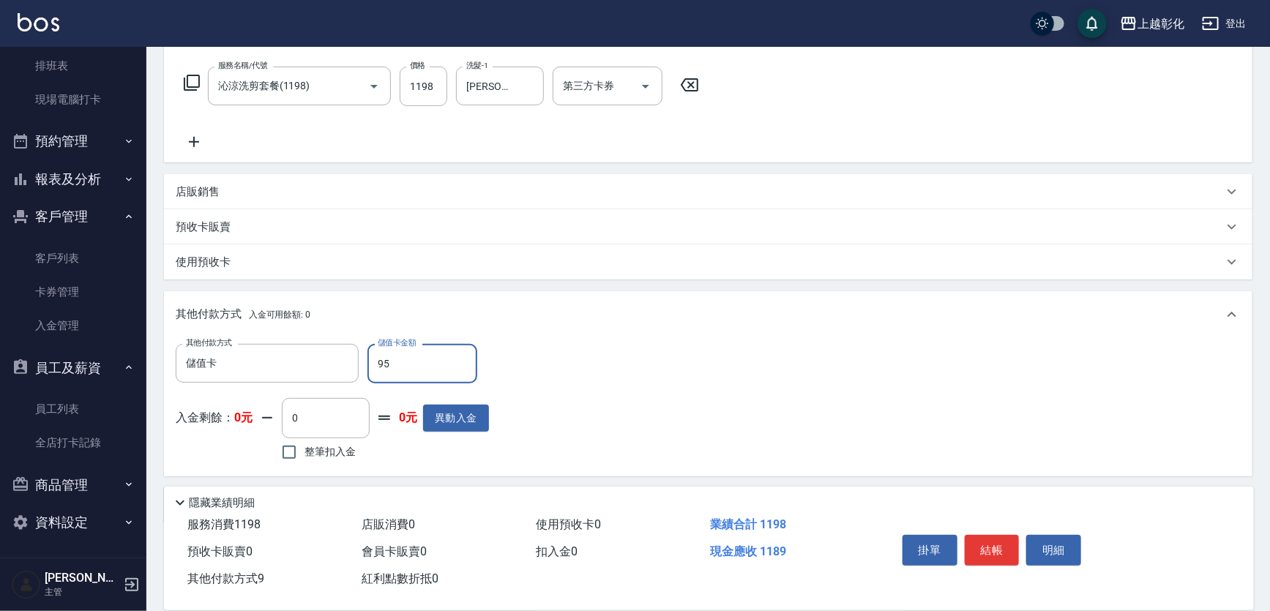
type input "952"
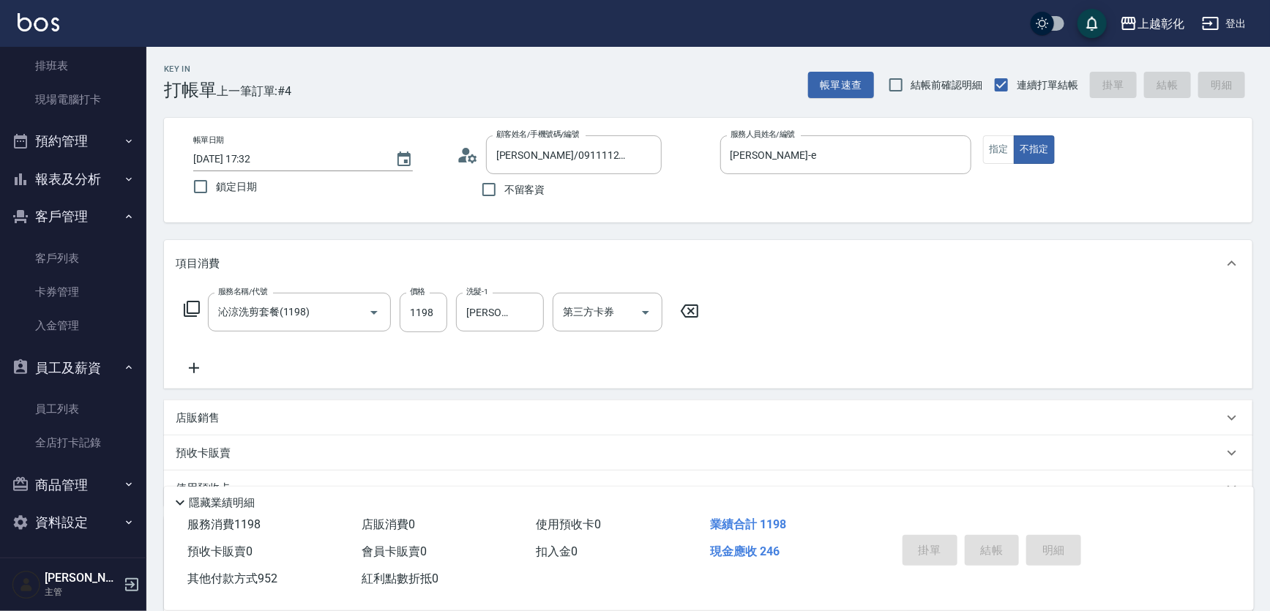
type input "2025/08/14 17:33"
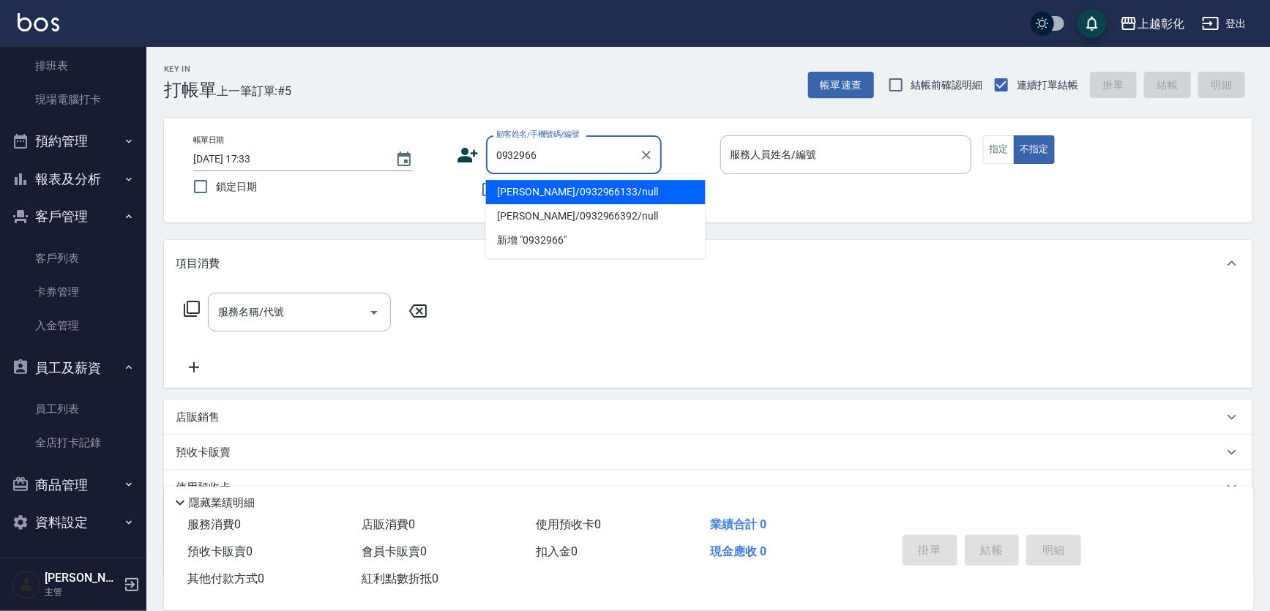
type input "陳俊宏/0932966133/null"
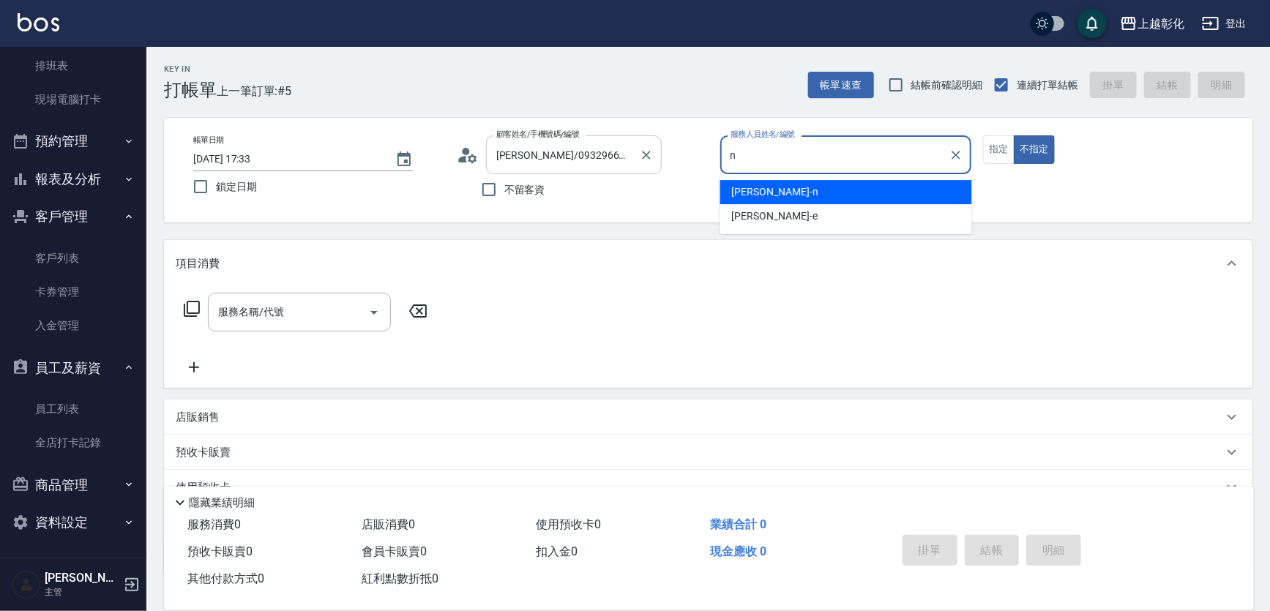
type input "yung yung-n"
type button "false"
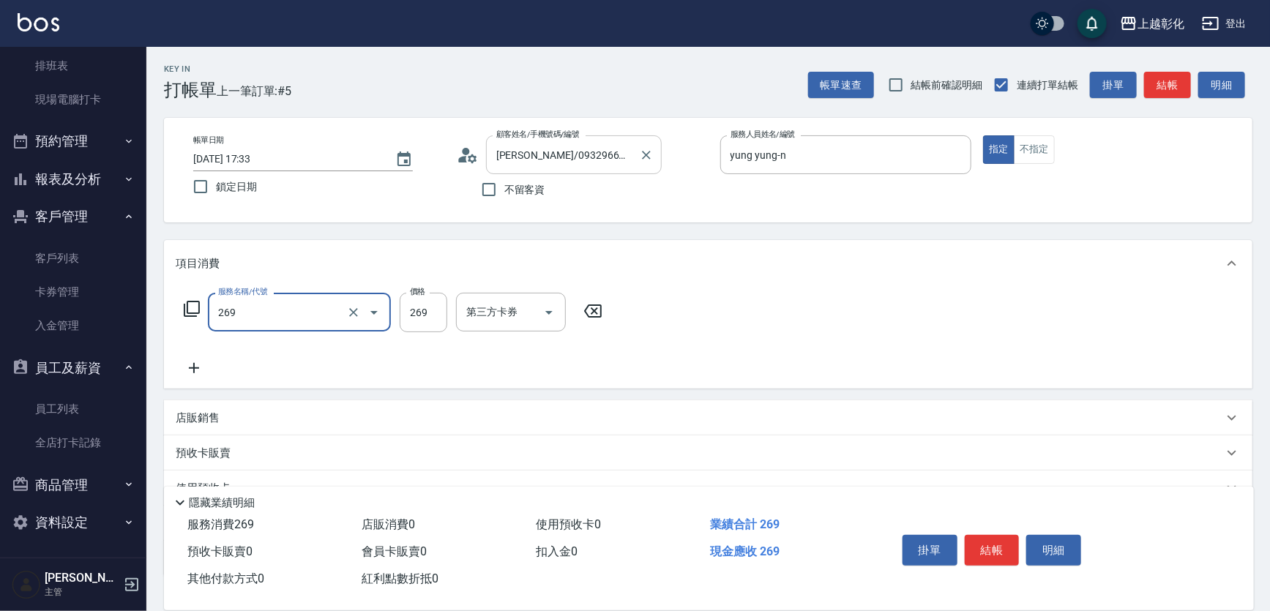
type input "一般洗剪(269)"
type input "300"
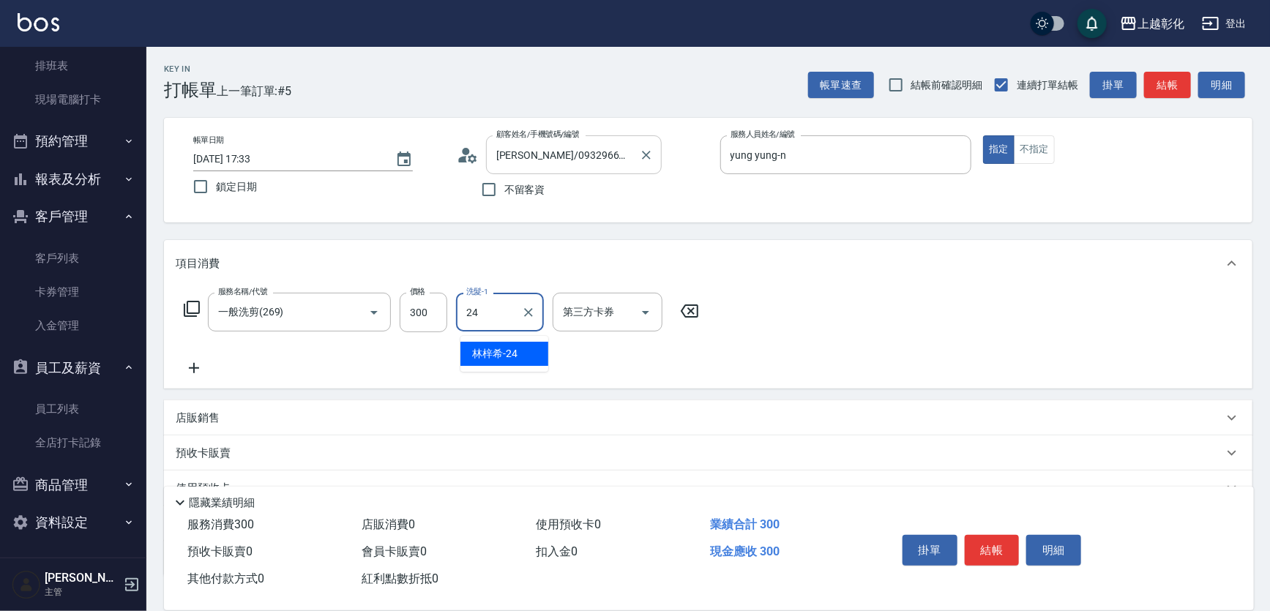
type input "林梓希-24"
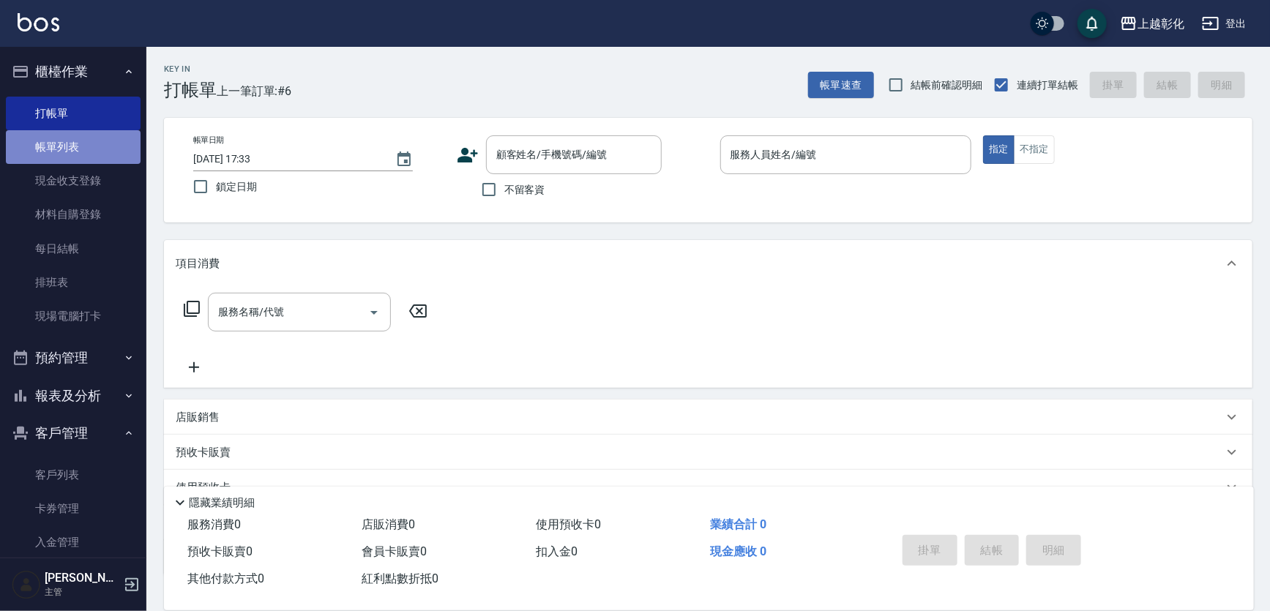
click at [78, 137] on link "帳單列表" at bounding box center [73, 147] width 135 height 34
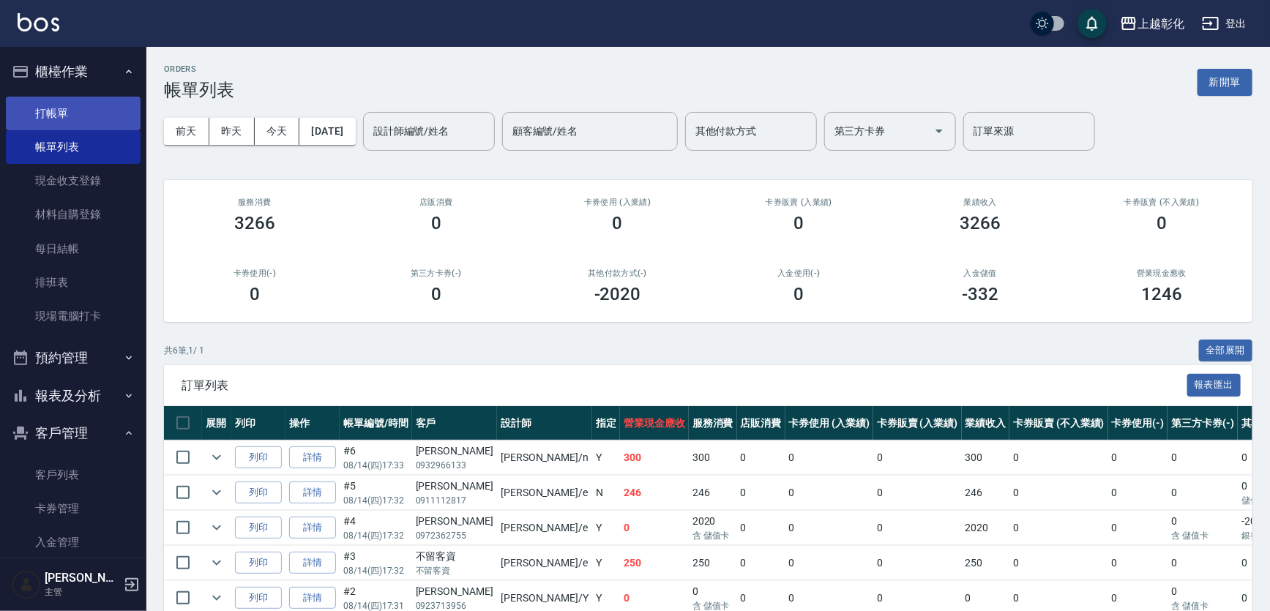
click at [38, 109] on link "打帳單" at bounding box center [73, 114] width 135 height 34
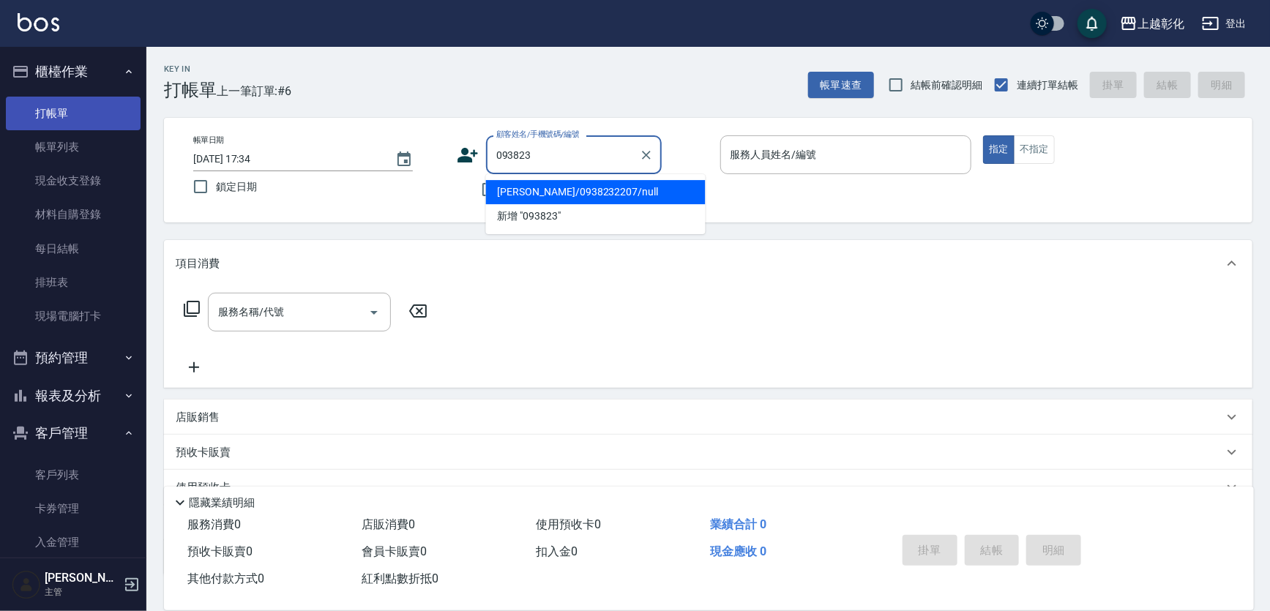
type input "林建穎/0938232207/null"
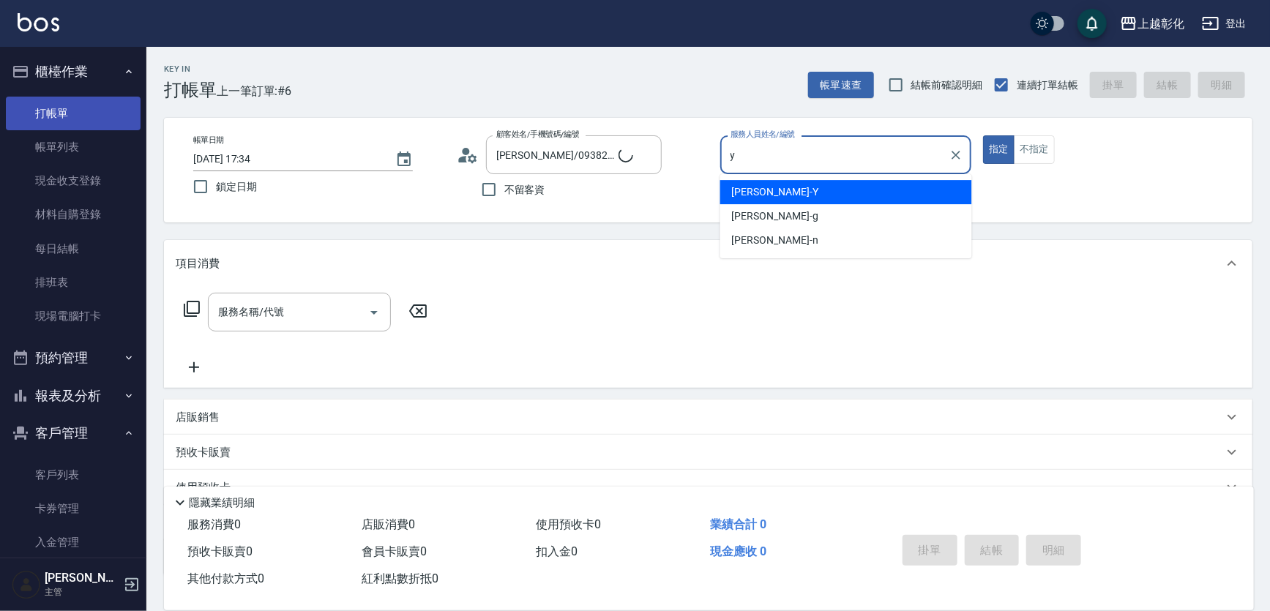
type input "[PERSON_NAME]-Y"
type button "true"
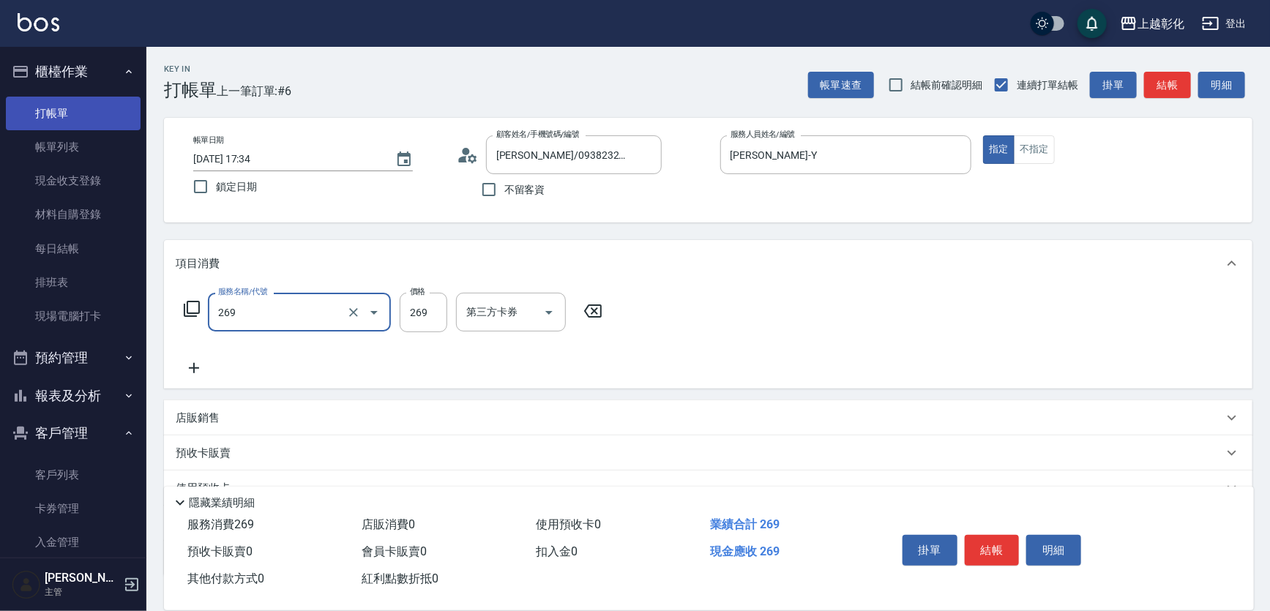
type input "一般洗剪(269)"
type input "350"
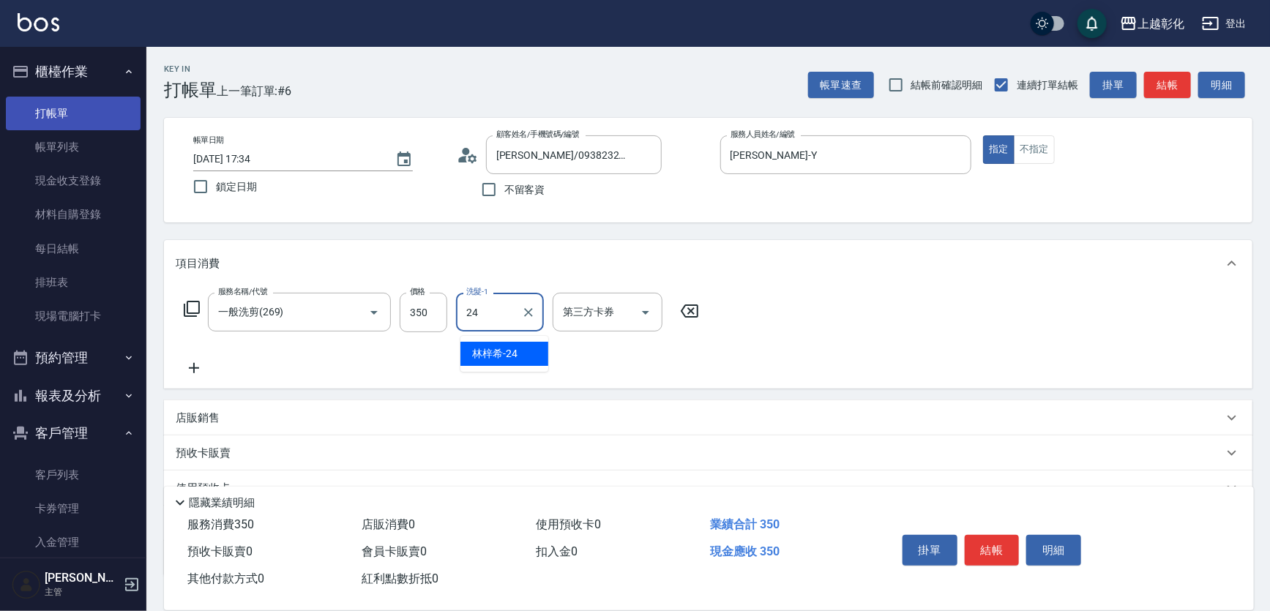
type input "林梓希-24"
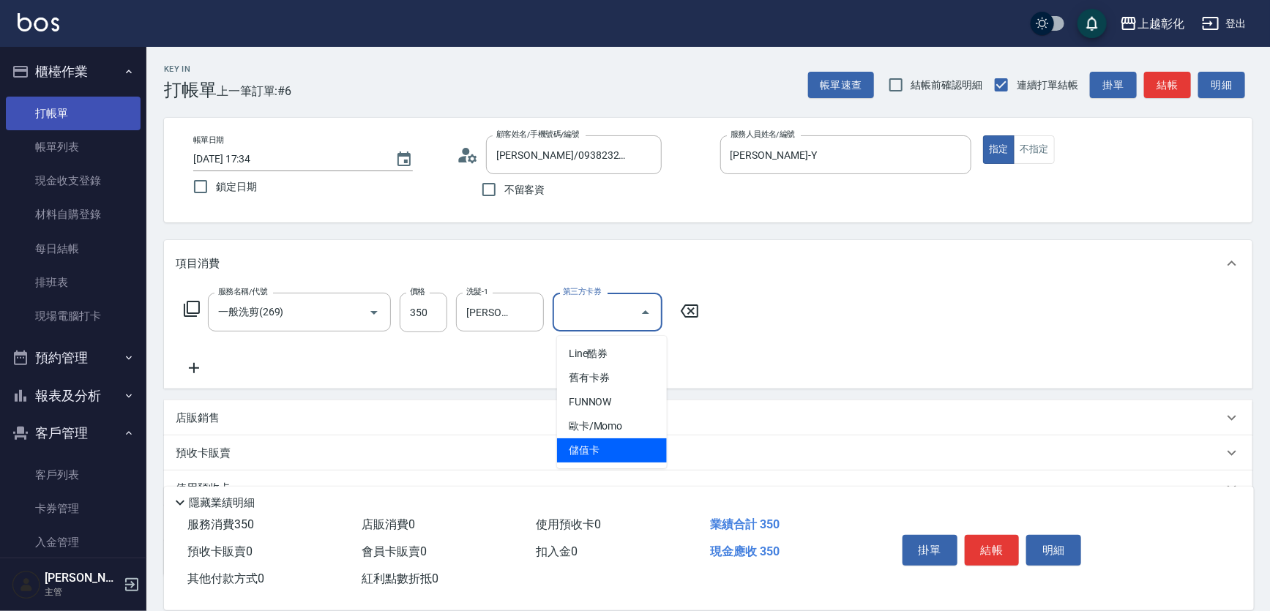
type input "儲值卡"
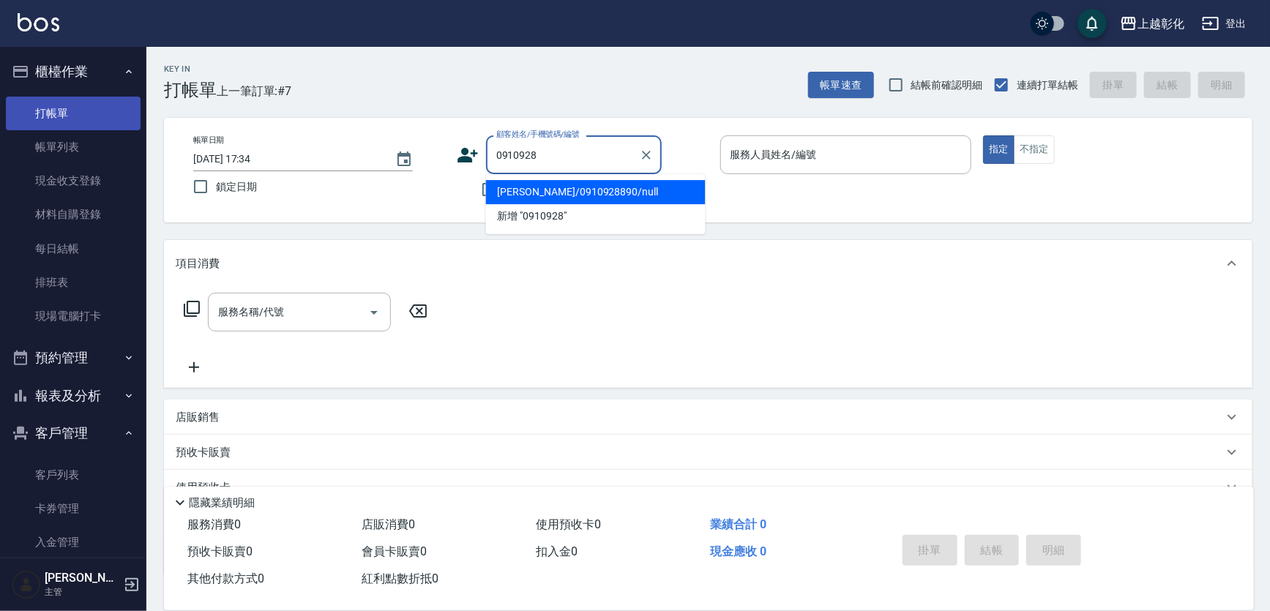
type input "黎家興/0910928890/null"
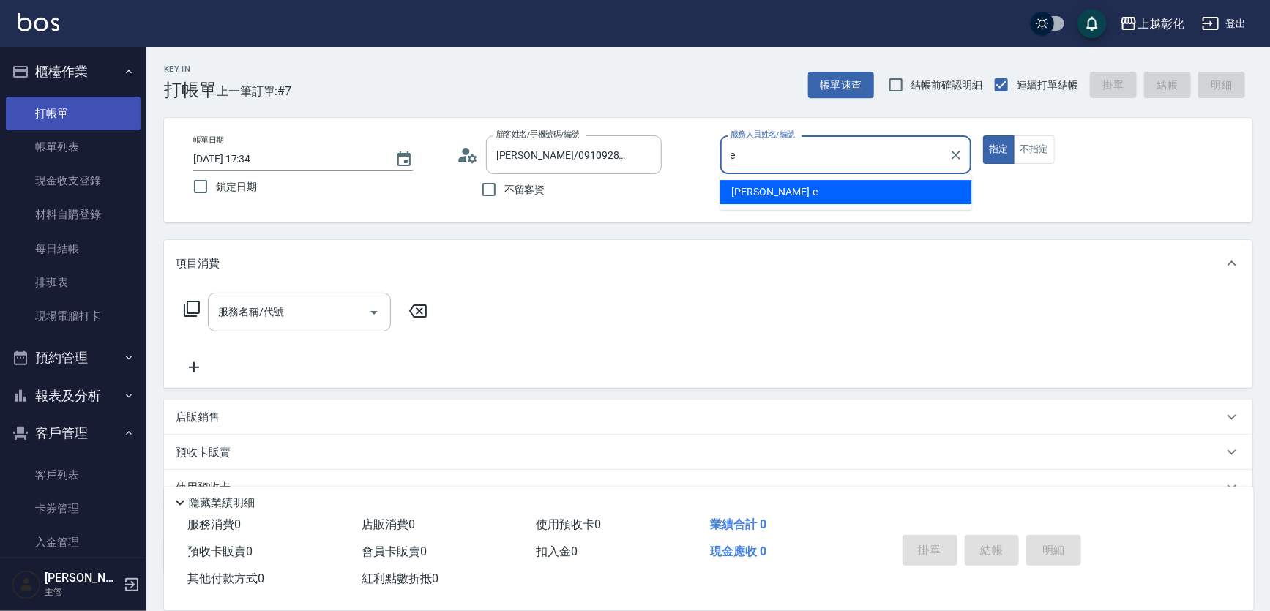
type input "[PERSON_NAME]-e"
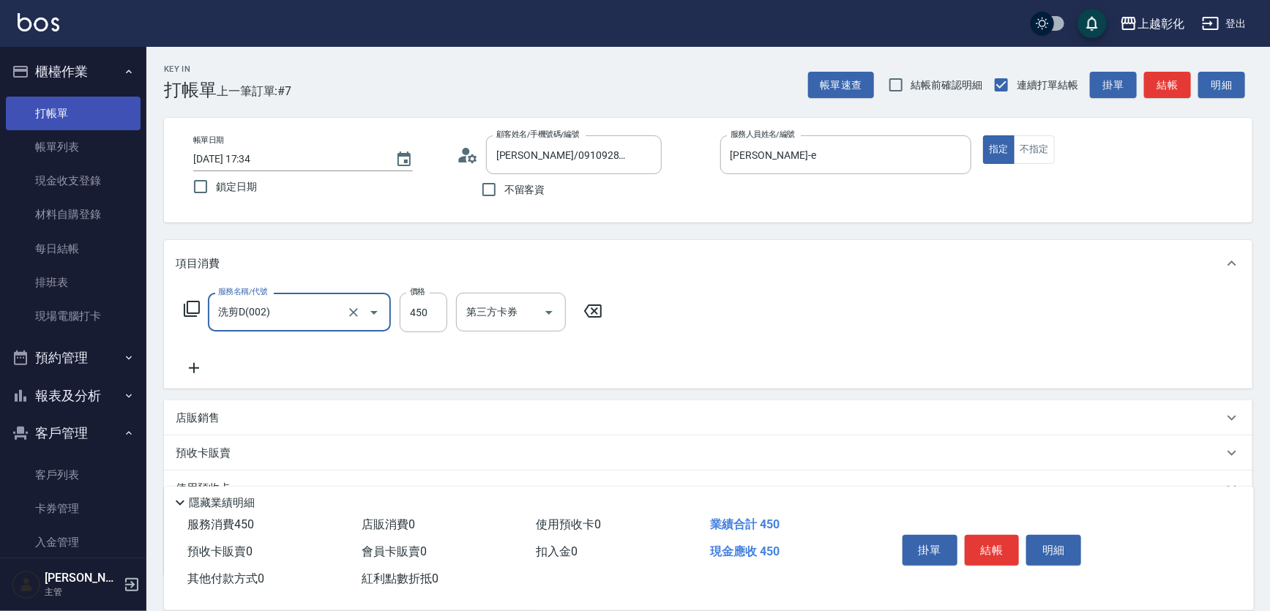
type input "洗剪D(002)"
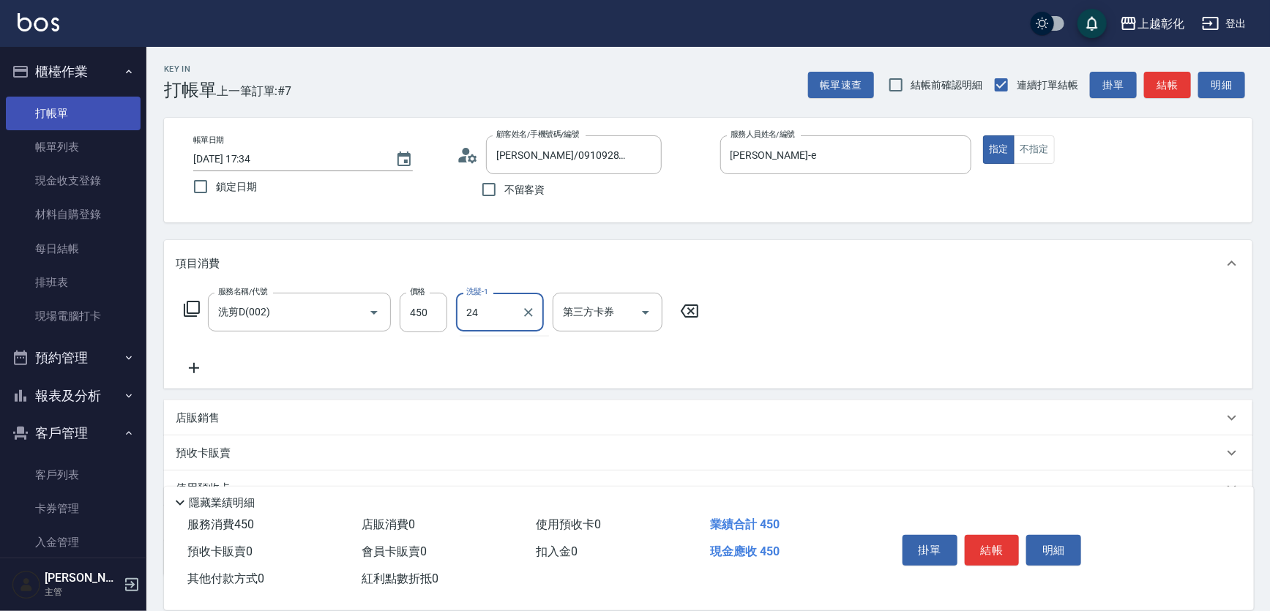
type input "林梓希-24"
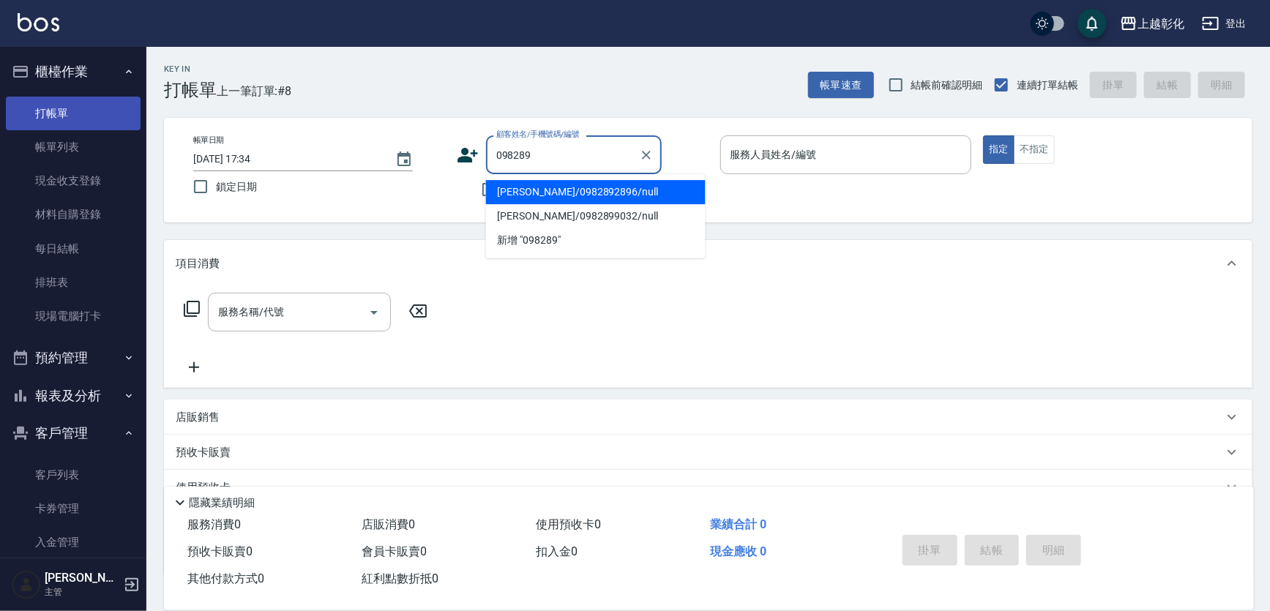
type input "楊亞眞/0982892896/null"
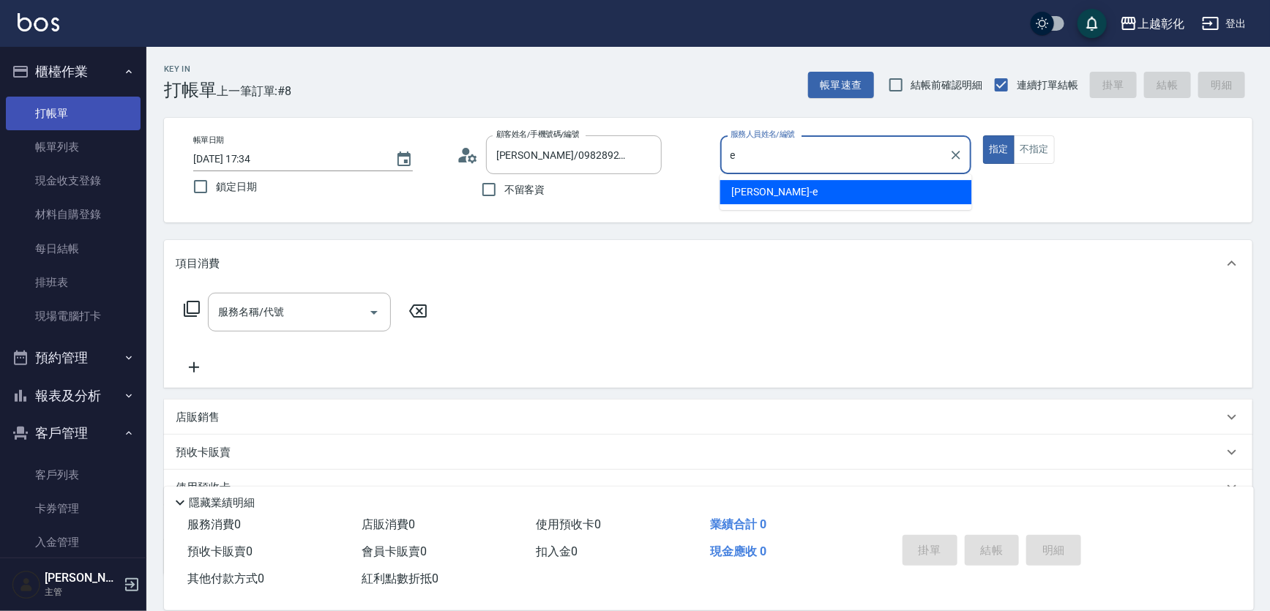
type input "[PERSON_NAME]-e"
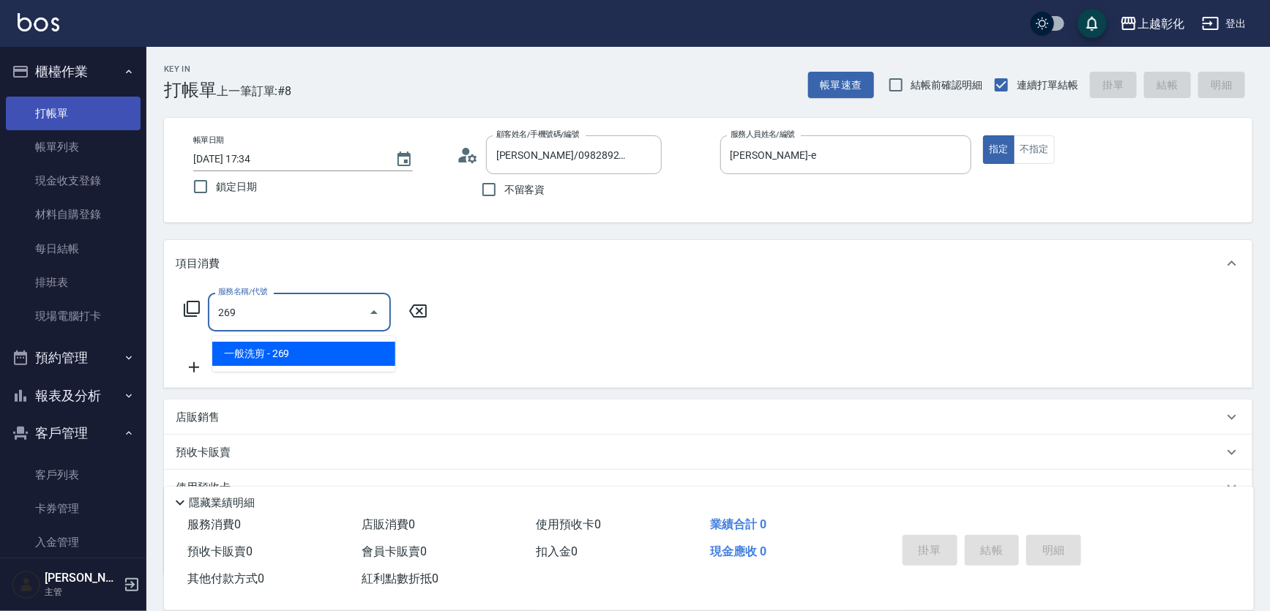
type input "一般洗剪(269)"
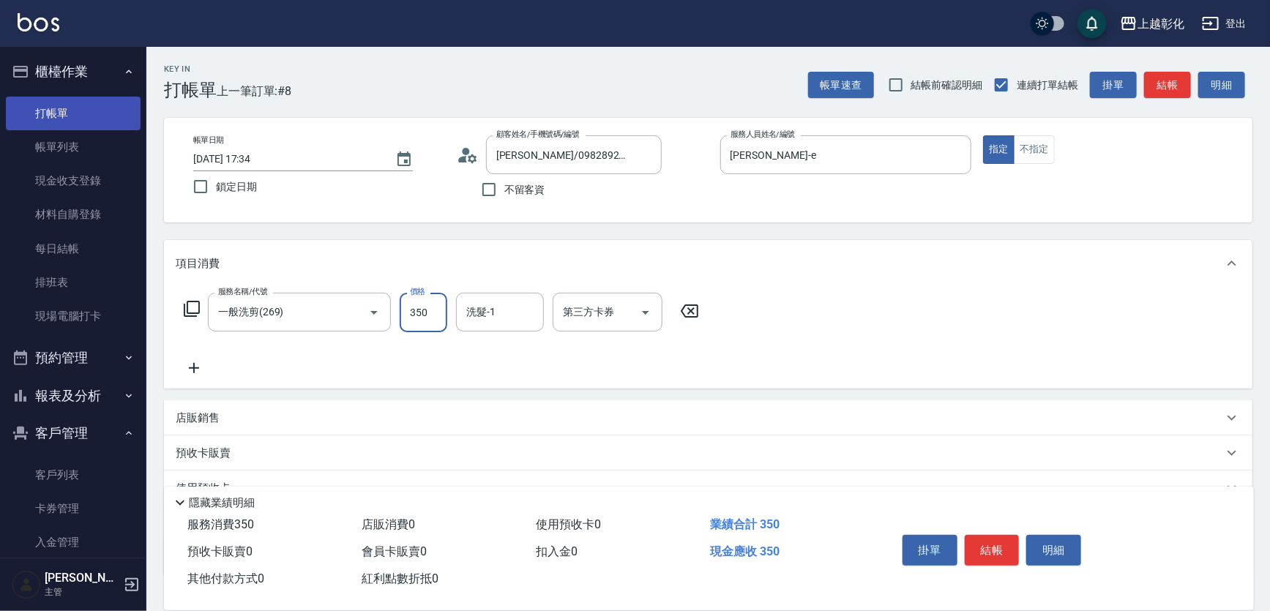
type input "350"
type input "林梓希-24"
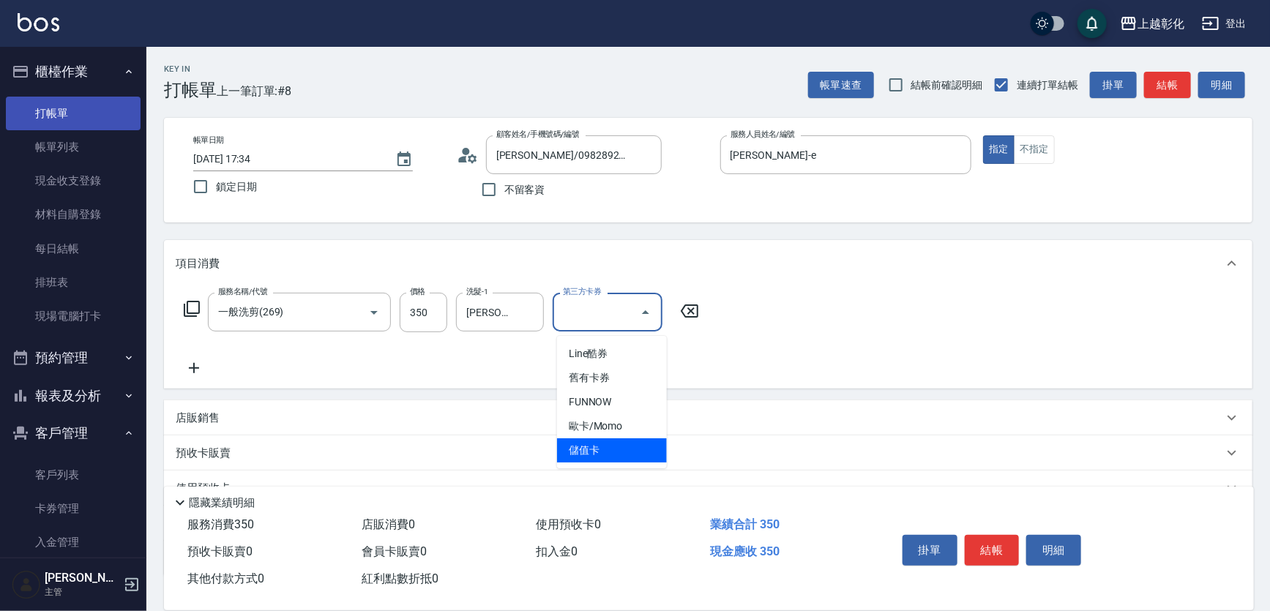
type input "儲值卡"
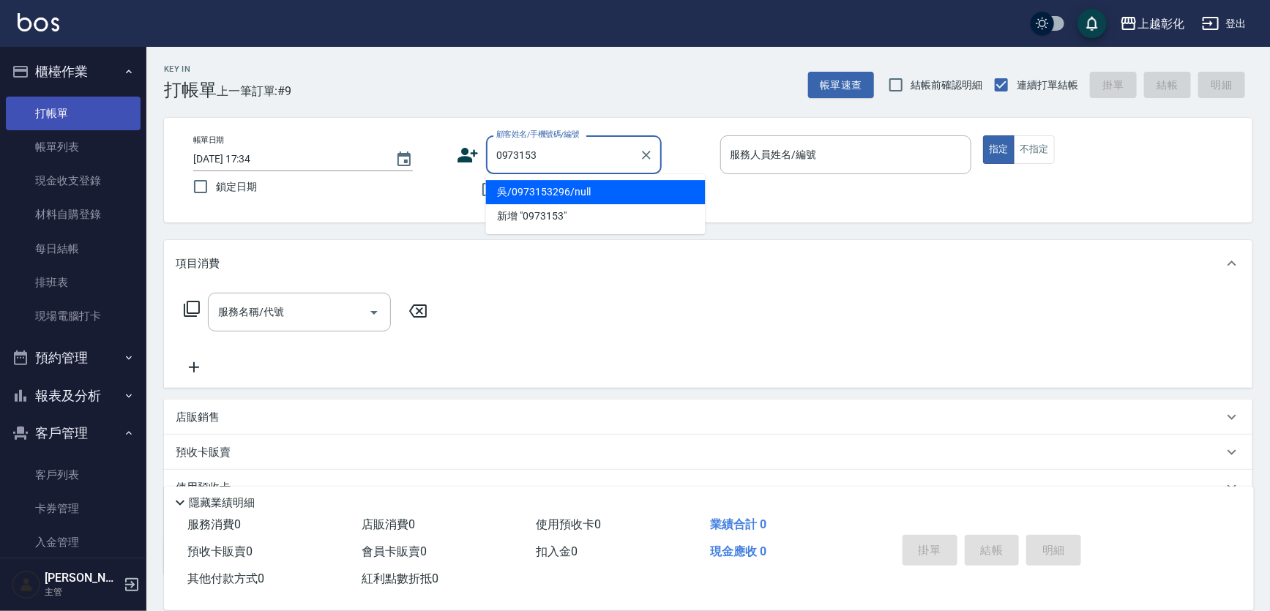
type input "吳/0973153296/null"
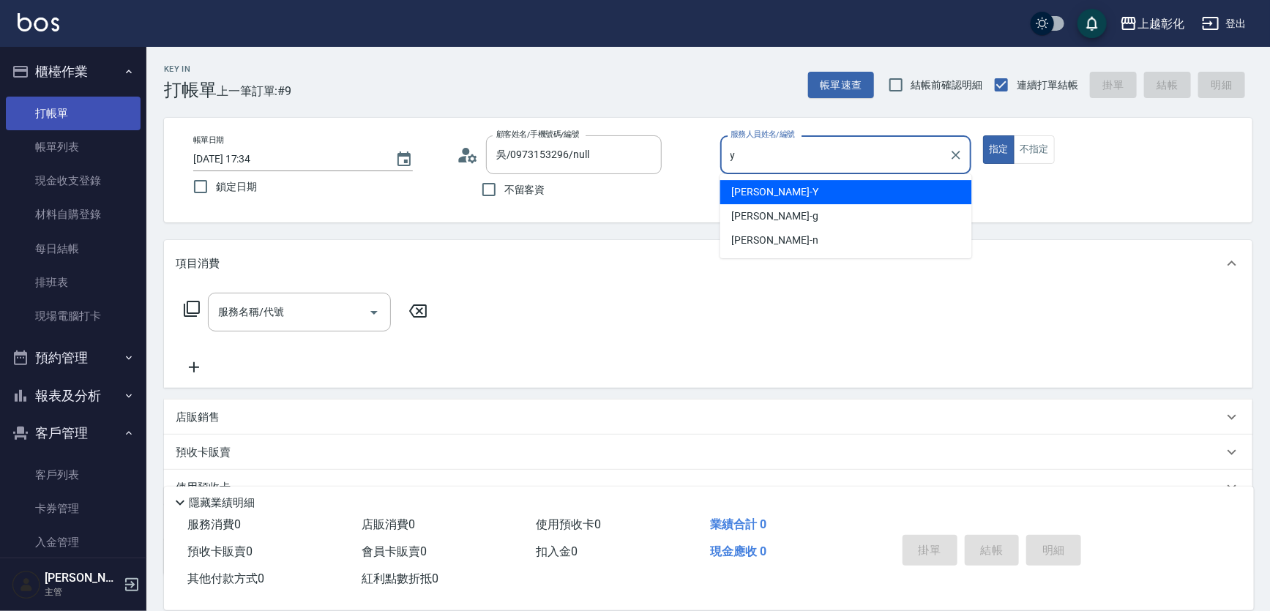
type input "[PERSON_NAME]-Y"
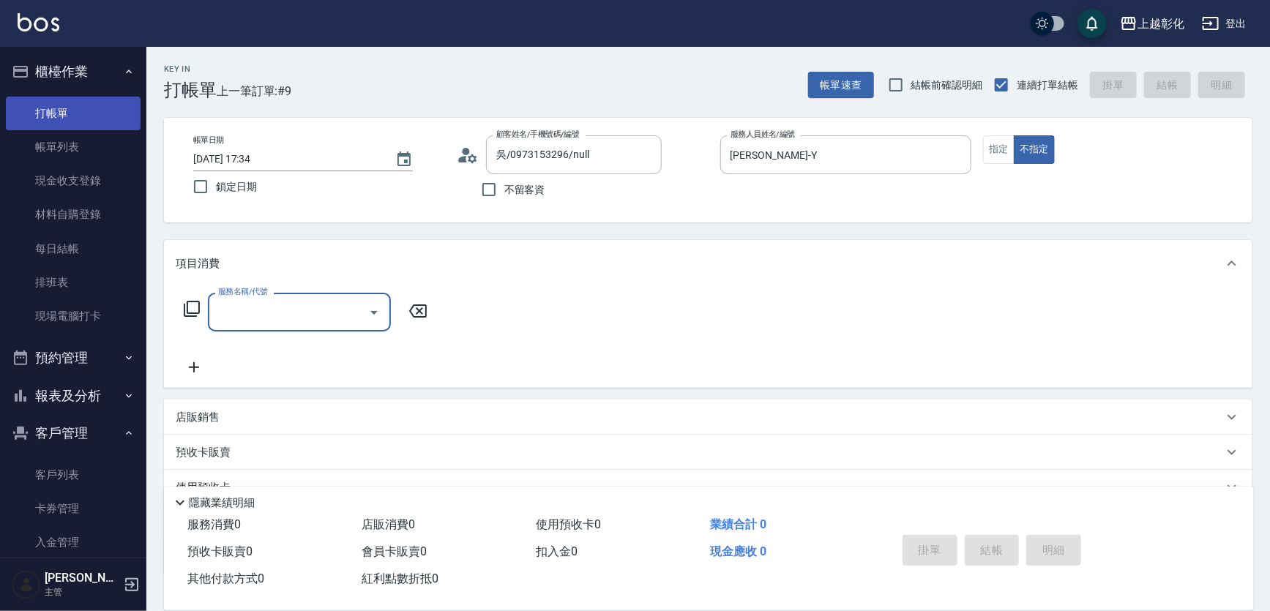
type input "2"
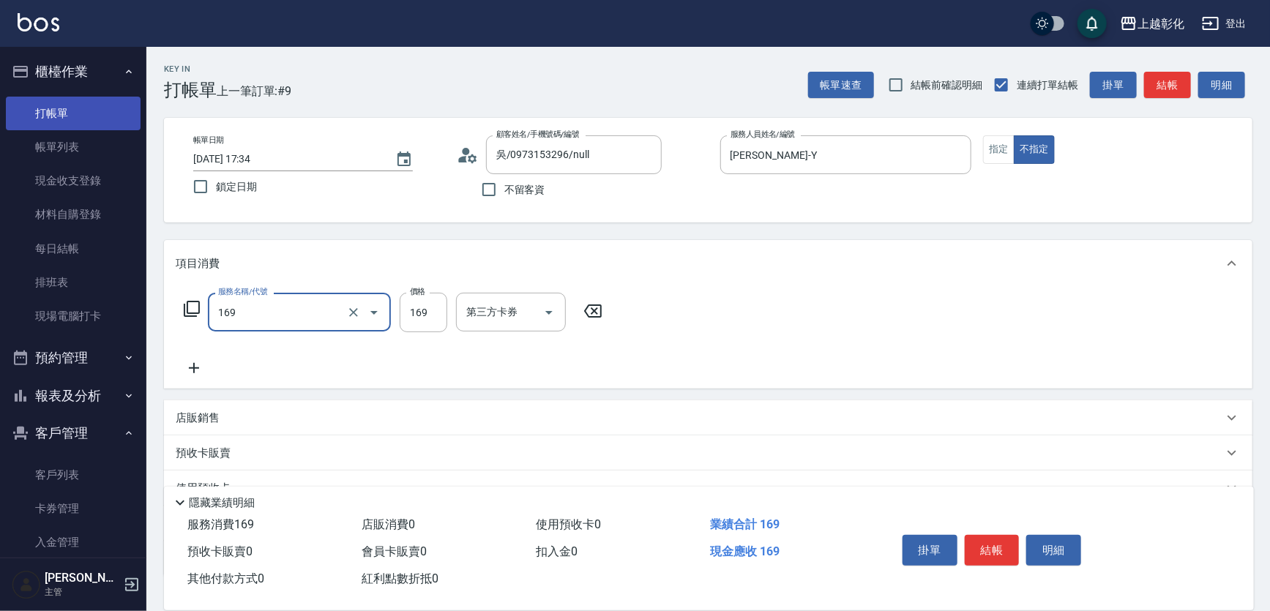
type input "剪髮(169)"
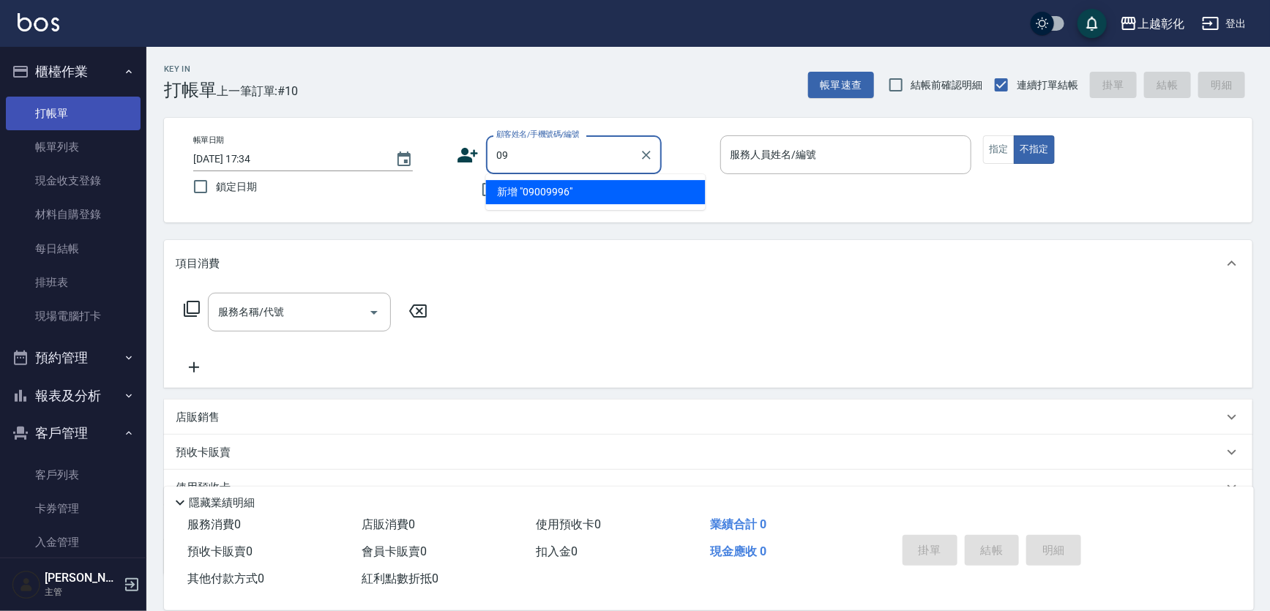
type input "0"
type input "簡資玲/0900099687/null"
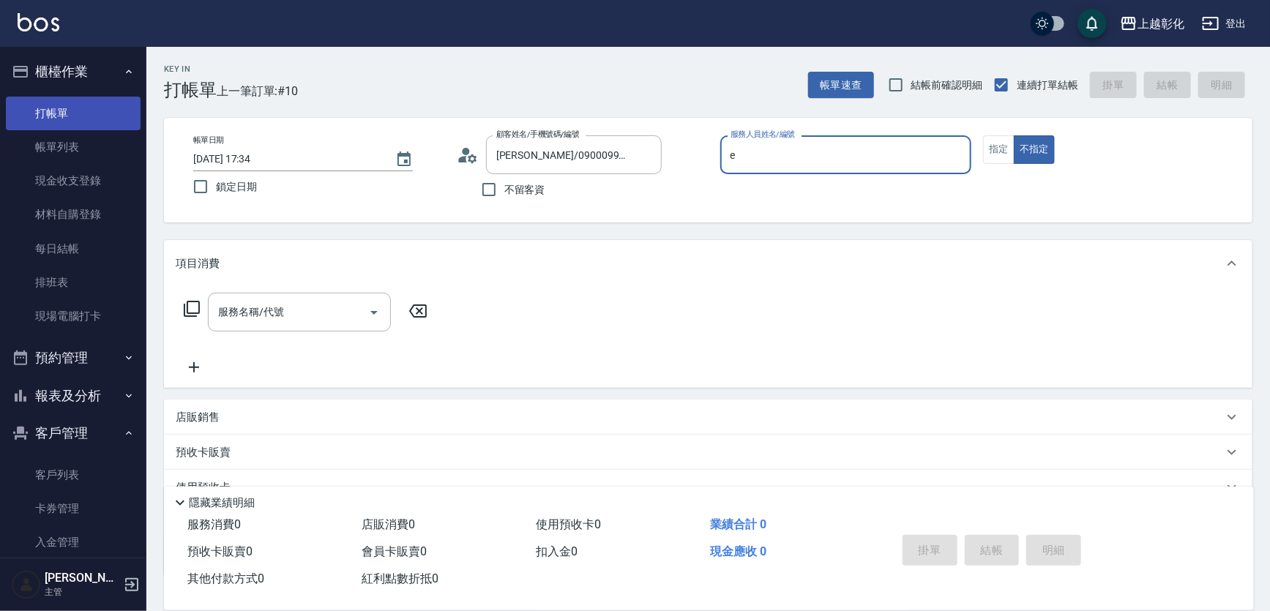
type input "[PERSON_NAME]-e"
type button "false"
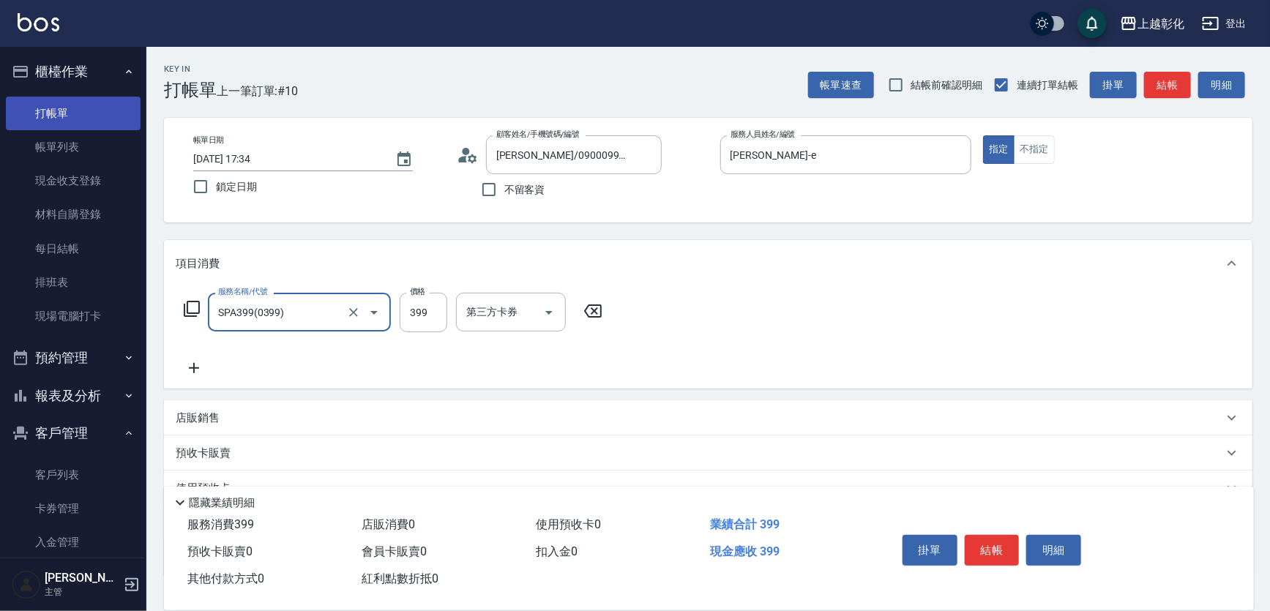
type input "SPA399(0399)"
type input "499"
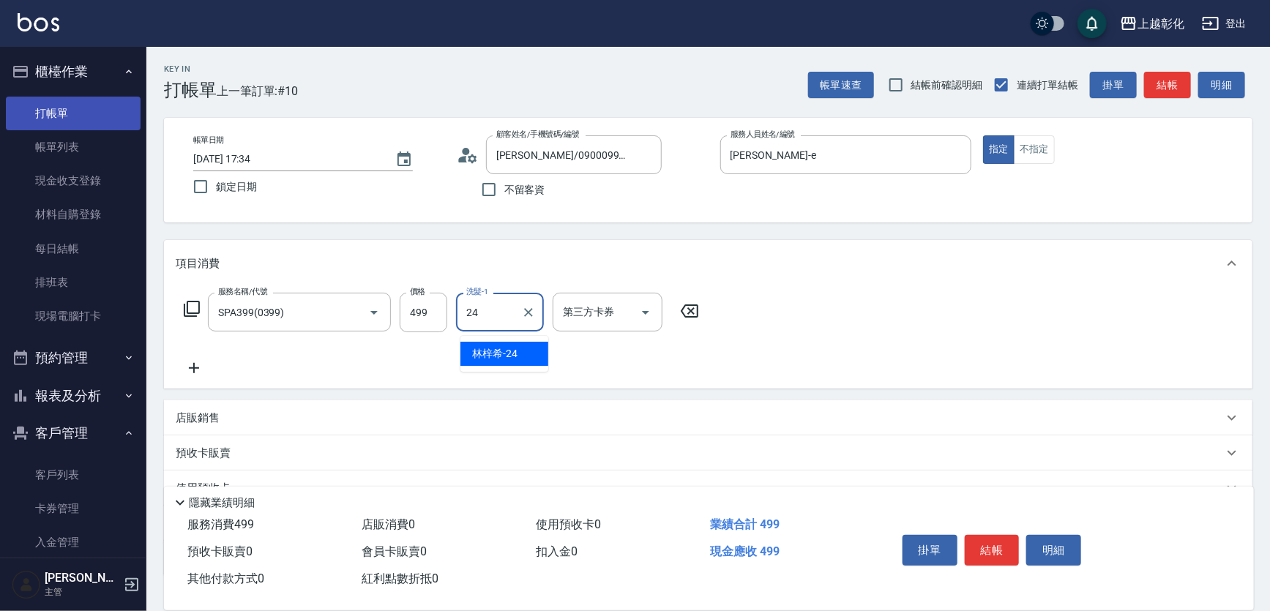
type input "林梓希-24"
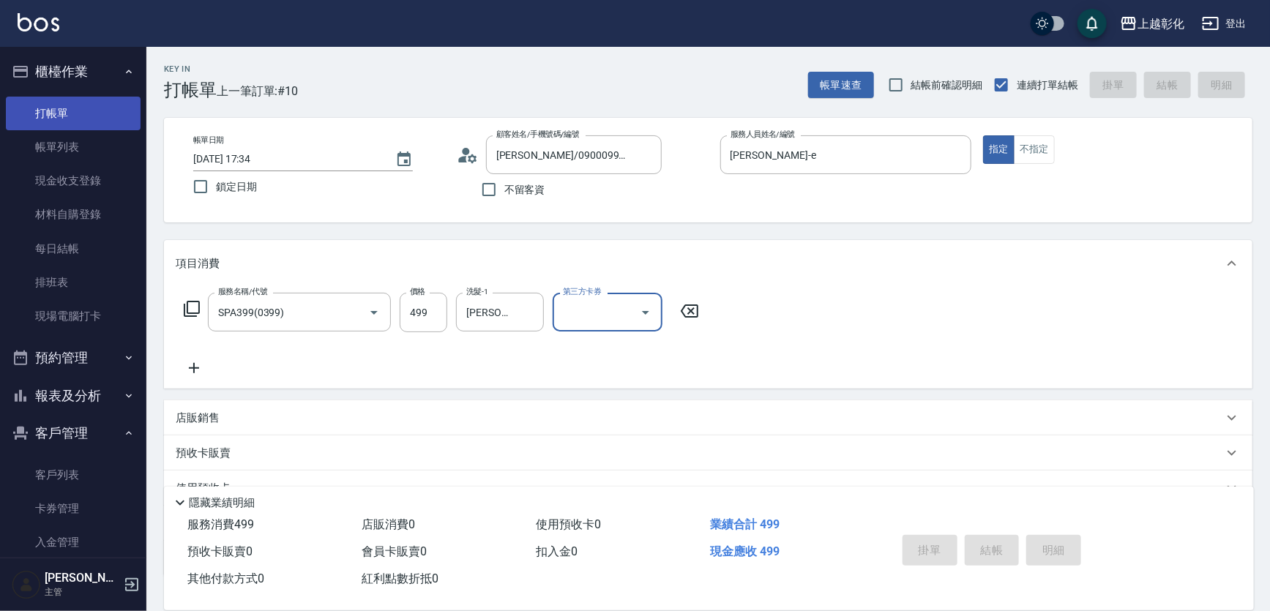
type input "2025/08/14 17:35"
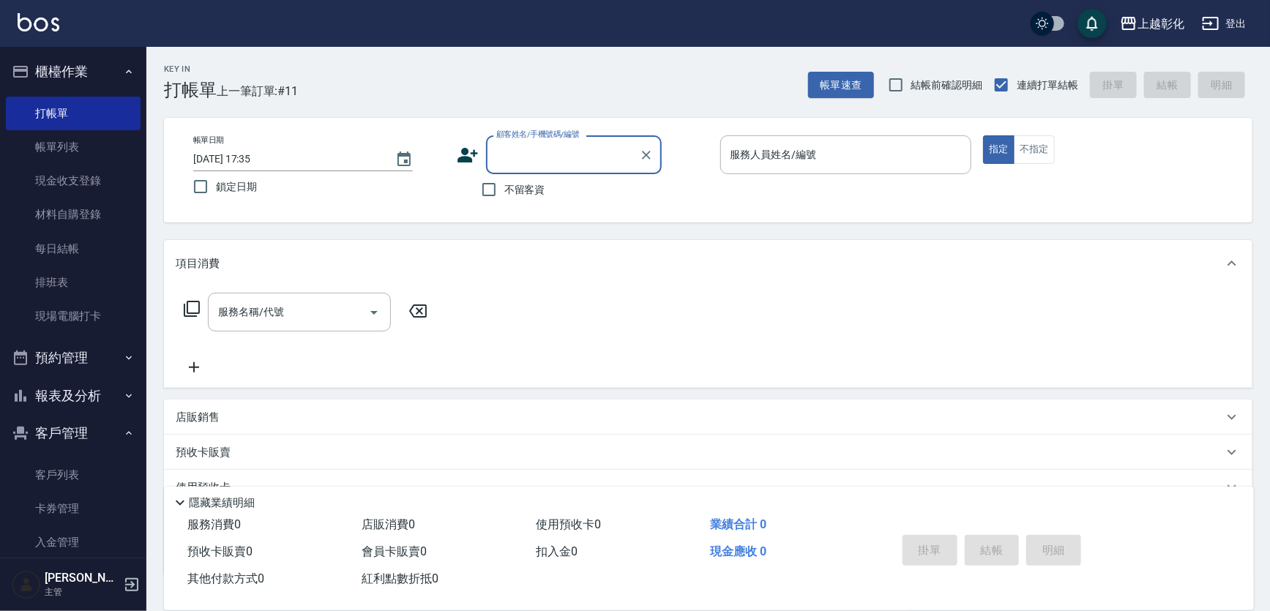
click at [518, 194] on span "不留客資" at bounding box center [524, 189] width 41 height 15
click at [504, 194] on input "不留客資" at bounding box center [488, 189] width 31 height 31
checkbox input "true"
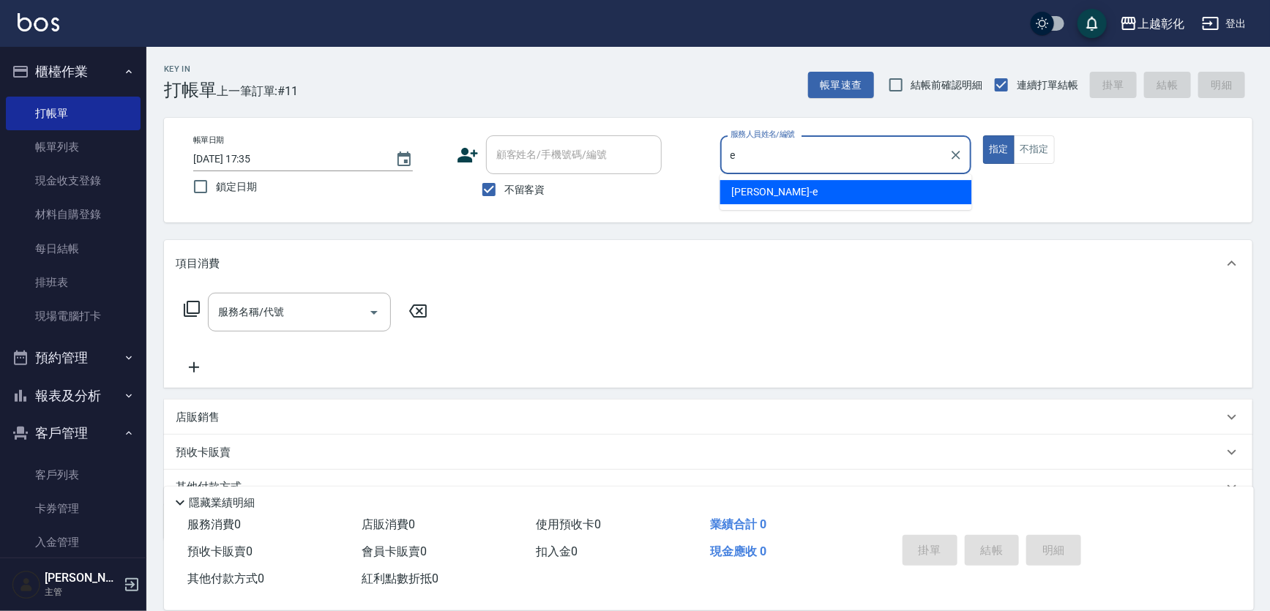
type input "[PERSON_NAME]-e"
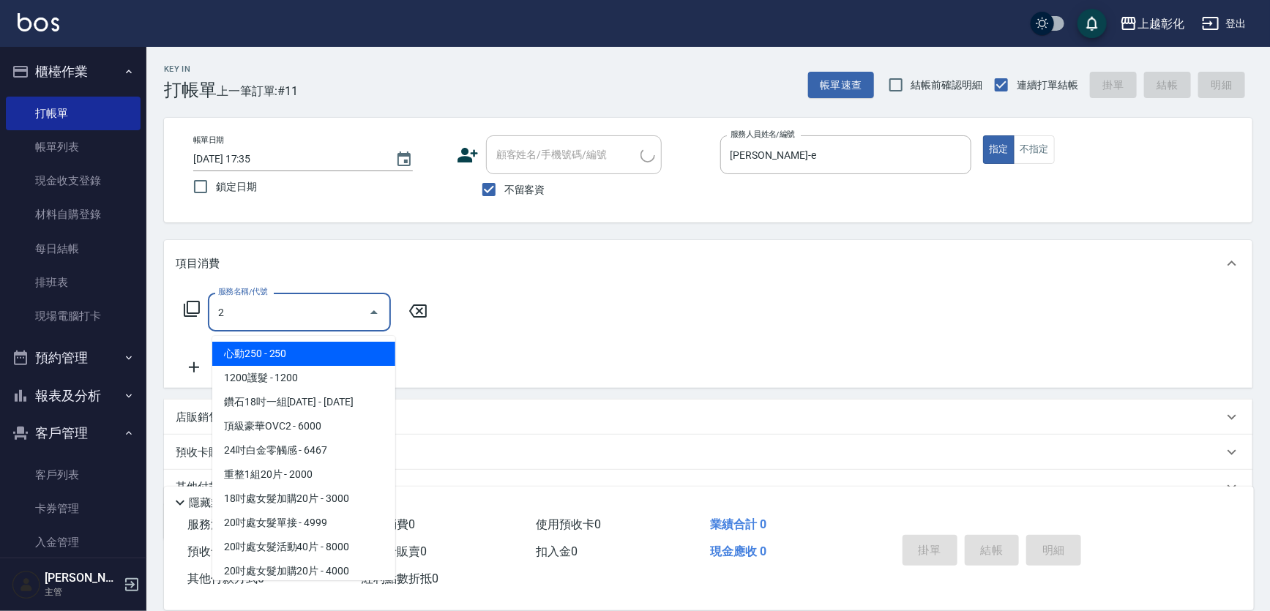
type input "26"
type input "楊先生/0907674066/"
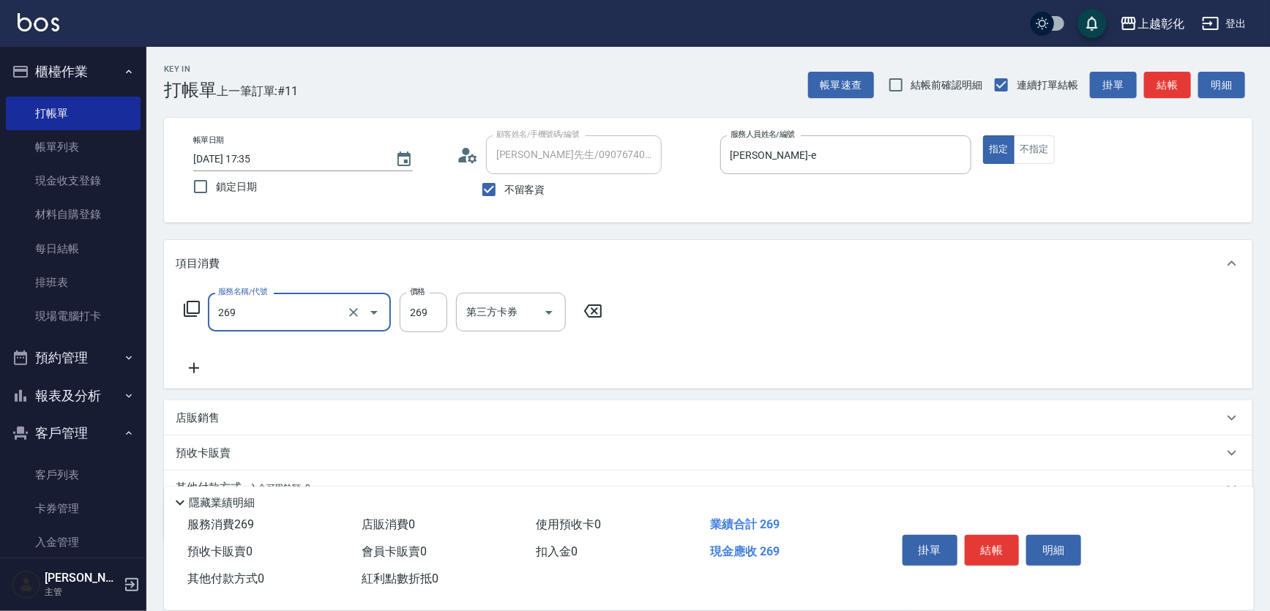
type input "269"
type input "3"
type input "一般洗剪(269)"
type input "350"
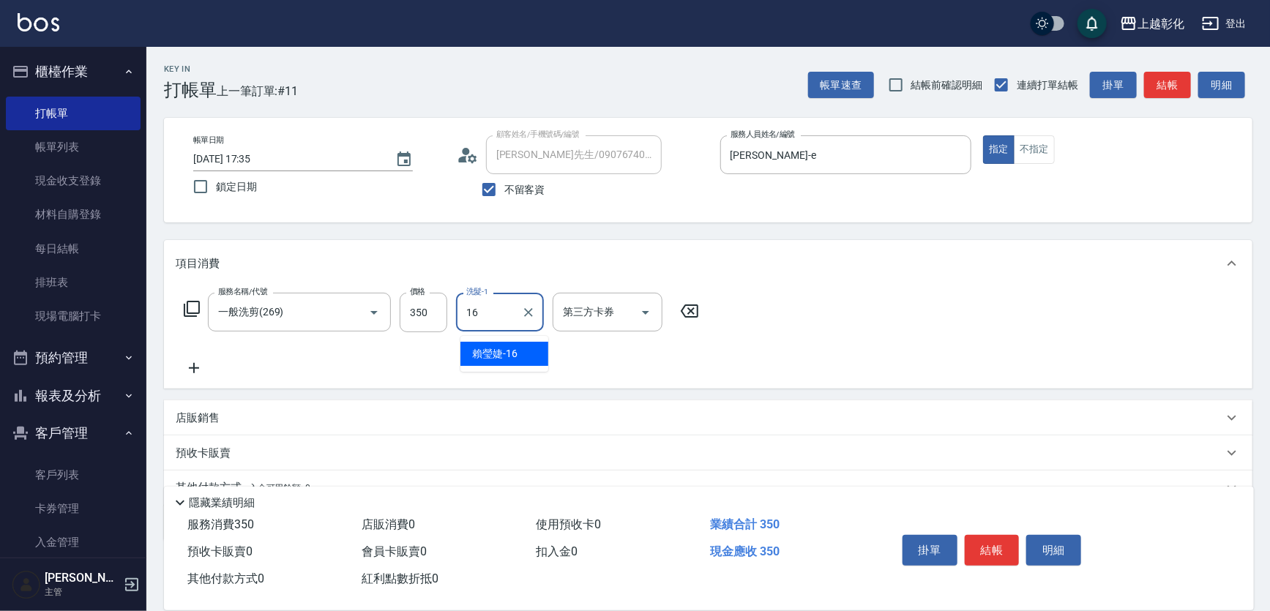
type input "賴瑩婕-16"
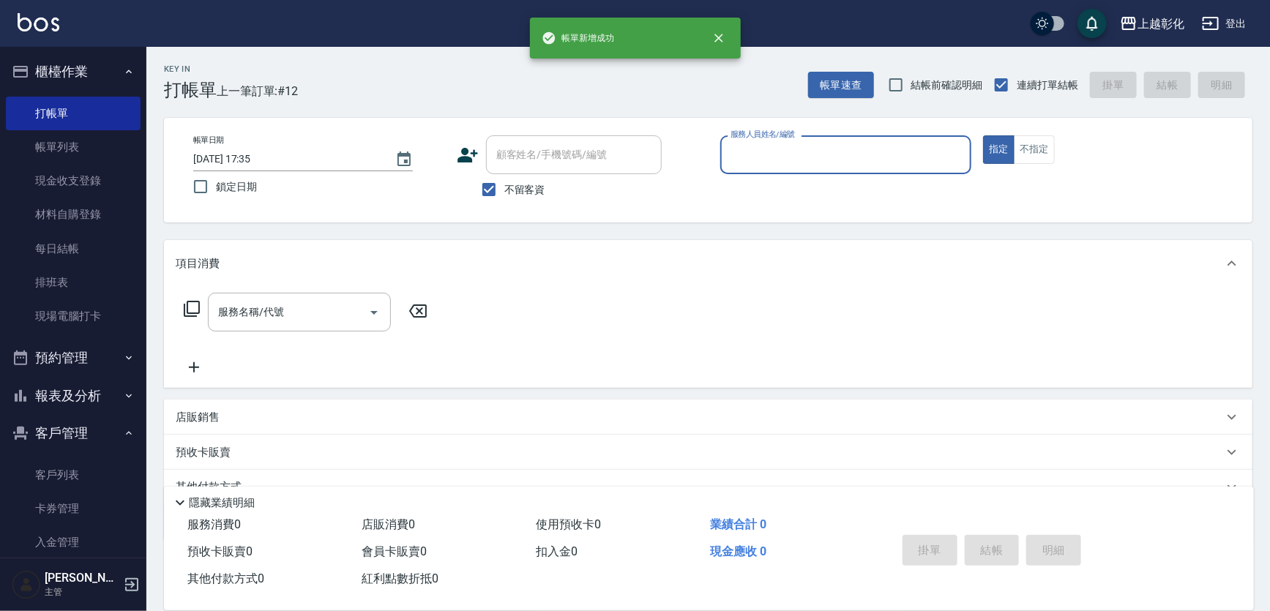
click at [518, 194] on span "不留客資" at bounding box center [524, 189] width 41 height 15
click at [504, 194] on input "不留客資" at bounding box center [488, 189] width 31 height 31
checkbox input "false"
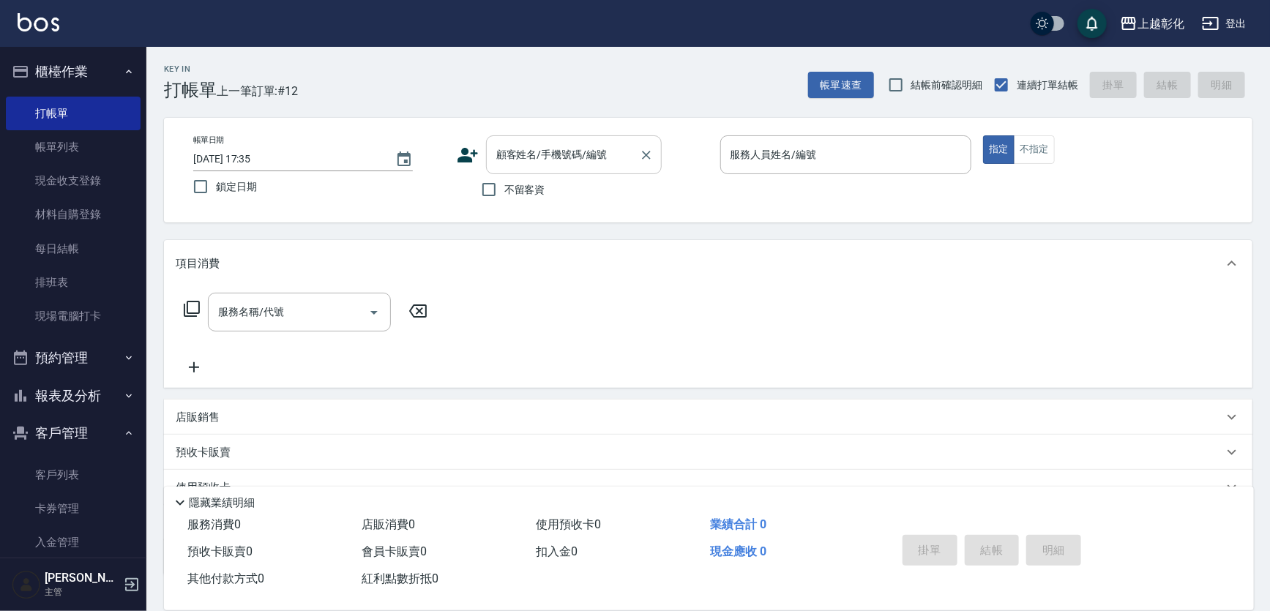
click at [523, 166] on input "顧客姓名/手機號碼/編號" at bounding box center [562, 155] width 140 height 26
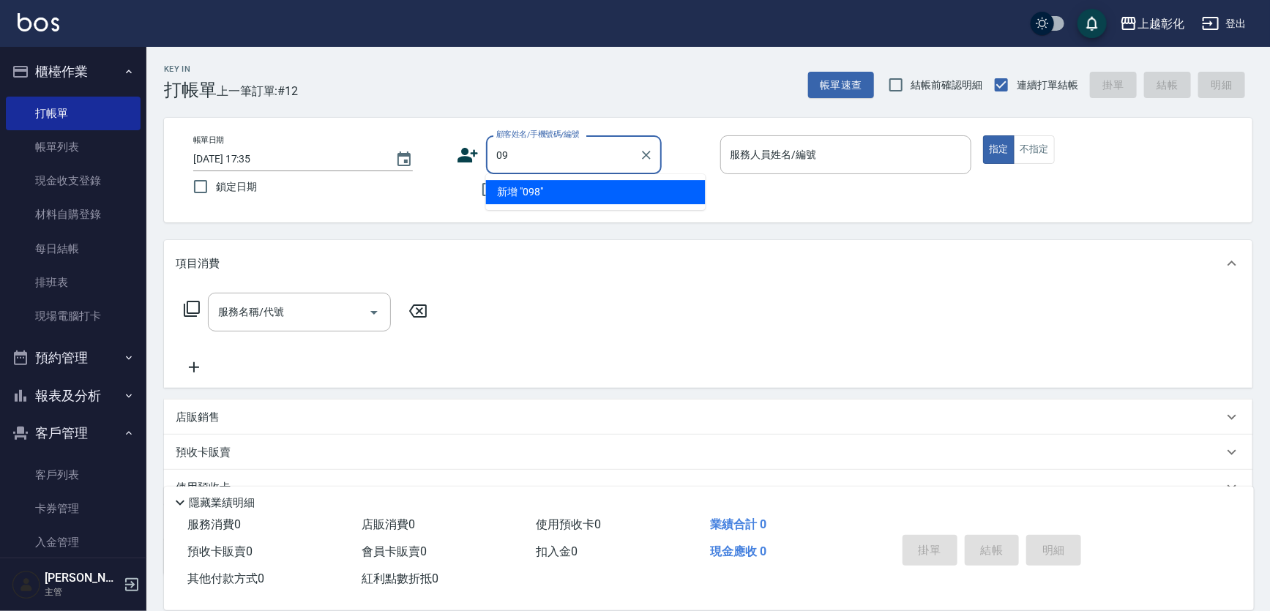
type input "0"
type input "洪舜南/0987352066/"
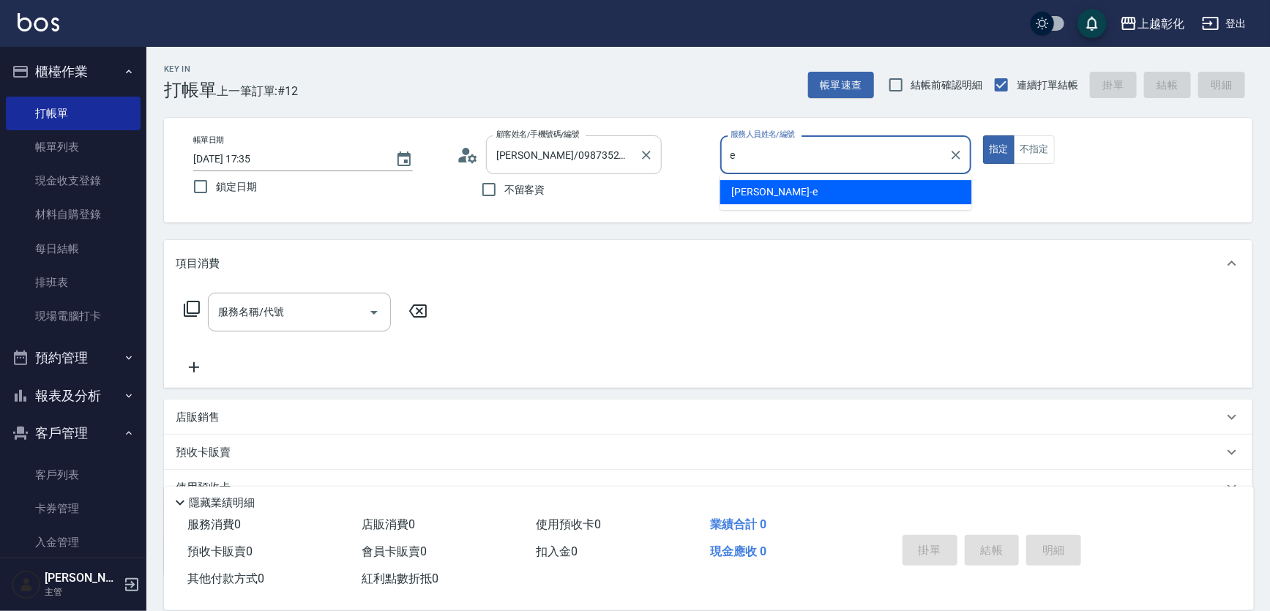
type input "[PERSON_NAME]-e"
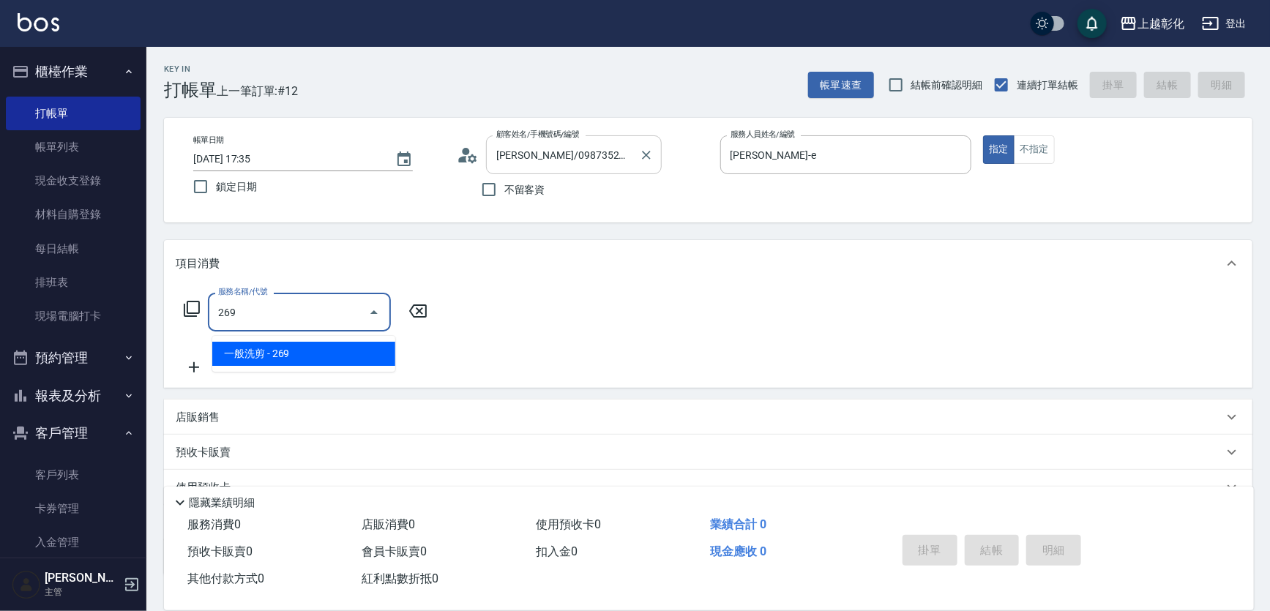
type input "一般洗剪(269)"
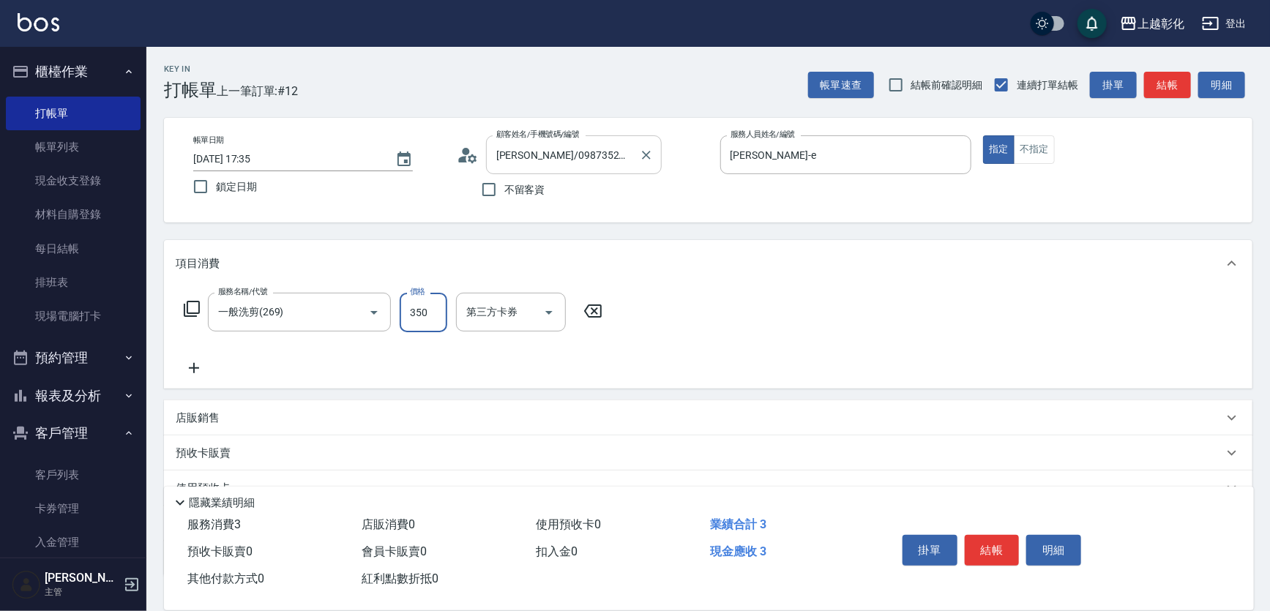
type input "350"
type input "yung yung-n"
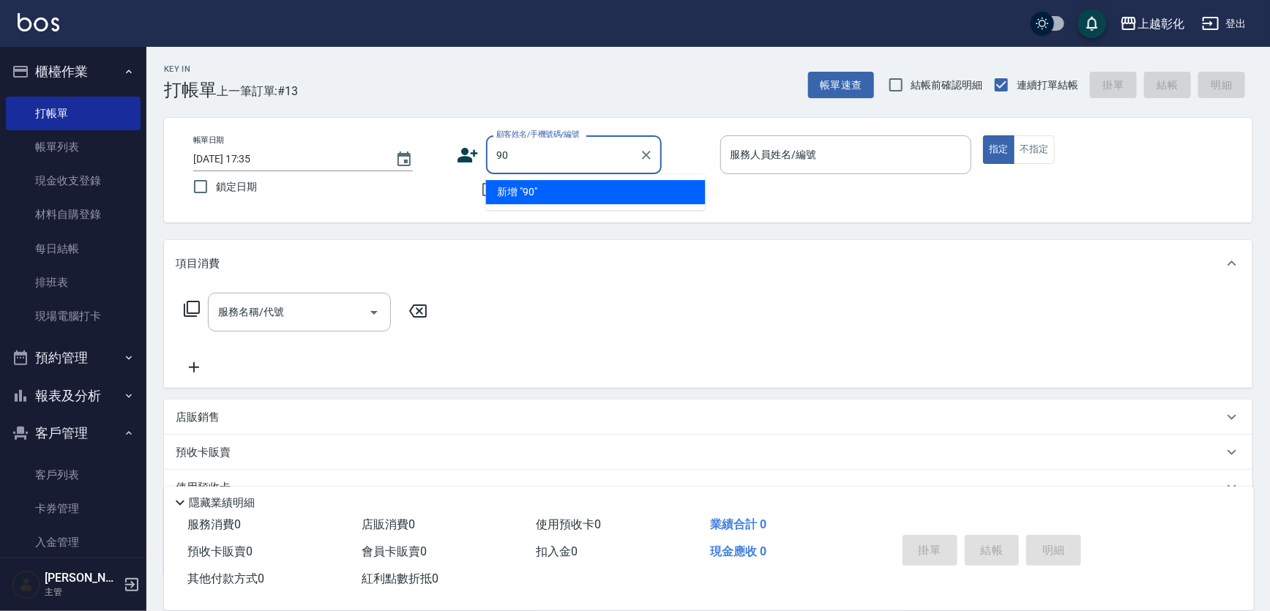
type input "9"
type input "吳蘋/0926980046/null"
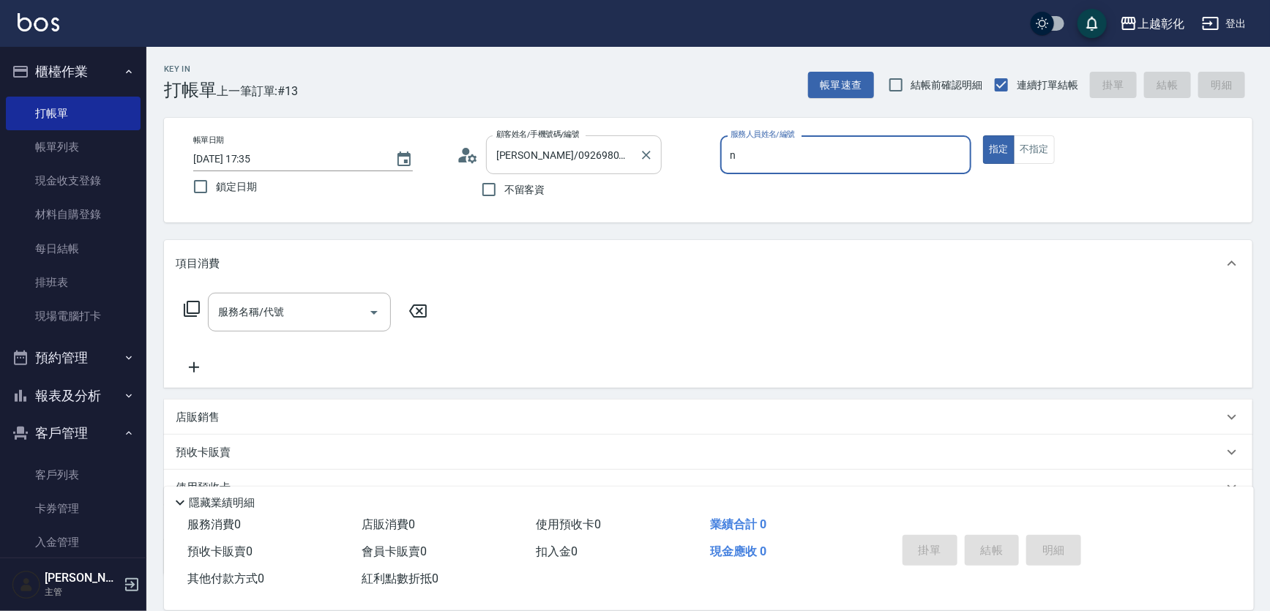
type input "yung yung-n"
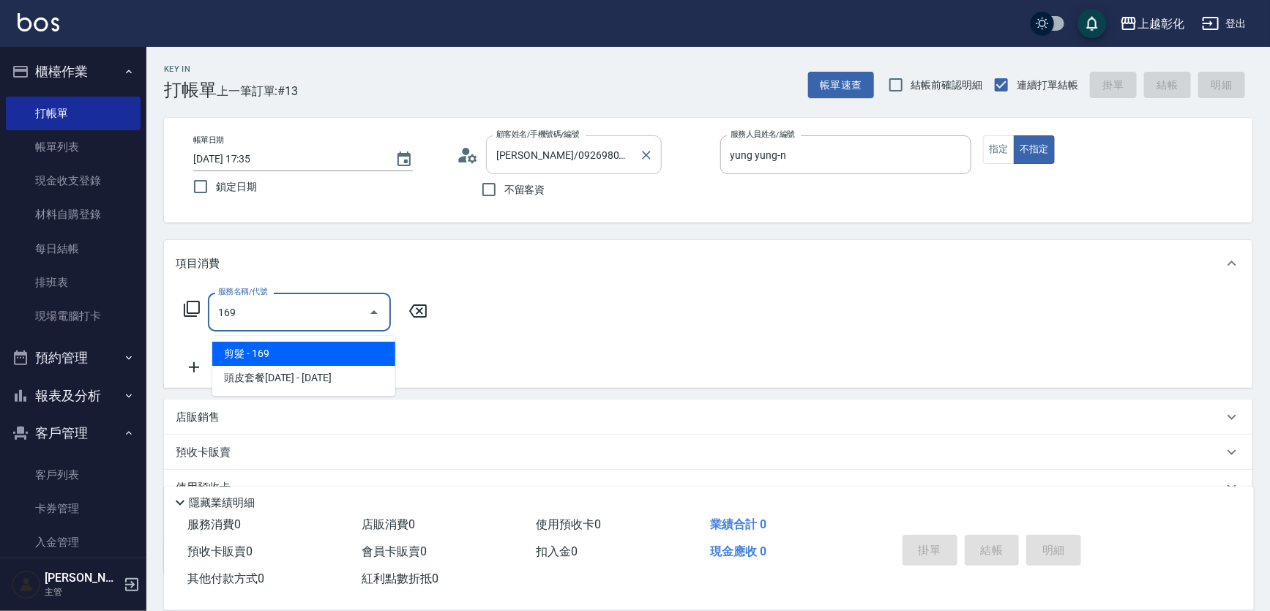
type input "剪髮(169)"
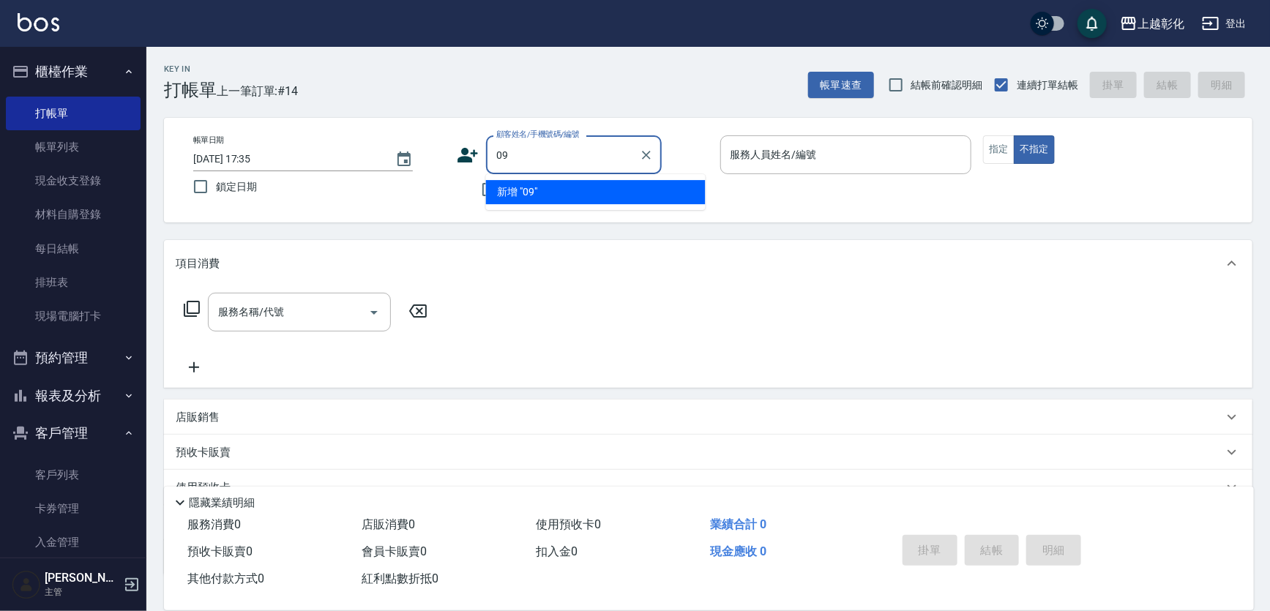
type input "0"
type input "穆美蘭/0909620235/null"
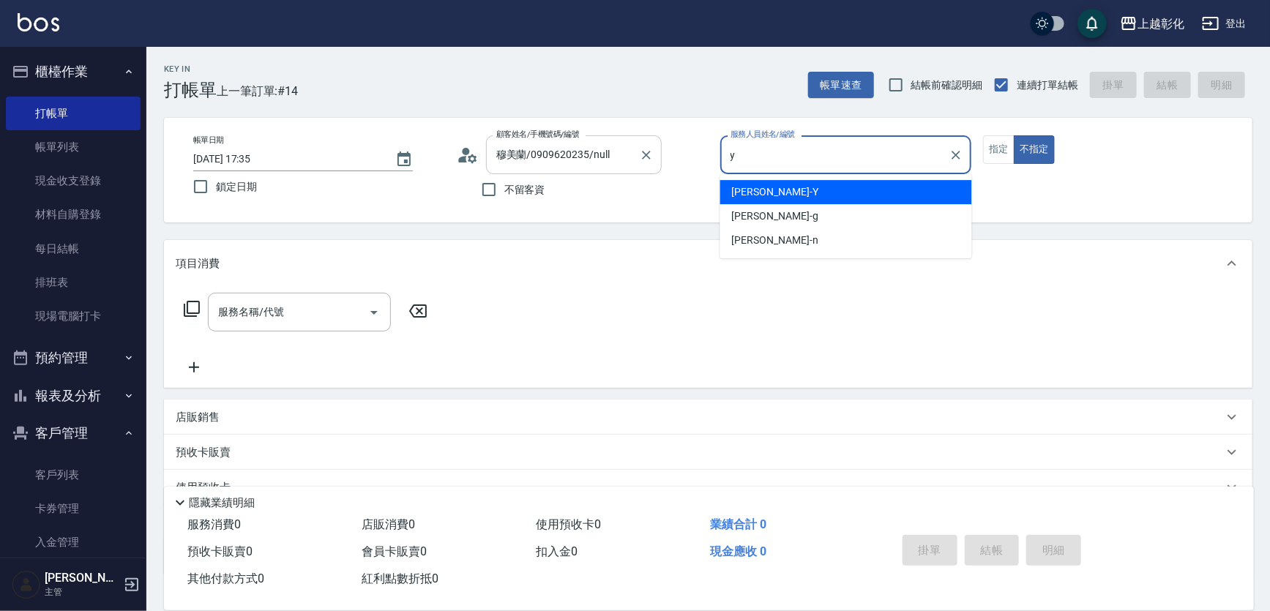
type input "[PERSON_NAME]-Y"
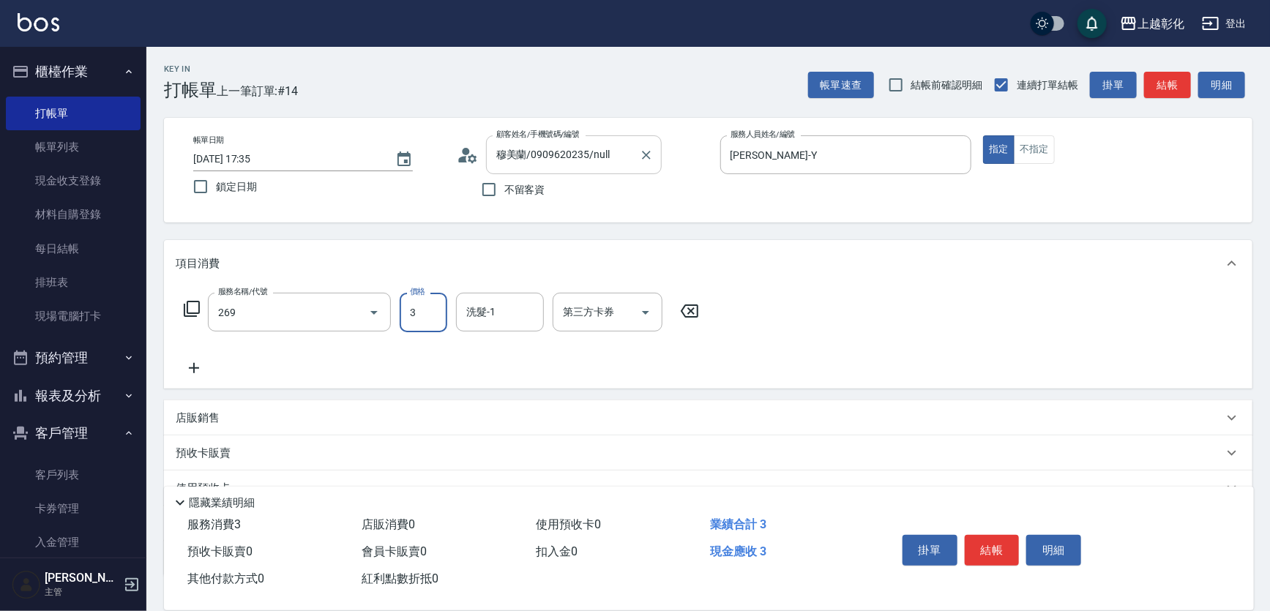
type input "一般洗剪(269)"
type input "350"
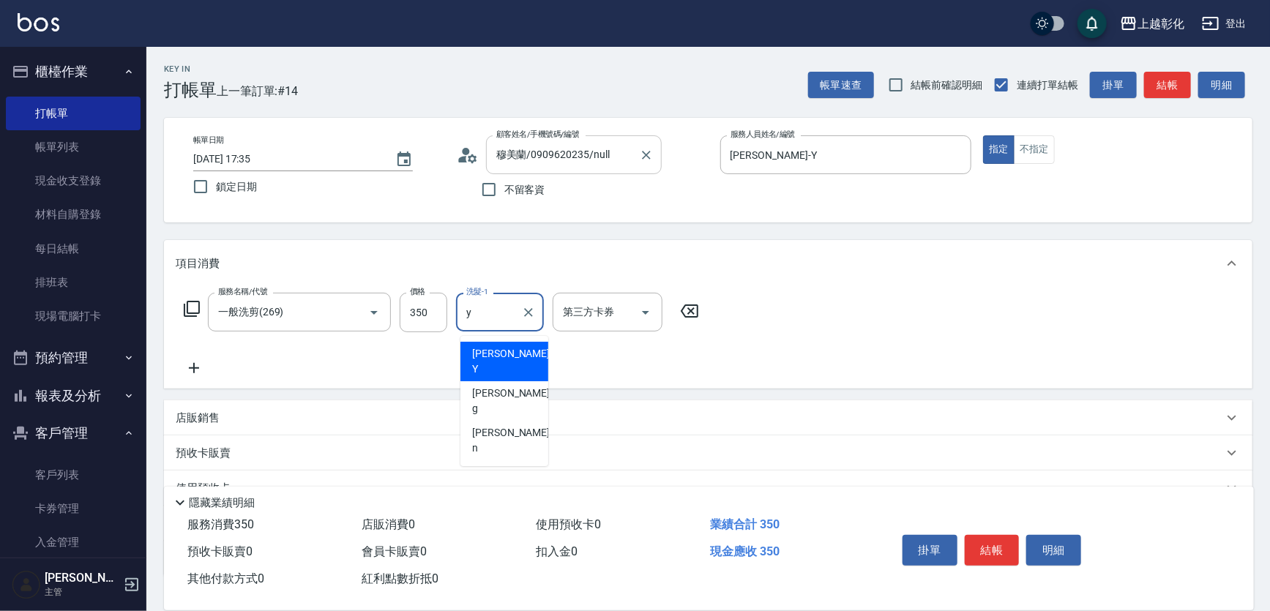
type input "[PERSON_NAME]-Y"
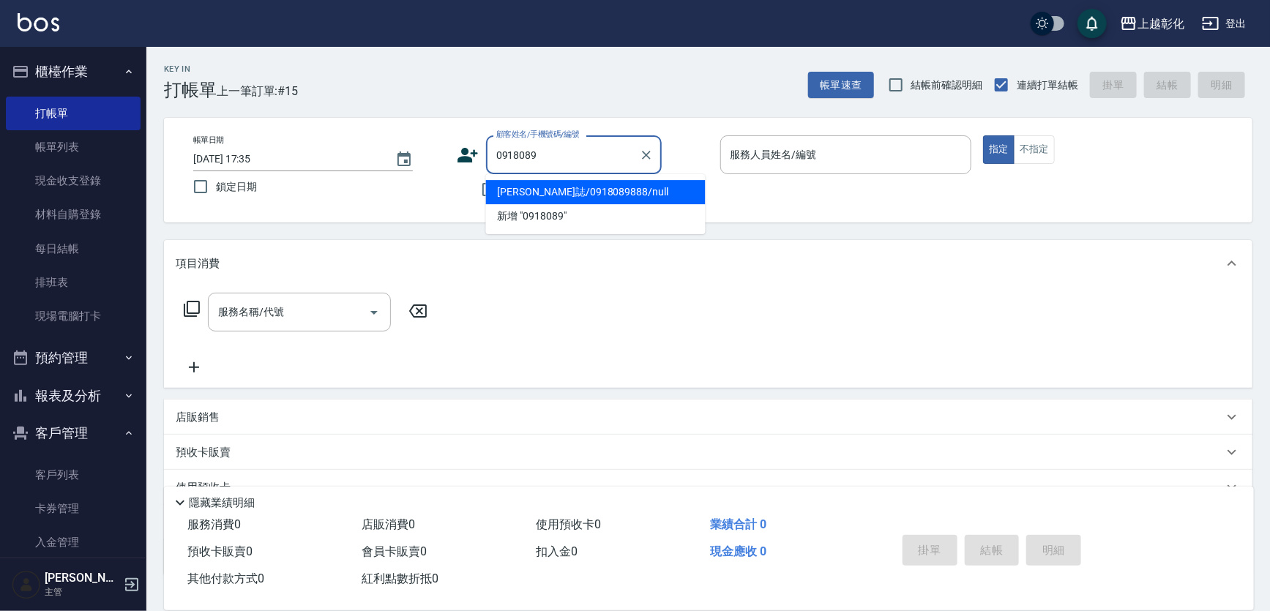
type input "黃楷誌/0918089888/null"
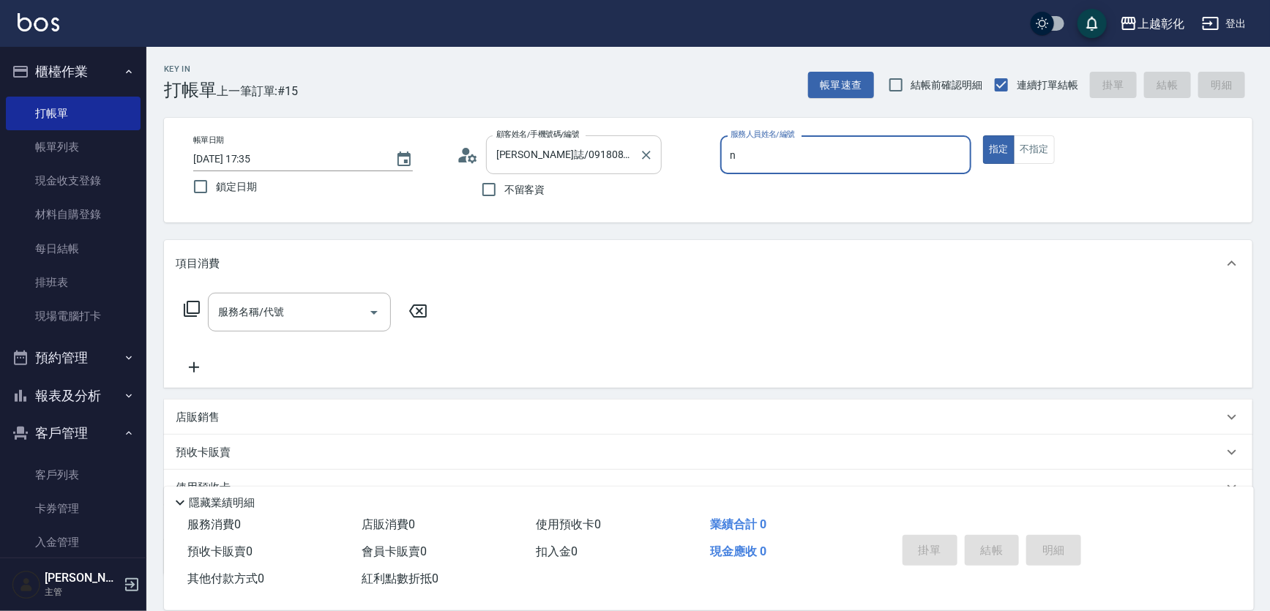
type input "yung yung-n"
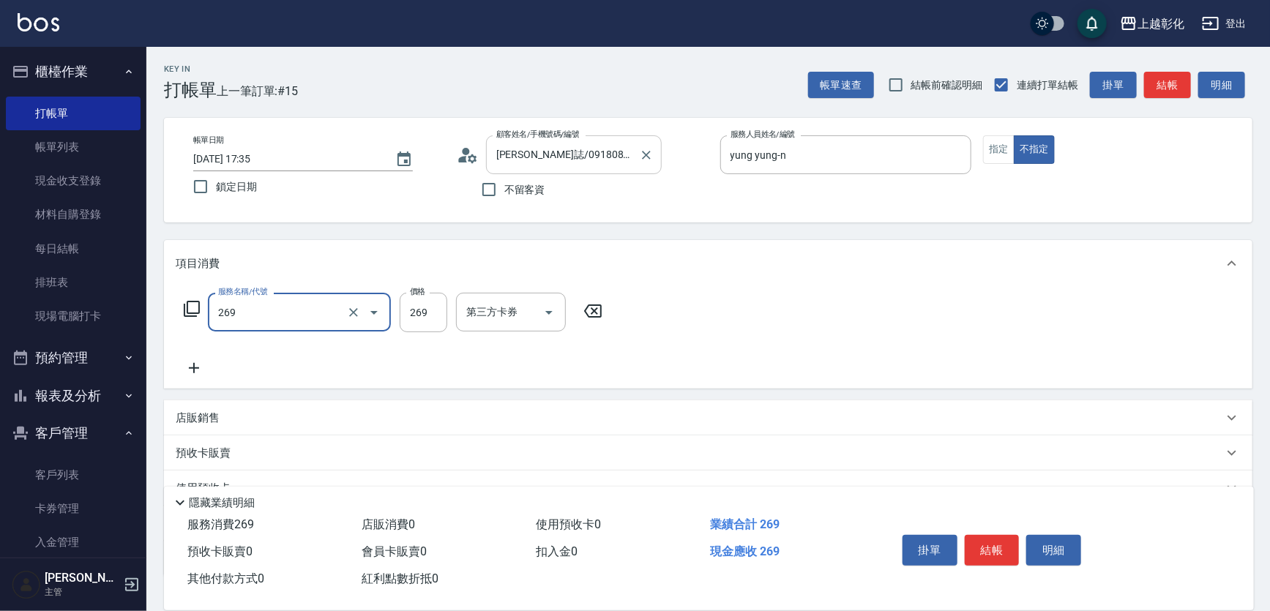
type input "一般洗剪(269)"
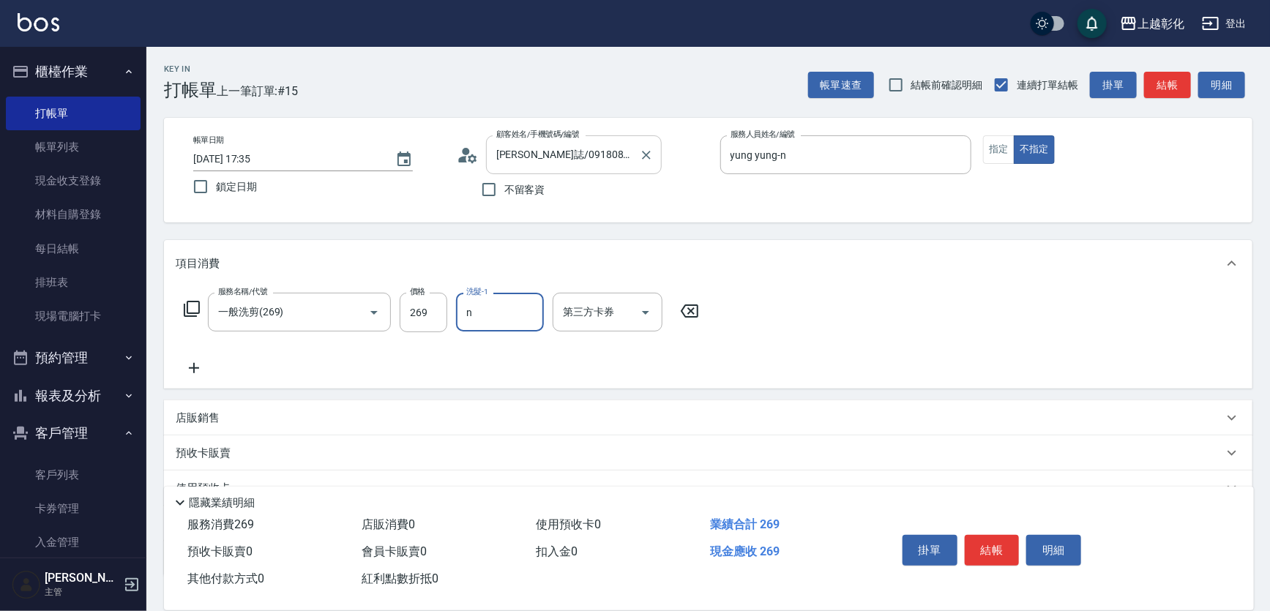
type input "yung yung-n"
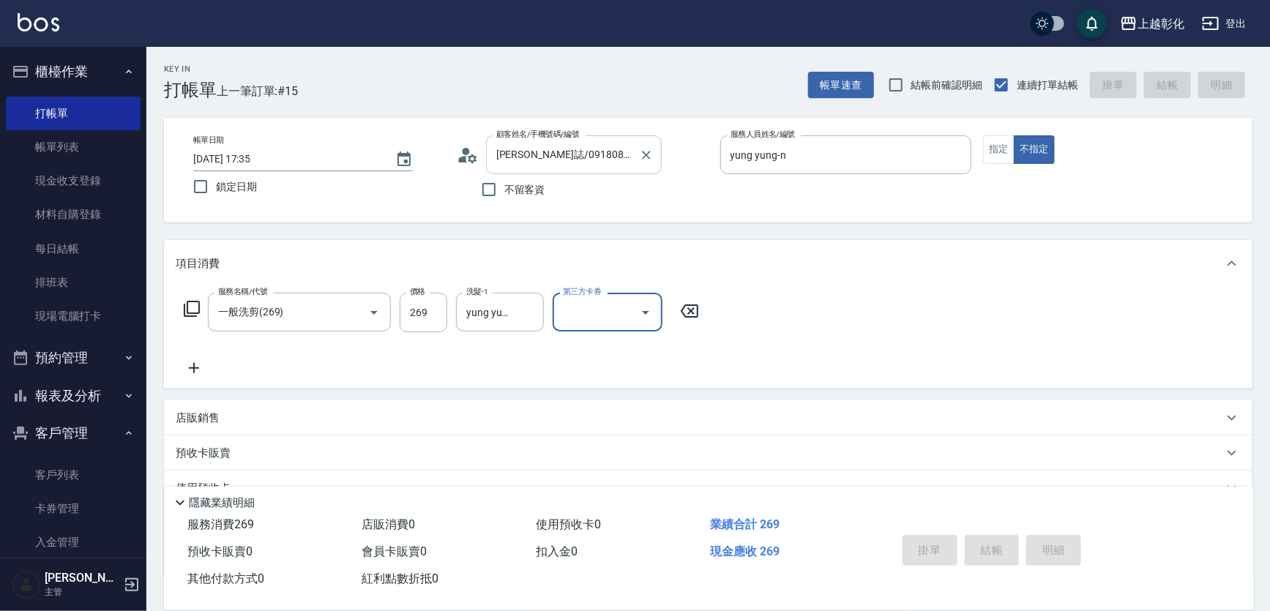
type input "2025/08/14 17:36"
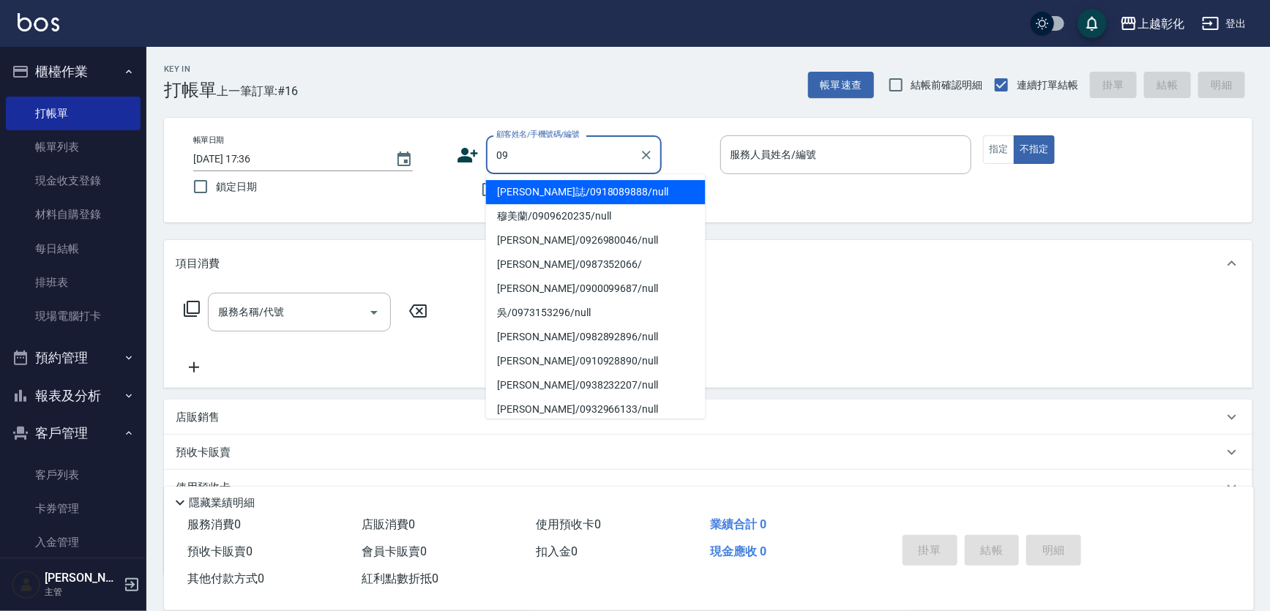
click at [490, 187] on li "黃楷誌/0918089888/null" at bounding box center [596, 192] width 220 height 24
type input "黃楷誌/0918089888/null"
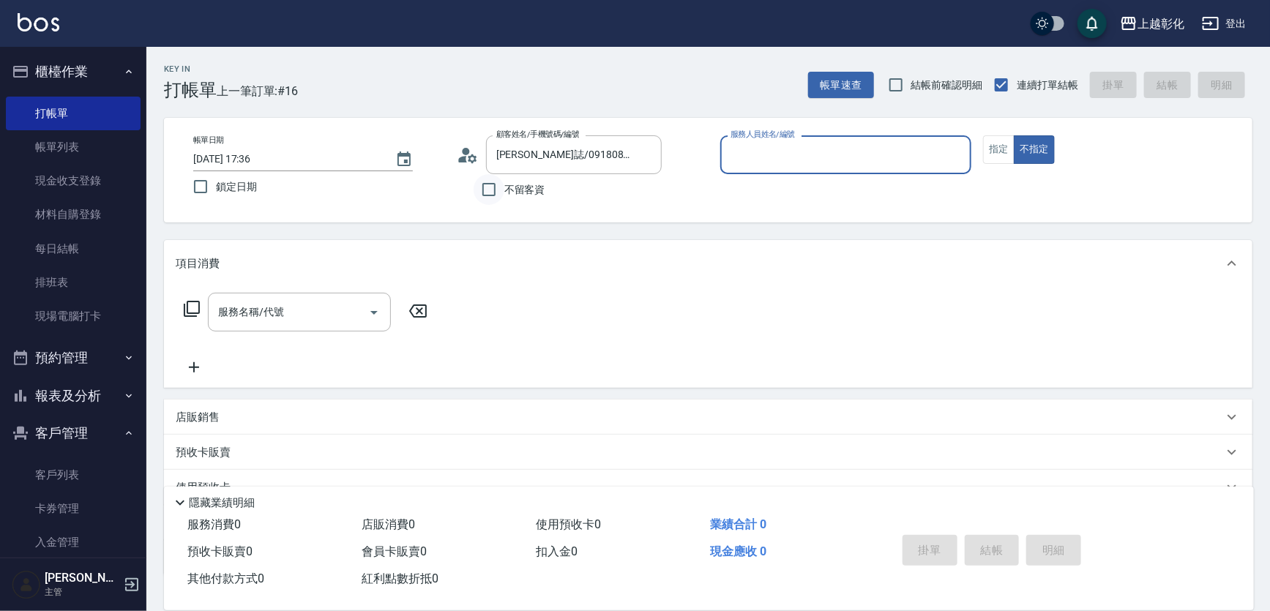
click at [484, 187] on input "不留客資" at bounding box center [488, 189] width 31 height 31
checkbox input "true"
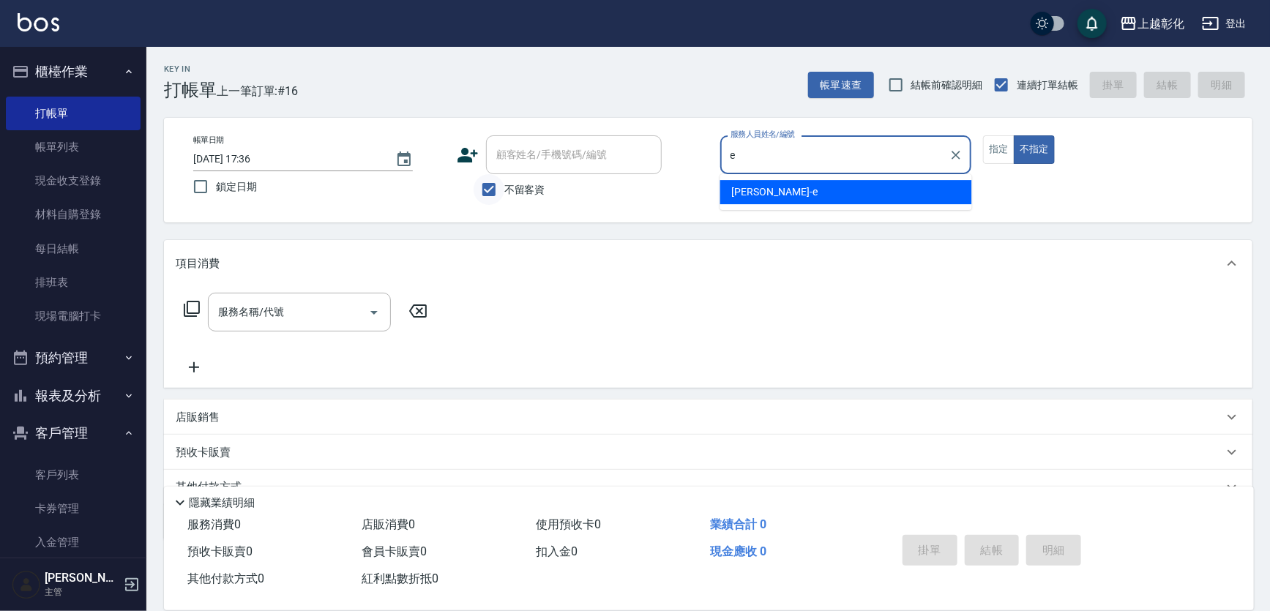
type input "[PERSON_NAME]-e"
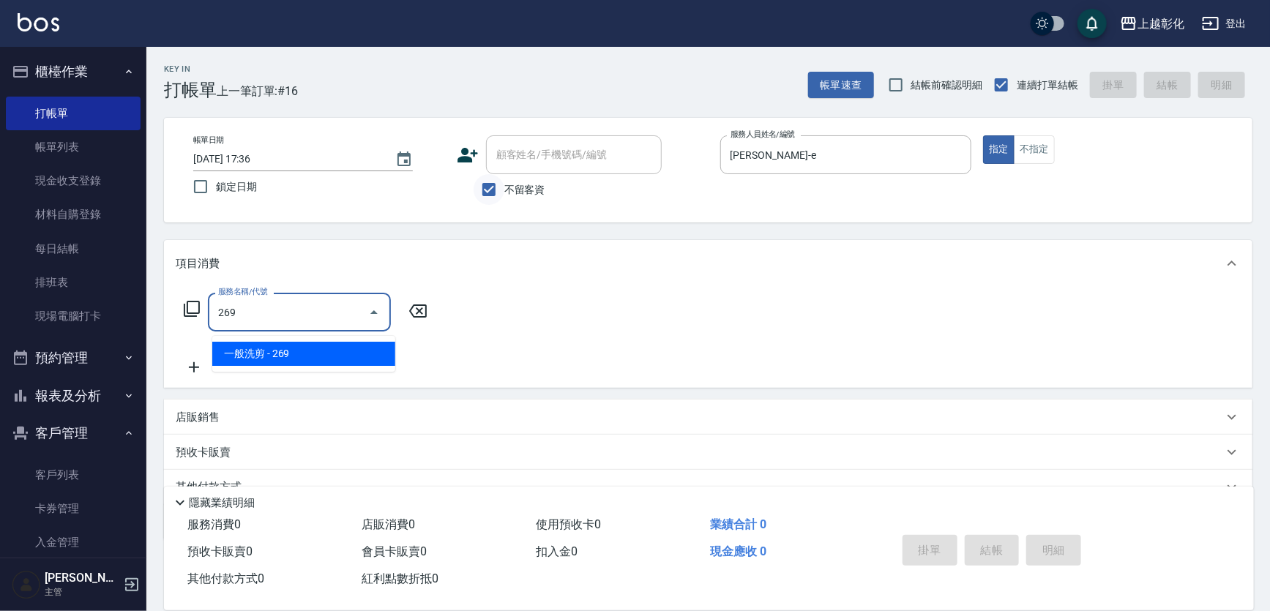
type input "一般洗剪(269)"
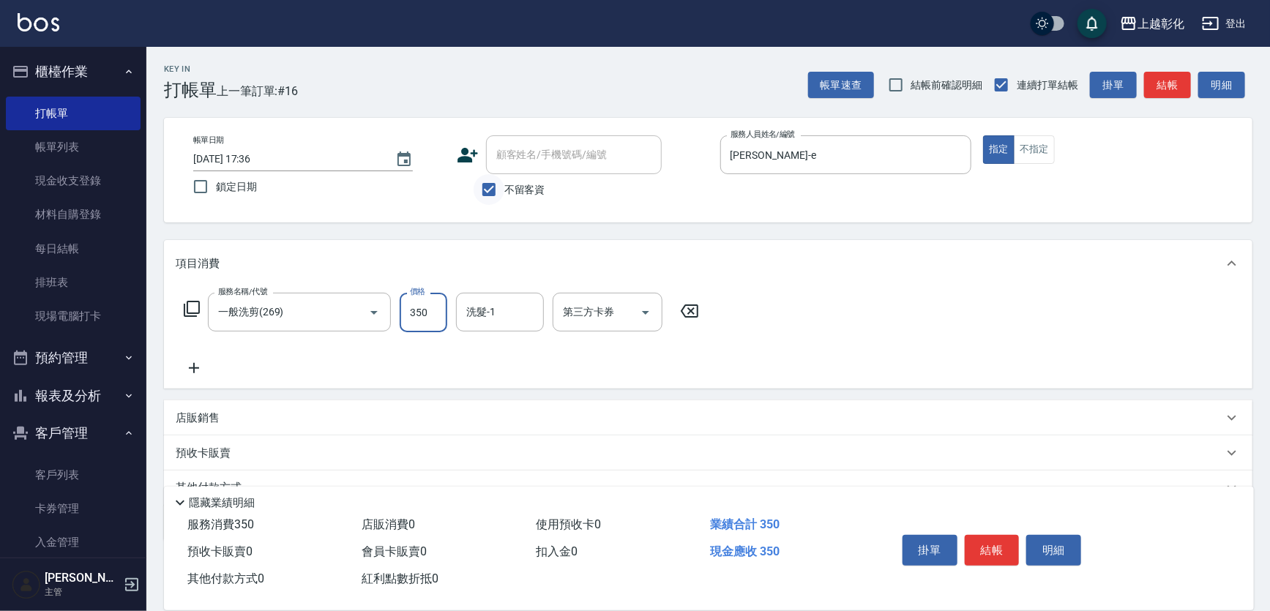
type input "350"
type input "賴瑩婕-16"
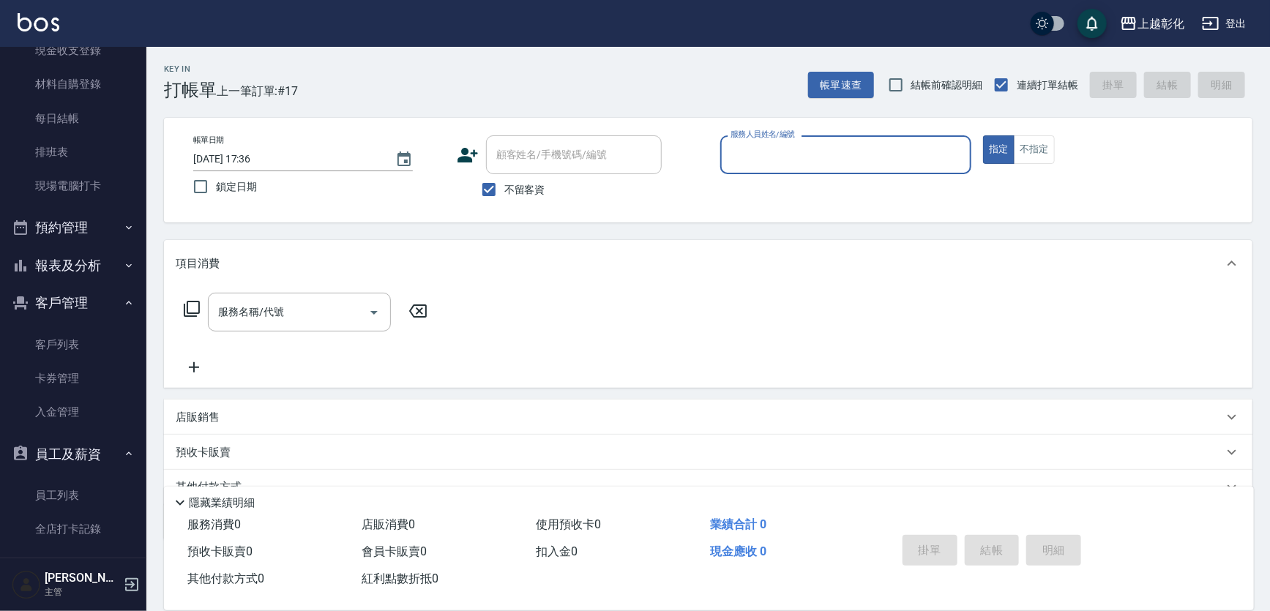
scroll to position [132, 0]
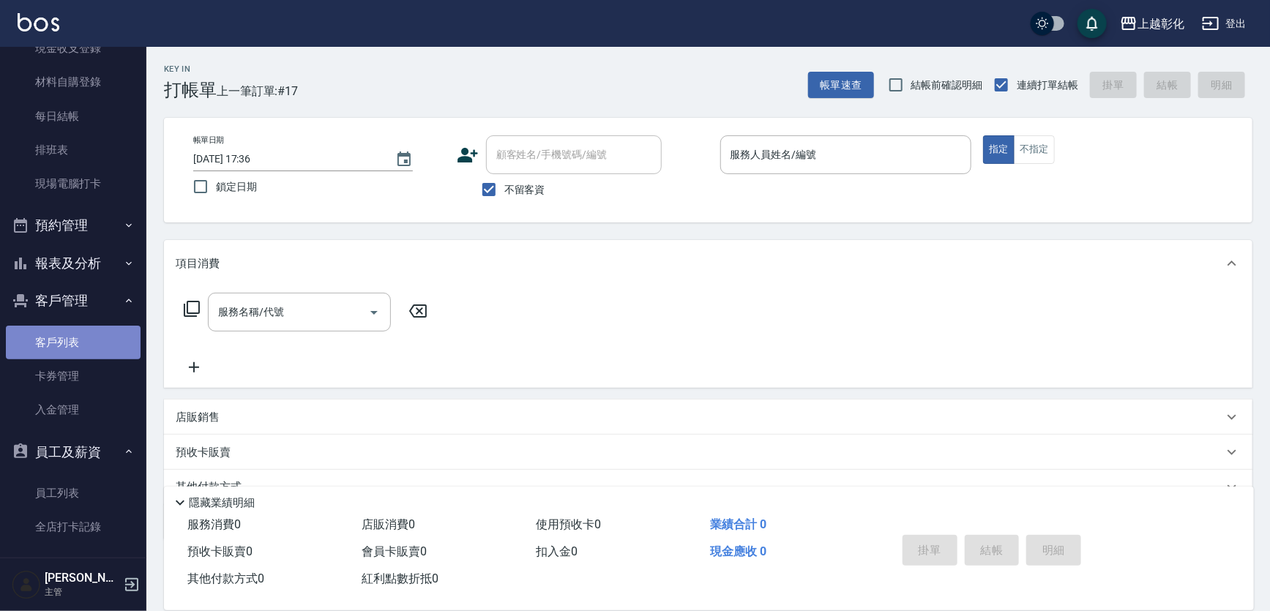
click at [80, 340] on link "客戶列表" at bounding box center [73, 343] width 135 height 34
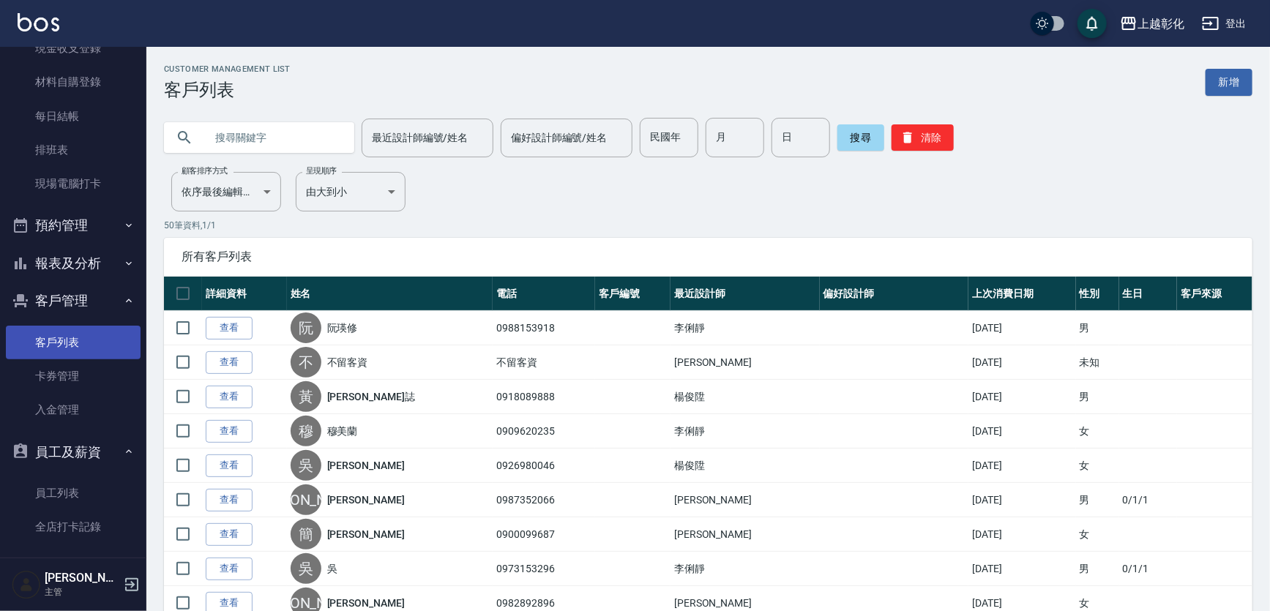
click at [40, 340] on link "客戶列表" at bounding box center [73, 343] width 135 height 34
click at [290, 124] on input "text" at bounding box center [274, 138] width 138 height 40
type input "0923216263"
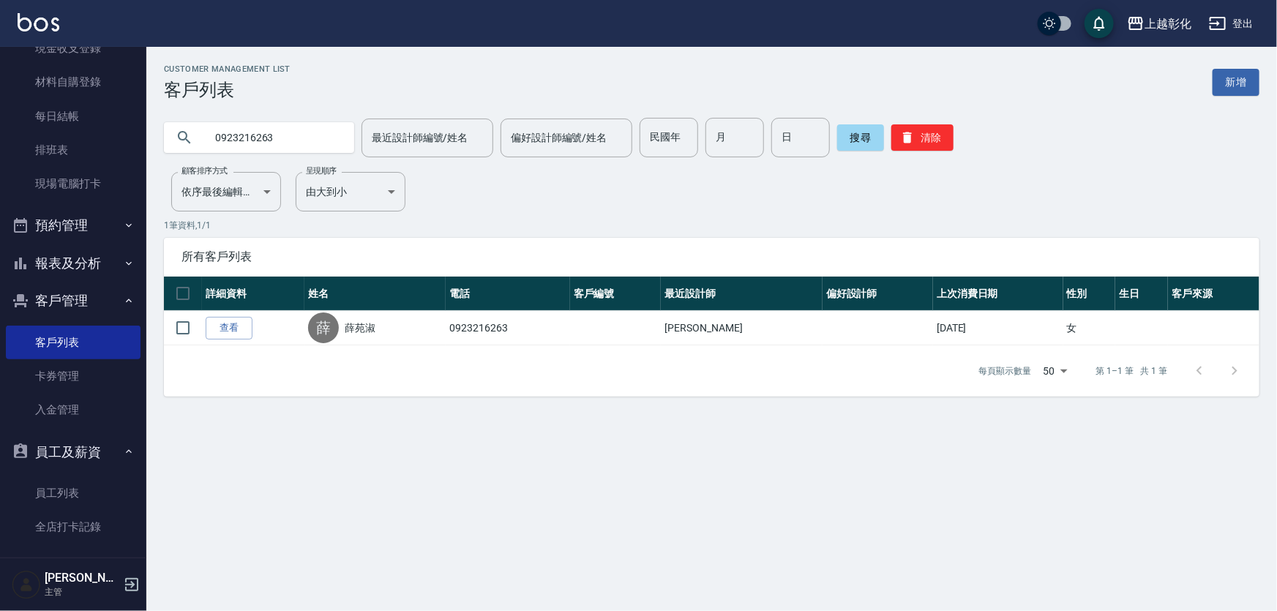
click at [880, 154] on div "搜尋 清除" at bounding box center [895, 138] width 116 height 40
click at [871, 146] on button "搜尋" at bounding box center [860, 137] width 47 height 26
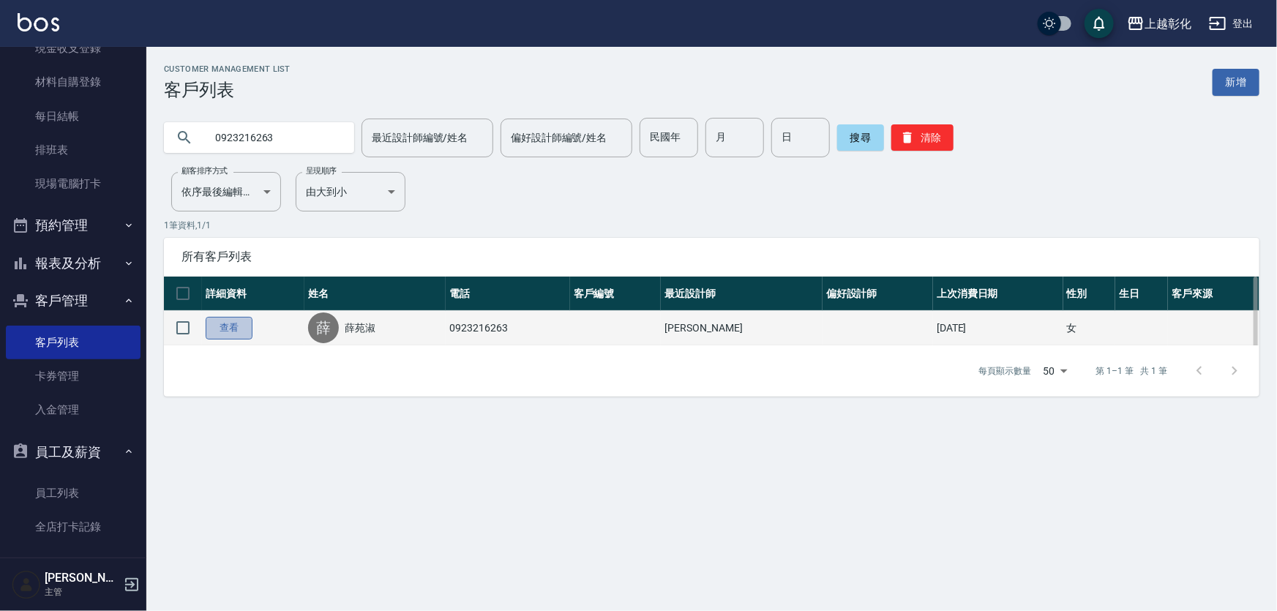
click at [228, 339] on link "查看" at bounding box center [229, 328] width 47 height 23
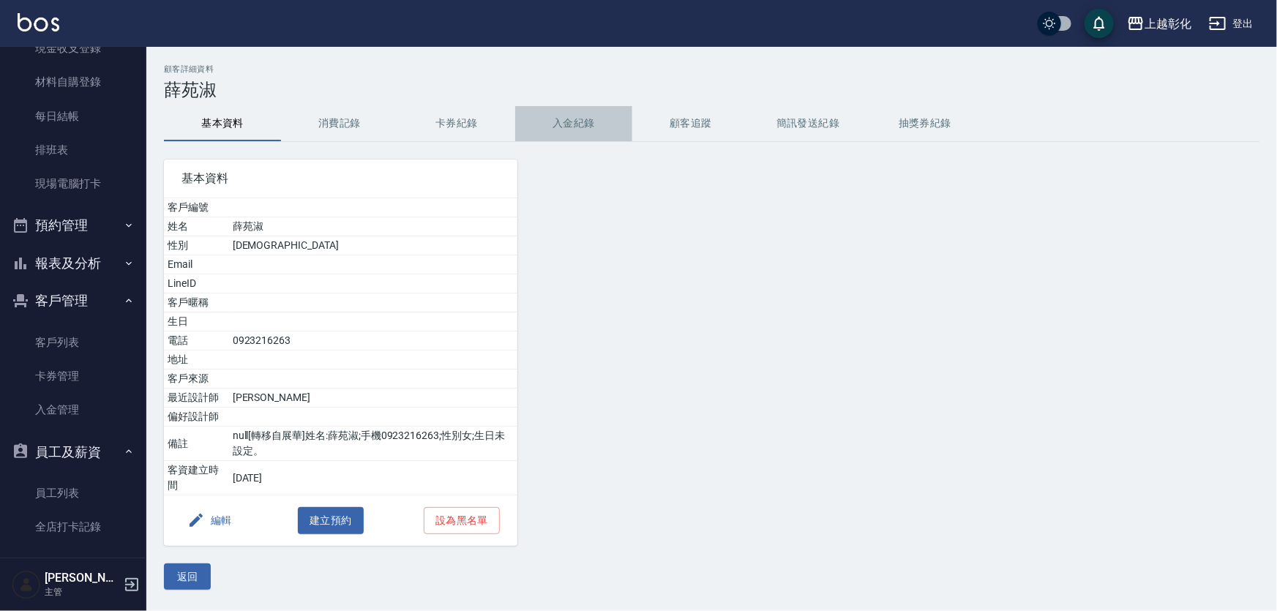
click at [588, 132] on button "入金紀錄" at bounding box center [573, 123] width 117 height 35
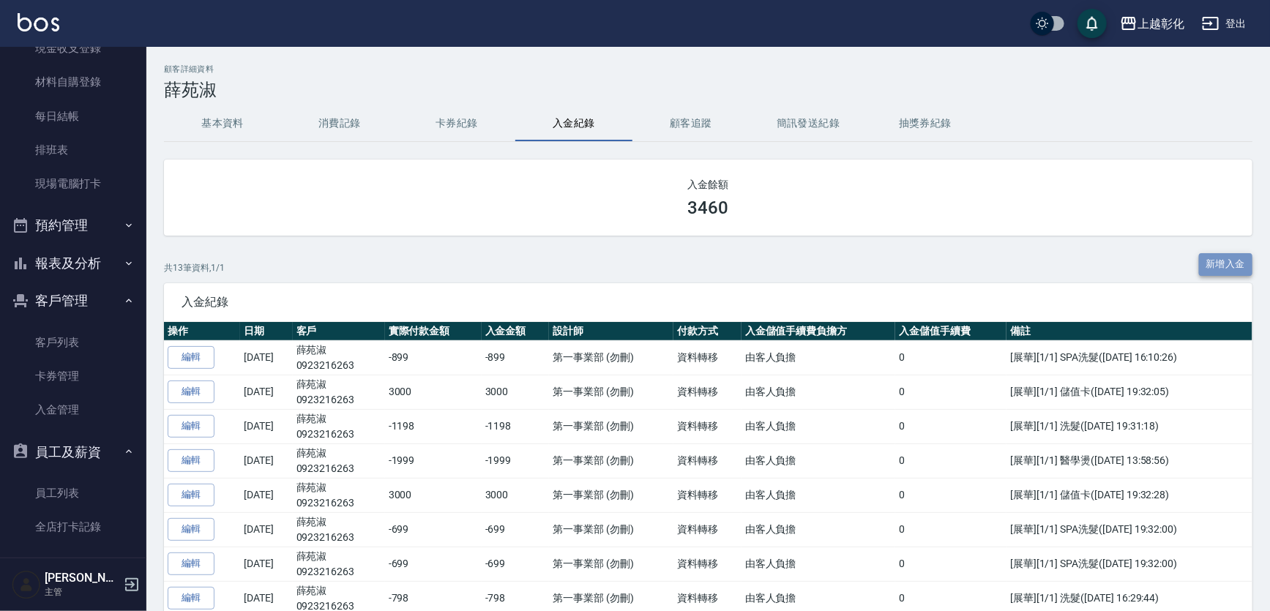
click at [1221, 274] on button "新增入金" at bounding box center [1226, 264] width 54 height 23
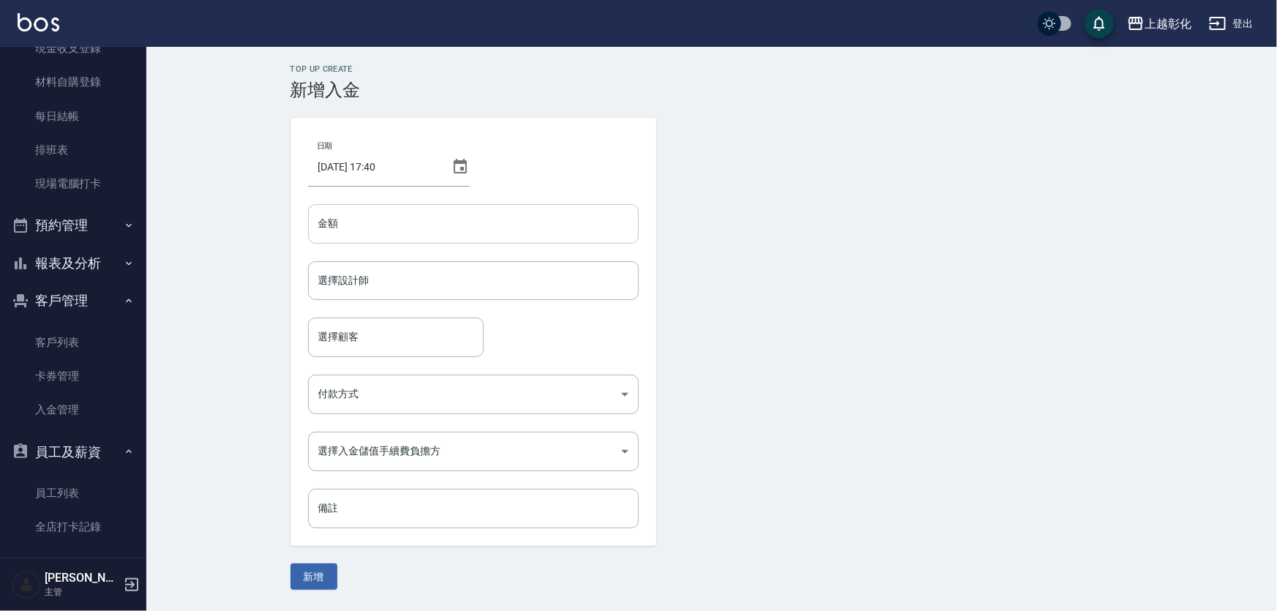
click at [365, 225] on input "金額" at bounding box center [473, 224] width 331 height 40
type input "-899"
click at [359, 276] on div "選擇設計師 選擇設計師" at bounding box center [473, 280] width 331 height 39
type input "yung yung-n"
click at [345, 337] on input "選擇顧客" at bounding box center [396, 337] width 162 height 26
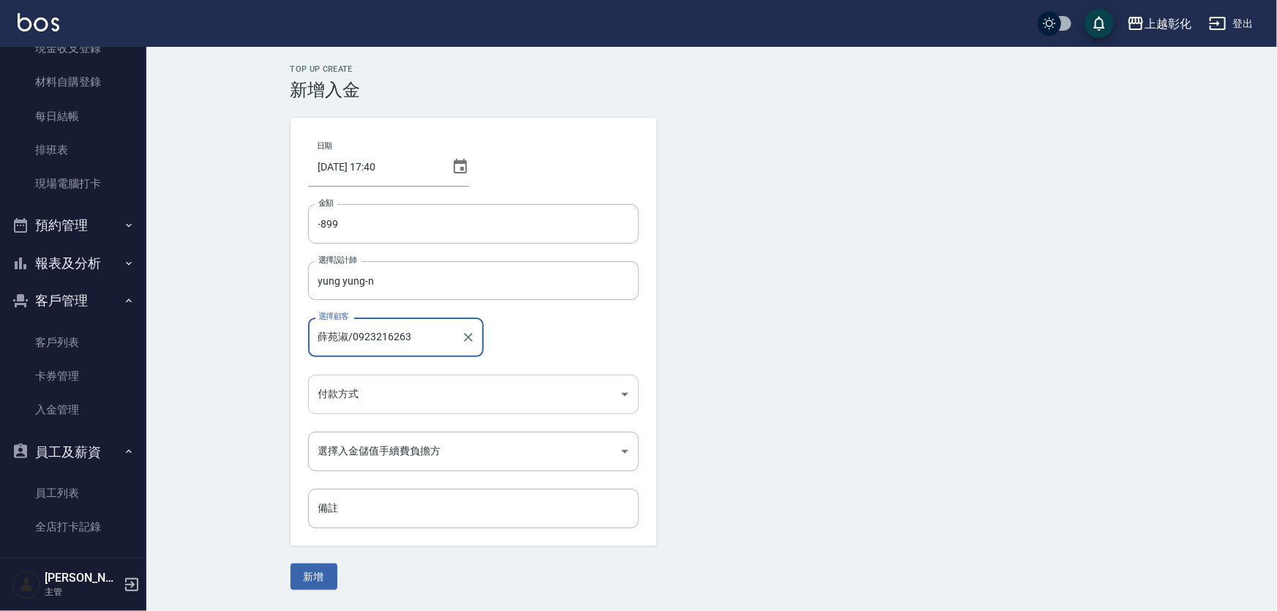
type input "薛苑淑/0923216263"
click at [426, 394] on body "上越彰化 登出 櫃檯作業 打帳單 帳單列表 現金收支登錄 材料自購登錄 每日結帳 排班表 現場電腦打卡 預約管理 預約管理 單日預約紀錄 單週預約紀錄 報表及…" at bounding box center [638, 305] width 1277 height 611
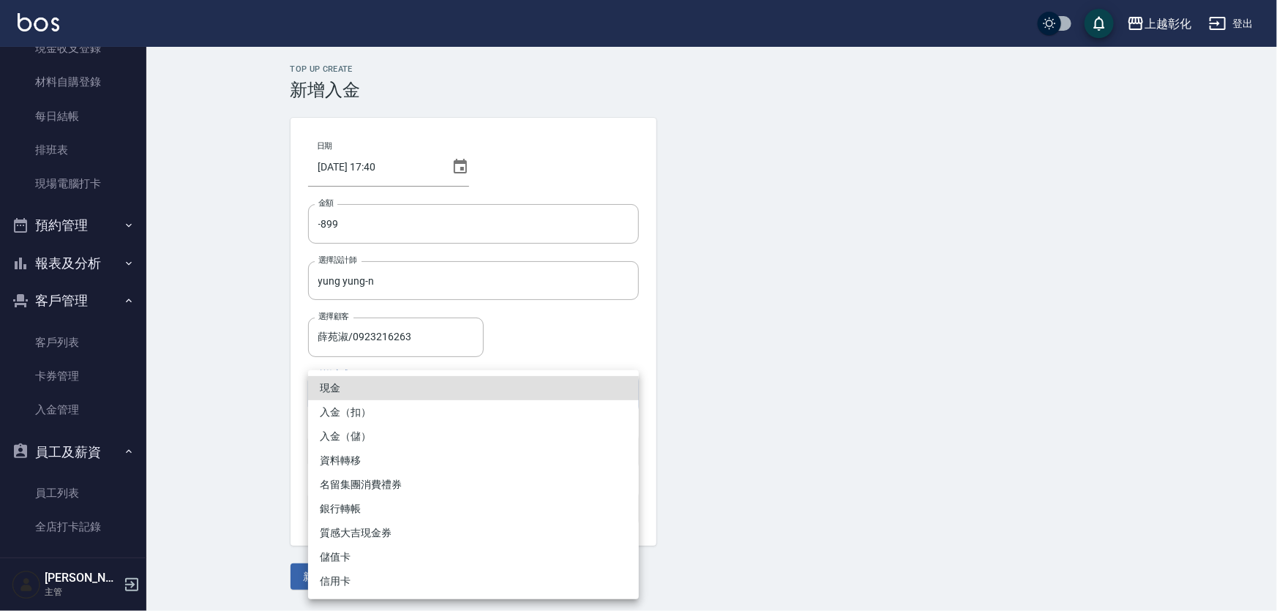
click at [405, 410] on li "入金（扣）" at bounding box center [473, 412] width 331 height 24
type input "入金（扣）"
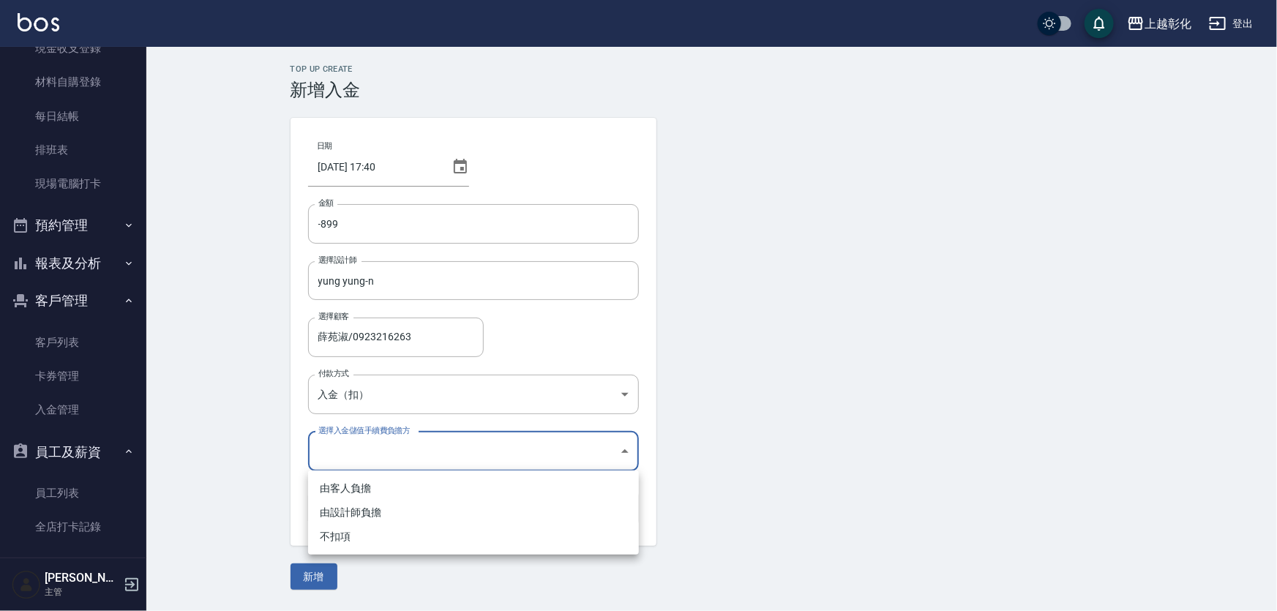
click at [383, 454] on body "上越彰化 登出 櫃檯作業 打帳單 帳單列表 現金收支登錄 材料自購登錄 每日結帳 排班表 現場電腦打卡 預約管理 預約管理 單日預約紀錄 單週預約紀錄 報表及…" at bounding box center [638, 305] width 1277 height 611
click at [359, 534] on li "不扣項" at bounding box center [473, 537] width 331 height 24
type input "WITHOUTHANDLINGFEE"
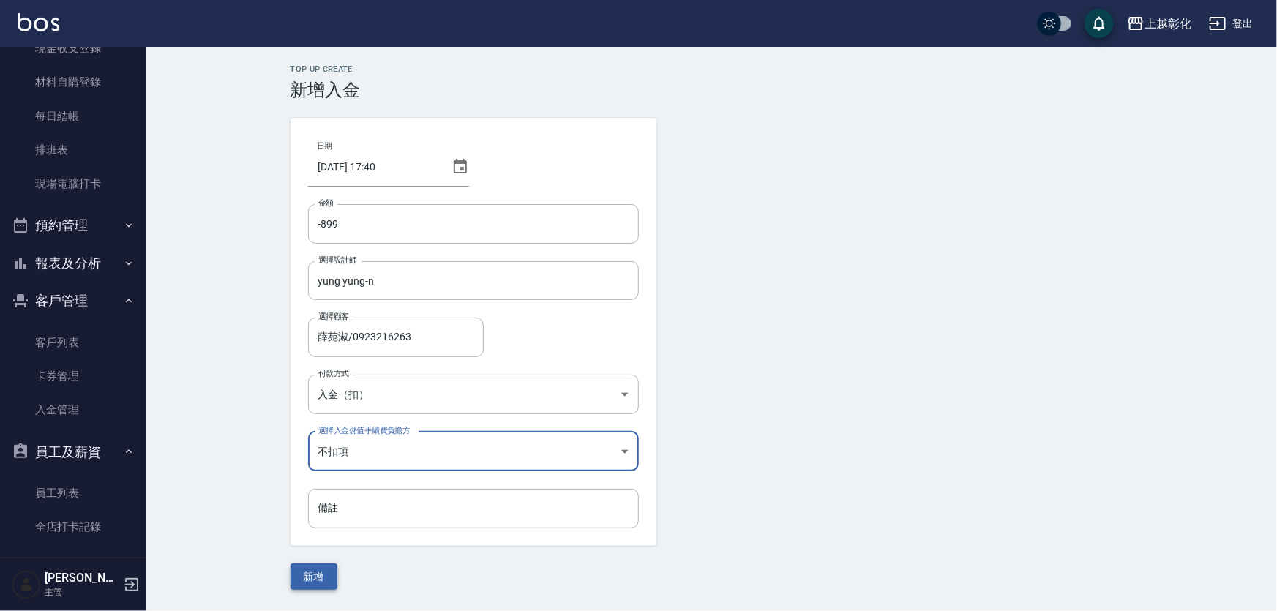
click at [315, 577] on button "新增" at bounding box center [313, 576] width 47 height 27
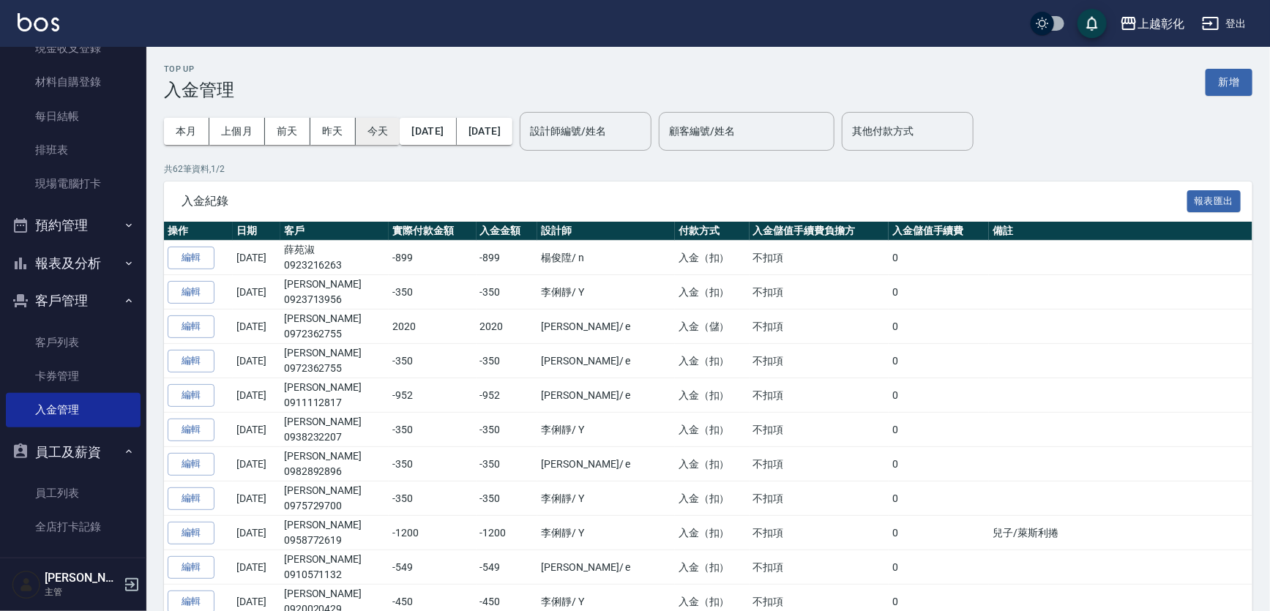
click at [363, 121] on button "今天" at bounding box center [378, 131] width 45 height 27
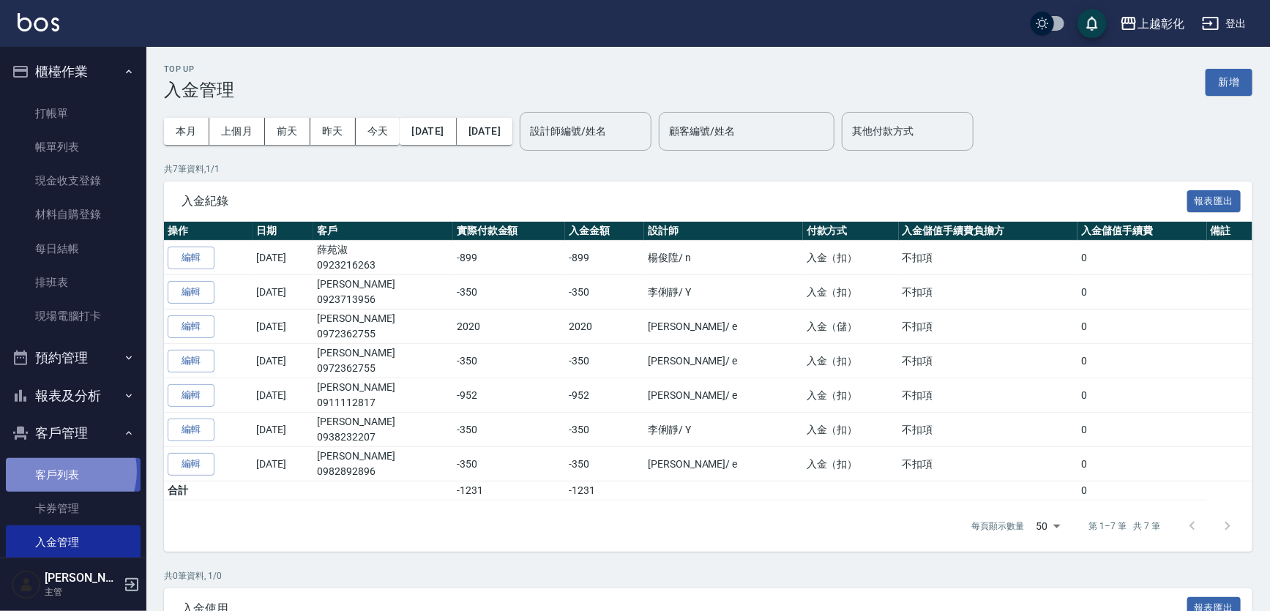
click at [61, 471] on link "客戶列表" at bounding box center [73, 475] width 135 height 34
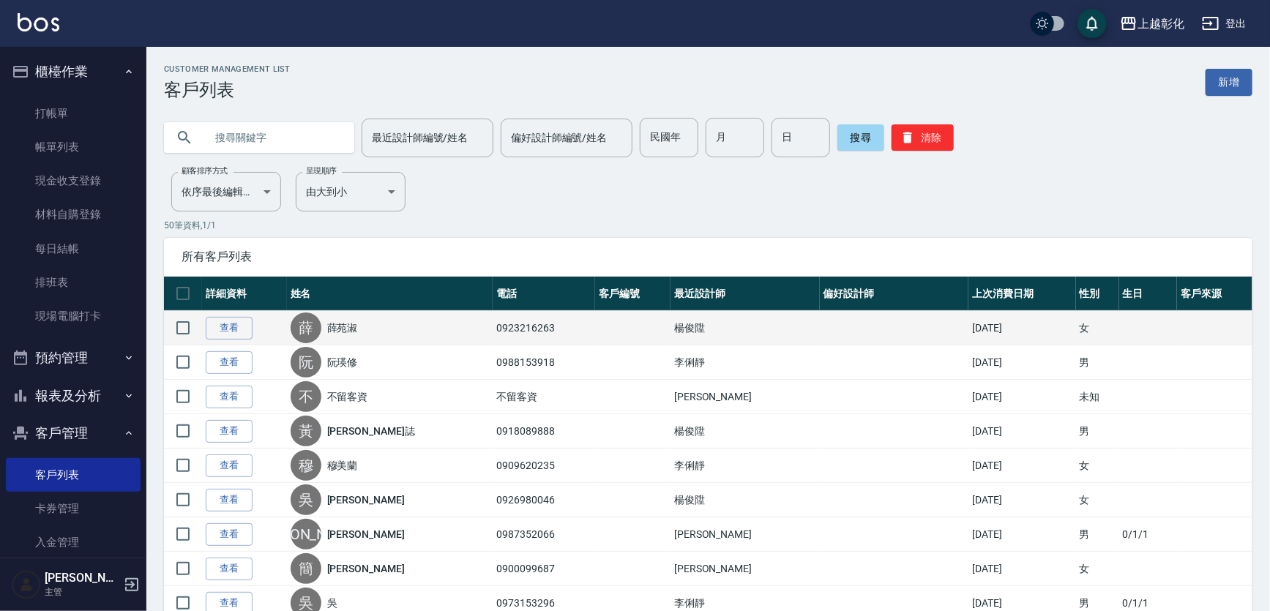
click at [321, 334] on div "薛" at bounding box center [305, 327] width 31 height 31
click at [252, 334] on link "查看" at bounding box center [229, 328] width 47 height 23
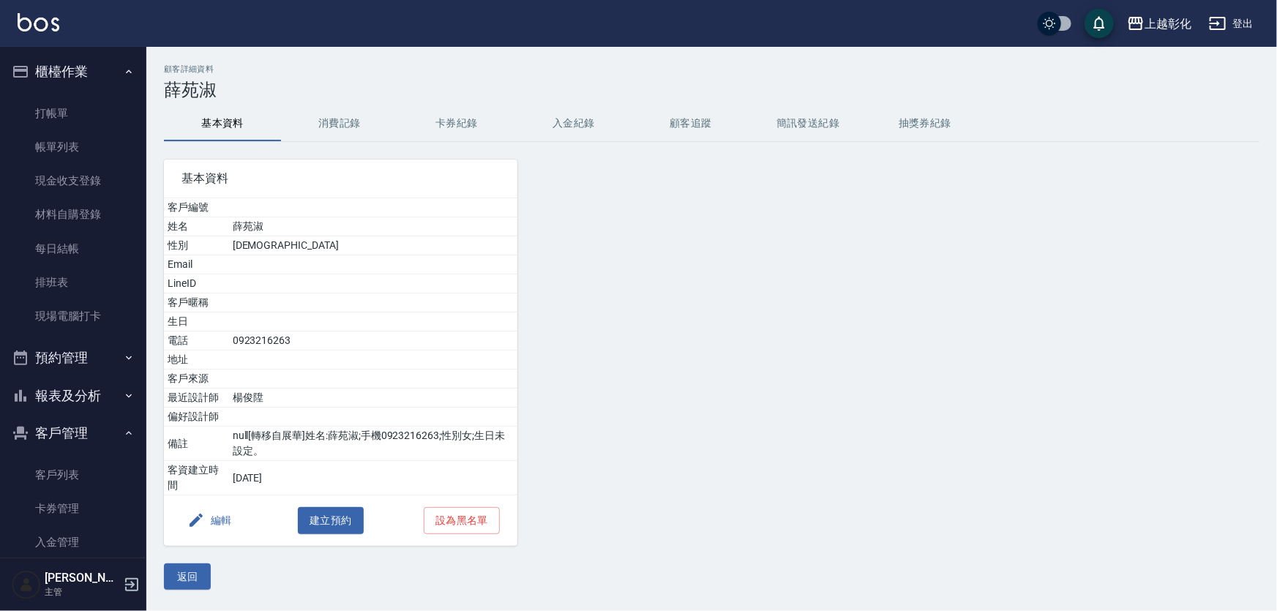
click at [582, 132] on button "入金紀錄" at bounding box center [573, 123] width 117 height 35
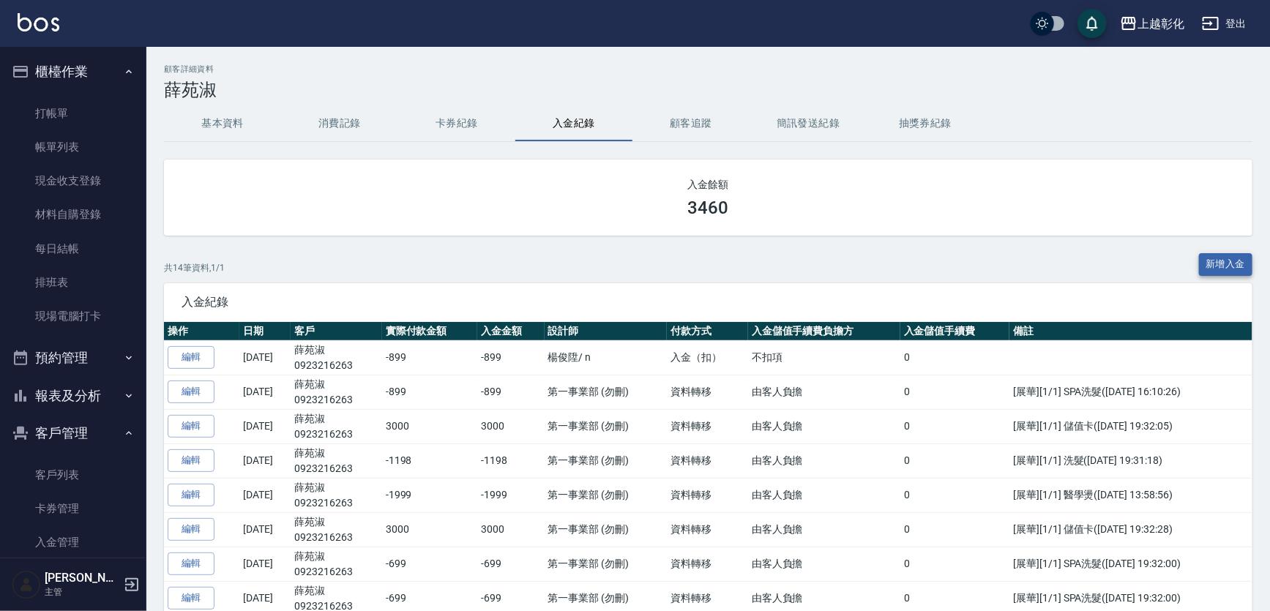
click at [1221, 258] on button "新增入金" at bounding box center [1226, 264] width 54 height 23
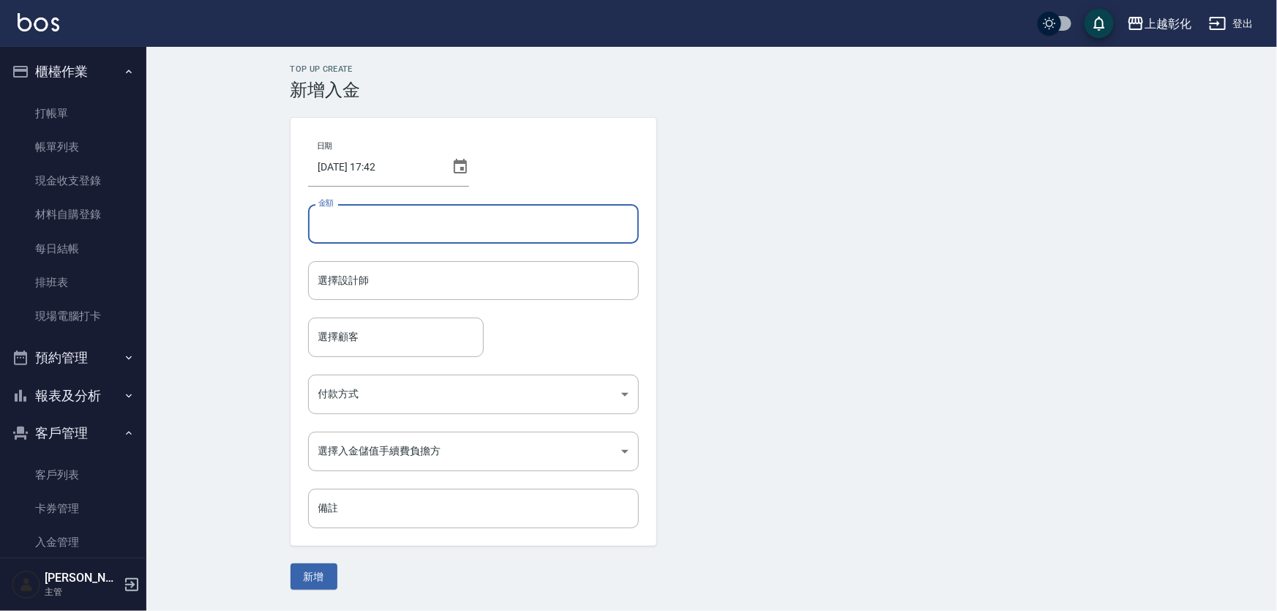
click at [356, 228] on input "金額" at bounding box center [473, 224] width 331 height 40
click at [375, 269] on input "選擇設計師" at bounding box center [474, 281] width 318 height 26
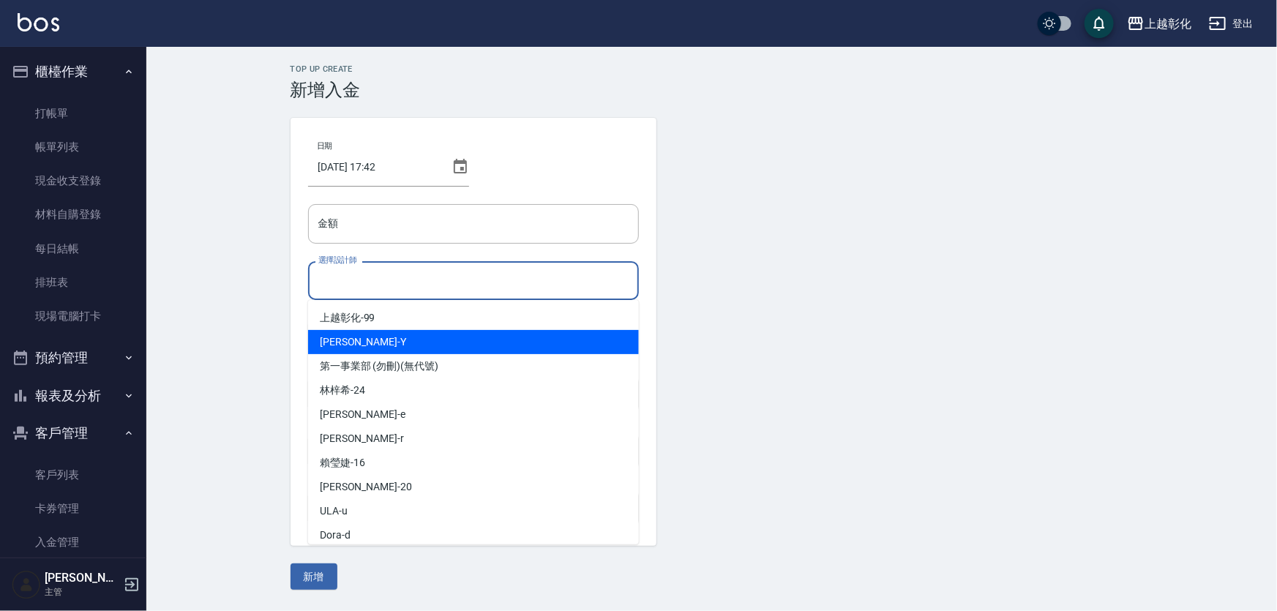
click at [300, 342] on div "日期 2025/08/14 17:42 金額 金額 選擇設計師 選擇設計師 選擇顧客 選擇顧客 付款方式 ​ 付款方式 選擇入金儲值手續費負擔方 ​ 選擇入金…" at bounding box center [473, 332] width 366 height 428
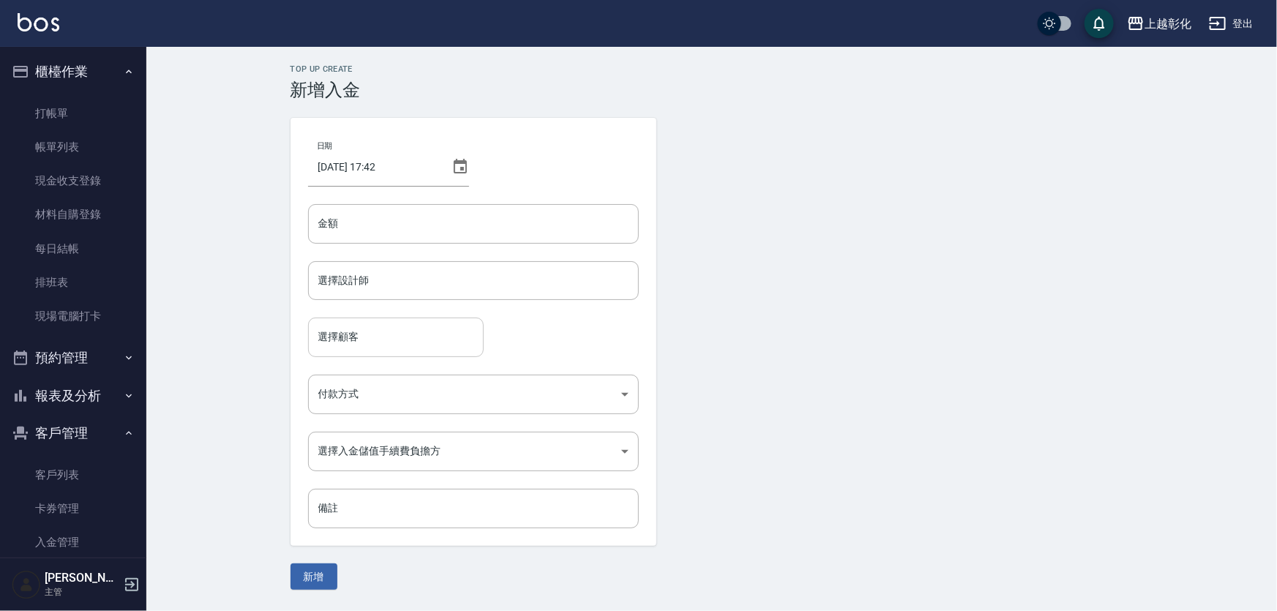
click at [352, 331] on div "選擇顧客 選擇顧客" at bounding box center [396, 337] width 176 height 39
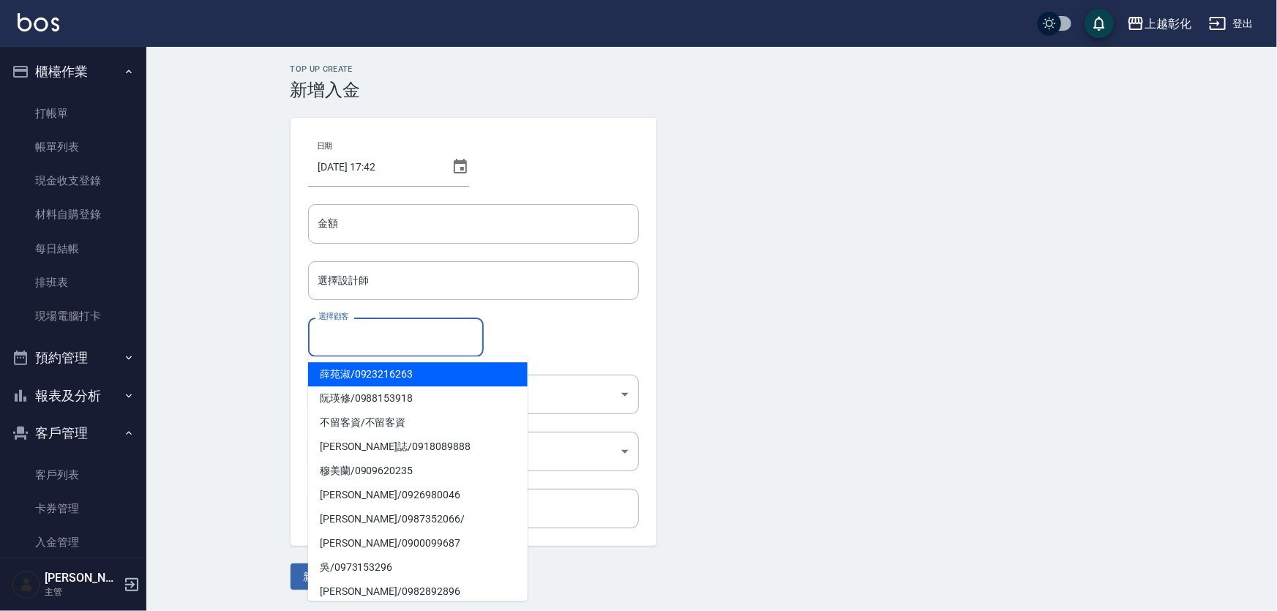
click at [168, 357] on div "Top Up Create 新增入金 日期 2025/08/14 17:42 金額 金額 選擇設計師 選擇設計師 選擇顧客 選擇顧客 付款方式 ​ 付款方式 …" at bounding box center [711, 327] width 1131 height 560
